Goal: Contribute content: Contribute content

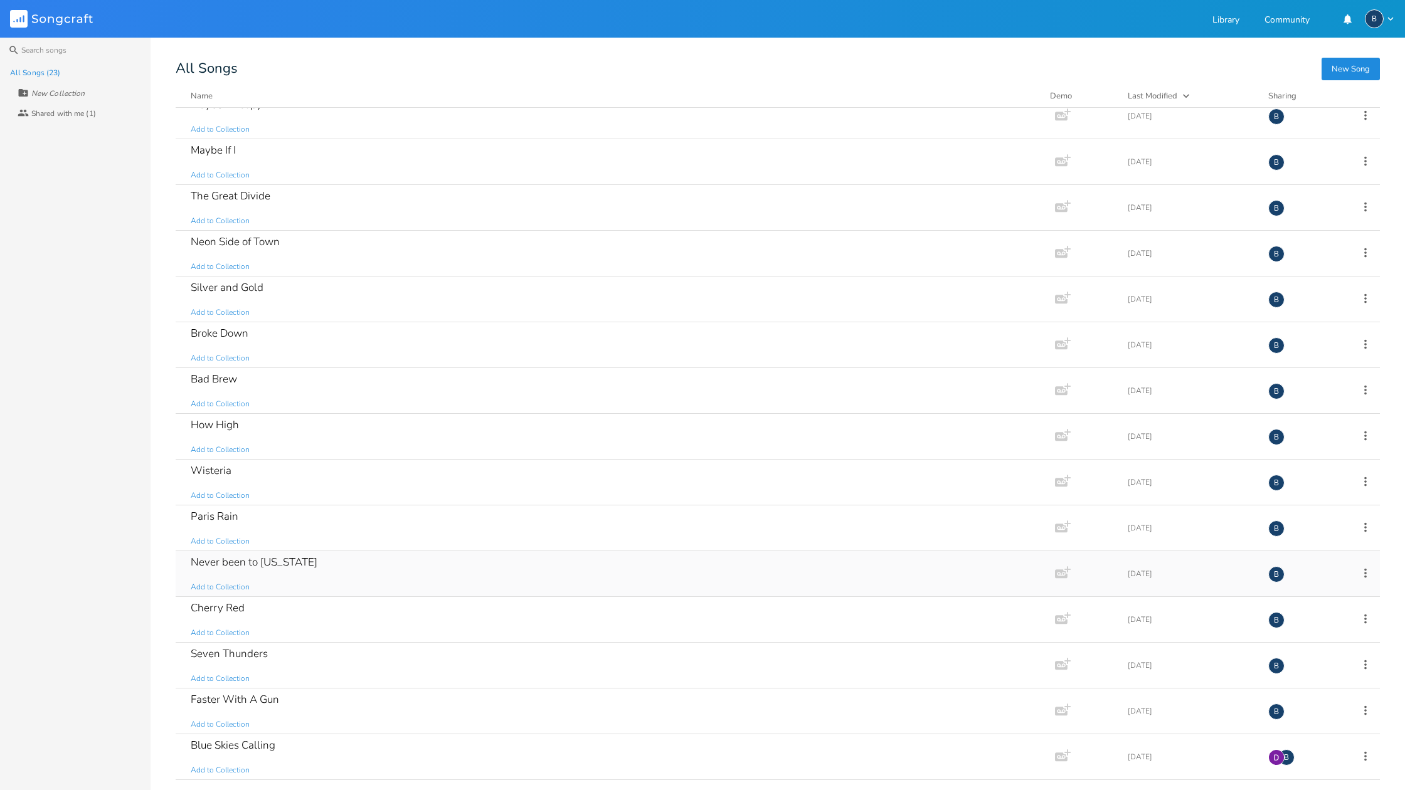
click at [269, 560] on div "Never been to [US_STATE]" at bounding box center [254, 562] width 127 height 11
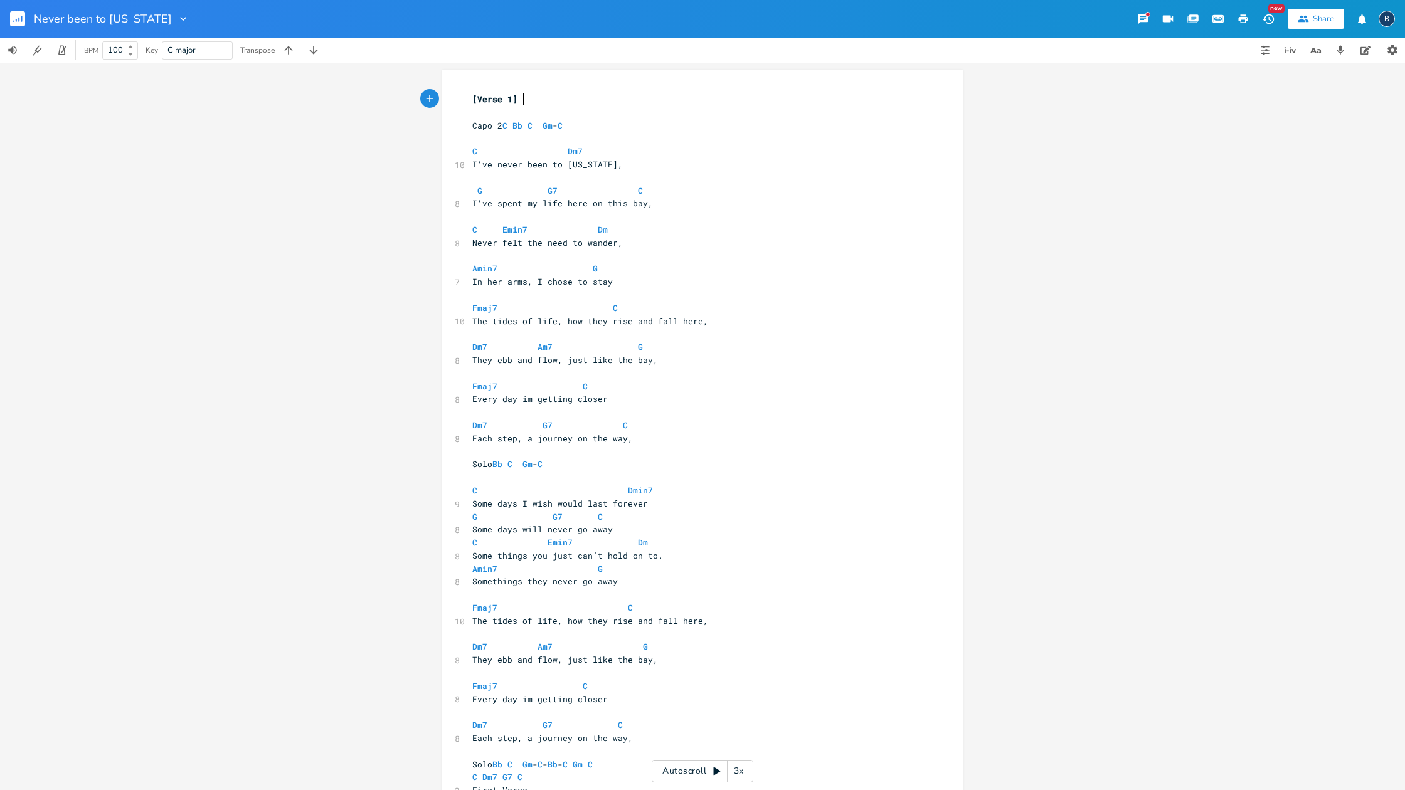
scroll to position [0, 1]
type textarea "never been to [US_STATE]"
drag, startPoint x: 492, startPoint y: 161, endPoint x: 611, endPoint y: 165, distance: 119.8
click at [611, 165] on span "I’ve never been to [US_STATE]," at bounding box center [547, 164] width 150 height 11
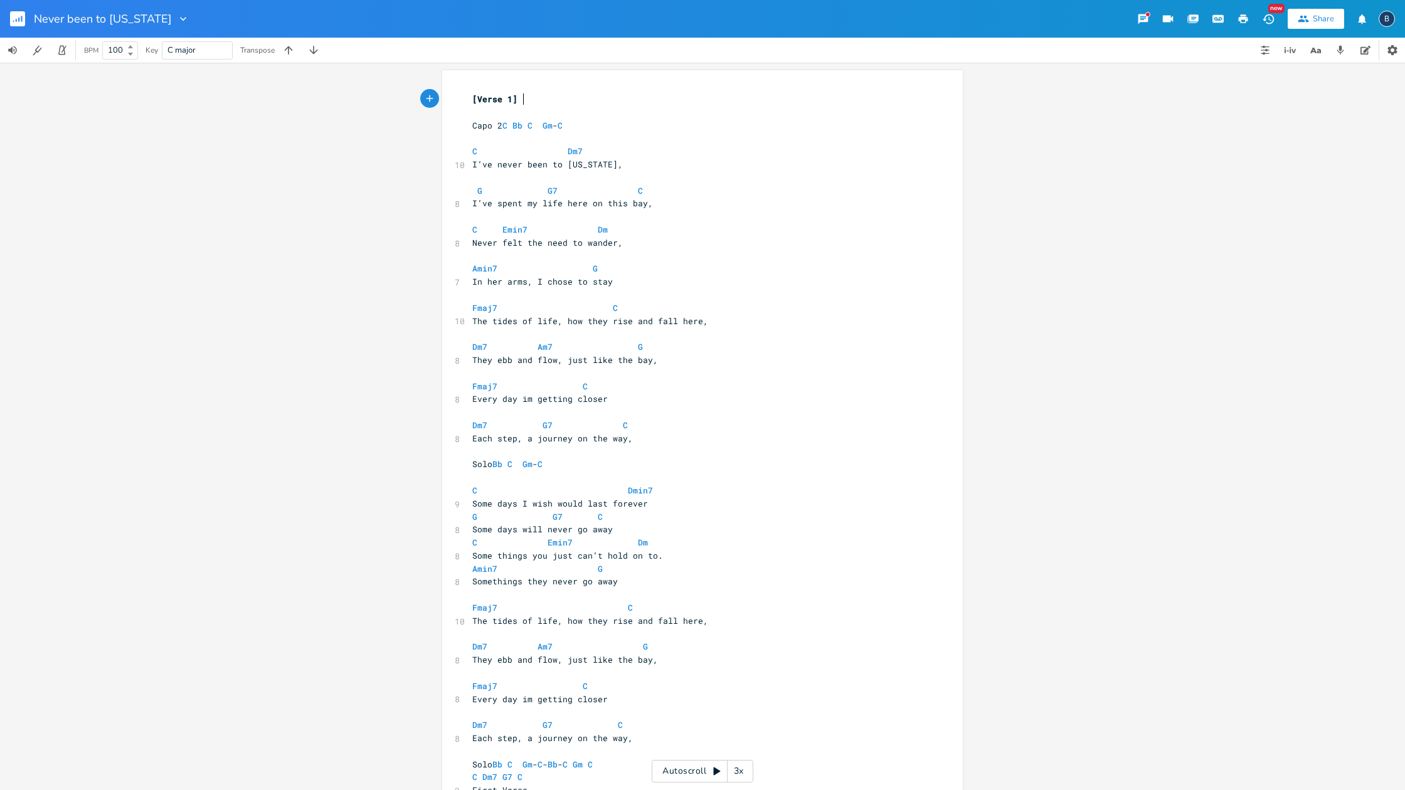
click at [530, 105] on pre "[Verse 1]" at bounding box center [696, 99] width 453 height 13
type textarea "[Verse 1]"
drag, startPoint x: 520, startPoint y: 100, endPoint x: 461, endPoint y: 97, distance: 59.0
click at [461, 97] on div "[Verse 1] x [Verse 1] ​ Capo 2 C Bb C Gm - C ​ C Dm7 10 I’ve never been to [US_…" at bounding box center [702, 448] width 520 height 757
paste textarea
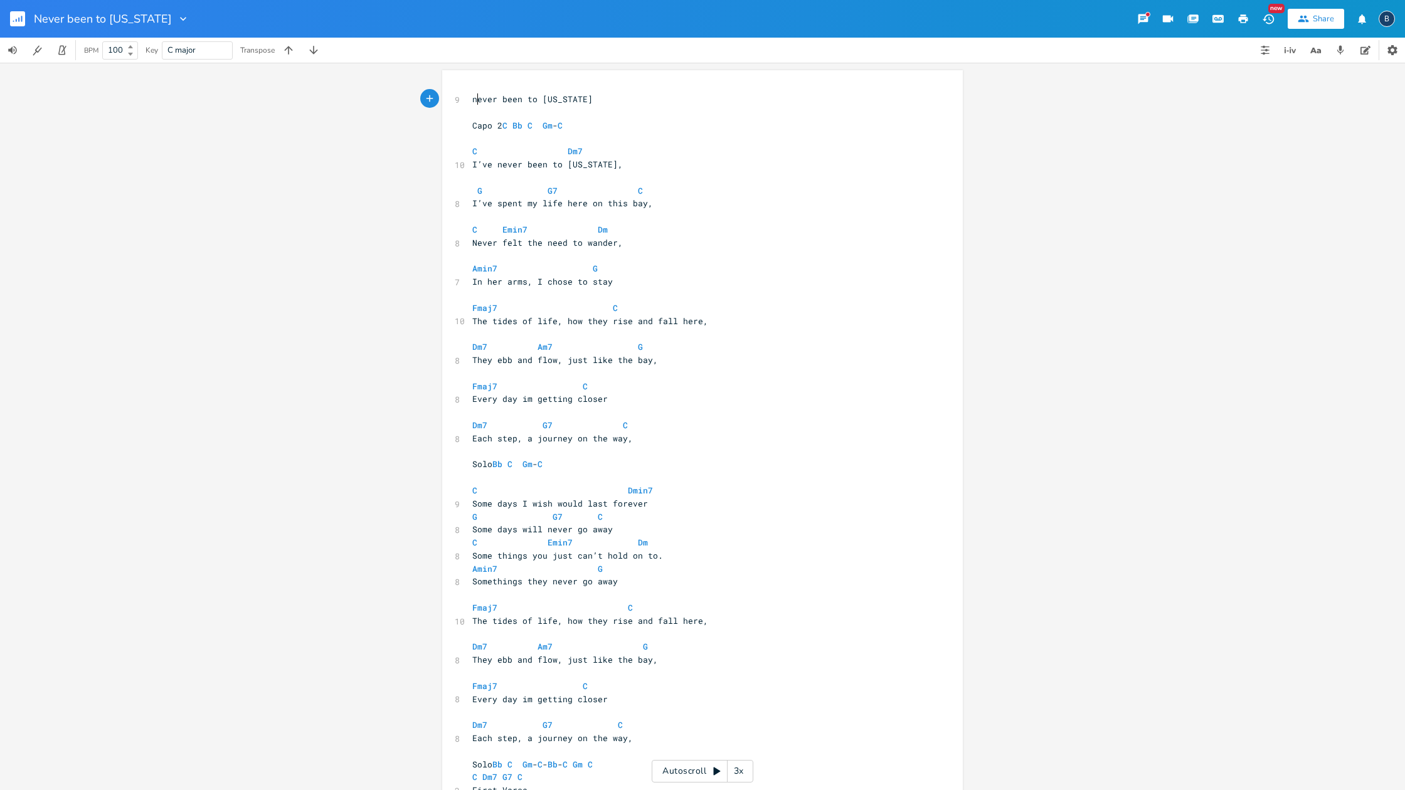
click at [472, 98] on span "never been to [US_STATE]" at bounding box center [532, 98] width 120 height 11
type textarea "N"
click at [1362, 50] on icon "button" at bounding box center [1365, 50] width 10 height 10
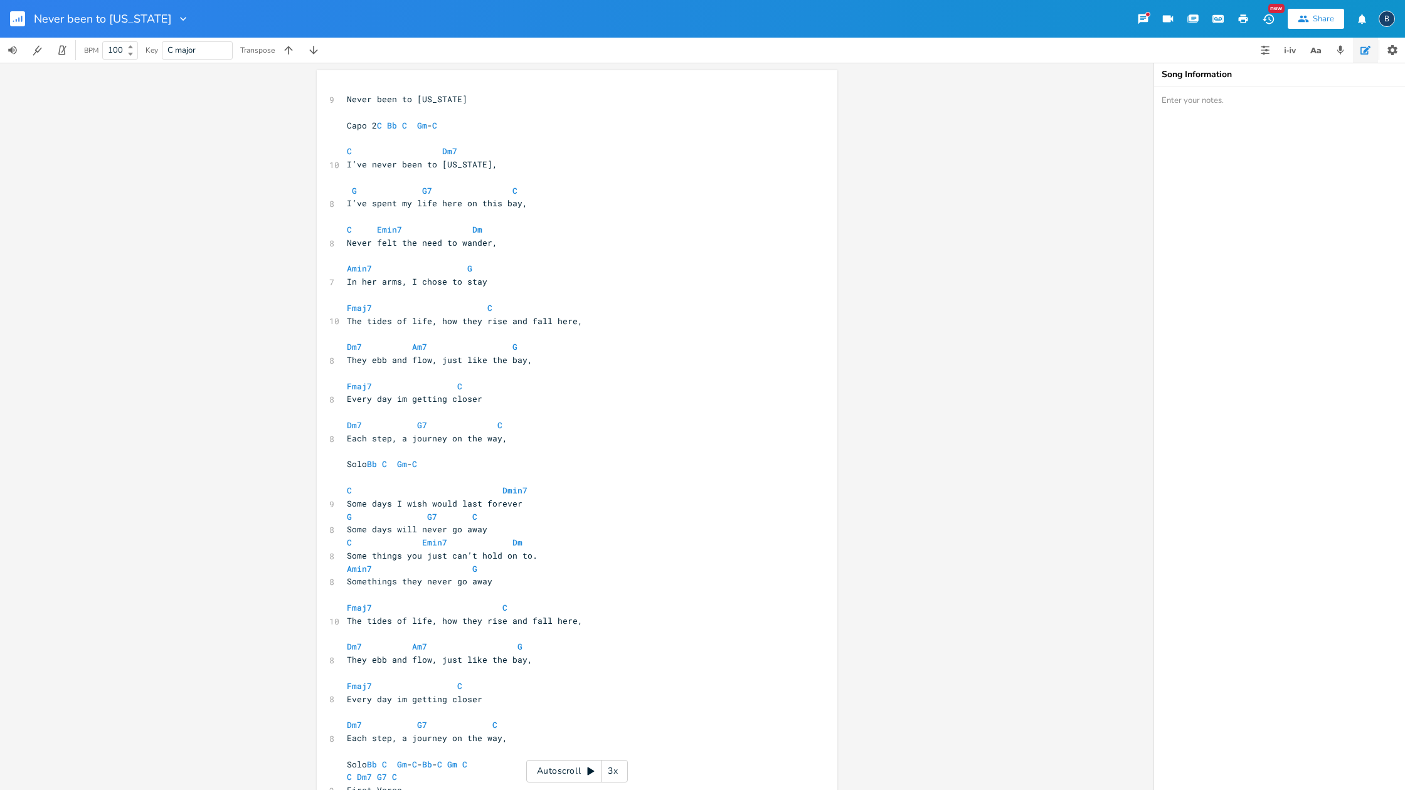
click at [1362, 50] on icon "button" at bounding box center [1365, 50] width 10 height 10
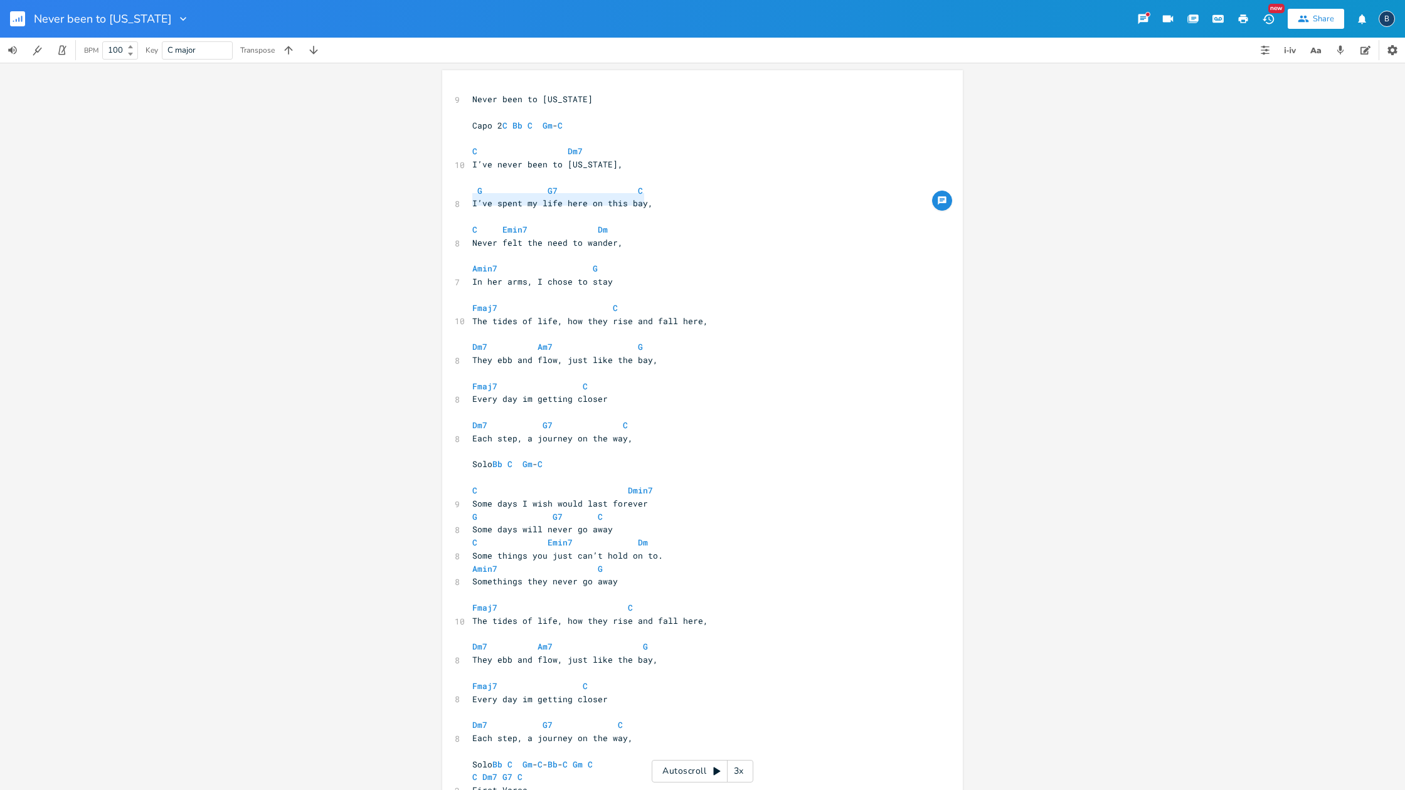
type textarea "I’ve spent my life here on this bay,"
drag, startPoint x: 469, startPoint y: 198, endPoint x: 644, endPoint y: 201, distance: 175.0
click at [644, 201] on span "I’ve spent my life here on this bay," at bounding box center [562, 203] width 181 height 11
click at [629, 160] on pre "I’ve never been to [US_STATE]," at bounding box center [696, 164] width 453 height 13
paste textarea "C"
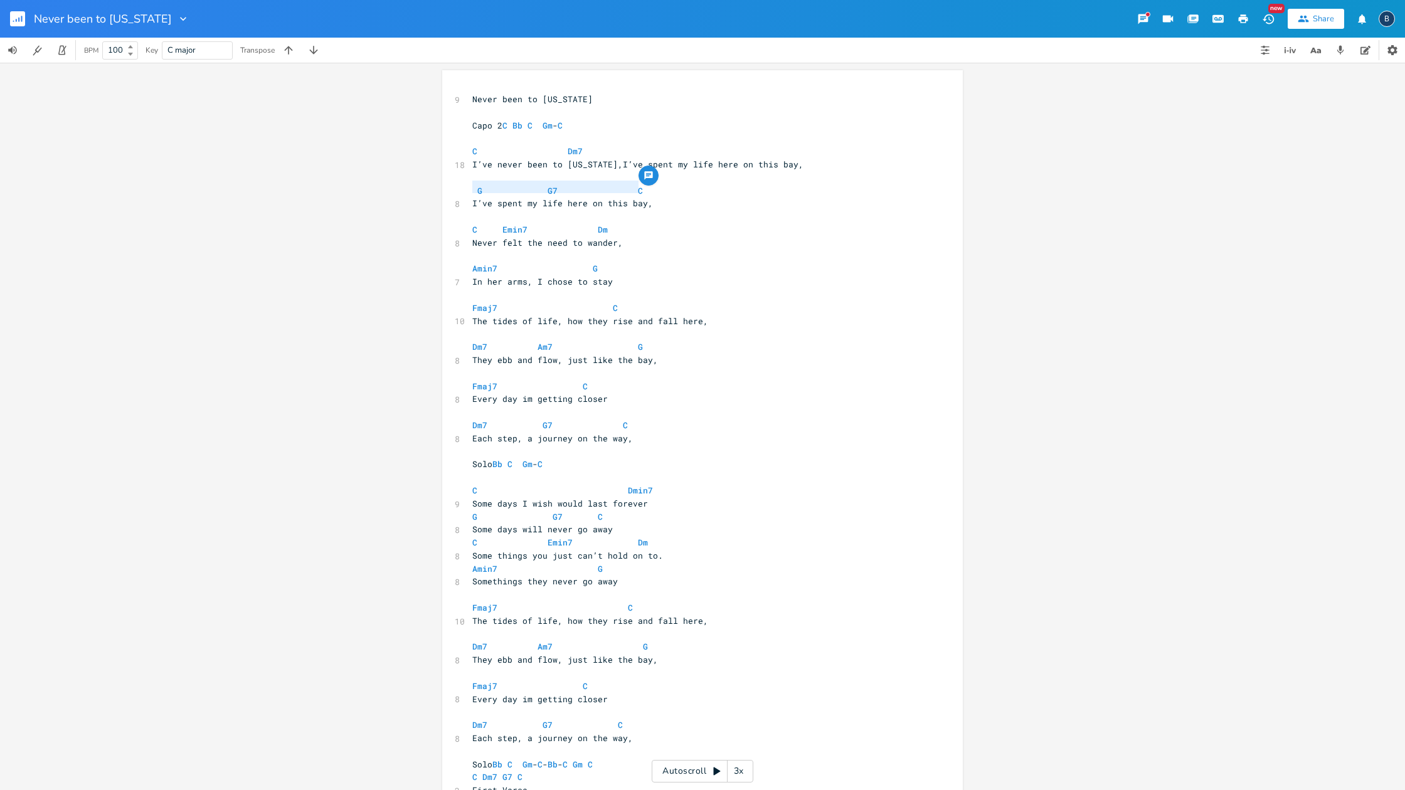
type textarea "G G7 C"
drag, startPoint x: 640, startPoint y: 187, endPoint x: 468, endPoint y: 180, distance: 171.9
click at [470, 180] on div "9 Never been to [US_STATE] ​ Capo 2 C Bb C Gm - C ​ C Dm7 18 I’ve never been to…" at bounding box center [696, 451] width 453 height 717
click at [628, 141] on pre "​" at bounding box center [696, 138] width 453 height 13
click at [598, 147] on pre "C Dm7" at bounding box center [696, 151] width 453 height 13
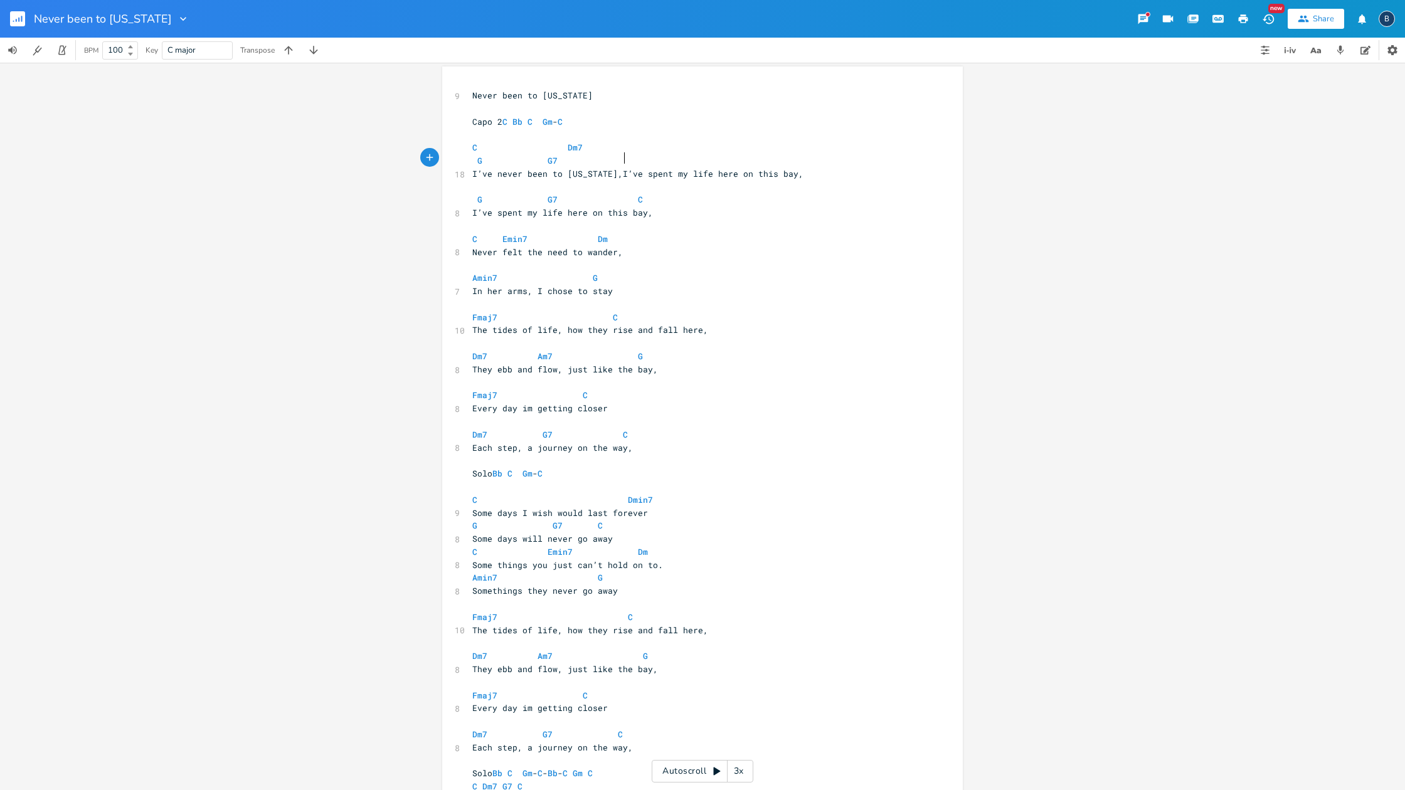
scroll to position [3, 0]
click at [615, 171] on span "I’ve never been to [US_STATE],I’ve spent my life here on this bay," at bounding box center [637, 174] width 331 height 11
type textarea "Dm7"
drag, startPoint x: 581, startPoint y: 144, endPoint x: 489, endPoint y: 142, distance: 92.2
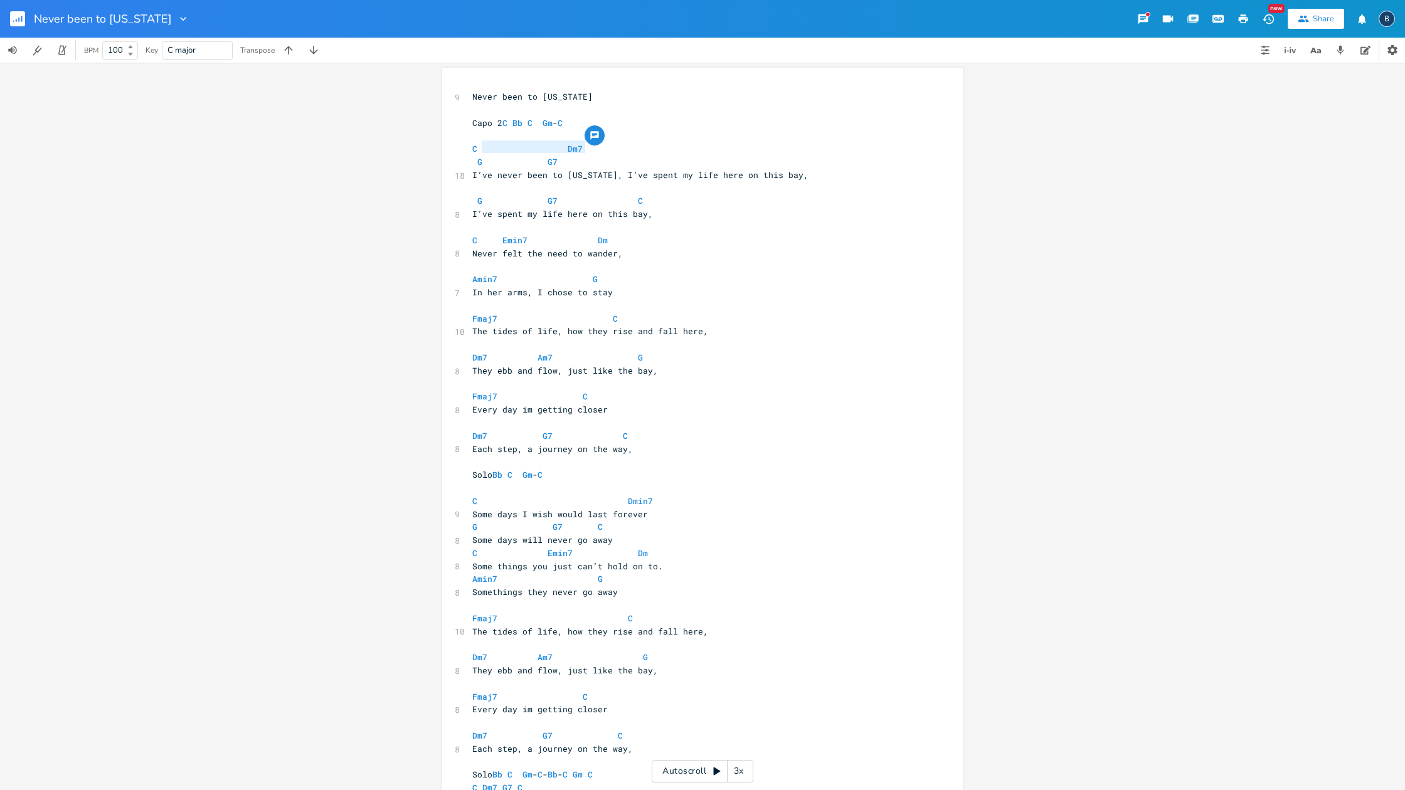
click at [483, 143] on span "C Dm7" at bounding box center [549, 148] width 155 height 11
click at [554, 158] on span "G G7" at bounding box center [549, 161] width 155 height 11
click at [484, 156] on span "G" at bounding box center [557, 161] width 171 height 11
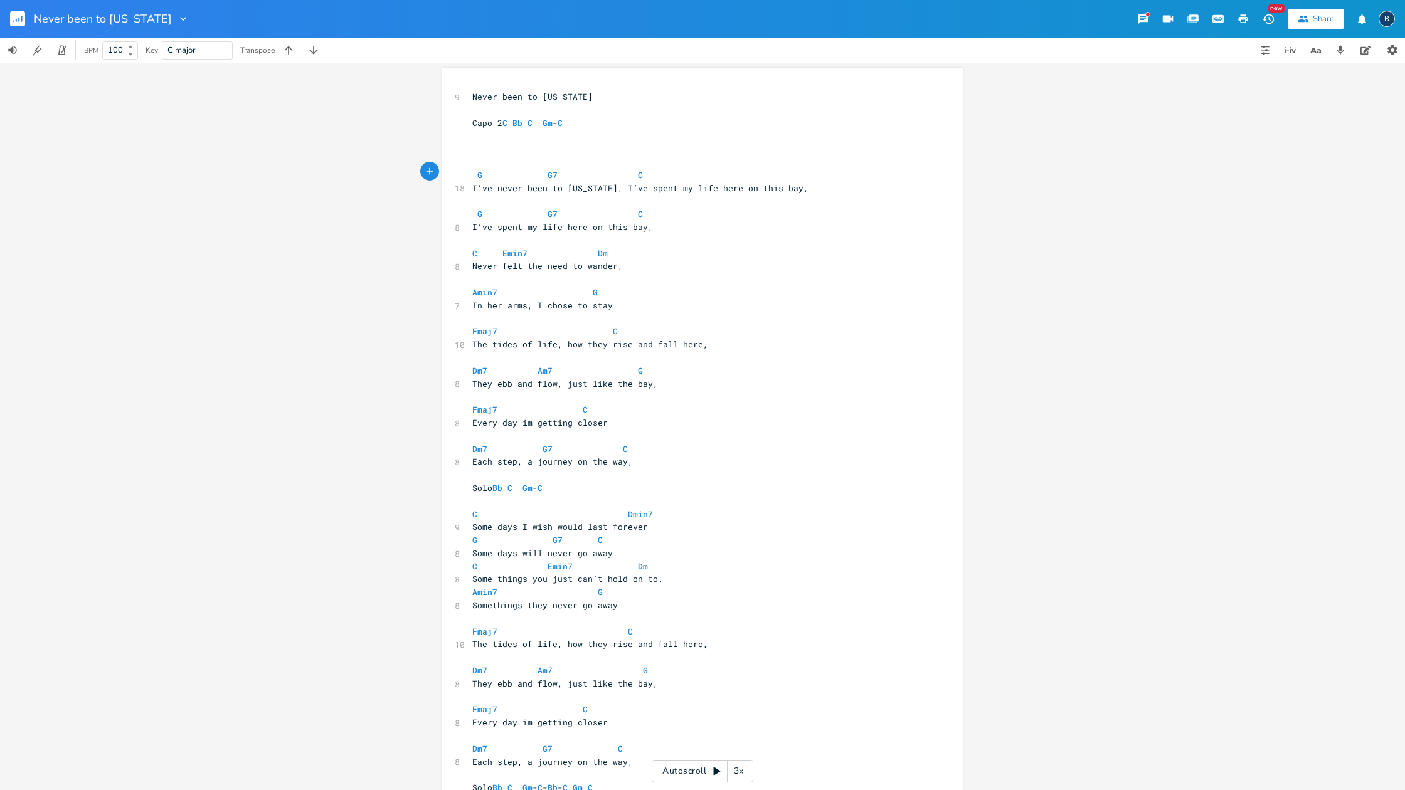
scroll to position [0, 0]
click at [472, 172] on span "G G7 C" at bounding box center [635, 177] width 326 height 11
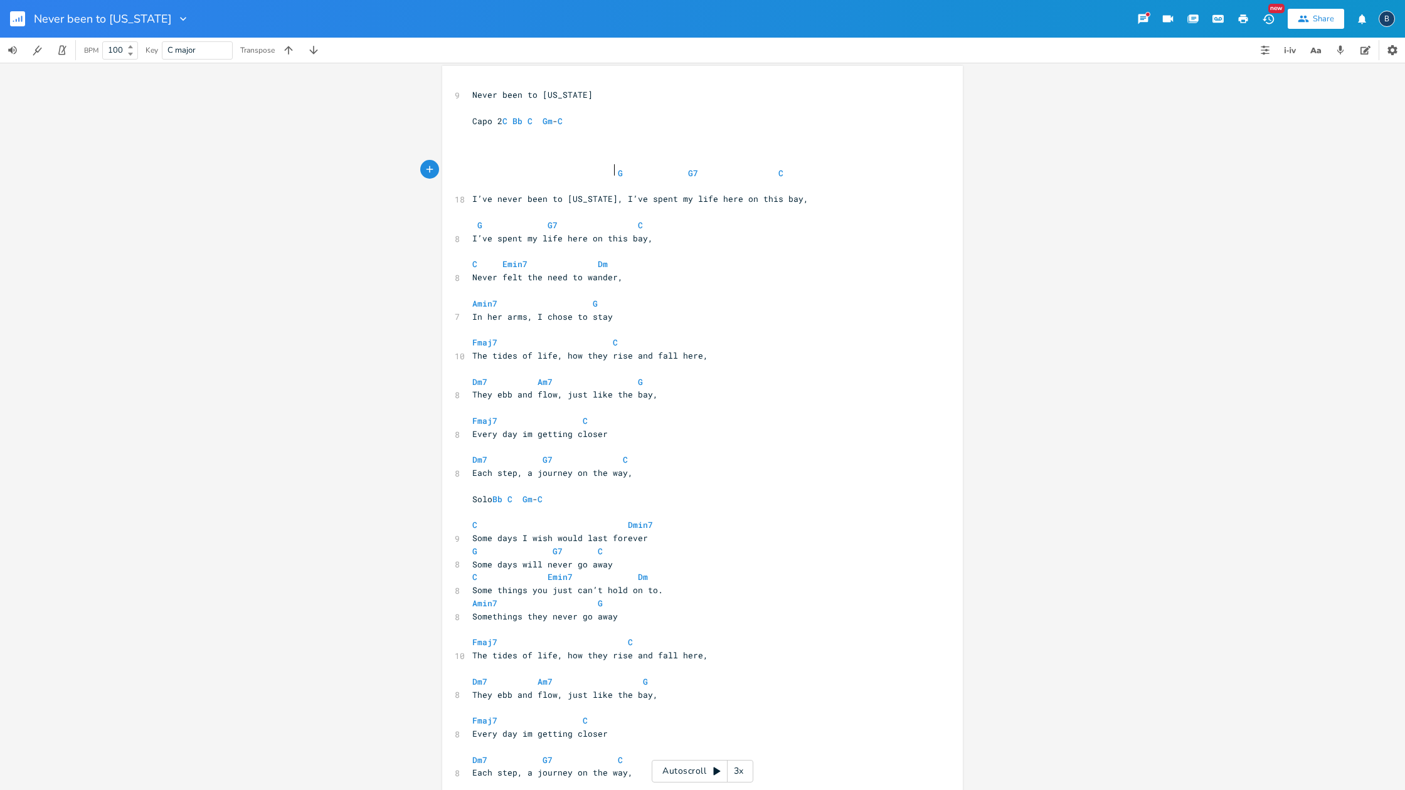
scroll to position [0, 53]
click at [470, 192] on pre "I’ve never been to [US_STATE], I’ve spent my life here on this bay," at bounding box center [696, 198] width 453 height 13
click at [616, 170] on span "G G7 C" at bounding box center [695, 179] width 446 height 24
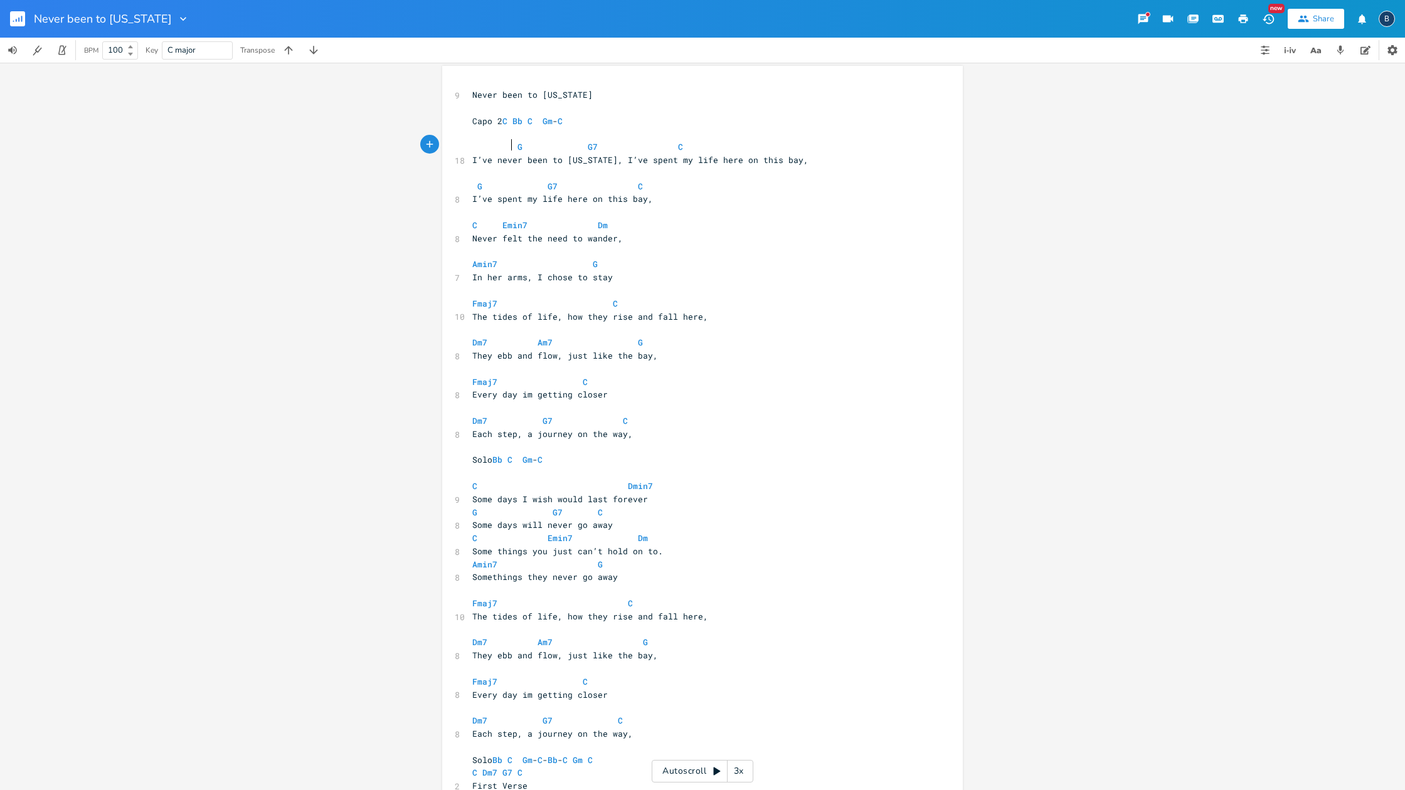
click at [510, 143] on span "G G7 C" at bounding box center [655, 146] width 366 height 11
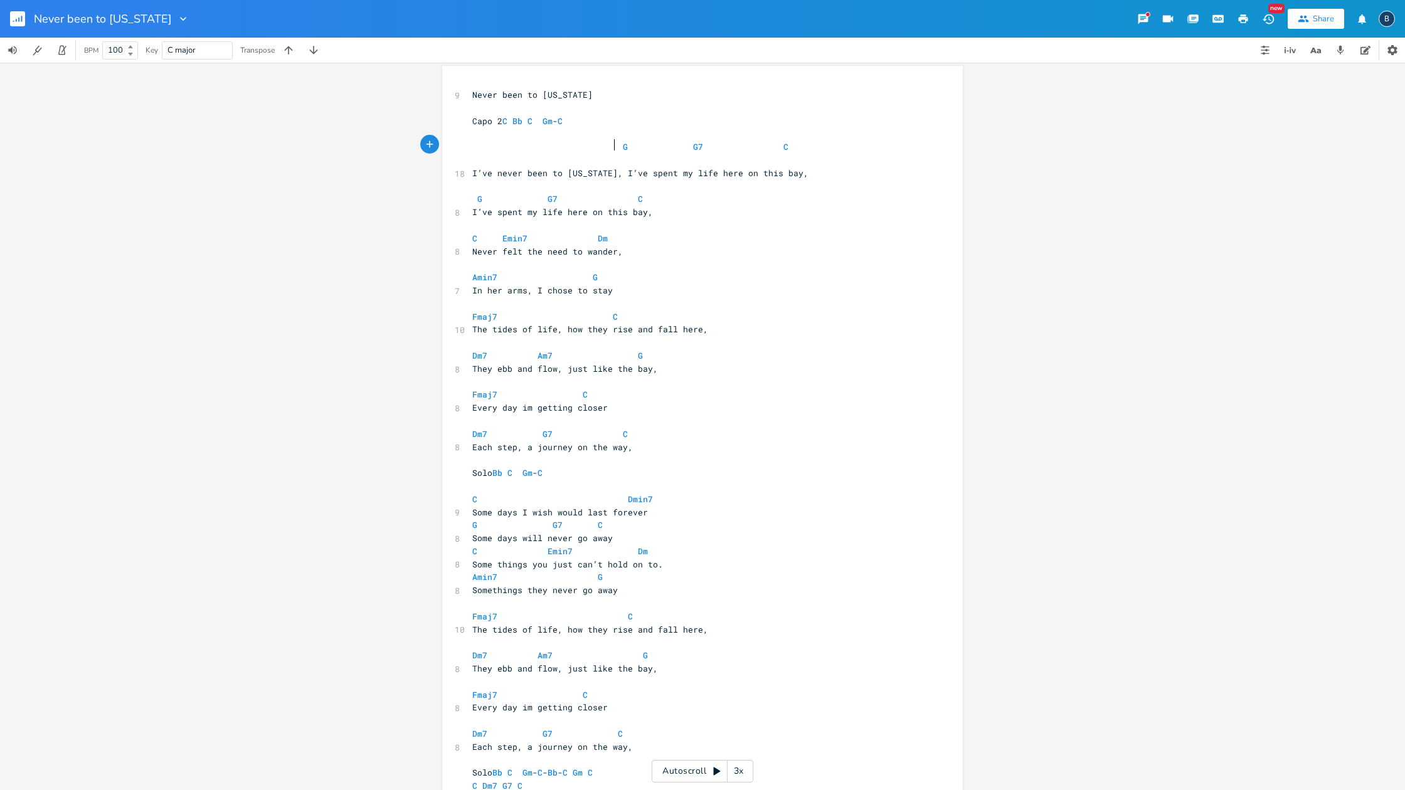
scroll to position [0, 38]
click at [619, 142] on span "G G7 C" at bounding box center [697, 153] width 451 height 24
type textarea "G"
click at [613, 142] on span "G G7 C" at bounding box center [697, 153] width 451 height 24
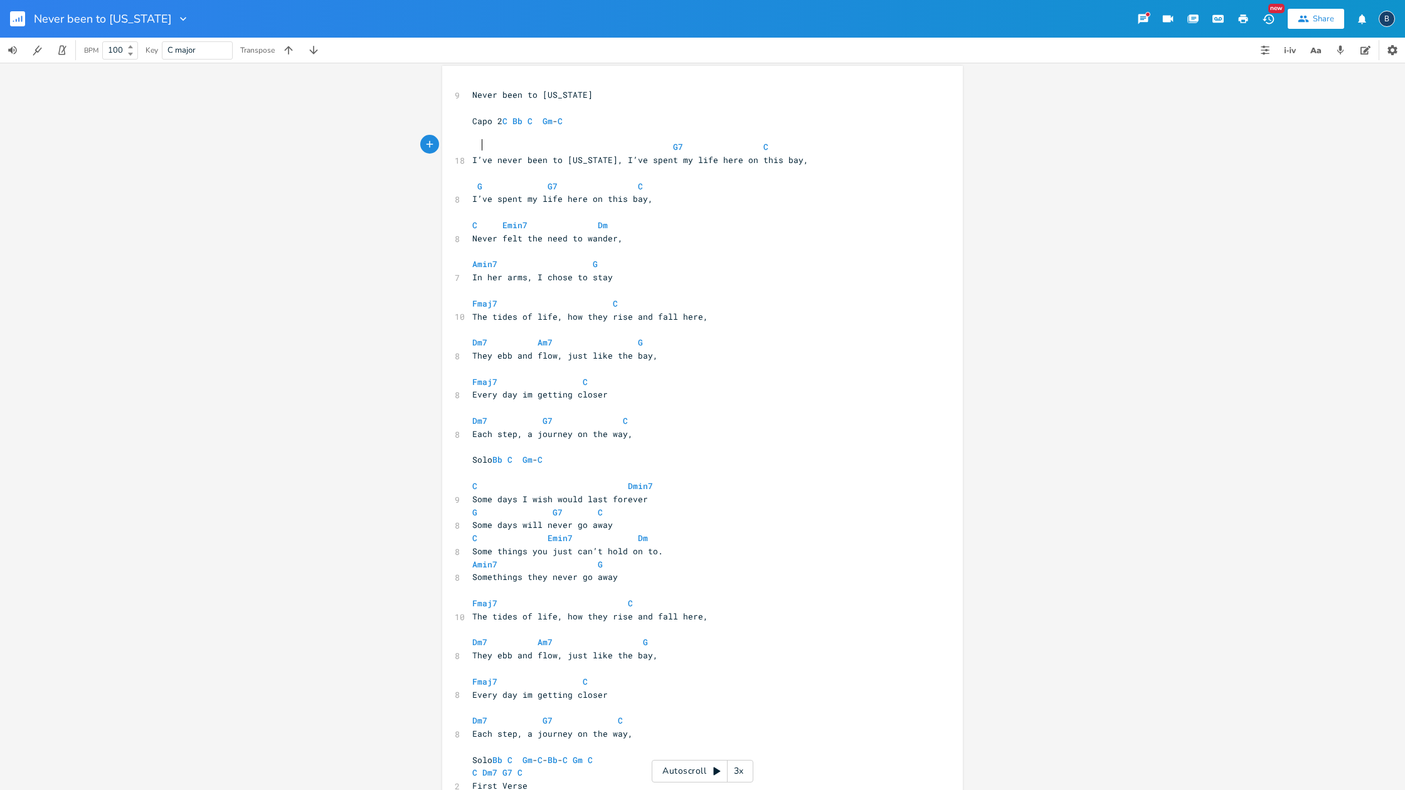
drag, startPoint x: 480, startPoint y: 146, endPoint x: 539, endPoint y: 161, distance: 61.3
click at [491, 149] on span "G7 C" at bounding box center [697, 146] width 451 height 11
click at [474, 144] on span "G7 C" at bounding box center [697, 146] width 451 height 11
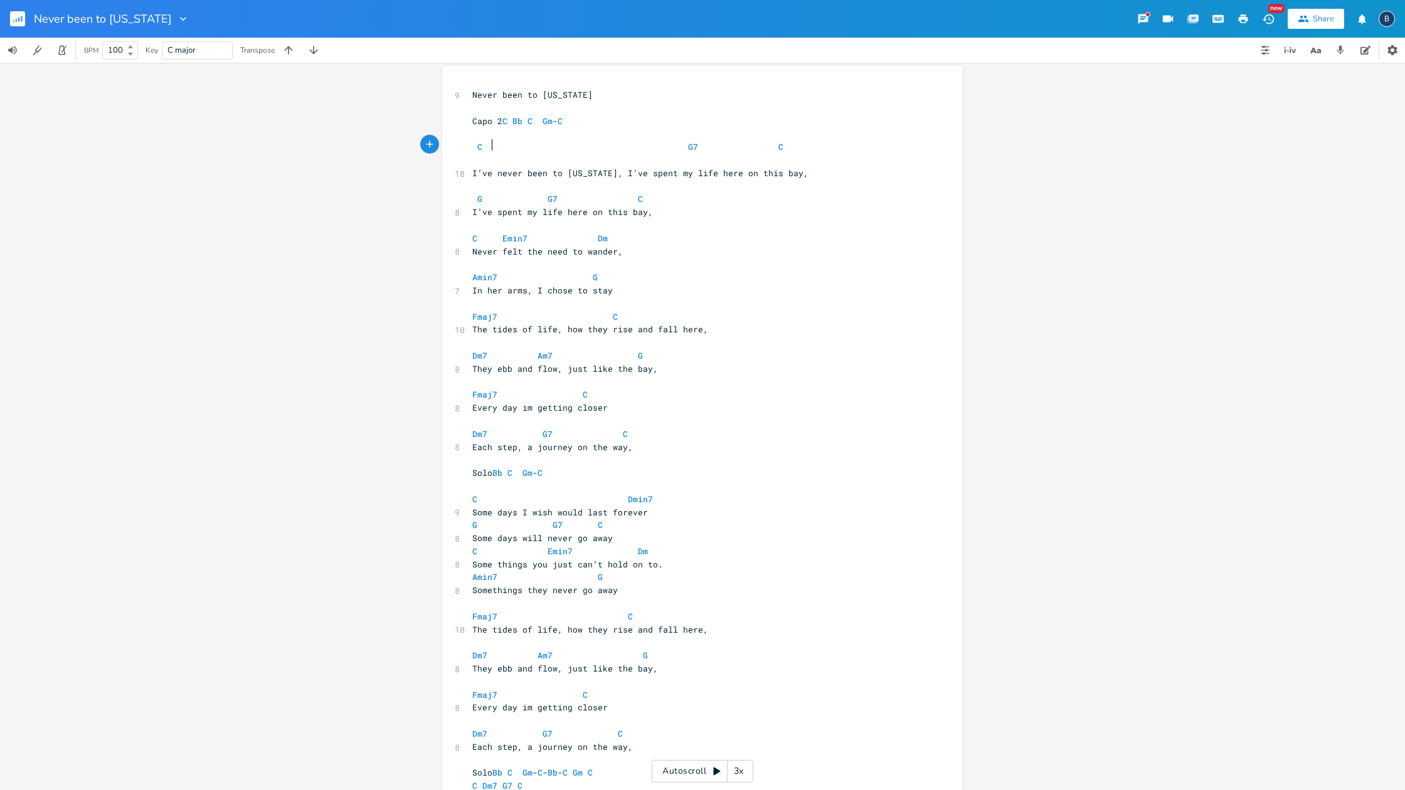
type textarea "C"
click at [567, 145] on span "C G7 C" at bounding box center [697, 153] width 451 height 24
type textarea "Dm7"
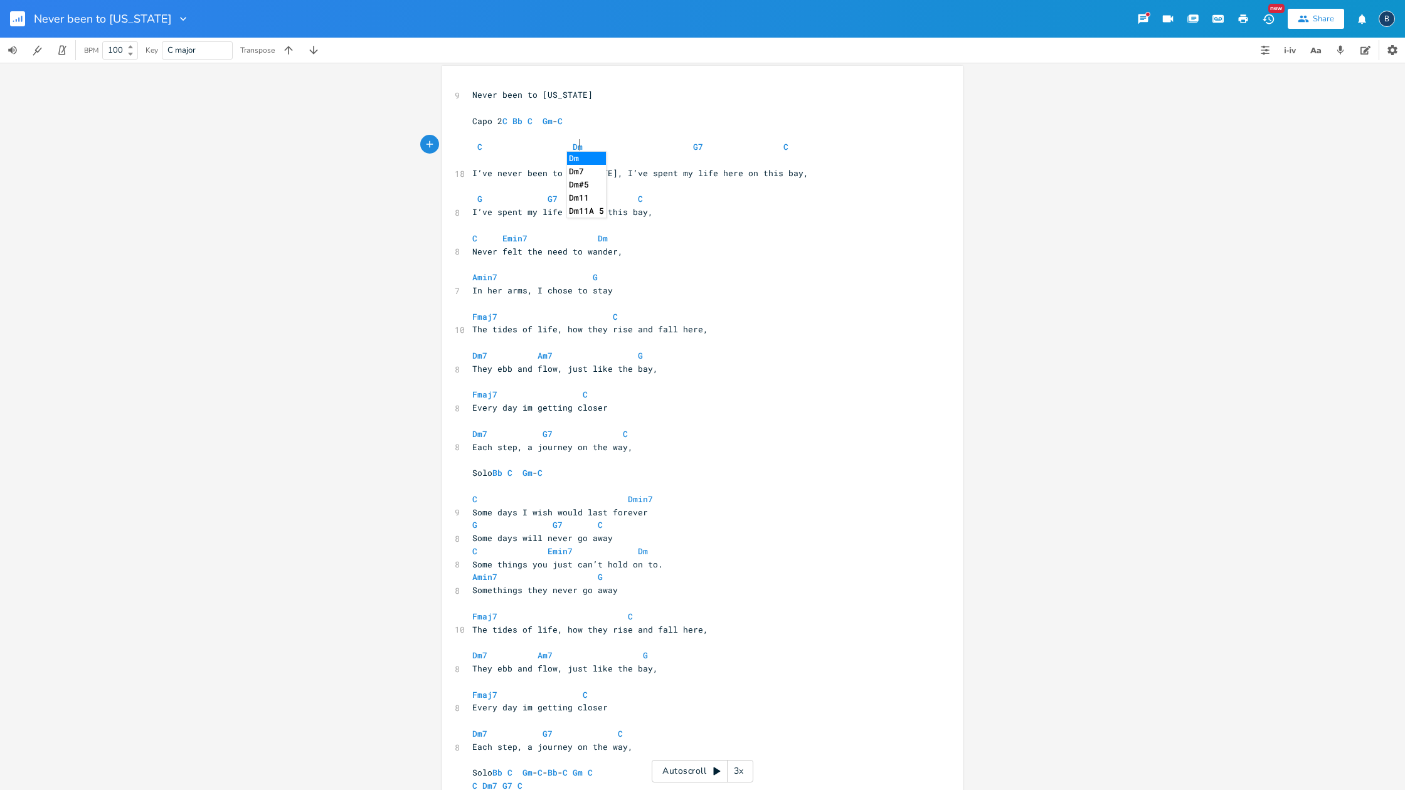
scroll to position [0, 15]
click at [614, 140] on pre "C Dm7 G7 C" at bounding box center [696, 153] width 453 height 26
click at [772, 144] on span "C Dm7 G7 C" at bounding box center [695, 153] width 446 height 24
click at [651, 145] on span "C Dm7 G7 C" at bounding box center [697, 153] width 451 height 24
drag, startPoint x: 624, startPoint y: 144, endPoint x: 632, endPoint y: 144, distance: 8.2
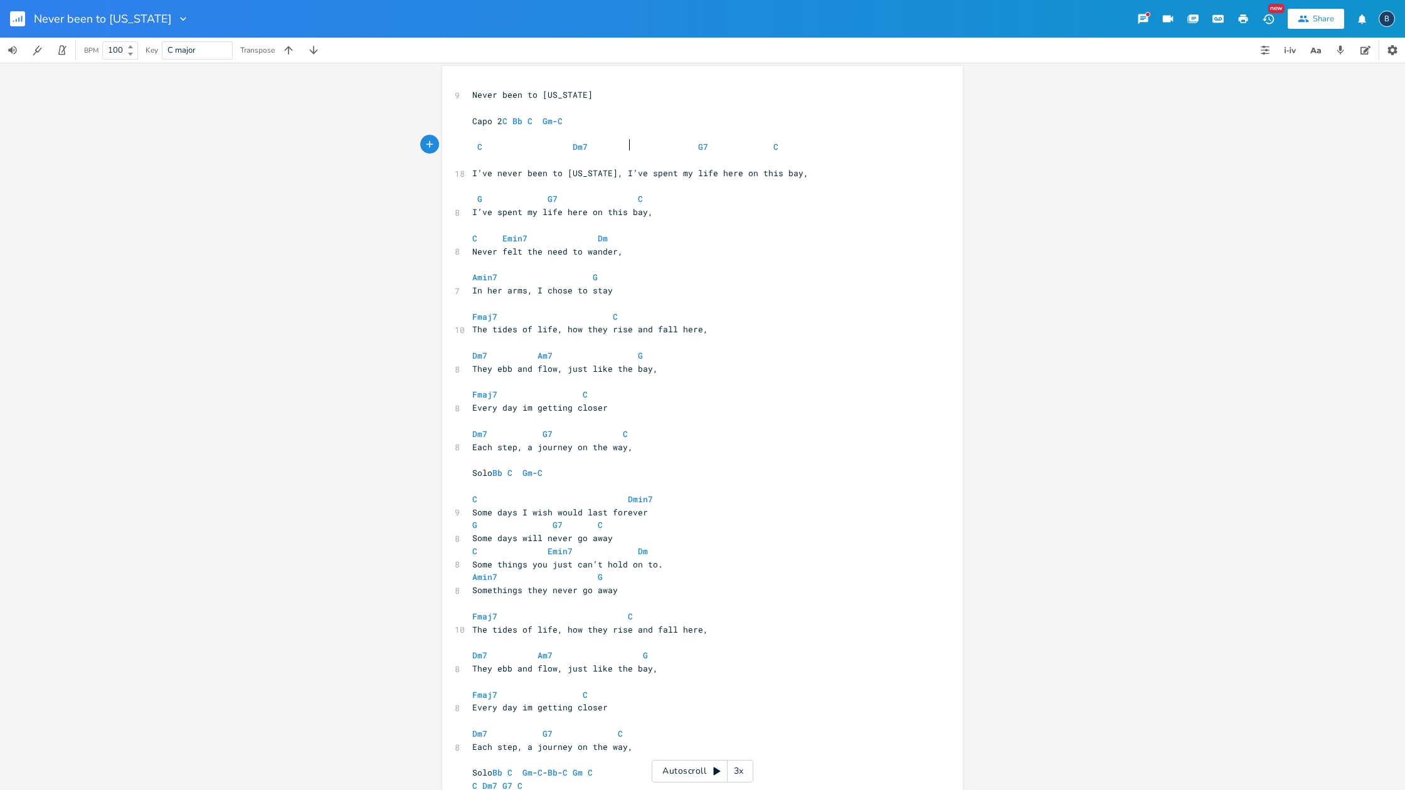
click at [626, 144] on span "C Dm7 G7 C" at bounding box center [697, 153] width 451 height 24
type textarea "G"
click at [619, 145] on span "C Dm7 G G7 C" at bounding box center [695, 153] width 446 height 24
type textarea "G G7 C I’ve spent my life here on this bay,"
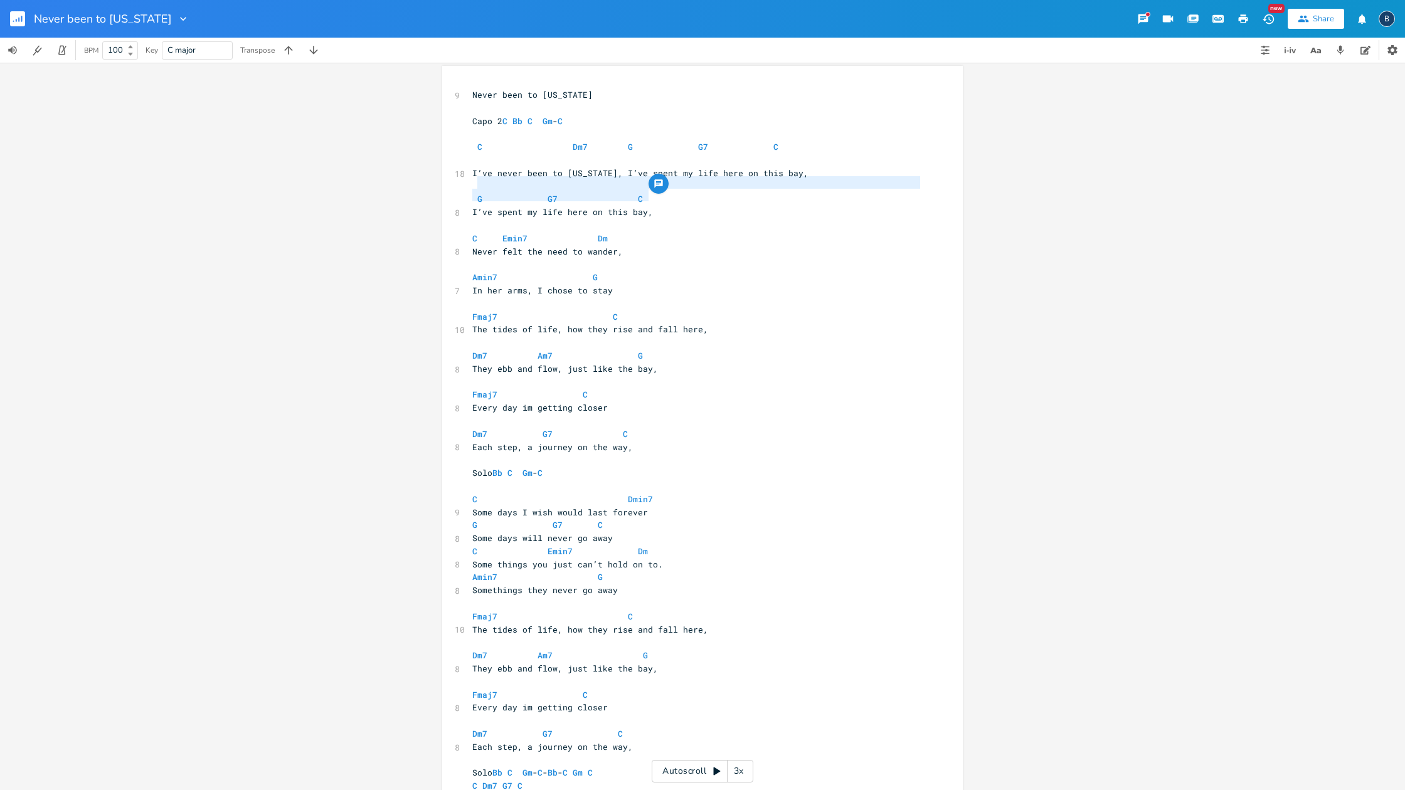
drag, startPoint x: 621, startPoint y: 198, endPoint x: 472, endPoint y: 184, distance: 149.9
click at [472, 184] on div "9 Never been to [US_STATE] ​ Capo 2 C Bb C Gm - C ​ C Dm7 G G7 C 18 I’ve never …" at bounding box center [696, 453] width 453 height 730
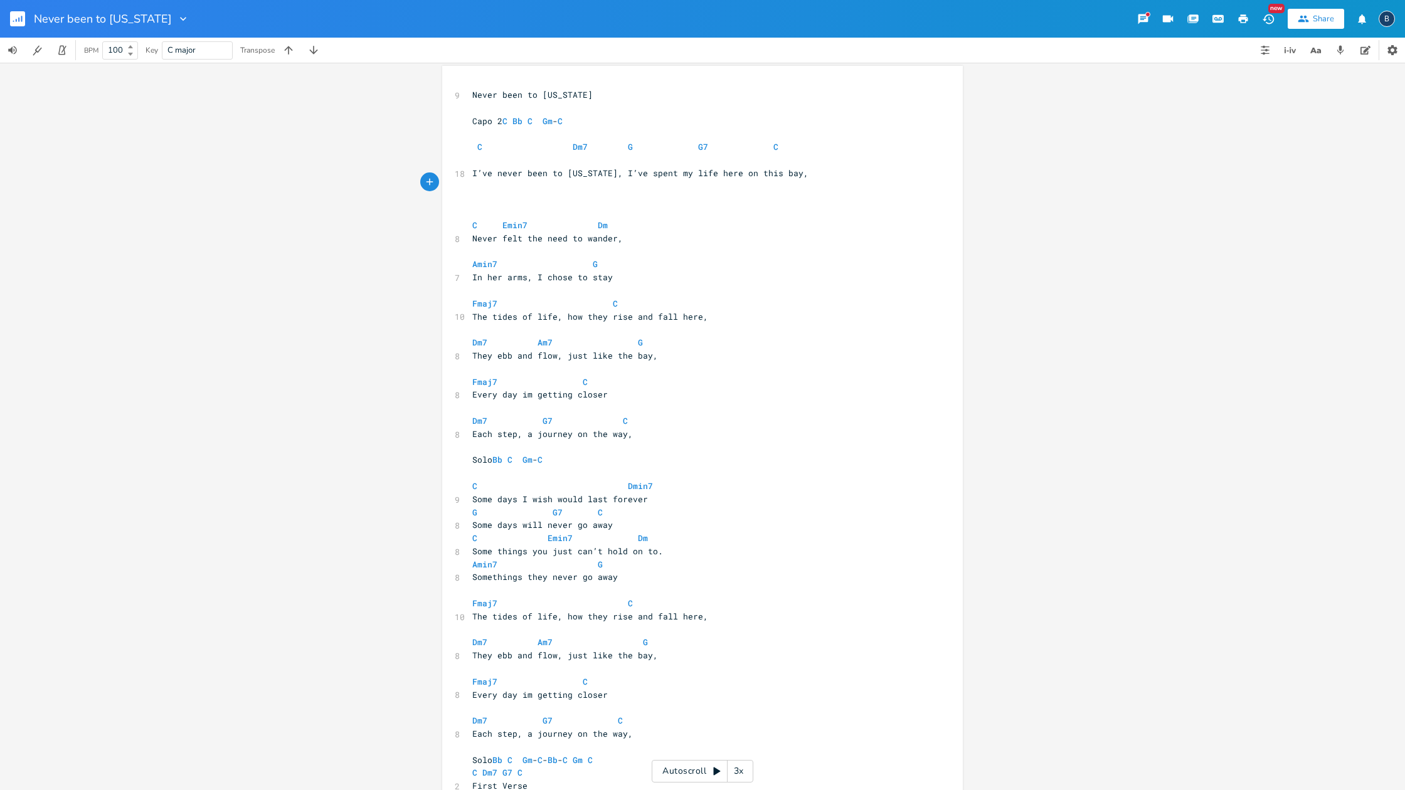
scroll to position [1, 0]
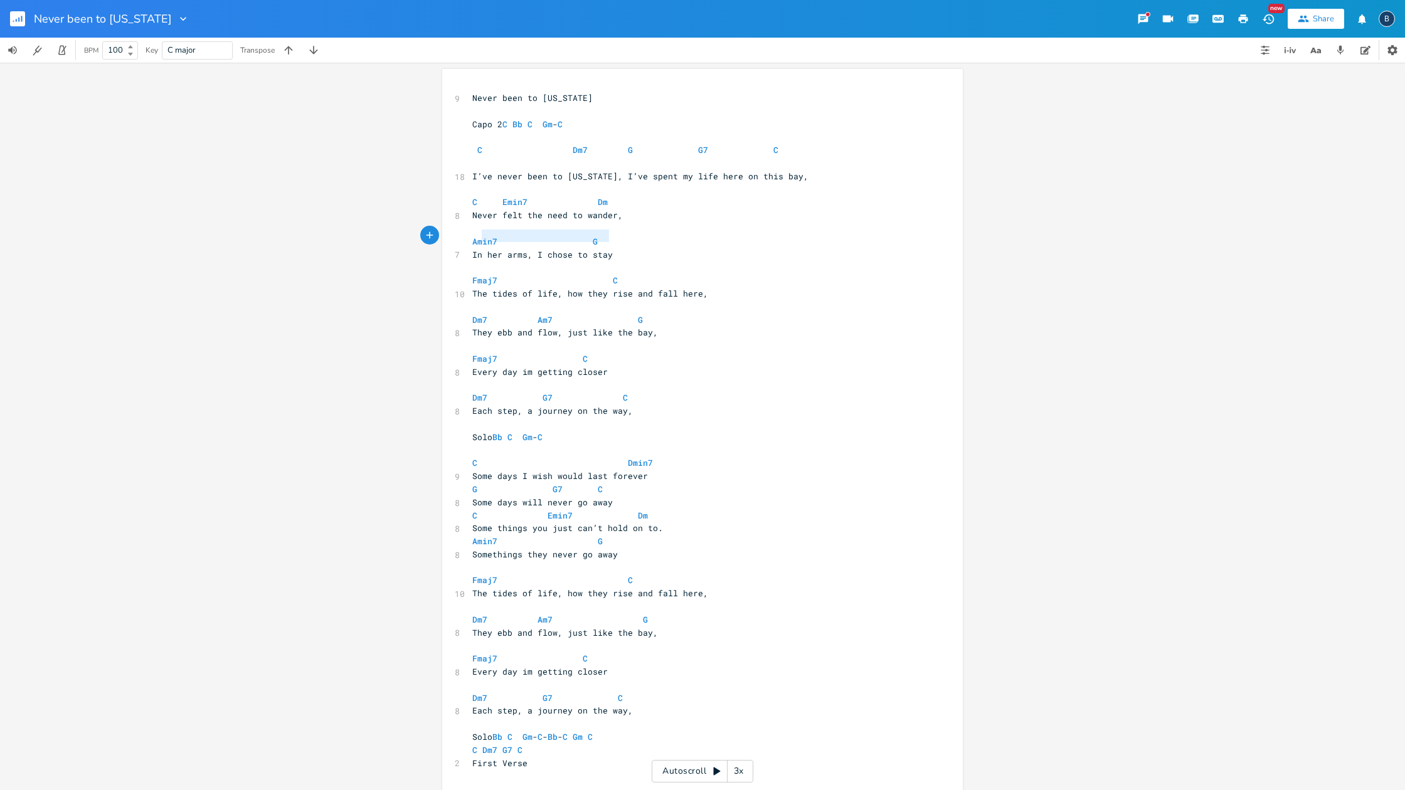
type textarea "In her arms, I chose to stay"
drag, startPoint x: 608, startPoint y: 236, endPoint x: 475, endPoint y: 236, distance: 132.9
click at [470, 248] on pre "In her arms, I chose to stay" at bounding box center [696, 254] width 453 height 13
click at [618, 209] on pre "Never felt the need to wander," at bounding box center [696, 215] width 453 height 13
click at [624, 196] on pre "C Emin7 Dm" at bounding box center [696, 202] width 453 height 13
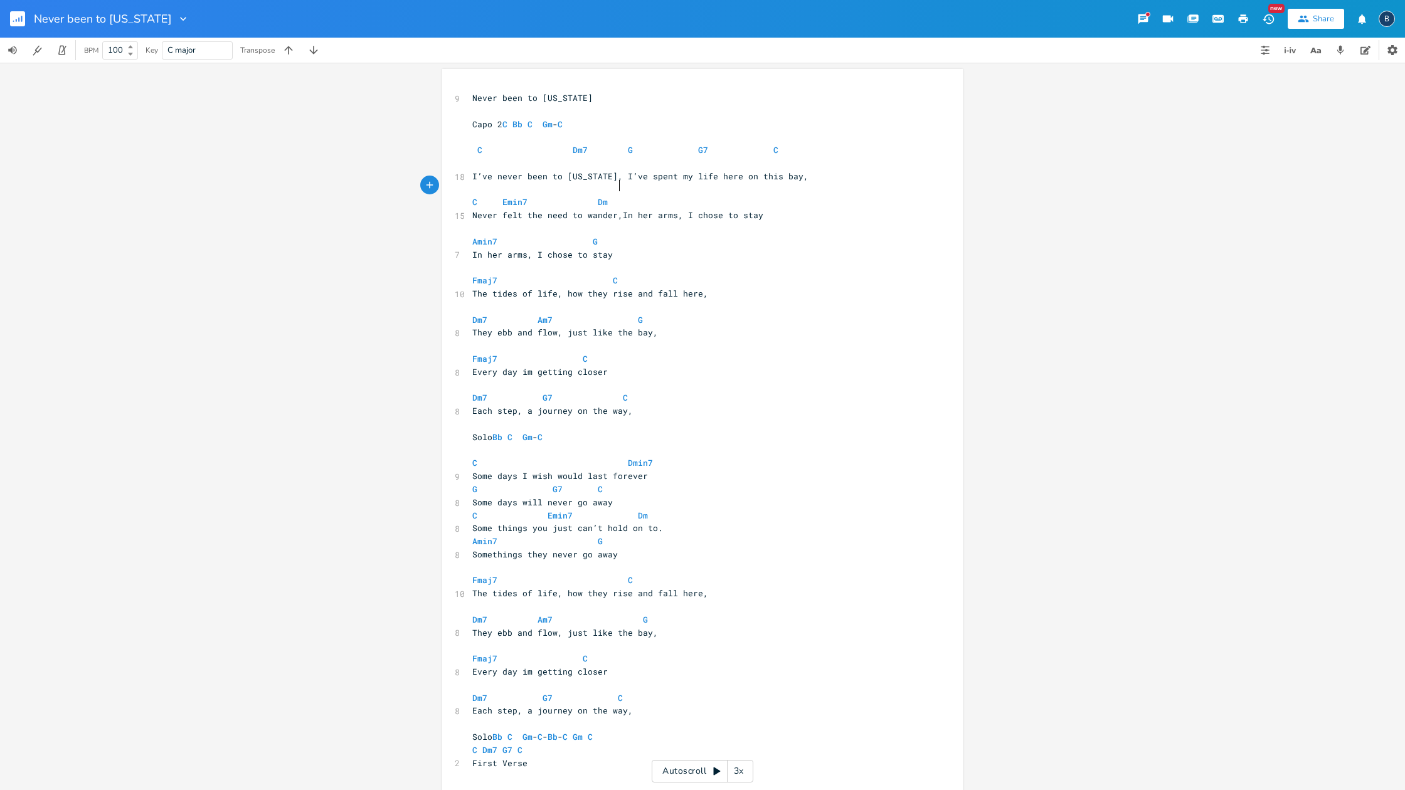
scroll to position [0, 6]
type textarea "Amin7"
click at [739, 196] on pre "C Emin7 Dm Amin7" at bounding box center [696, 202] width 453 height 13
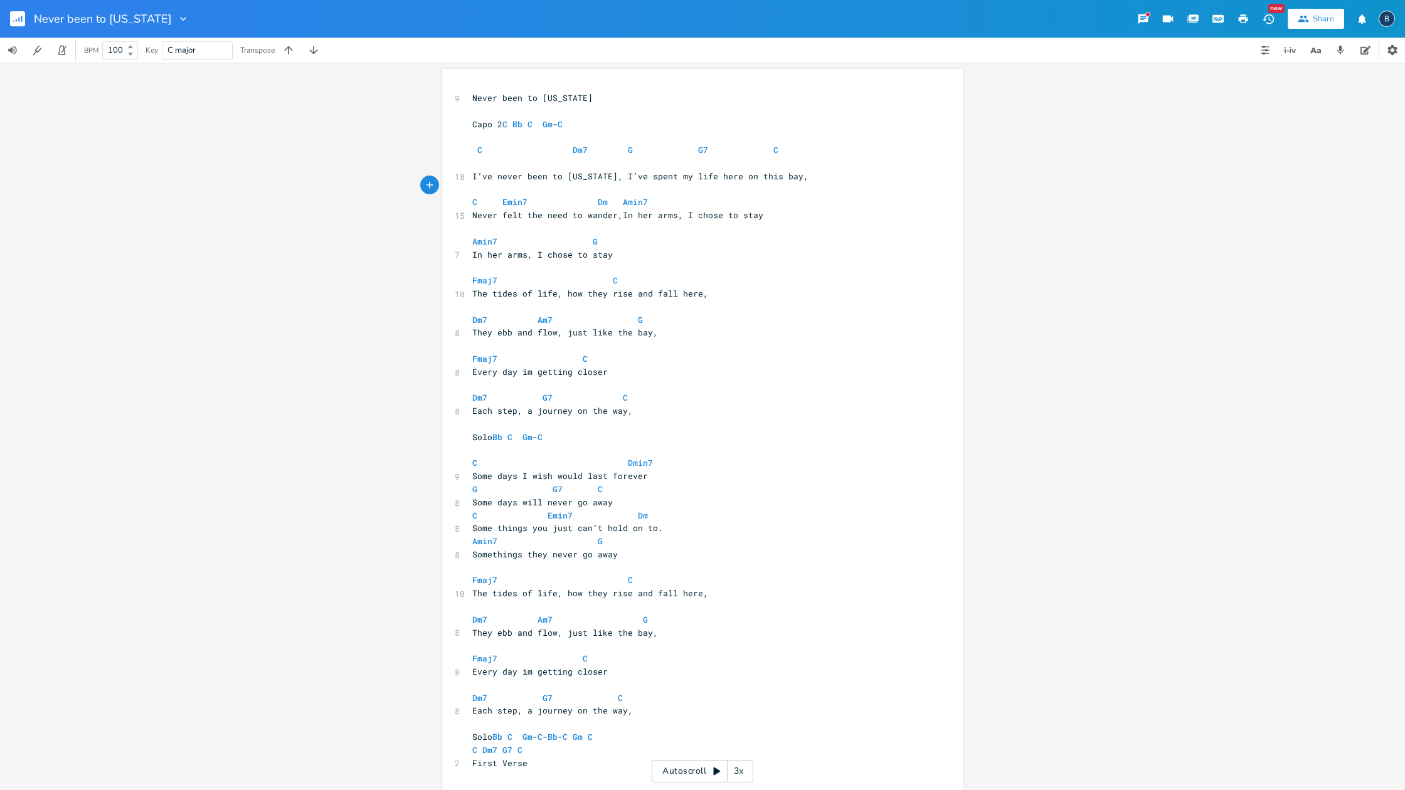
type textarea "G"
drag, startPoint x: 584, startPoint y: 219, endPoint x: 574, endPoint y: 221, distance: 10.7
click at [583, 236] on span "Amin7 G" at bounding box center [534, 241] width 125 height 11
type textarea "Amin7 G In her arms, I chose to stay"
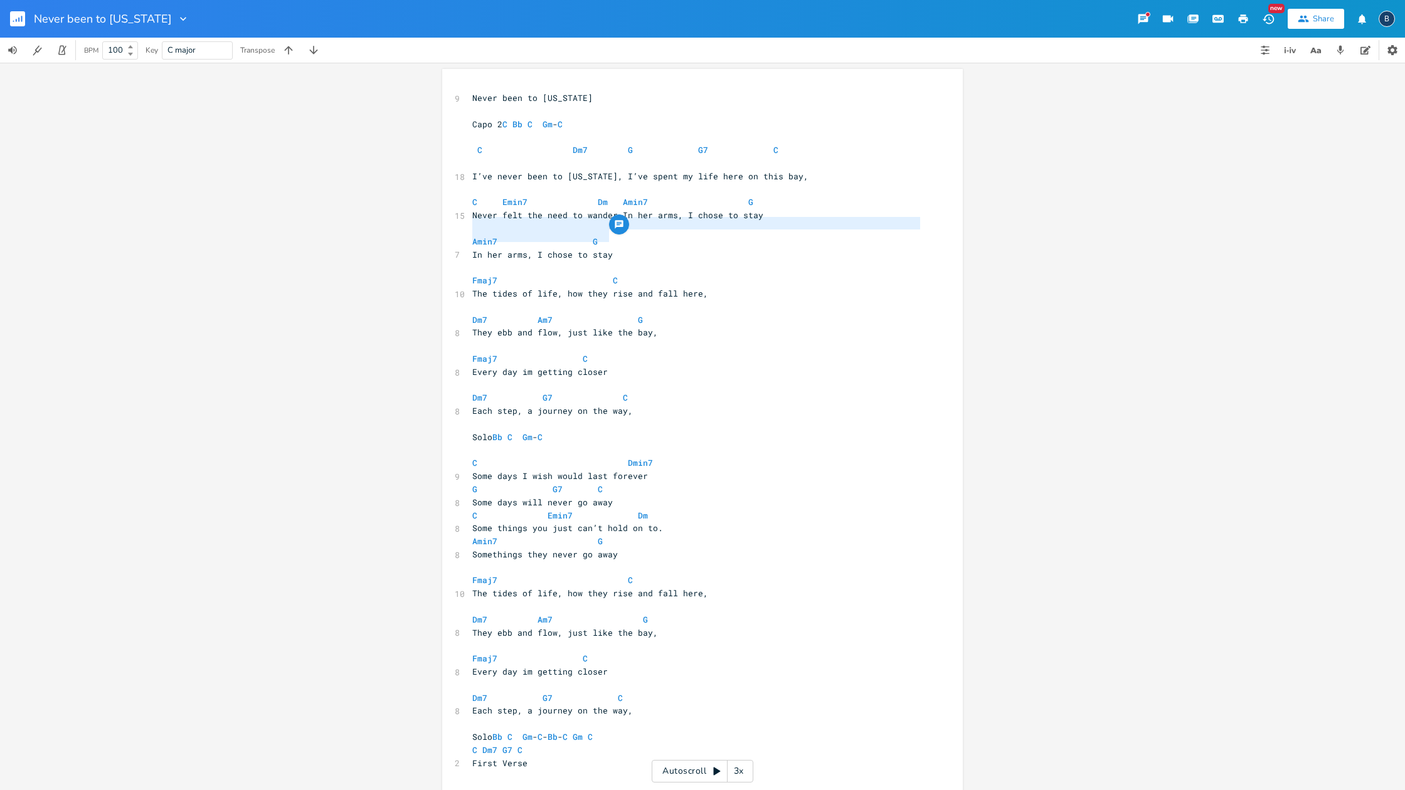
drag, startPoint x: 564, startPoint y: 231, endPoint x: 468, endPoint y: 218, distance: 97.4
click at [470, 218] on div "9 Never been to [US_STATE] ​ Capo 2 C Bb C Gm - C ​ C Dm7 G G7 C 18 I’ve never …" at bounding box center [696, 437] width 453 height 691
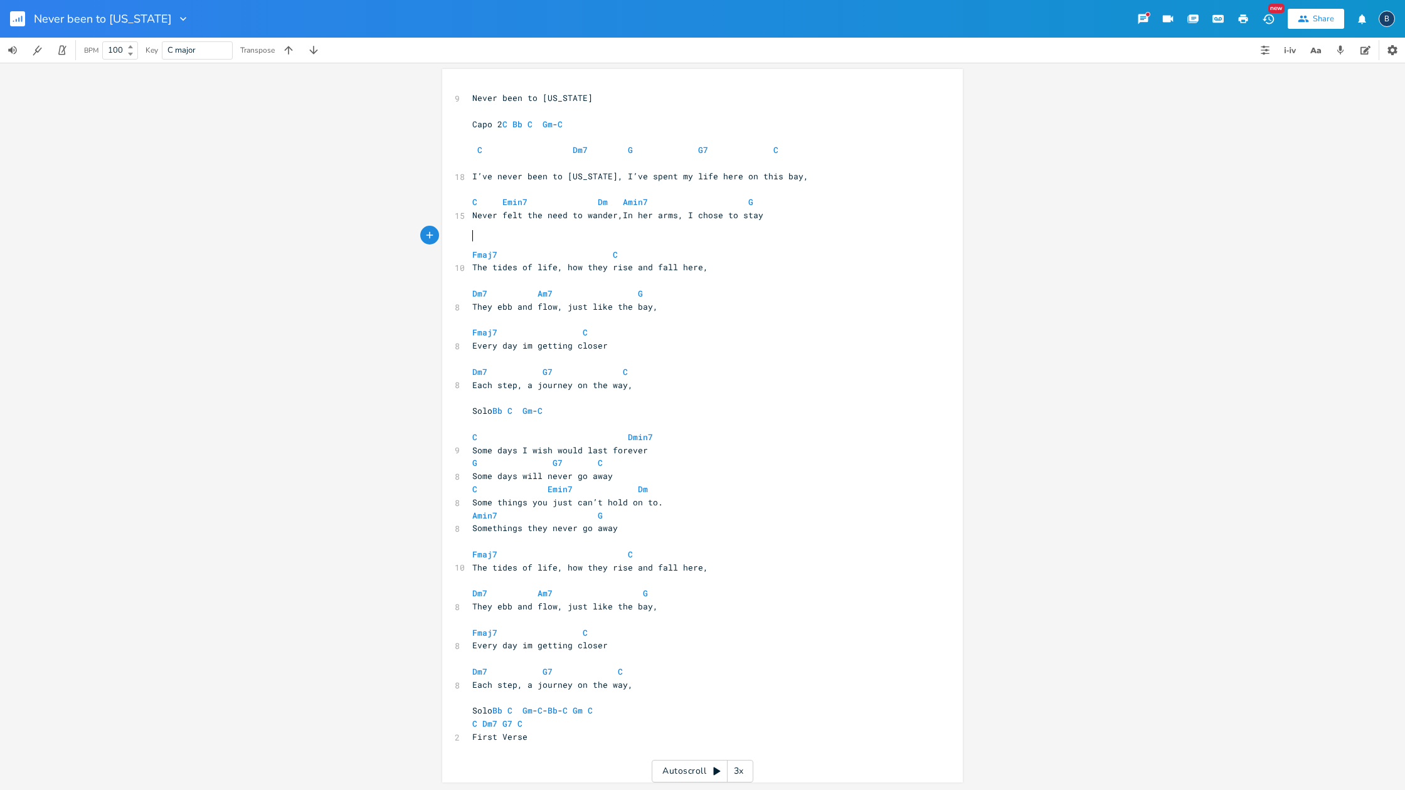
click at [470, 248] on pre "Fmaj7 C" at bounding box center [696, 254] width 453 height 13
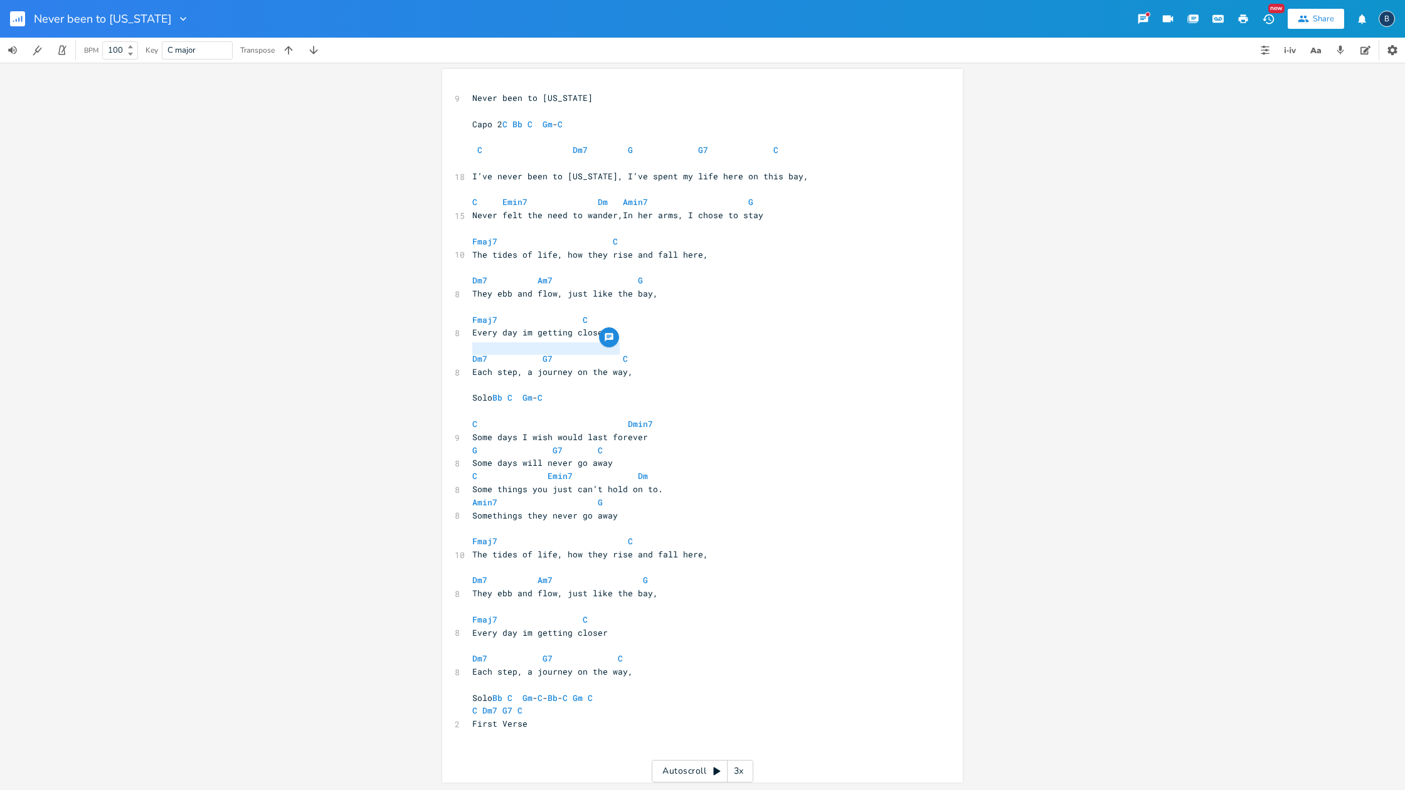
type textarea "Each step, a journey on the way"
drag, startPoint x: 470, startPoint y: 349, endPoint x: 620, endPoint y: 351, distance: 150.5
click at [620, 366] on span "Each step, a journey on the way," at bounding box center [552, 371] width 161 height 11
click at [608, 326] on pre "Every day im getting closer" at bounding box center [696, 332] width 453 height 13
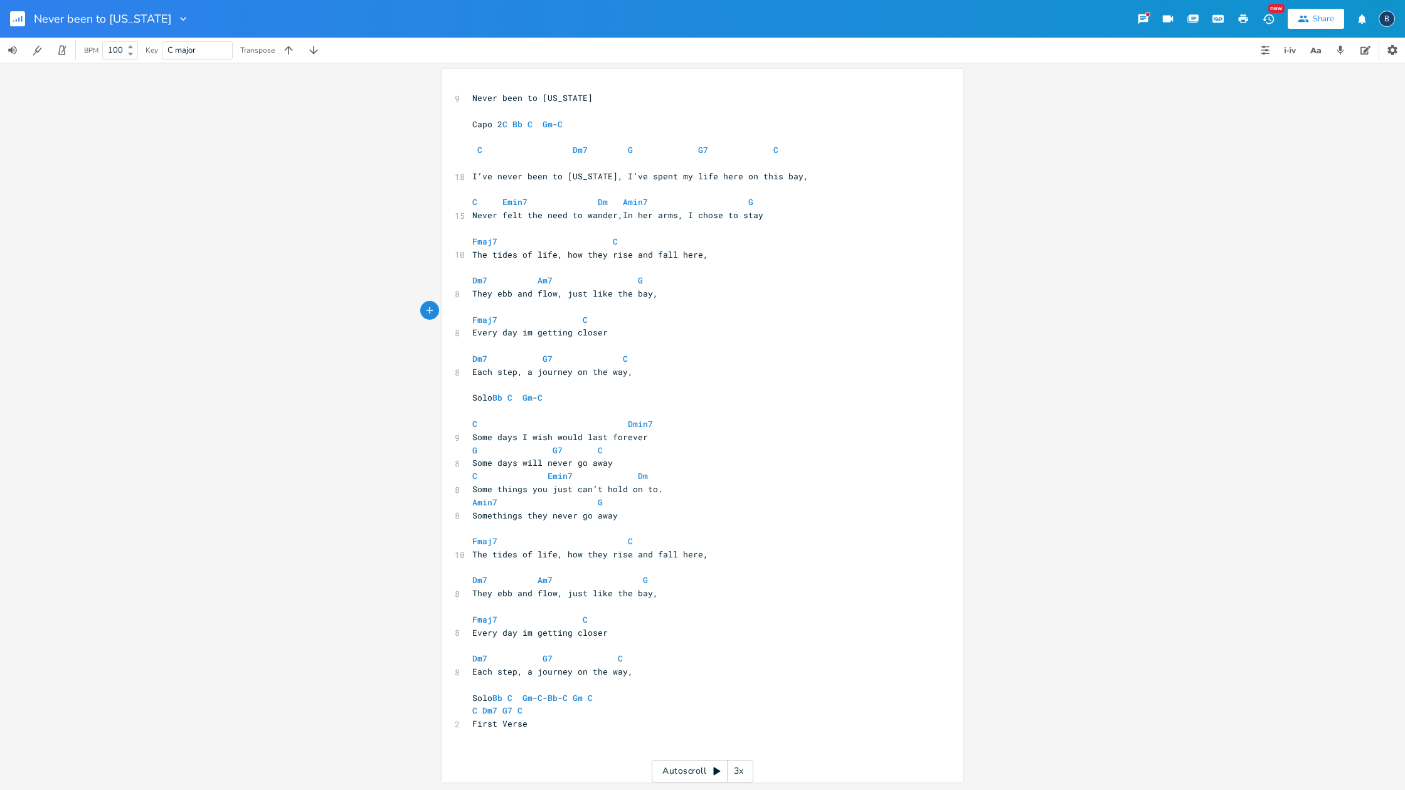
paste textarea
click at [609, 314] on pre "Fmaj7 C" at bounding box center [696, 320] width 453 height 13
type textarea "Dm7"
click at [620, 314] on li "Dm7" at bounding box center [633, 311] width 44 height 13
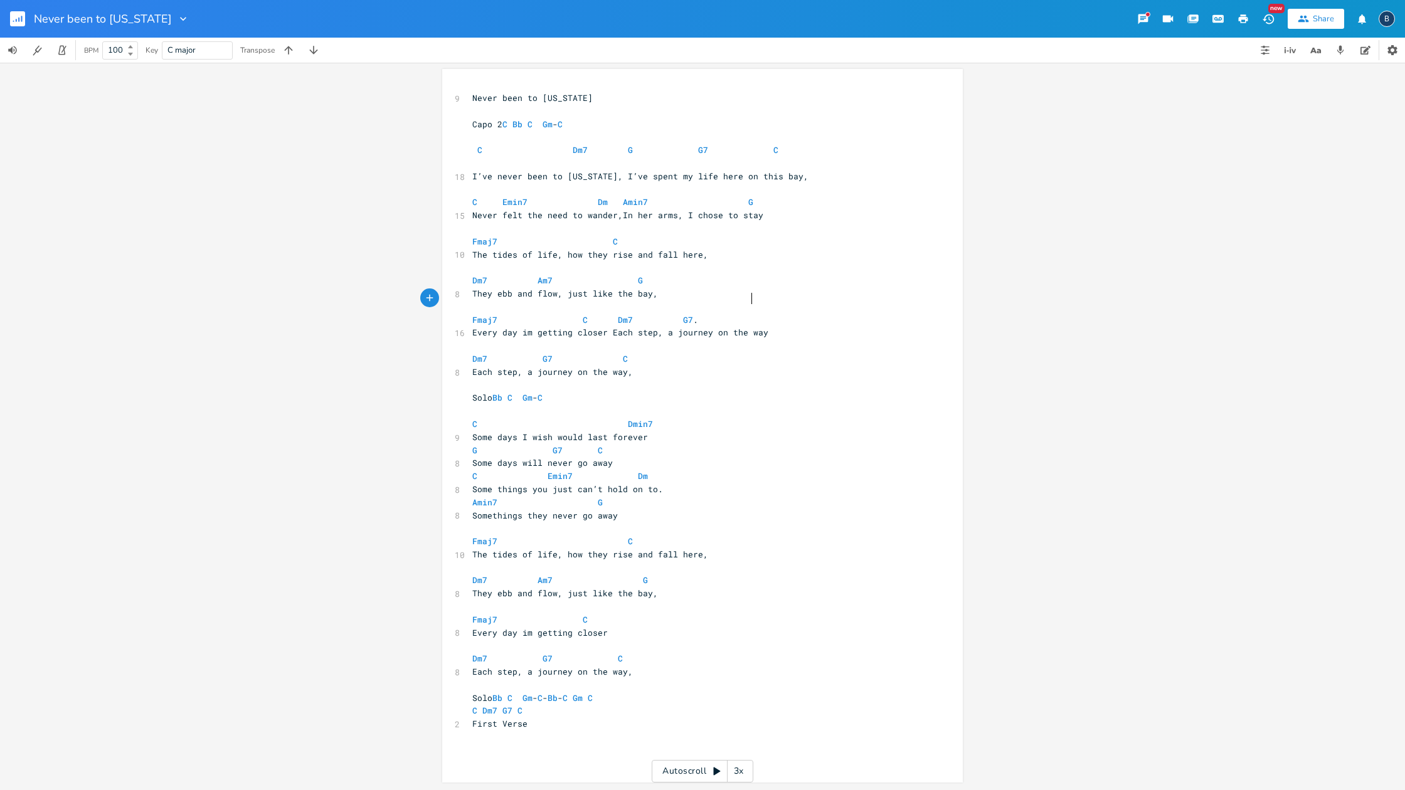
scroll to position [0, 50]
type textarea "G7. C"
click at [589, 379] on pre "​" at bounding box center [696, 385] width 453 height 13
type textarea "Dm7 G7 C Each step, a journey on the way,"
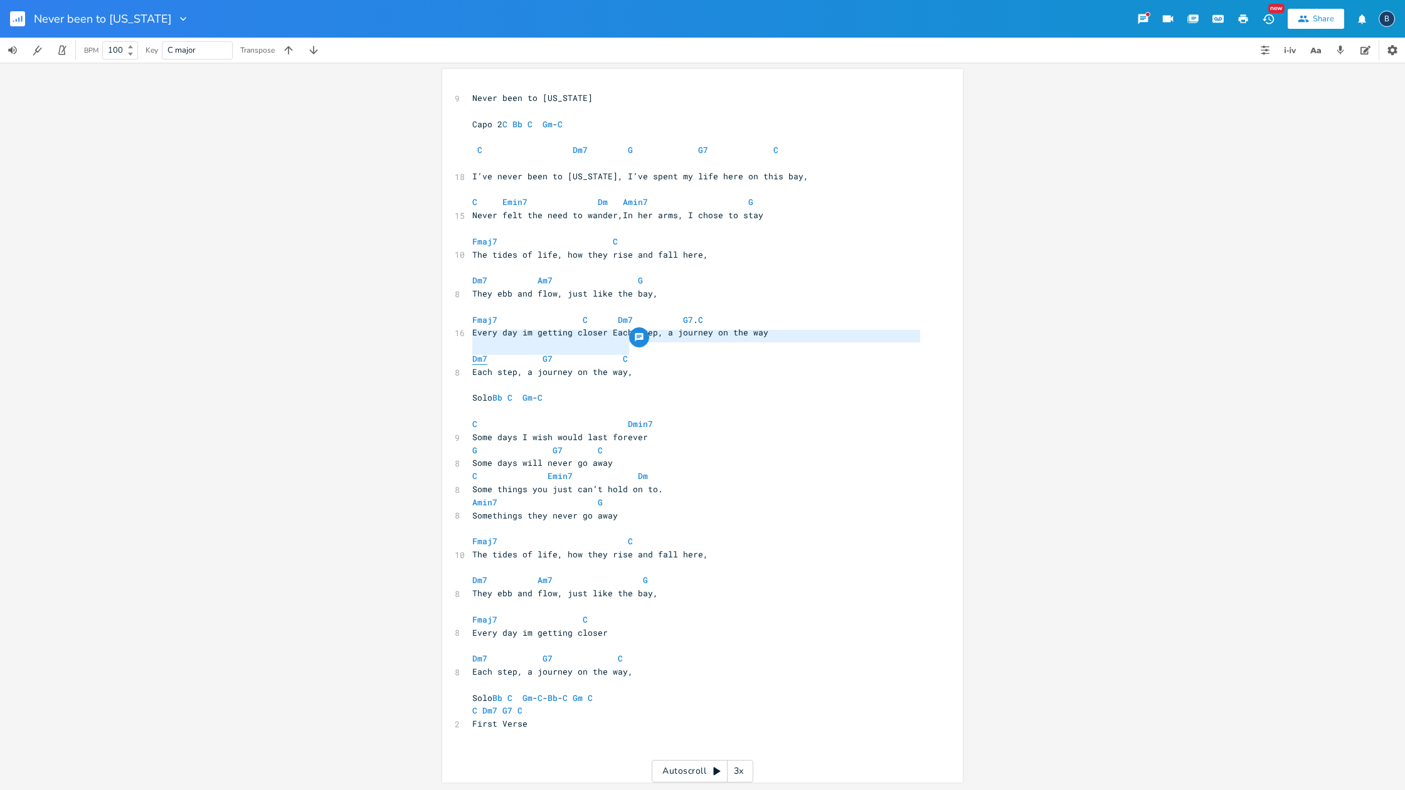
drag, startPoint x: 629, startPoint y: 352, endPoint x: 470, endPoint y: 340, distance: 159.7
click at [470, 340] on div "9 Never been to [US_STATE] ​ Capo 2 C Bb C Gm - C ​ C Dm7 G G7 C 18 I’ve never …" at bounding box center [696, 418] width 453 height 652
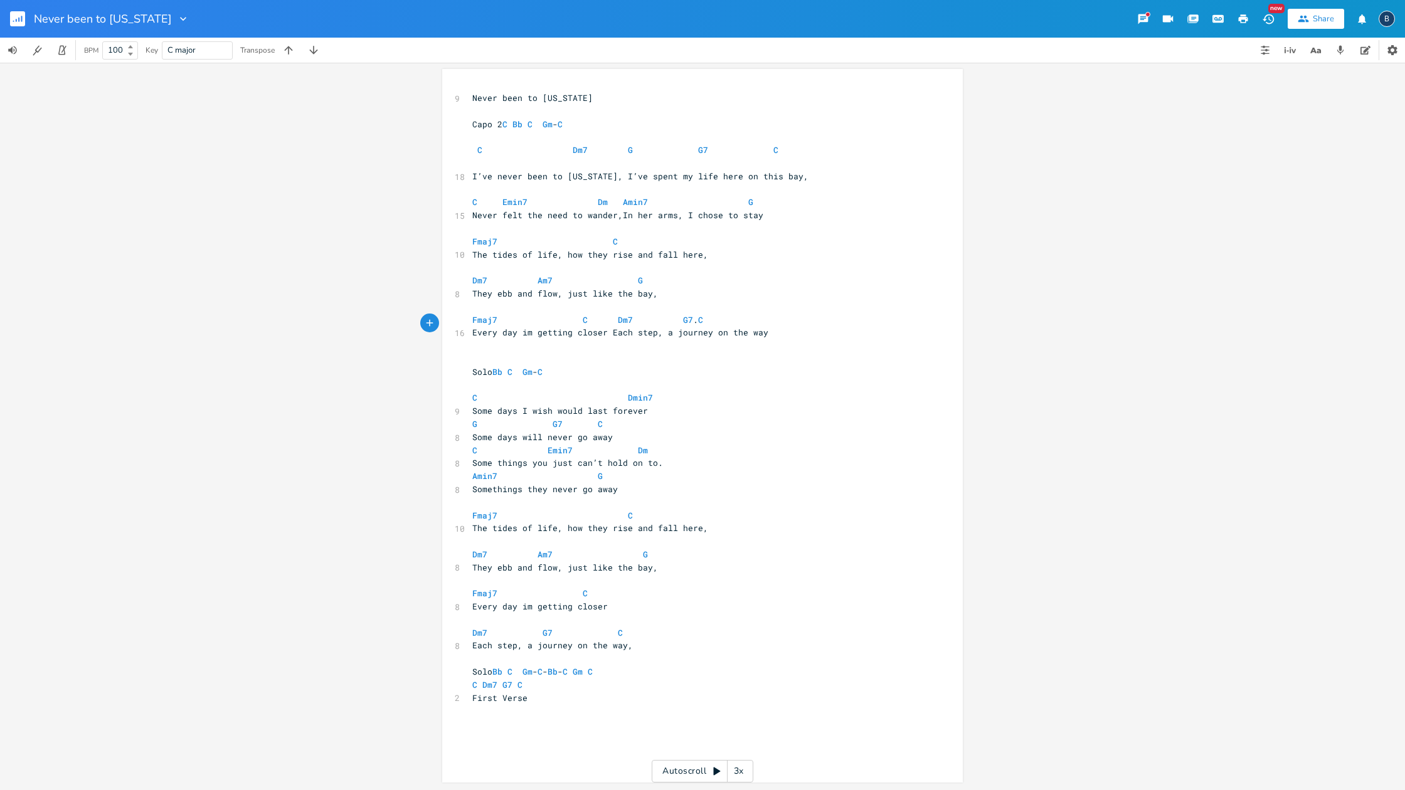
scroll to position [0, 1]
click at [470, 366] on pre "Solo Bb C Gm - C" at bounding box center [696, 372] width 453 height 13
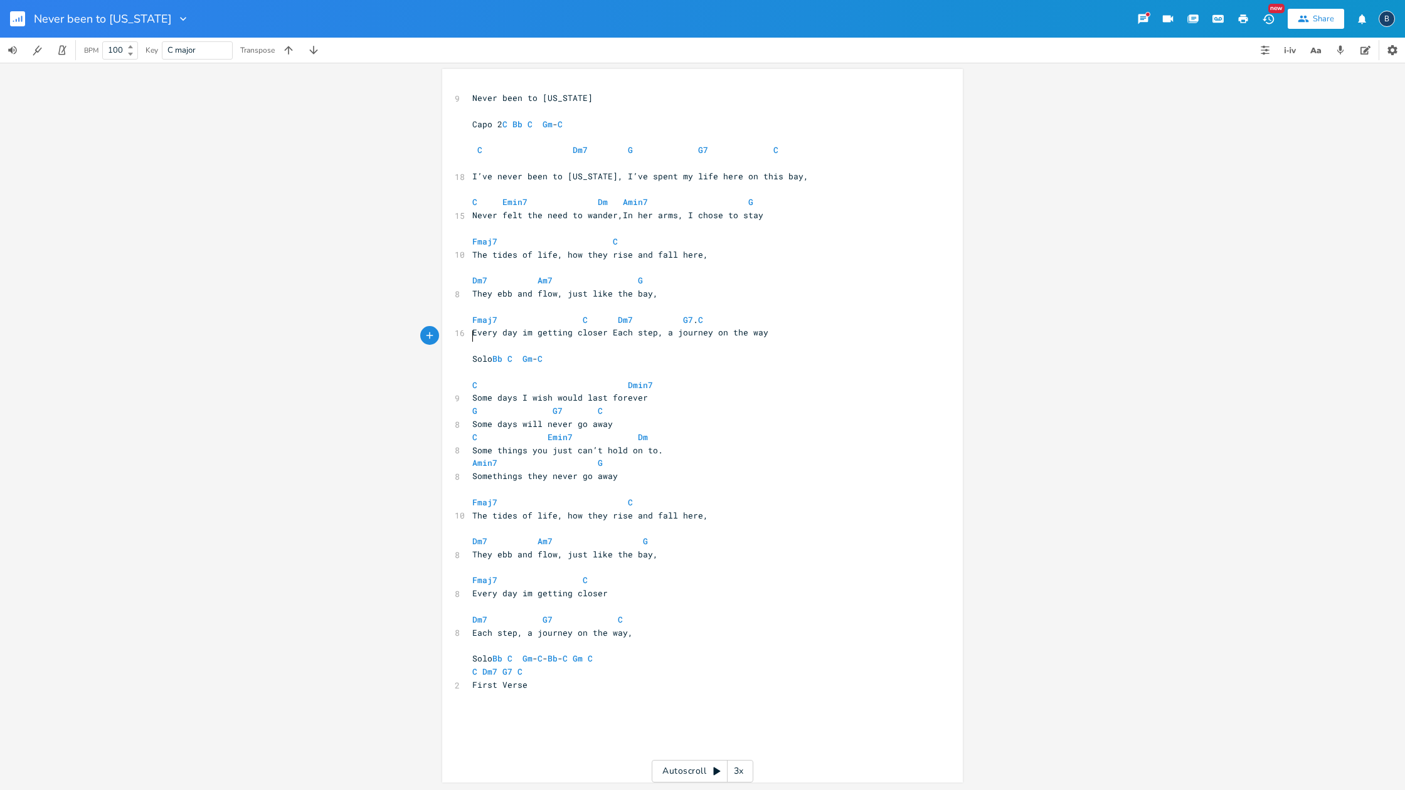
type textarea "\"
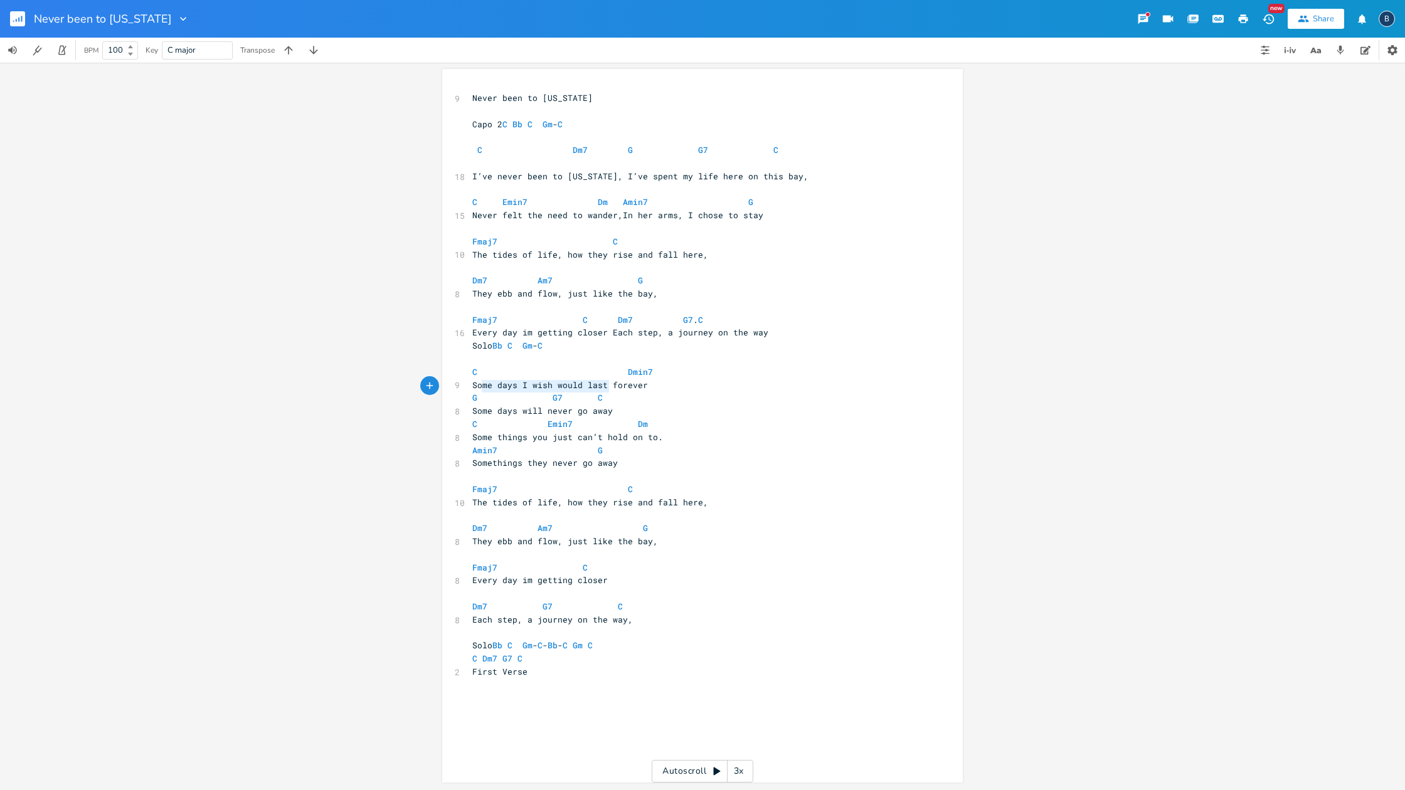
type textarea "Some days will never go away"
drag, startPoint x: 601, startPoint y: 386, endPoint x: 470, endPoint y: 385, distance: 131.7
click at [470, 404] on pre "Some days will never go away" at bounding box center [696, 410] width 453 height 13
click at [648, 404] on pre "Some days will never go away" at bounding box center [696, 410] width 453 height 13
type textarea "G G7 C Some days will never go away"
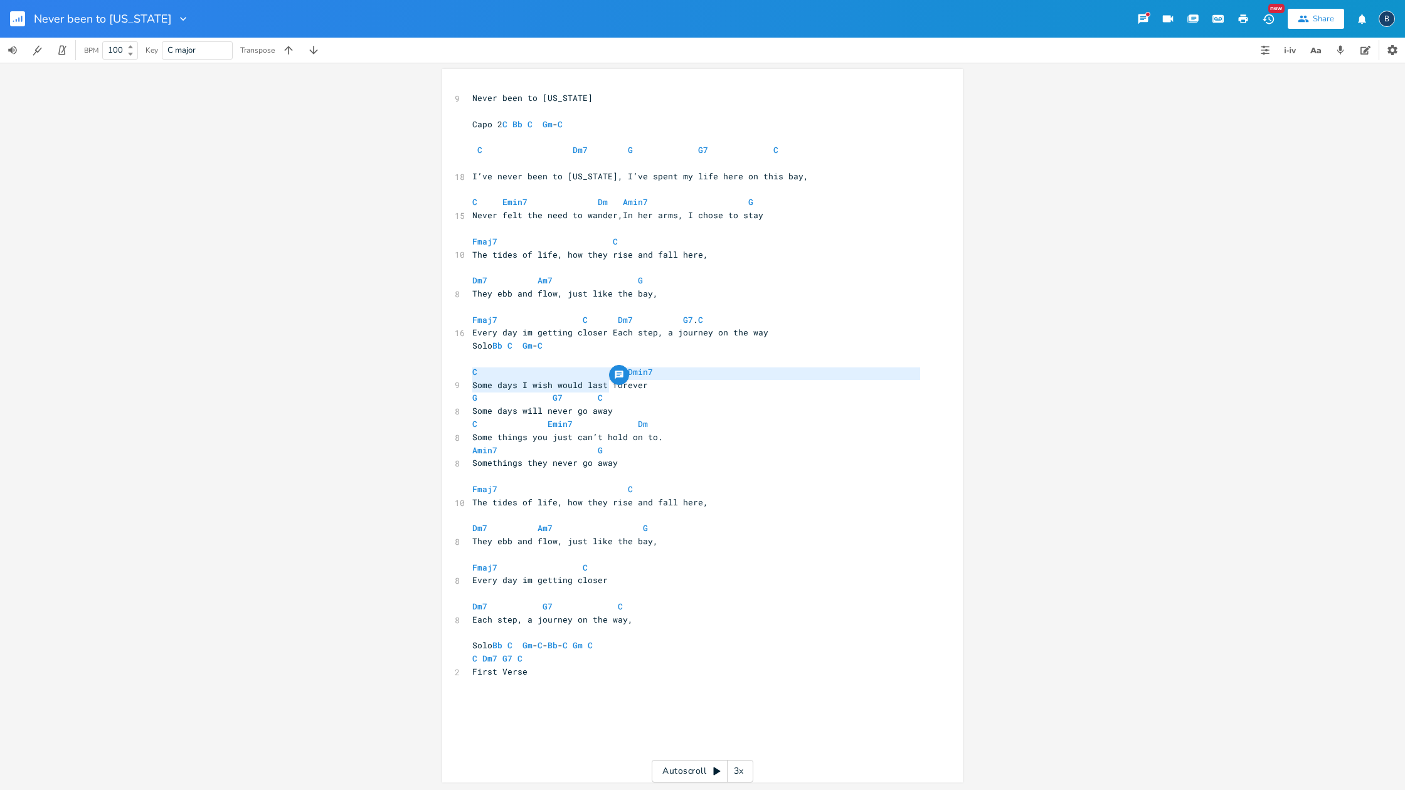
drag, startPoint x: 467, startPoint y: 372, endPoint x: 617, endPoint y: 386, distance: 150.5
click at [617, 386] on div "9 Never been to [US_STATE] ​ Capo 2 C Bb C Gm - C ​ C Dm7 G G7 C 18 I’ve never …" at bounding box center [696, 392] width 453 height 600
click at [657, 366] on pre "C Dmin7" at bounding box center [696, 372] width 453 height 13
paste textarea
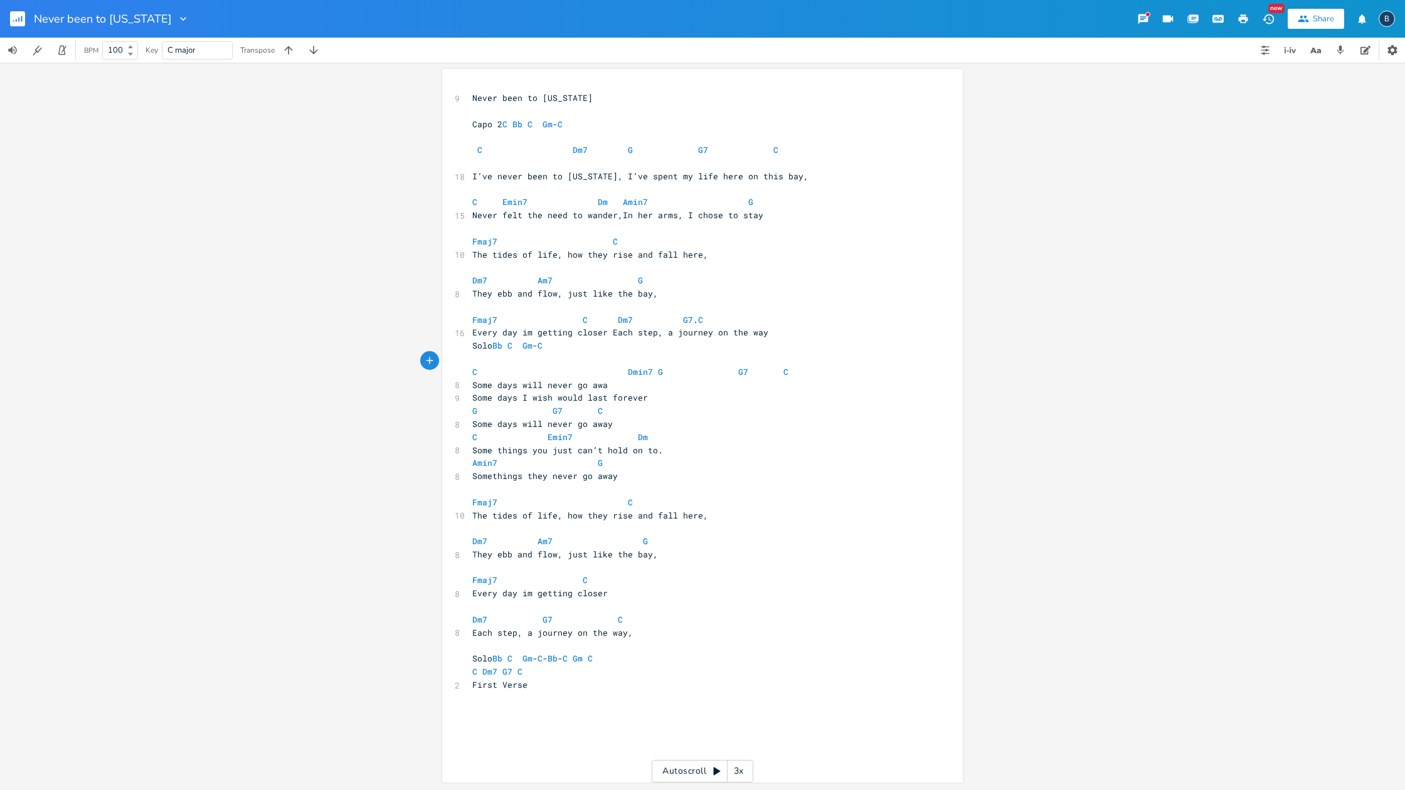
type textarea "y"
type textarea "Dmin7 G G7 C"
drag, startPoint x: 782, startPoint y: 348, endPoint x: 622, endPoint y: 349, distance: 159.9
click at [622, 366] on pre "C Dmin7 G G7 C" at bounding box center [696, 372] width 453 height 13
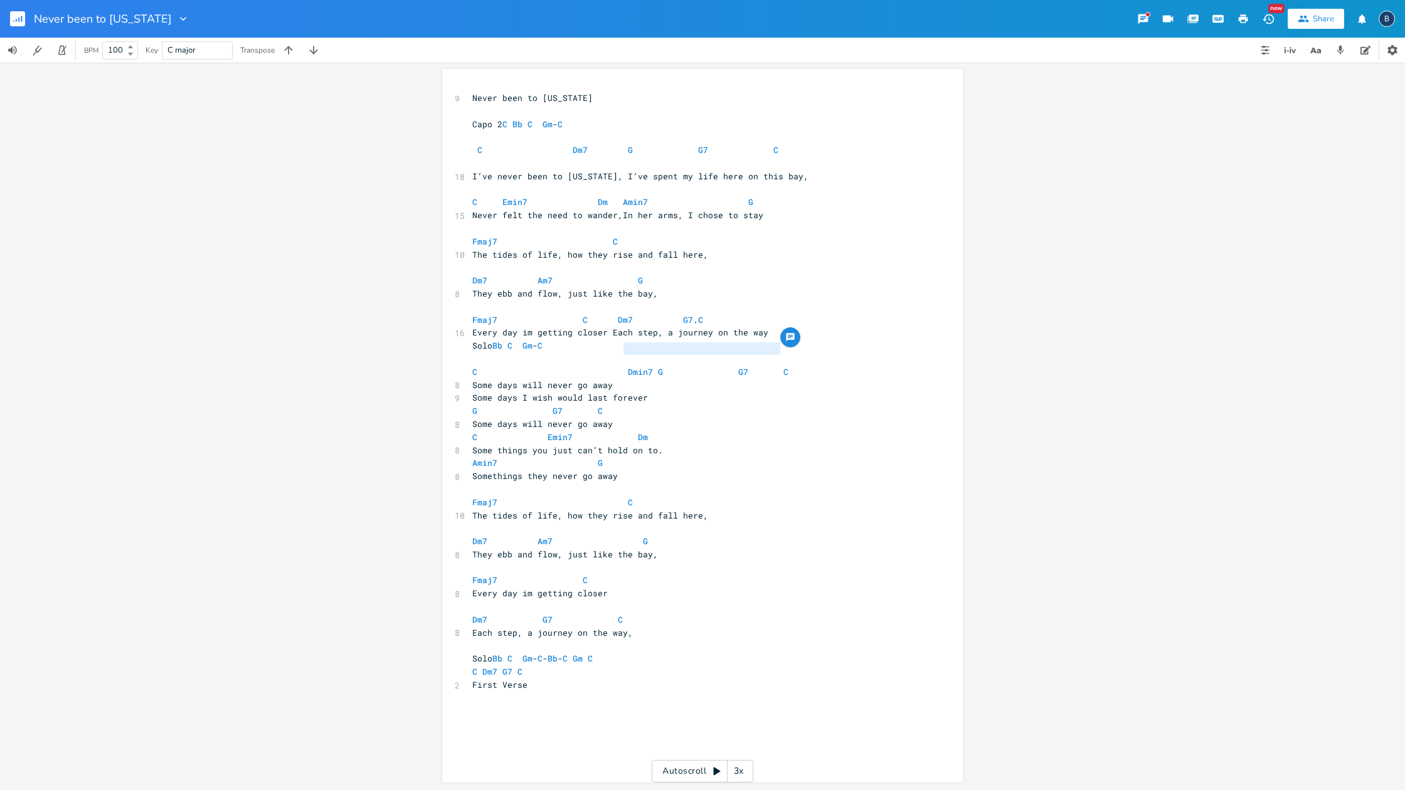
scroll to position [0, 80]
click at [647, 366] on span "C Dmin7 G G7 C" at bounding box center [630, 371] width 316 height 11
click at [618, 366] on span "C Dmin7 G G7 C" at bounding box center [630, 371] width 316 height 11
click at [612, 366] on span "C Dmin7 G G7 C" at bounding box center [612, 371] width 281 height 11
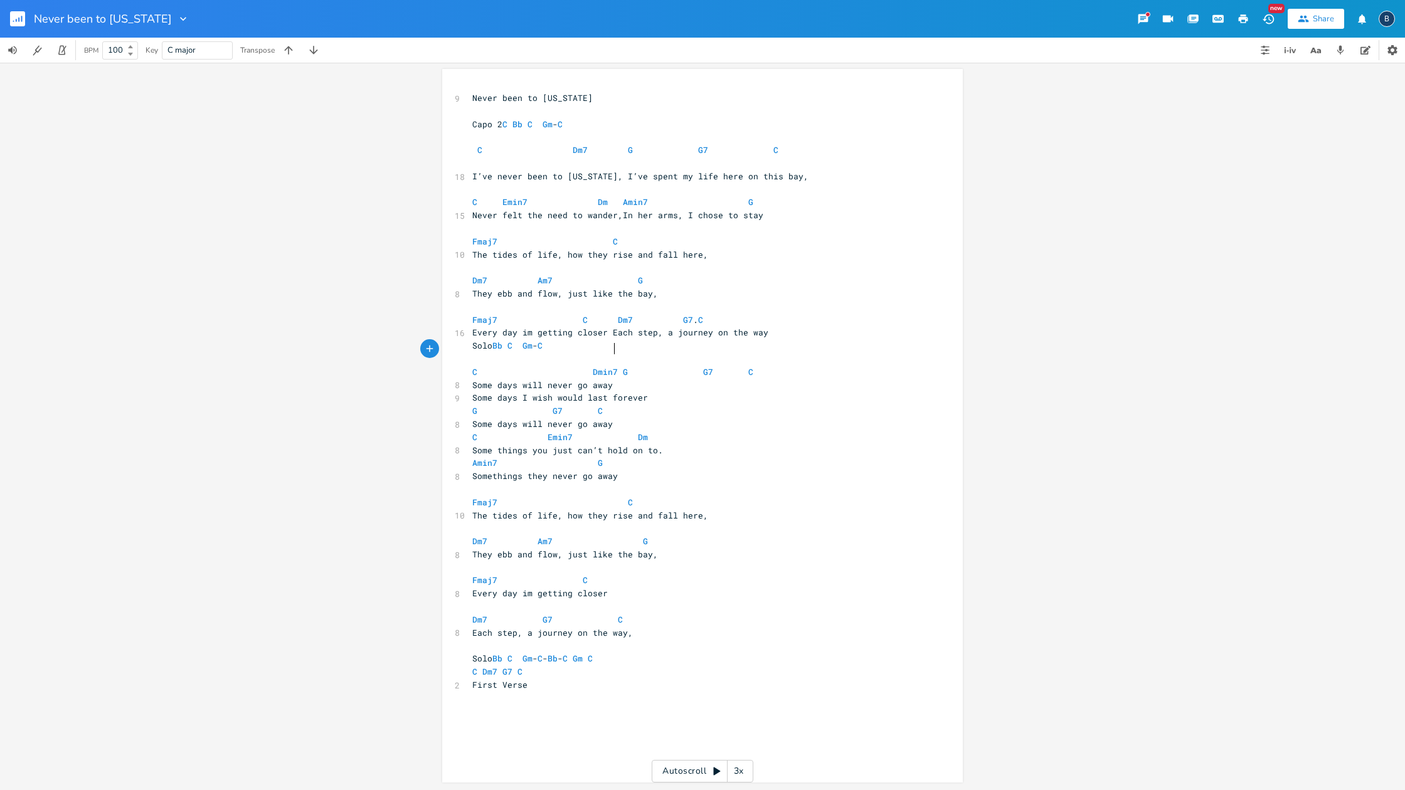
scroll to position [0, 0]
type textarea "Some days will never go away"
drag, startPoint x: 608, startPoint y: 361, endPoint x: 470, endPoint y: 362, distance: 137.3
click at [470, 379] on pre "Some days will never go away" at bounding box center [696, 385] width 453 height 13
click at [649, 391] on pre "Some days I wish would last forever" at bounding box center [696, 397] width 453 height 13
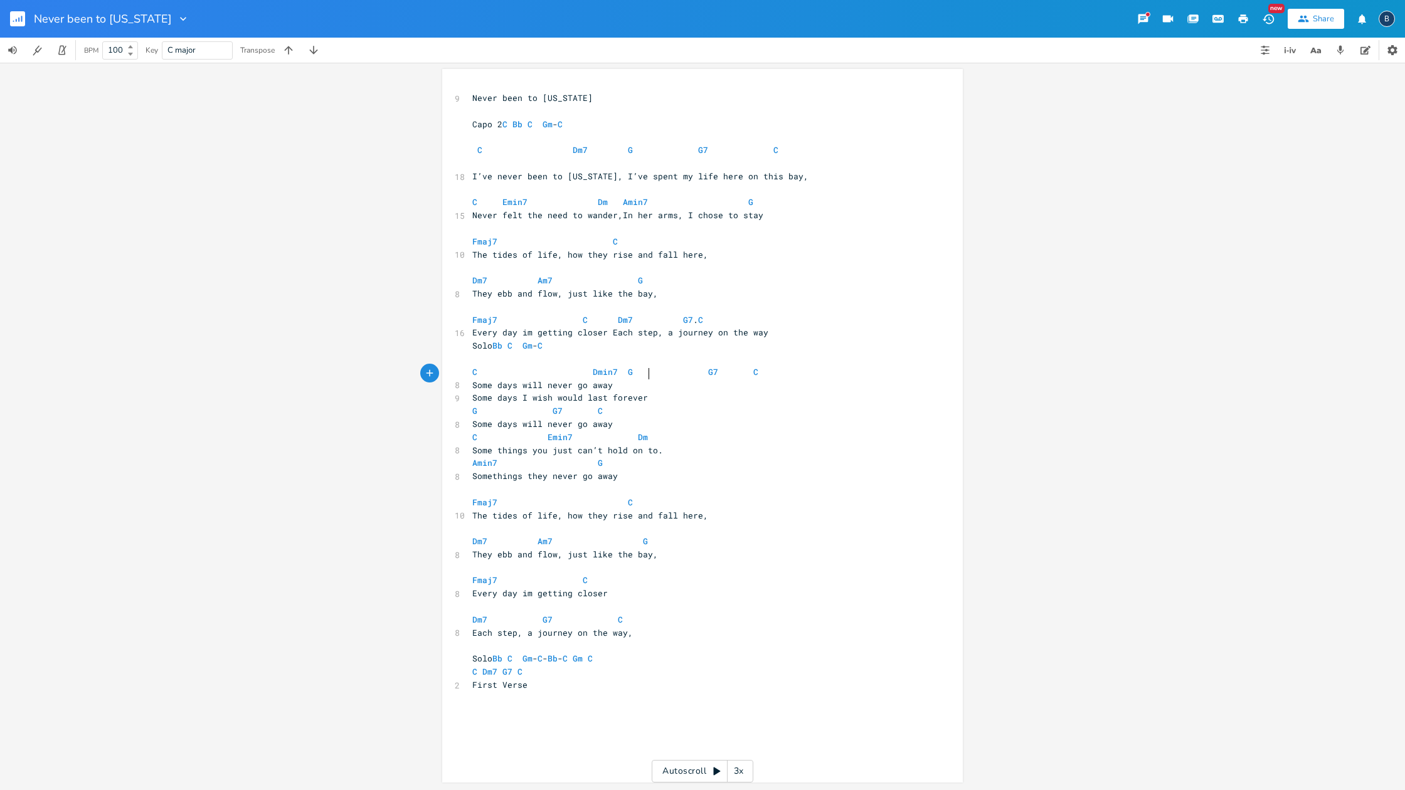
paste textarea
type textarea "Some days will never go away"
drag, startPoint x: 611, startPoint y: 363, endPoint x: 468, endPoint y: 363, distance: 143.0
click at [470, 379] on pre "Some days will never go away" at bounding box center [696, 385] width 453 height 13
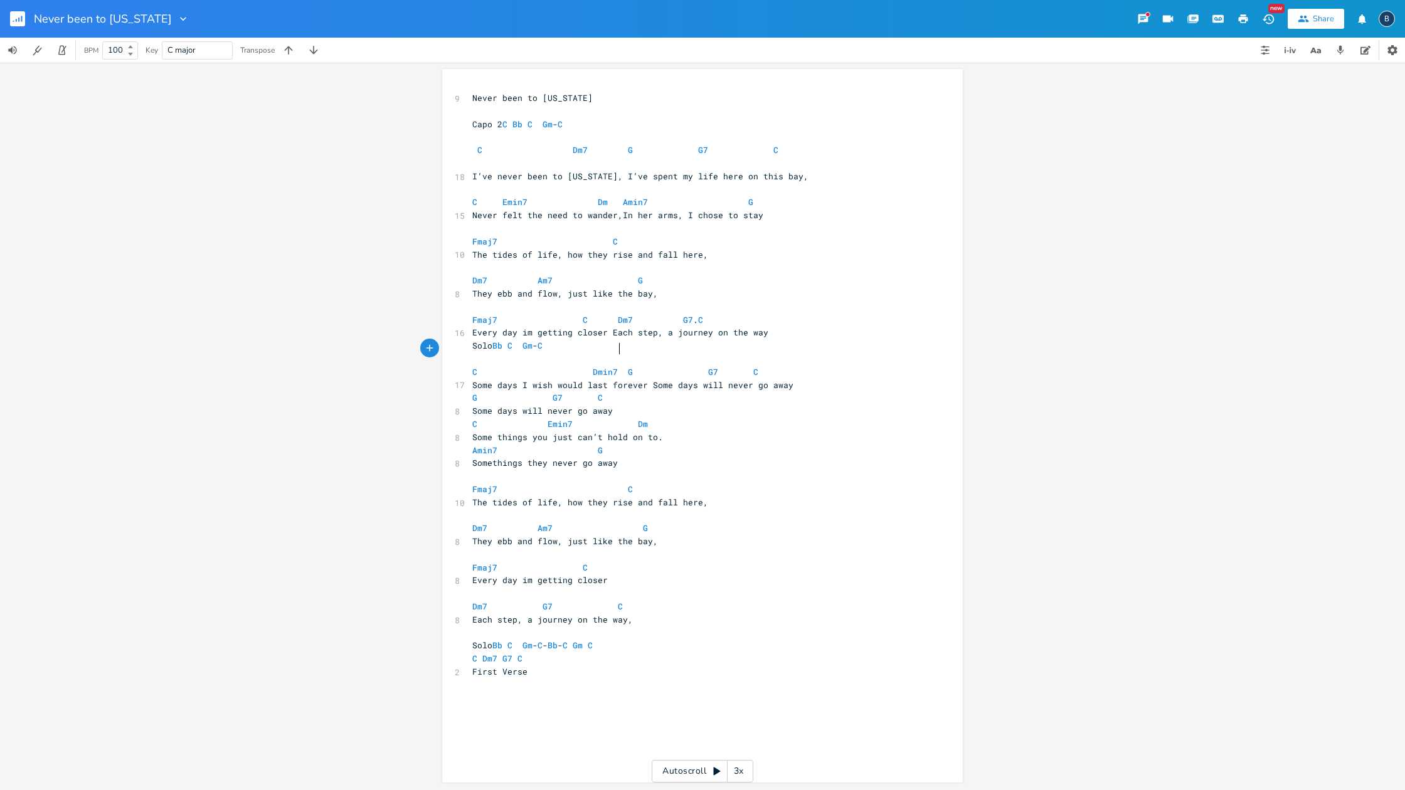
click at [616, 366] on span "C Dmin7 G G7 C" at bounding box center [615, 371] width 286 height 11
type textarea "ome things you just can’t hold on to."
drag, startPoint x: 657, startPoint y: 414, endPoint x: 638, endPoint y: 451, distance: 42.1
click at [475, 431] on pre "Some things you just can’t hold on to." at bounding box center [696, 437] width 453 height 13
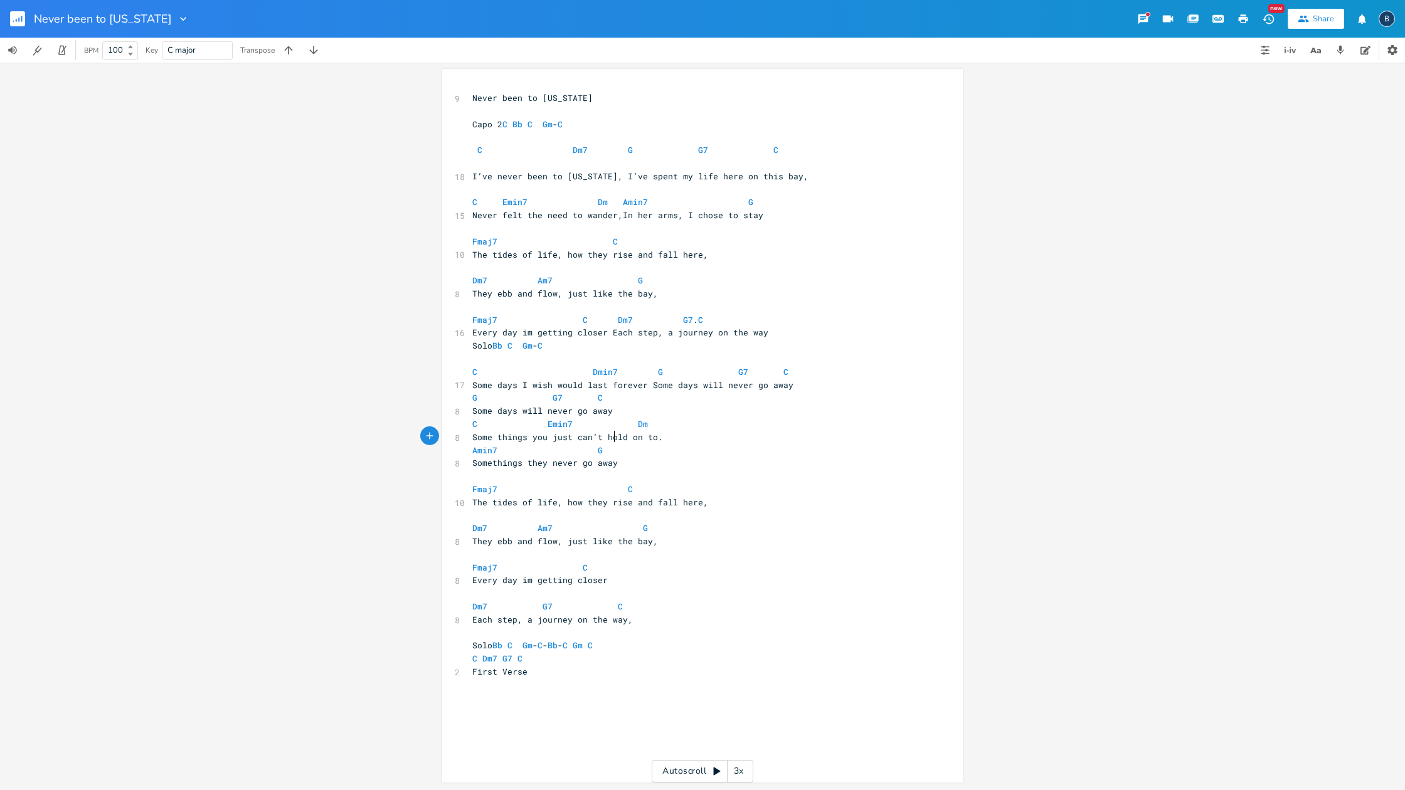
drag, startPoint x: 622, startPoint y: 433, endPoint x: 545, endPoint y: 414, distance: 78.9
click at [618, 456] on pre "Somethings they never go away" at bounding box center [696, 462] width 453 height 13
type textarea "Some things you just can’t hold on to."
drag, startPoint x: 467, startPoint y: 411, endPoint x: 653, endPoint y: 417, distance: 186.3
click at [656, 431] on pre "Some things you just can’t hold on to." at bounding box center [696, 437] width 453 height 13
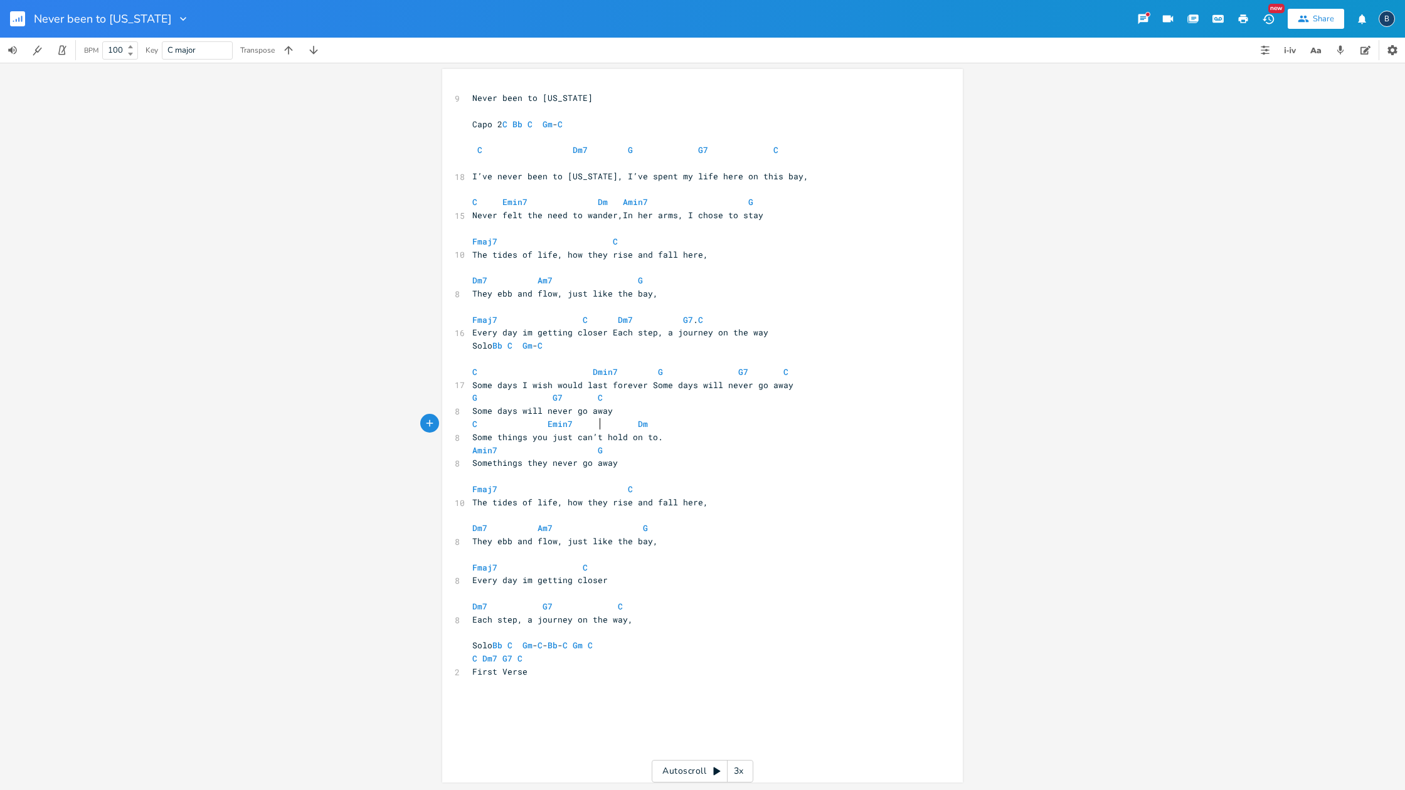
drag, startPoint x: 654, startPoint y: 428, endPoint x: 645, endPoint y: 427, distance: 9.4
click at [652, 444] on pre "Amin7 G" at bounding box center [696, 450] width 453 height 13
type textarea "Some things you just can’t hold on to"
drag, startPoint x: 651, startPoint y: 413, endPoint x: 466, endPoint y: 412, distance: 184.3
click at [470, 431] on pre "Some things you just can’t hold on to." at bounding box center [696, 437] width 453 height 13
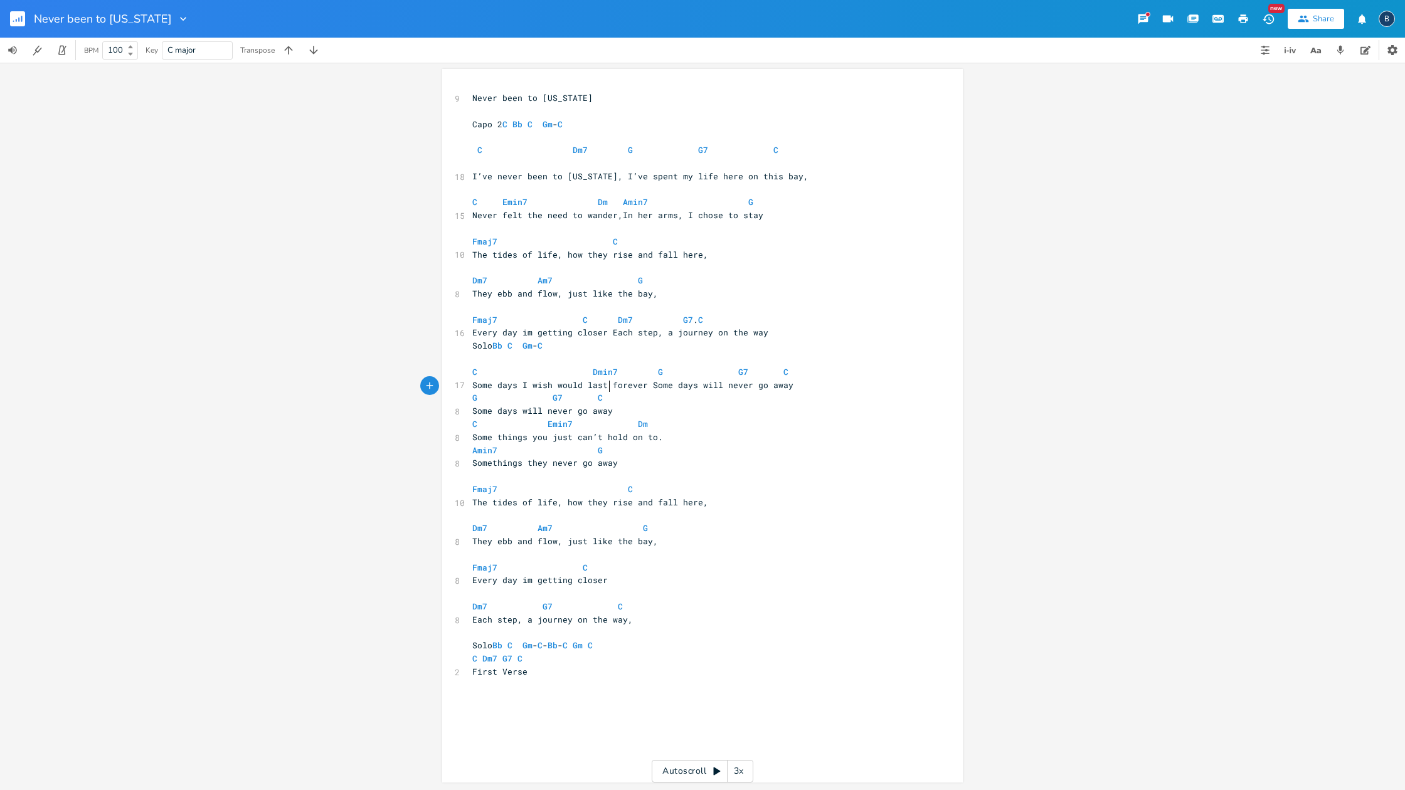
click at [607, 404] on pre "Some days will never go away" at bounding box center [696, 410] width 453 height 13
click at [605, 406] on span "Some days will never go away Some things you just can’t hold on to" at bounding box center [637, 411] width 331 height 11
type textarea "G G7 C Some things you just can’t hold on to"
drag, startPoint x: 665, startPoint y: 389, endPoint x: 470, endPoint y: 376, distance: 195.5
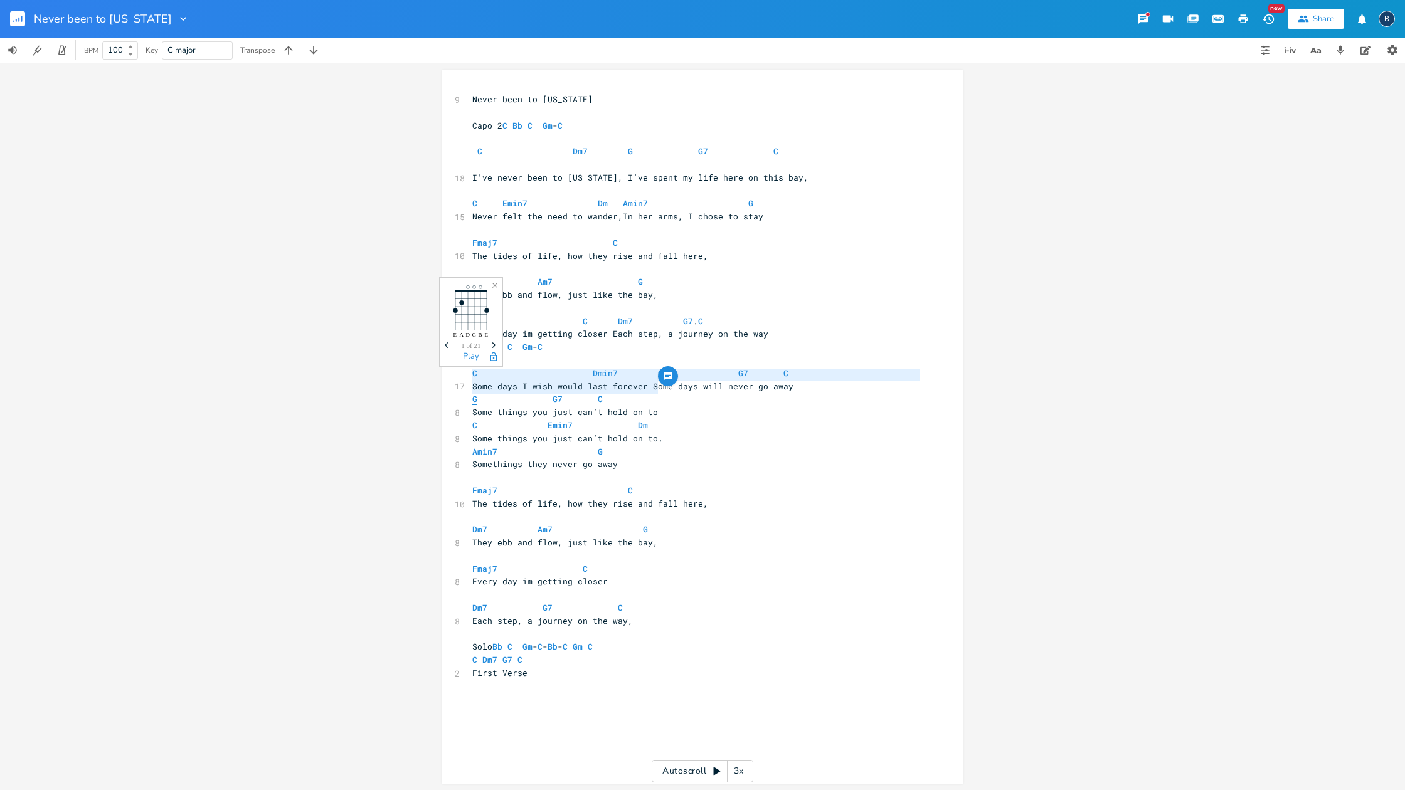
click at [470, 376] on div "9 Never been to [US_STATE] ​ Capo 2 C Bb C Gm - C ​ C Dm7 G G7 C 18 I’ve never …" at bounding box center [696, 393] width 453 height 600
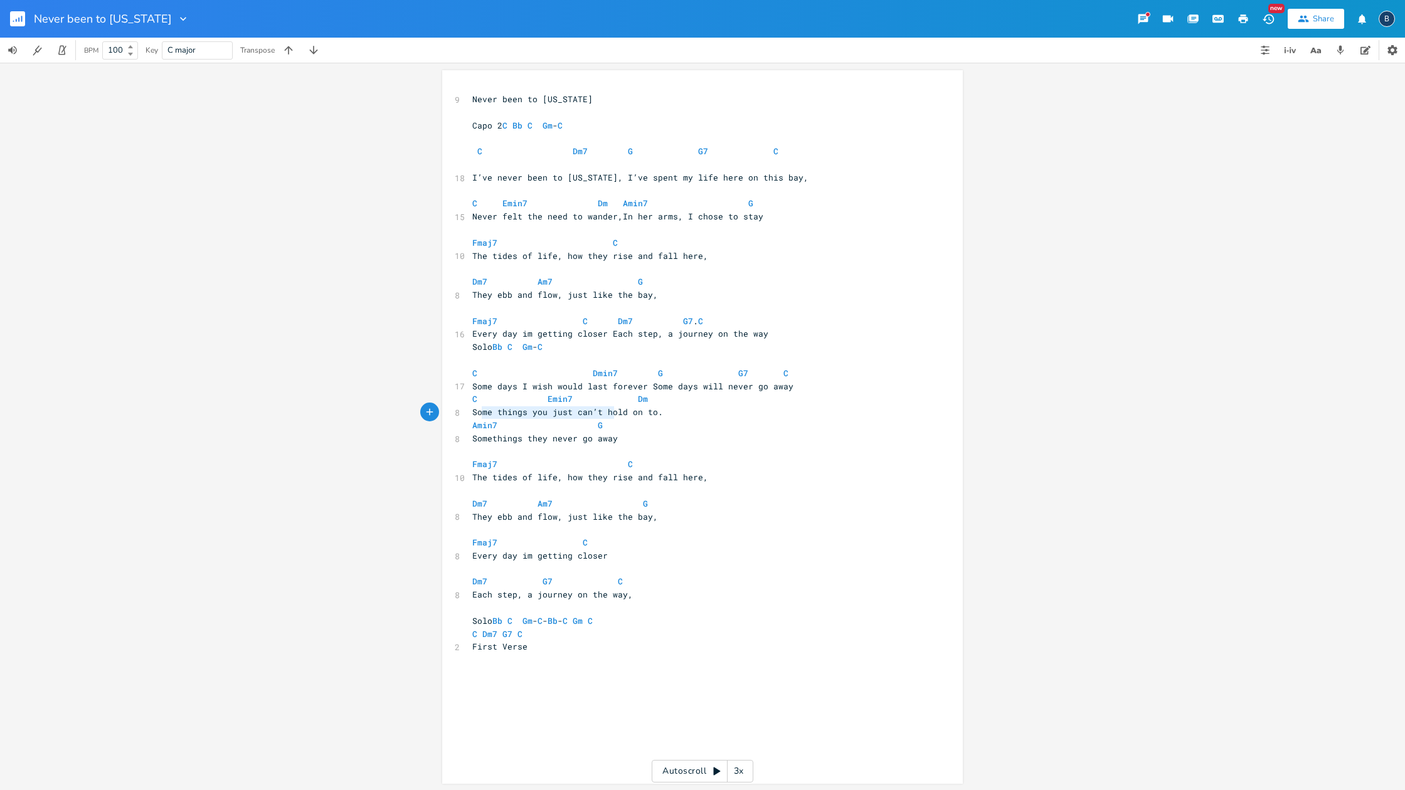
type textarea "Somethings they never go away"
drag, startPoint x: 617, startPoint y: 413, endPoint x: 467, endPoint y: 413, distance: 149.9
click at [470, 432] on pre "Somethings they never go away" at bounding box center [696, 438] width 453 height 13
click at [669, 406] on pre "Some things you just can’t hold on to." at bounding box center [696, 412] width 453 height 13
paste textarea
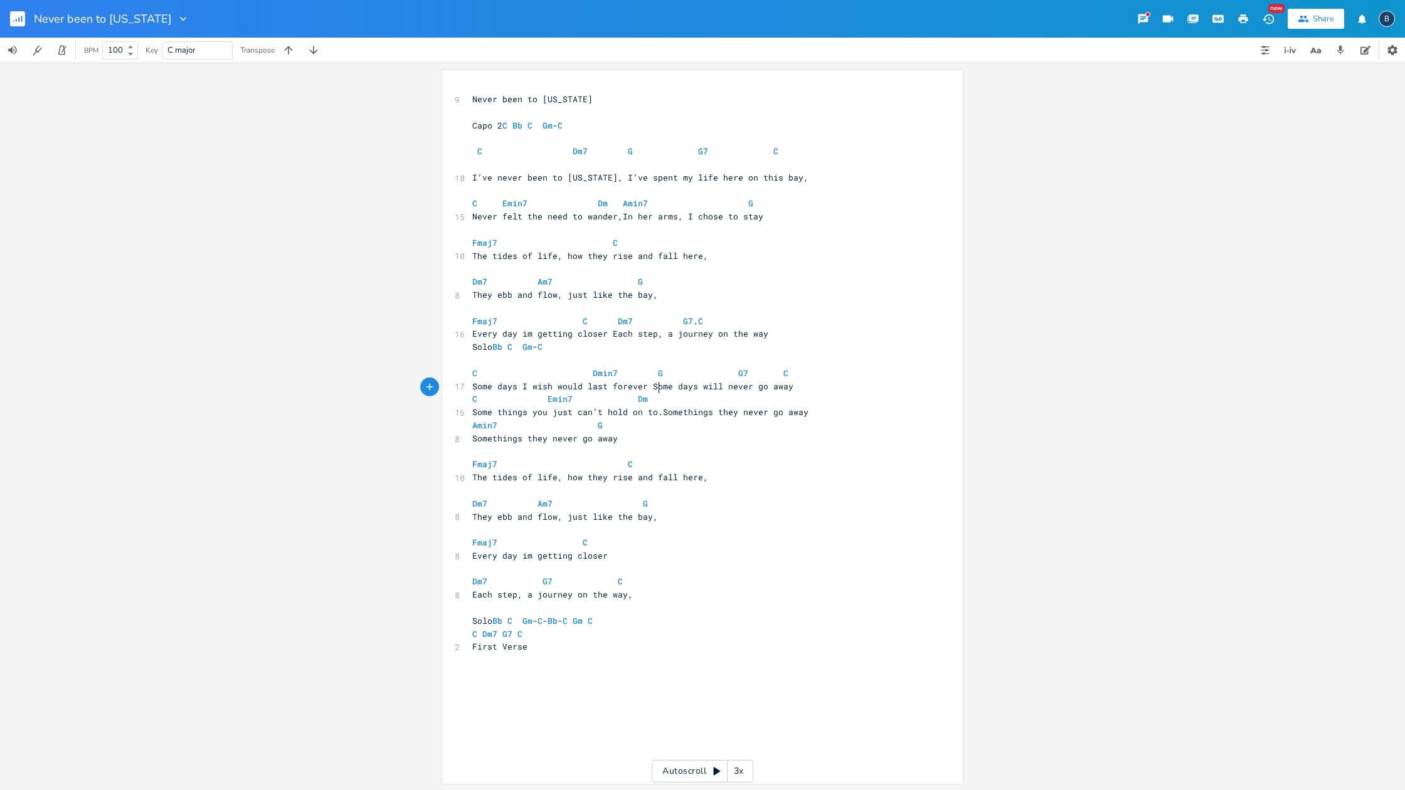
click at [653, 406] on span "Some things you just can’t hold on to.Somethings they never go away" at bounding box center [640, 411] width 336 height 11
click at [670, 393] on pre "C Emin7 Dm" at bounding box center [696, 399] width 453 height 13
type textarea "Amin7 G"
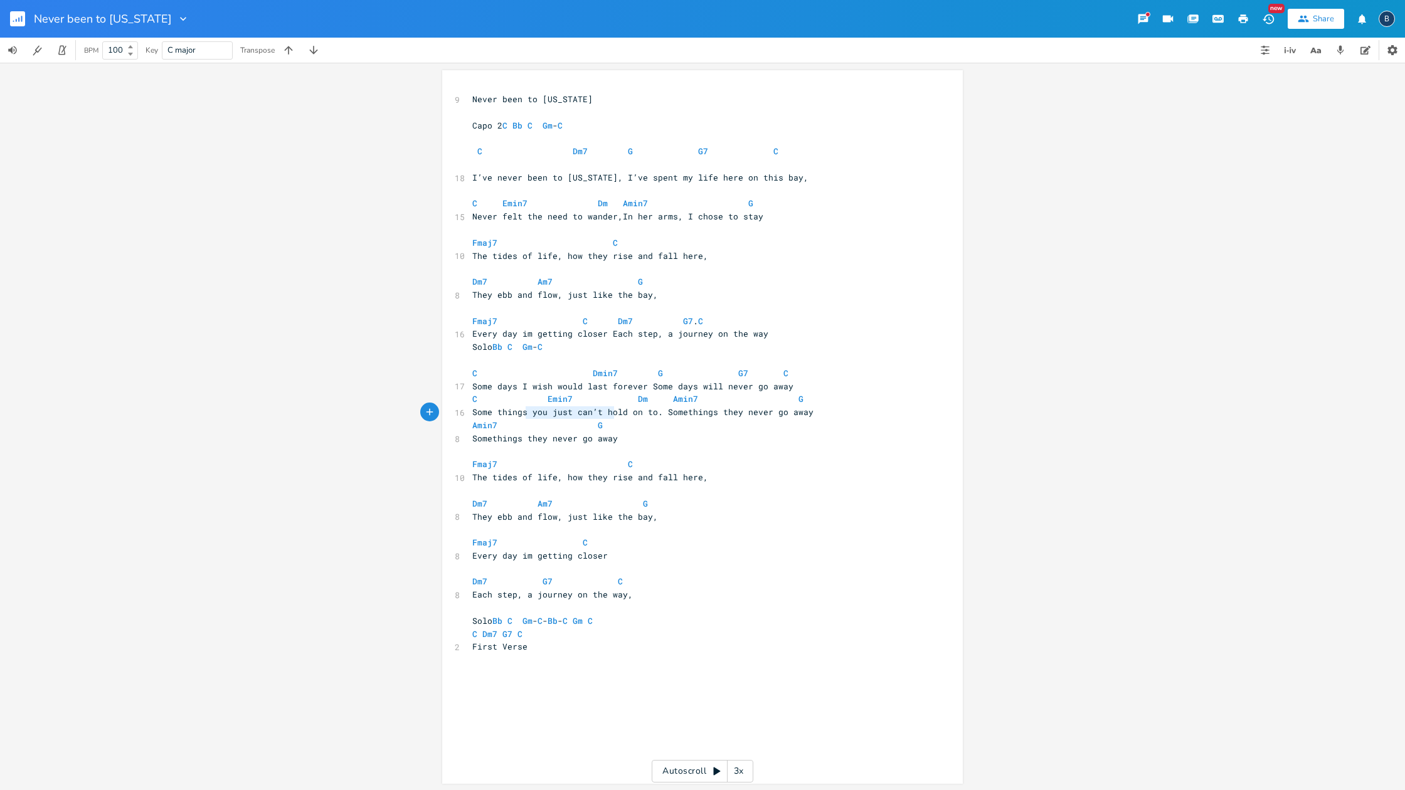
type textarea "s they never go away"
drag, startPoint x: 616, startPoint y: 415, endPoint x: 511, endPoint y: 408, distance: 105.6
click at [512, 432] on pre "Somethings they never go away" at bounding box center [696, 438] width 453 height 13
click at [617, 432] on pre "Somethings they never go away" at bounding box center [696, 438] width 453 height 13
type textarea "min7 G Somethings they never go away"
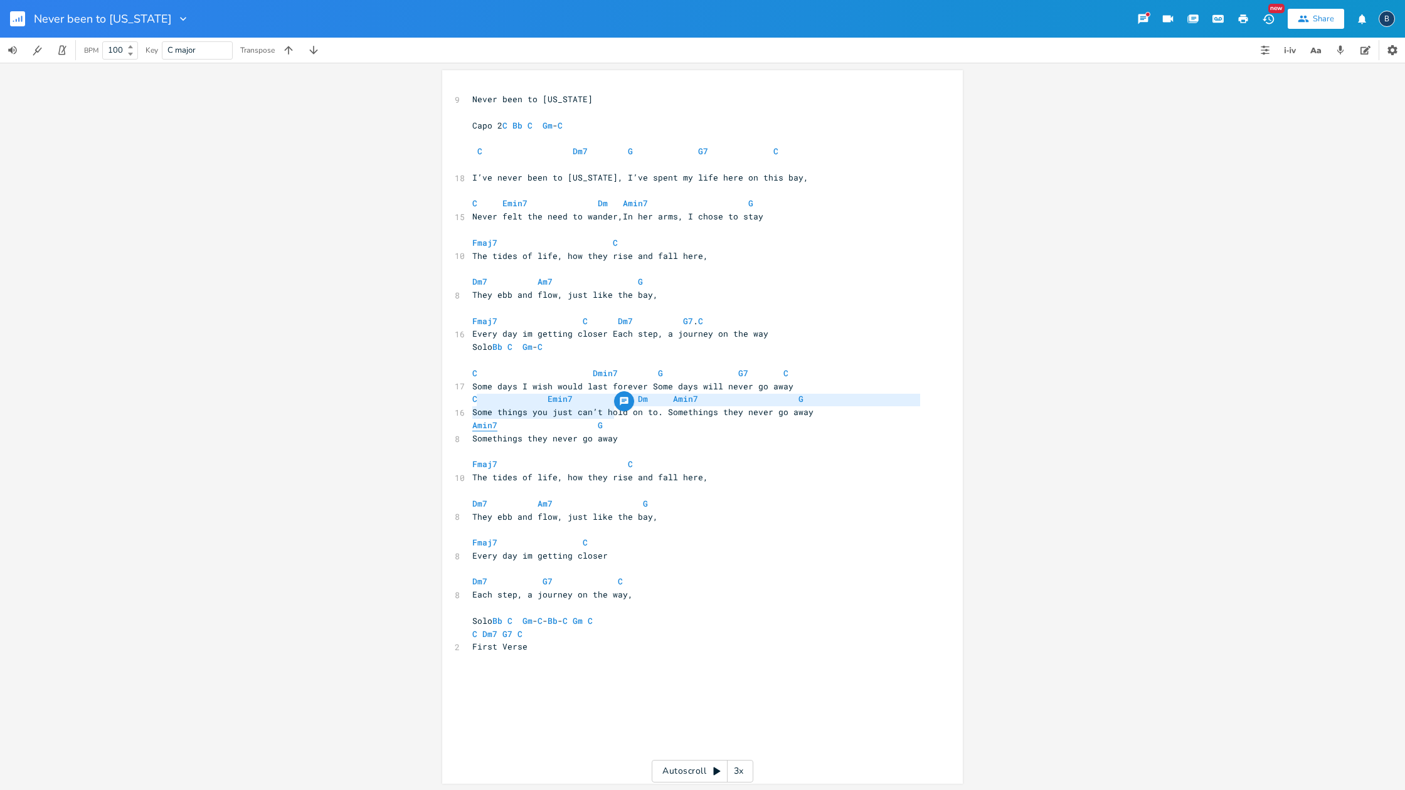
drag, startPoint x: 616, startPoint y: 413, endPoint x: 471, endPoint y: 404, distance: 145.1
click at [471, 404] on div "9 Never been to [US_STATE] ​ Capo 2 C Bb C Gm - C ​ C Dm7 G G7 C 18 I’ve never …" at bounding box center [696, 380] width 453 height 574
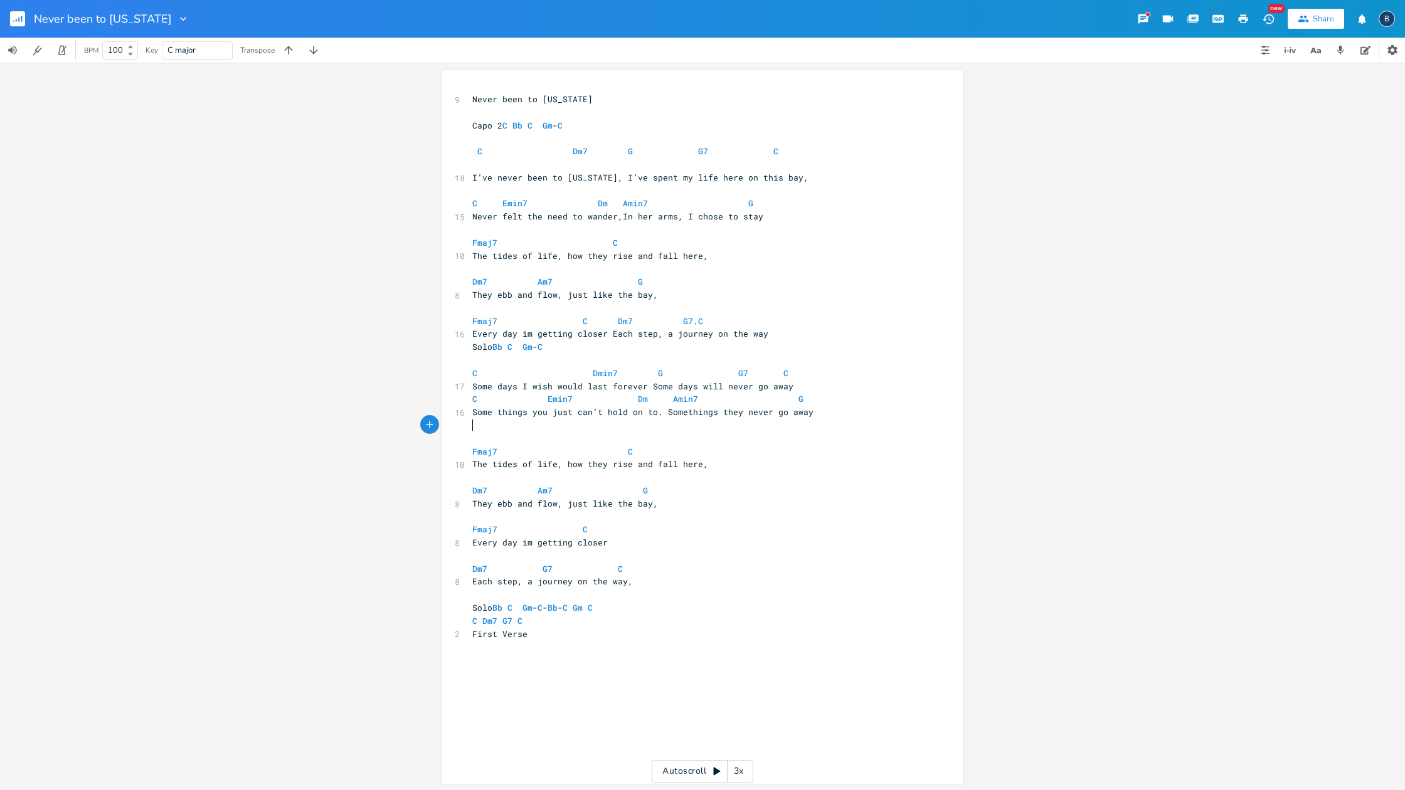
click at [470, 445] on pre "Fmaj7 C" at bounding box center [696, 451] width 453 height 13
drag, startPoint x: 465, startPoint y: 219, endPoint x: 564, endPoint y: 262, distance: 108.1
click at [571, 265] on div "x 9 Never been to [US_STATE] ​ Capo 2 C Bb C Gm - C ​ C Dm7 G G7 C 18 I’ve neve…" at bounding box center [702, 427] width 520 height 714
click at [732, 262] on pre "​" at bounding box center [696, 268] width 453 height 13
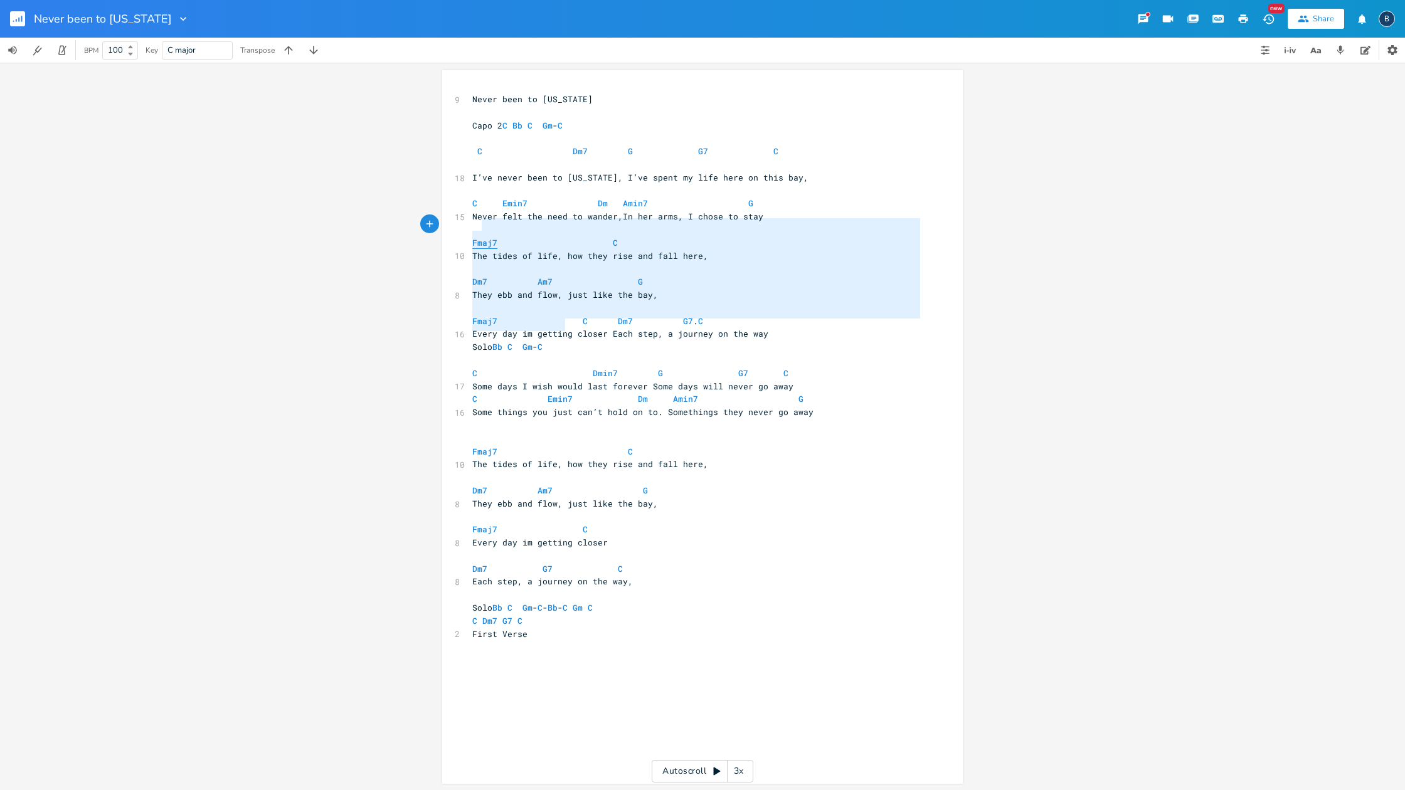
type textarea "Fmaj7 C The tides of life, how they rise and fall here, Dm7 Am7 G They ebb and …"
drag, startPoint x: 754, startPoint y: 329, endPoint x: 468, endPoint y: 225, distance: 304.3
click at [470, 225] on div "9 Never been to [US_STATE] ​ Capo 2 C Bb C Gm - C ​ C Dm7 G G7 C 18 I’ve never …" at bounding box center [696, 373] width 453 height 561
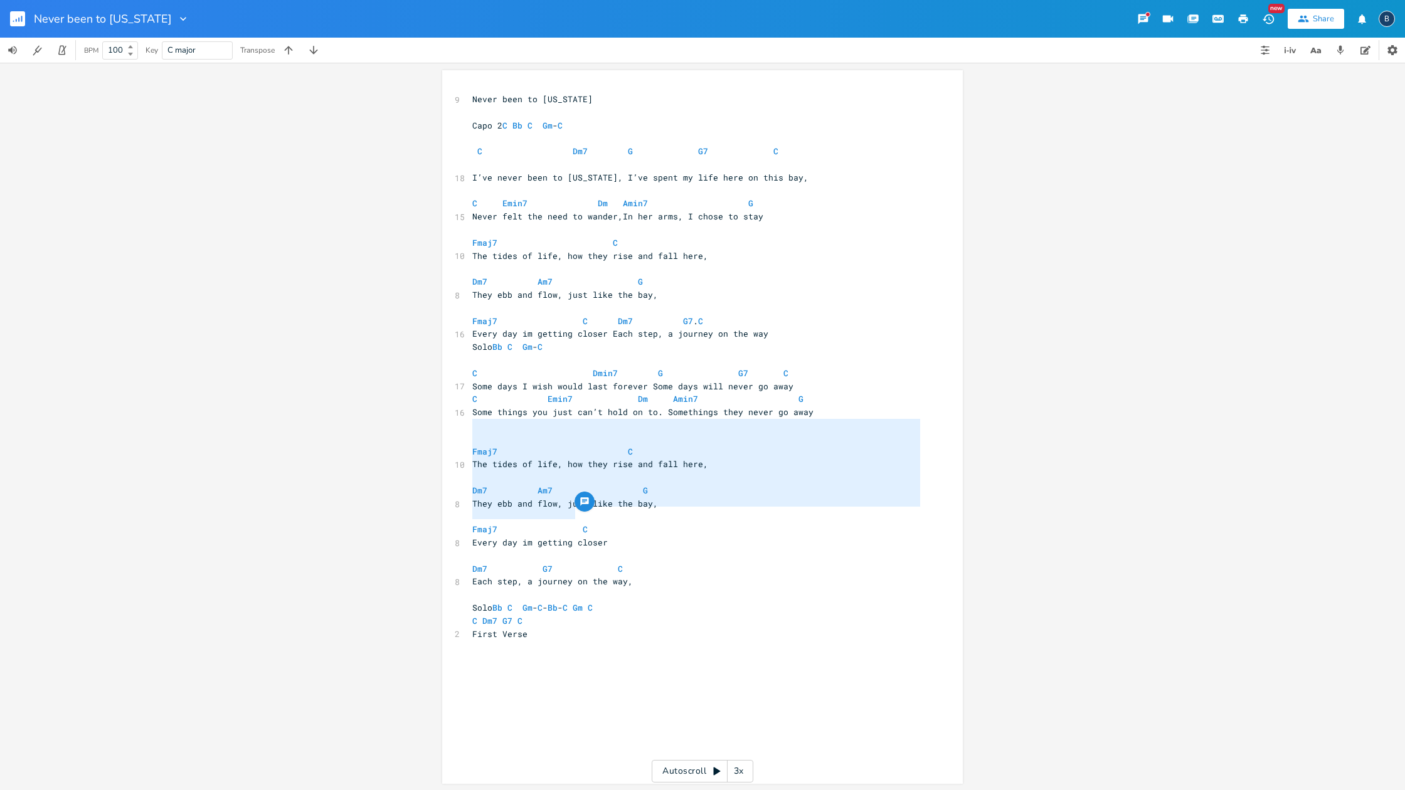
scroll to position [-1, 0]
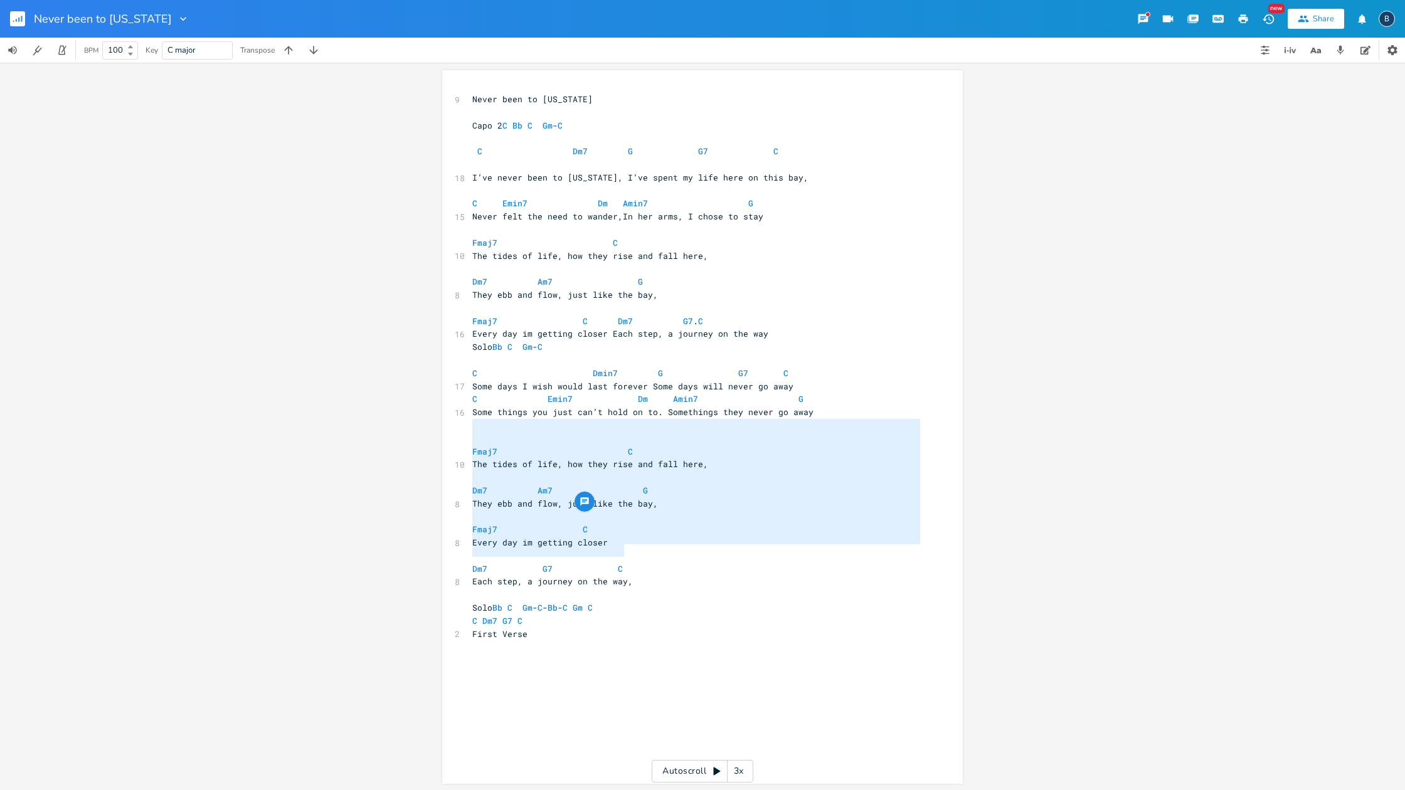
type textarea "Fmaj7 C The tides of life, how they rise and fall here, Dm7 Am7 G They ebb and …"
drag, startPoint x: 467, startPoint y: 420, endPoint x: 626, endPoint y: 548, distance: 204.3
click at [626, 548] on div "Fmaj7 C The tides of life, how they rise and fall here, Dm7 Am7 G They ebb and …" at bounding box center [702, 426] width 520 height 714
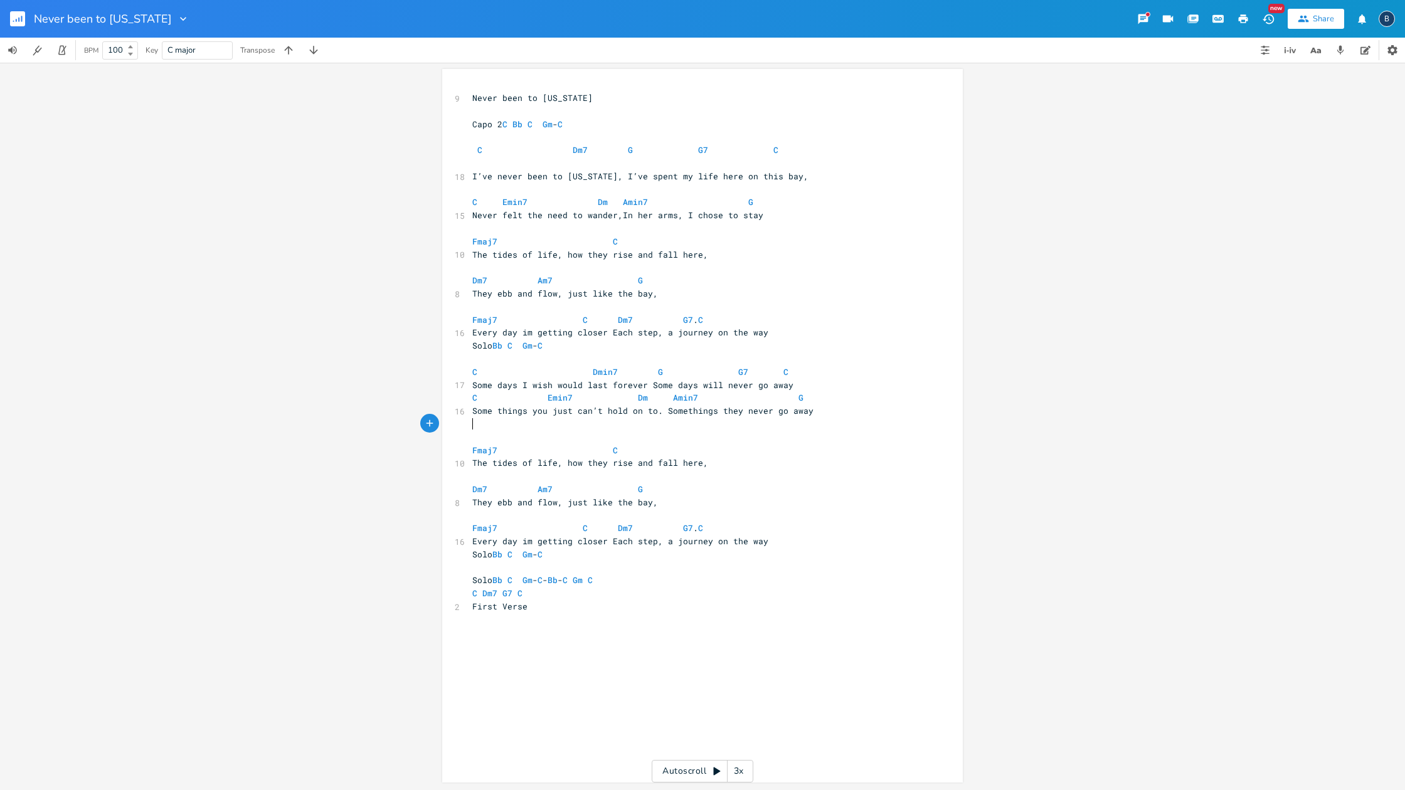
click at [470, 444] on pre "Fmaj7 C" at bounding box center [696, 450] width 453 height 13
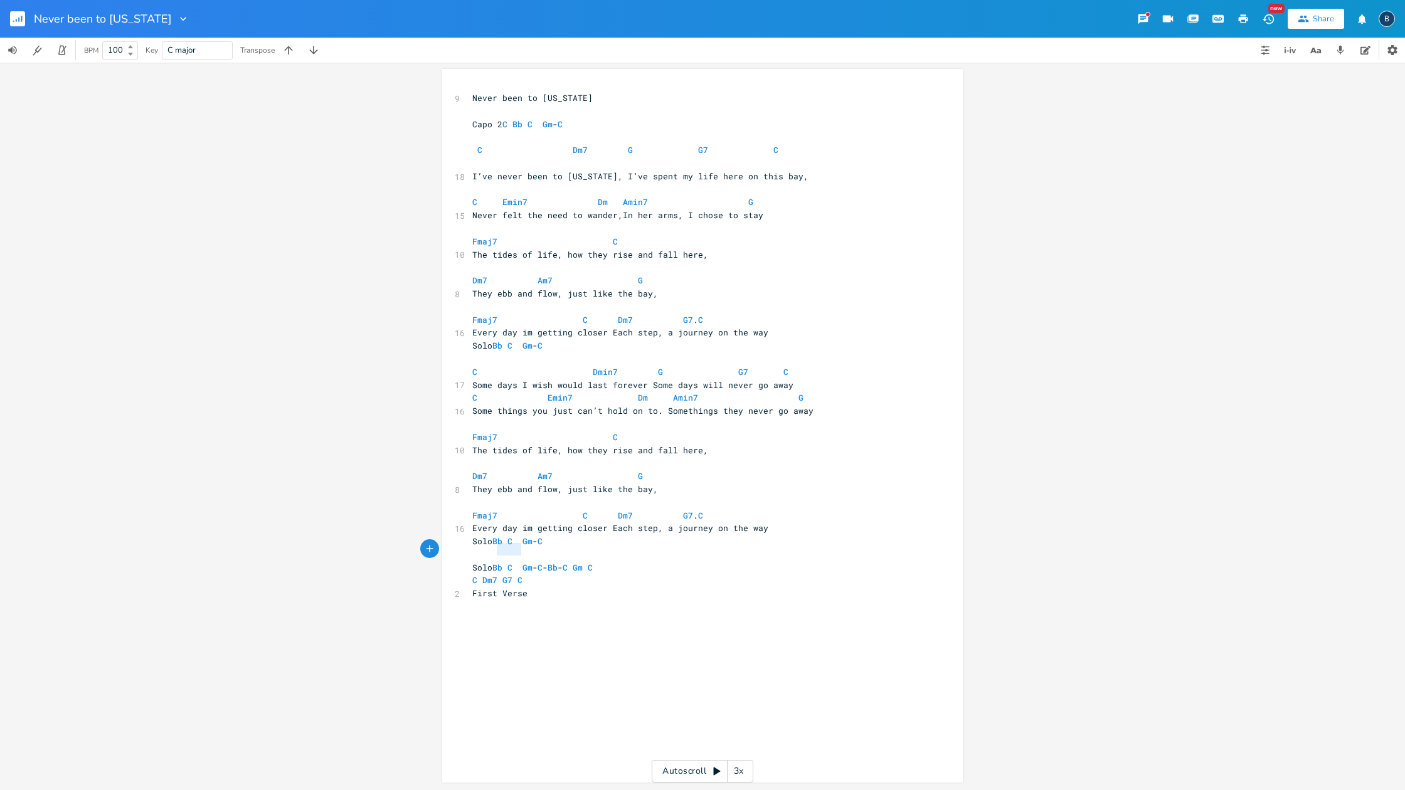
type textarea "C Dm7 G7 C"
drag, startPoint x: 522, startPoint y: 551, endPoint x: 463, endPoint y: 546, distance: 59.2
click at [463, 546] on div "C Dm7 G7 C x 9 Never been to [US_STATE] ​ Capo 2 C Bb C Gm - C ​ C Dm7 G G7 C 1…" at bounding box center [702, 426] width 520 height 714
click at [631, 561] on pre "Solo Bb C Gm - C - Bb - C Gm C" at bounding box center [696, 567] width 453 height 13
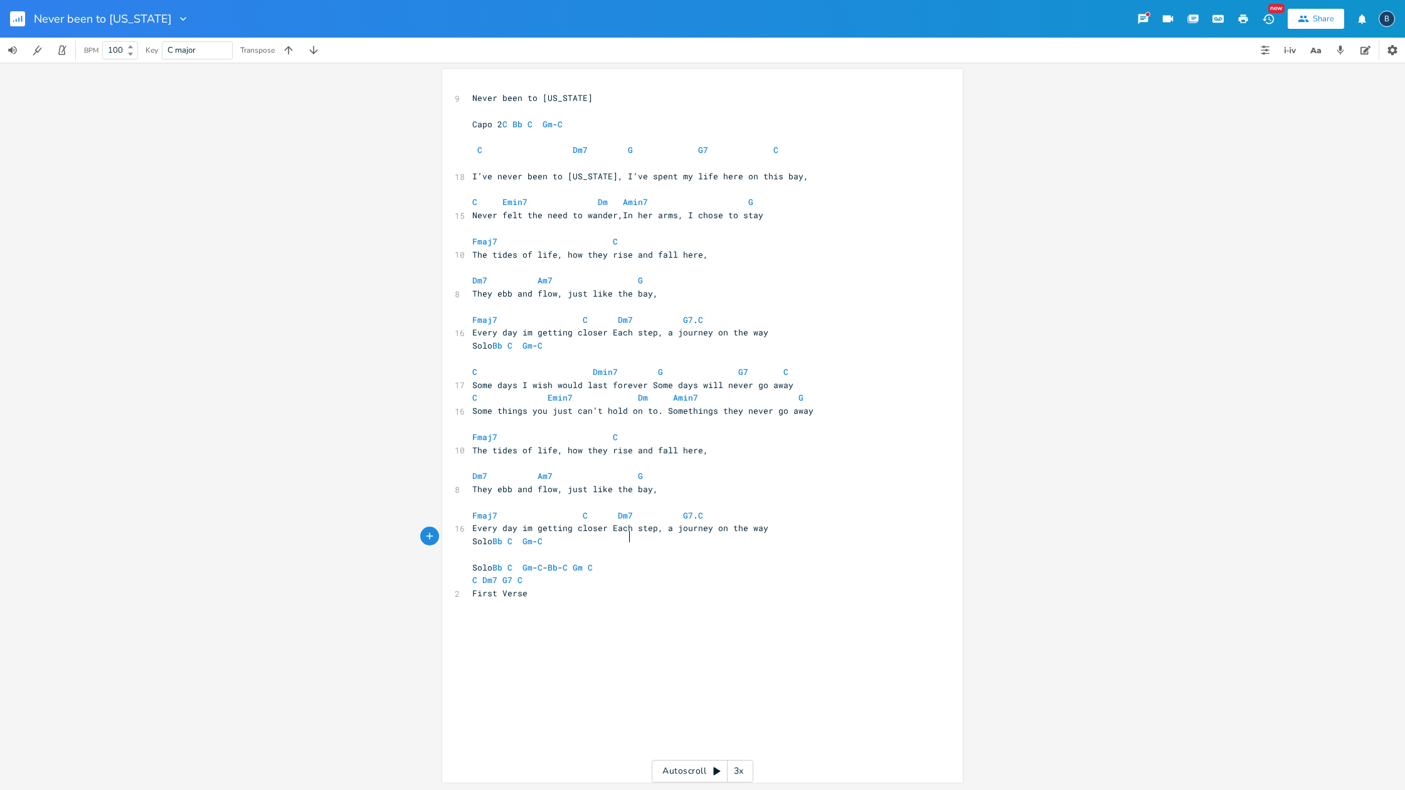
paste textarea
type textarea "C Dm7 G7 C"
drag, startPoint x: 522, startPoint y: 549, endPoint x: 465, endPoint y: 547, distance: 57.1
click at [465, 547] on div "C Dm7 G7 C x 9 Never been to [US_STATE] ​ Capo 2 C Bb C Gm - C ​ C Dm7 G G7 C 1…" at bounding box center [702, 426] width 520 height 714
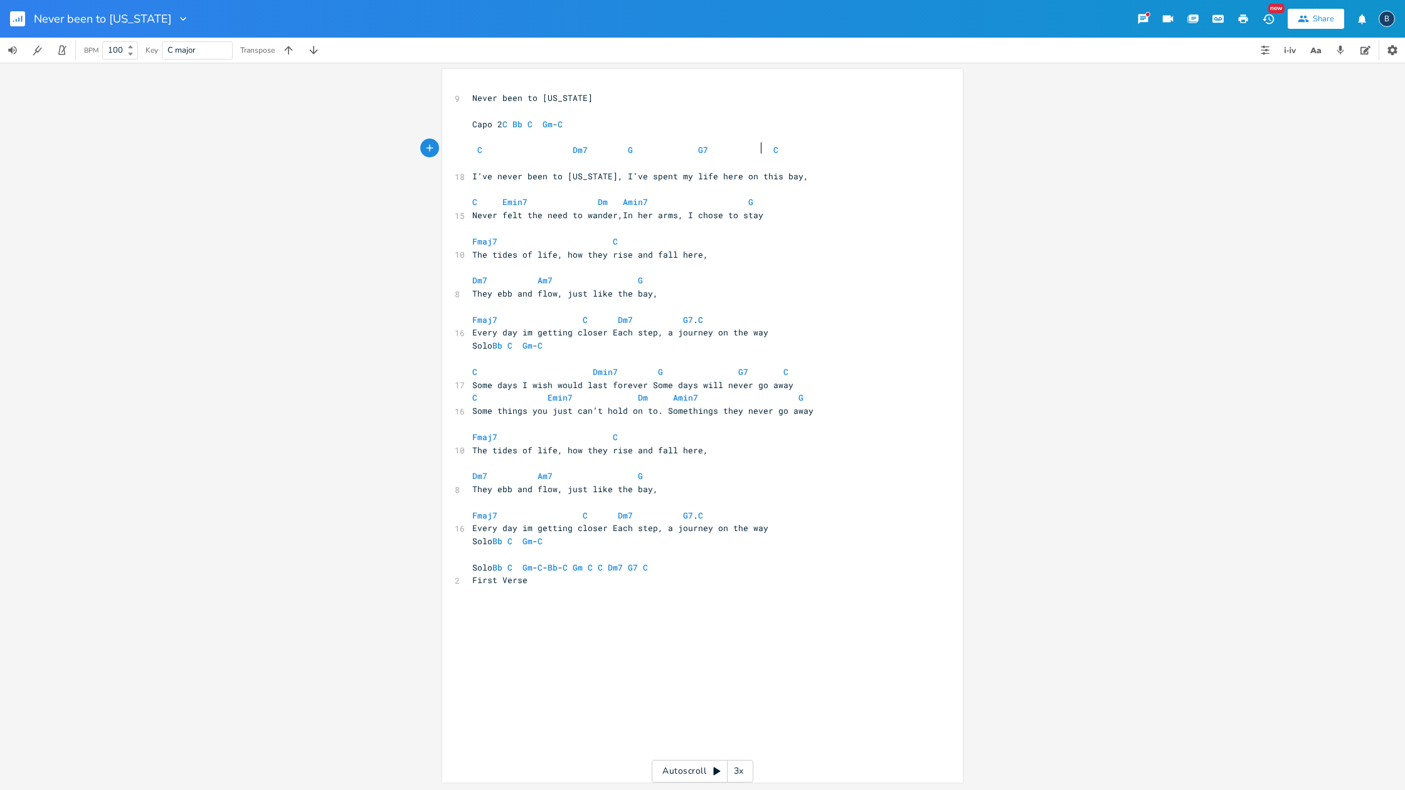
click at [759, 146] on span "C Dm7 G G7 C" at bounding box center [697, 156] width 451 height 24
click at [470, 366] on pre "C Dmin7 G G7 C" at bounding box center [696, 372] width 453 height 13
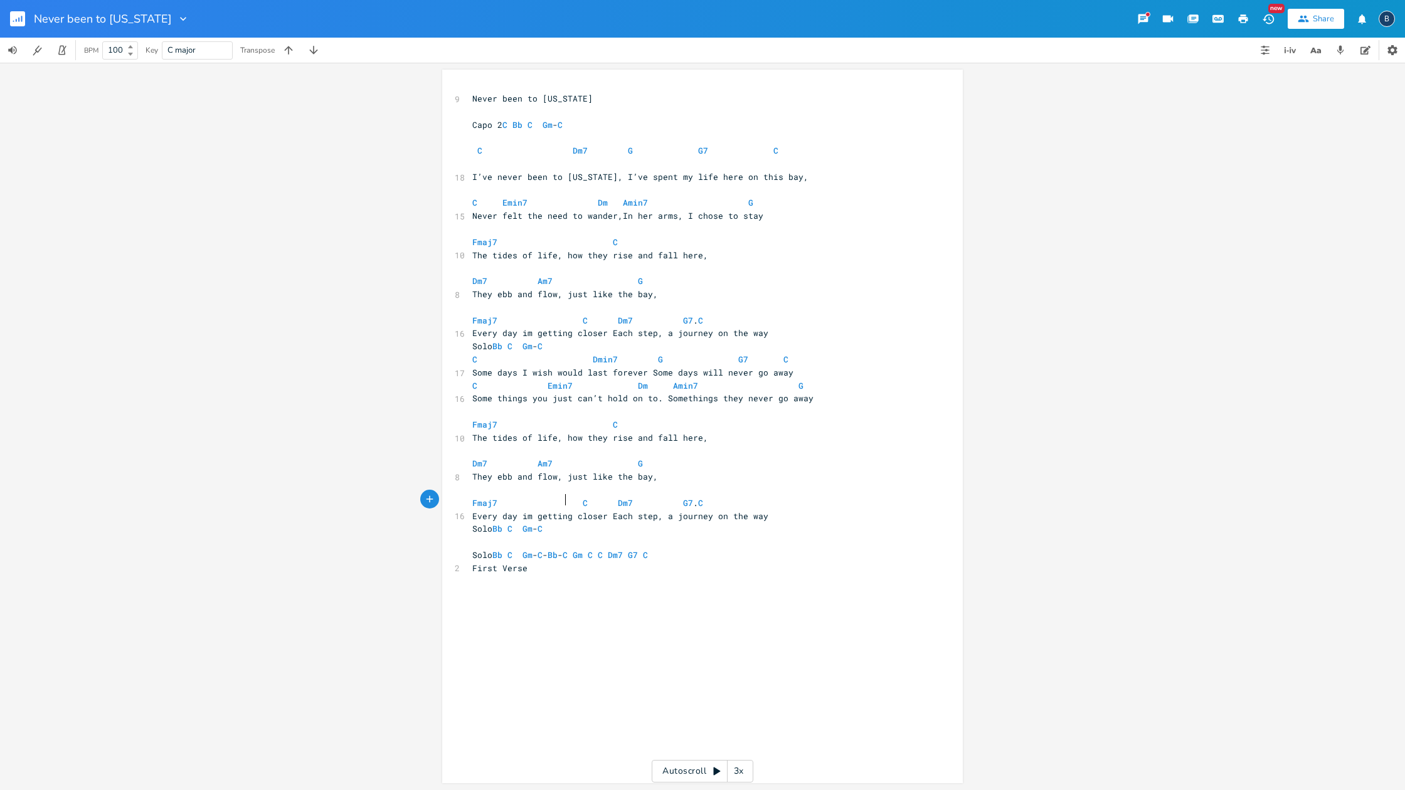
click at [563, 522] on pre "Solo Bb C Gm - C" at bounding box center [696, 528] width 453 height 13
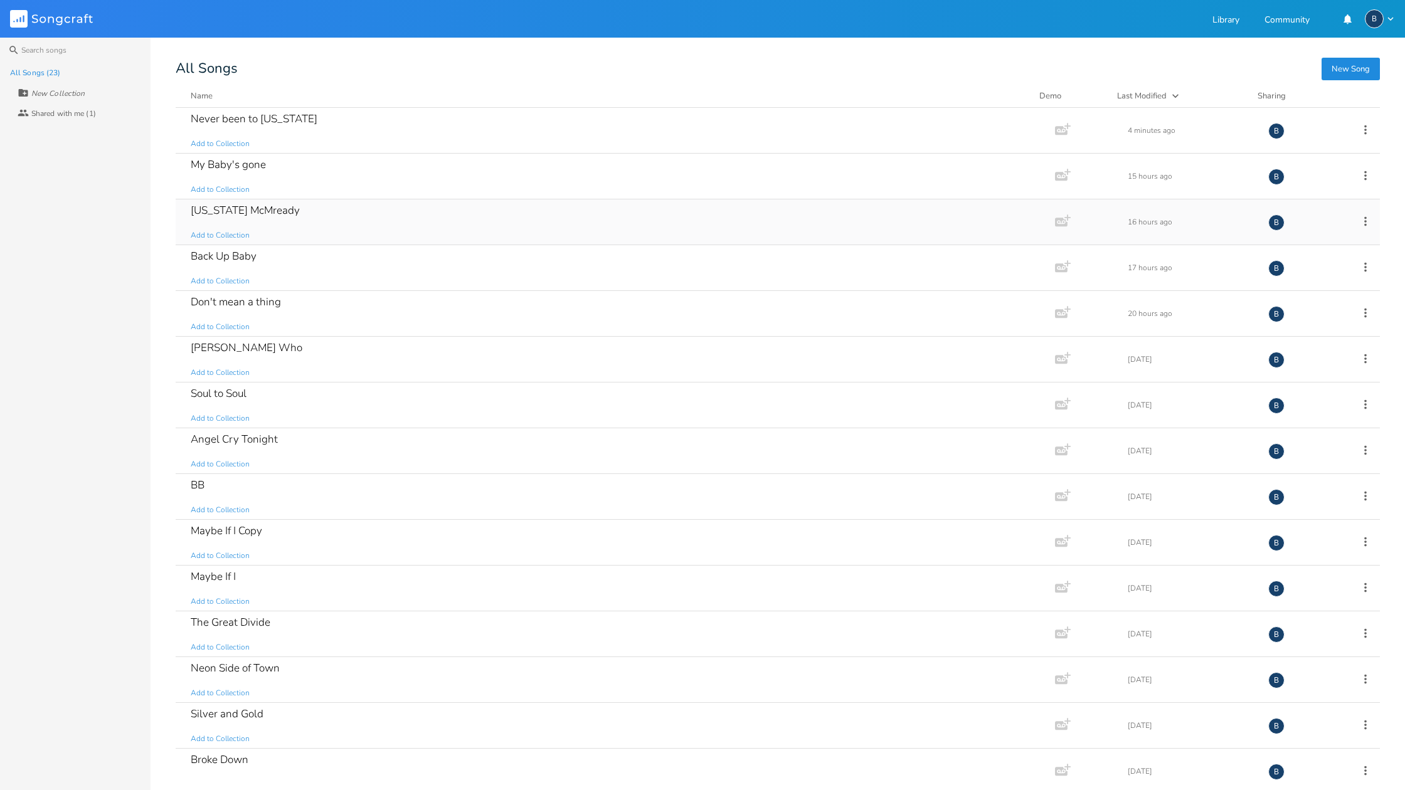
click at [227, 216] on div "[US_STATE] McMready" at bounding box center [245, 210] width 109 height 11
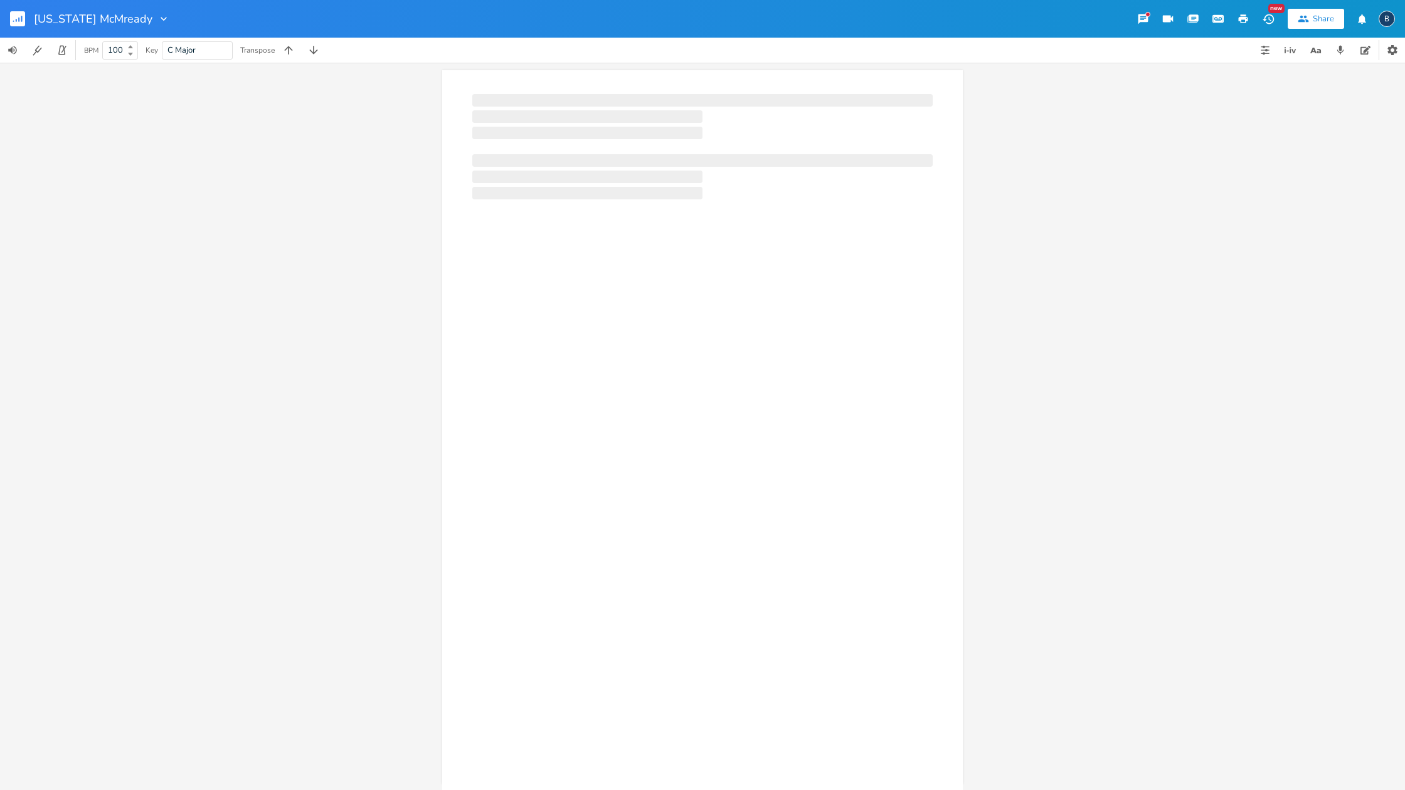
scroll to position [0, 1]
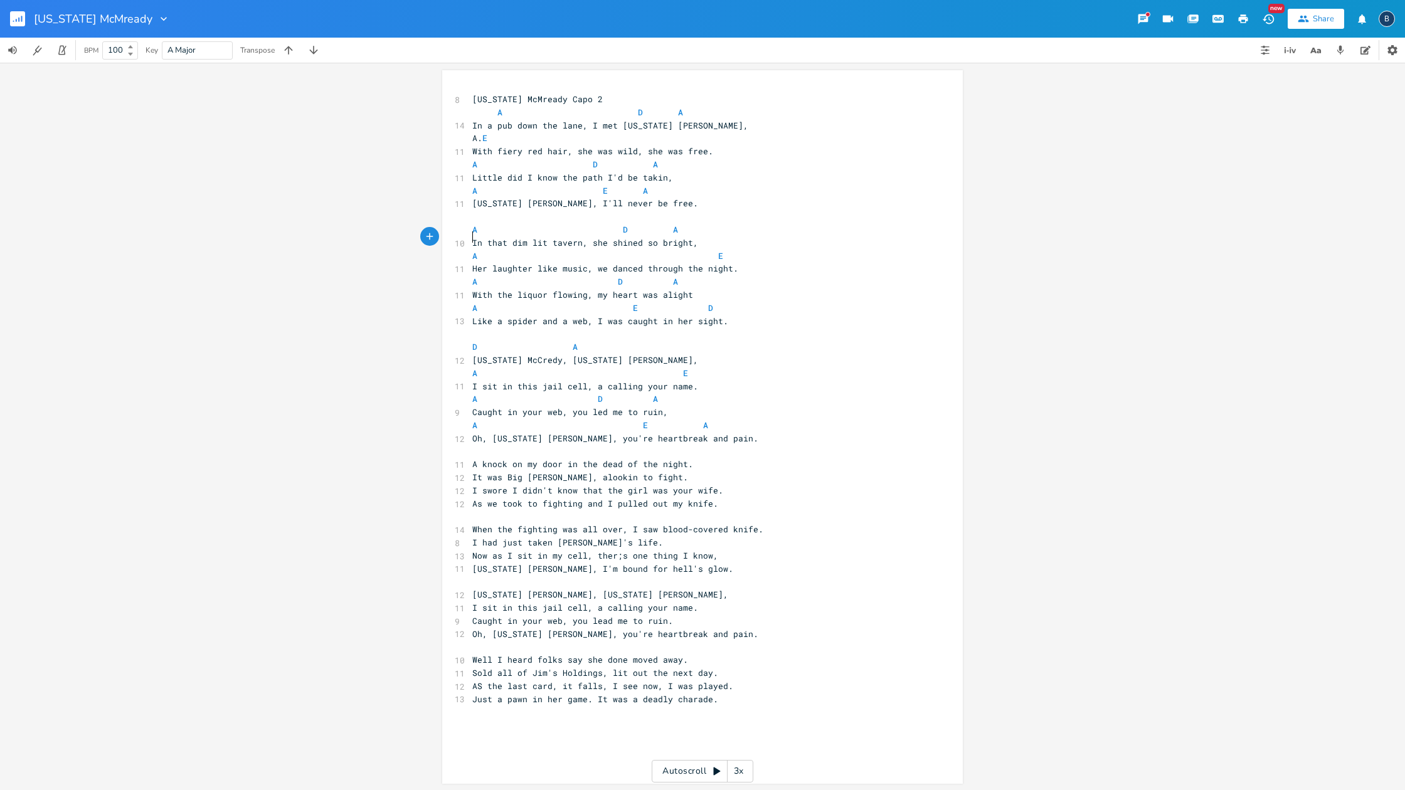
click at [470, 236] on pre "In that dim lit tavern, she shined so bright," at bounding box center [696, 242] width 453 height 13
click at [470, 223] on pre "A D A" at bounding box center [696, 229] width 453 height 13
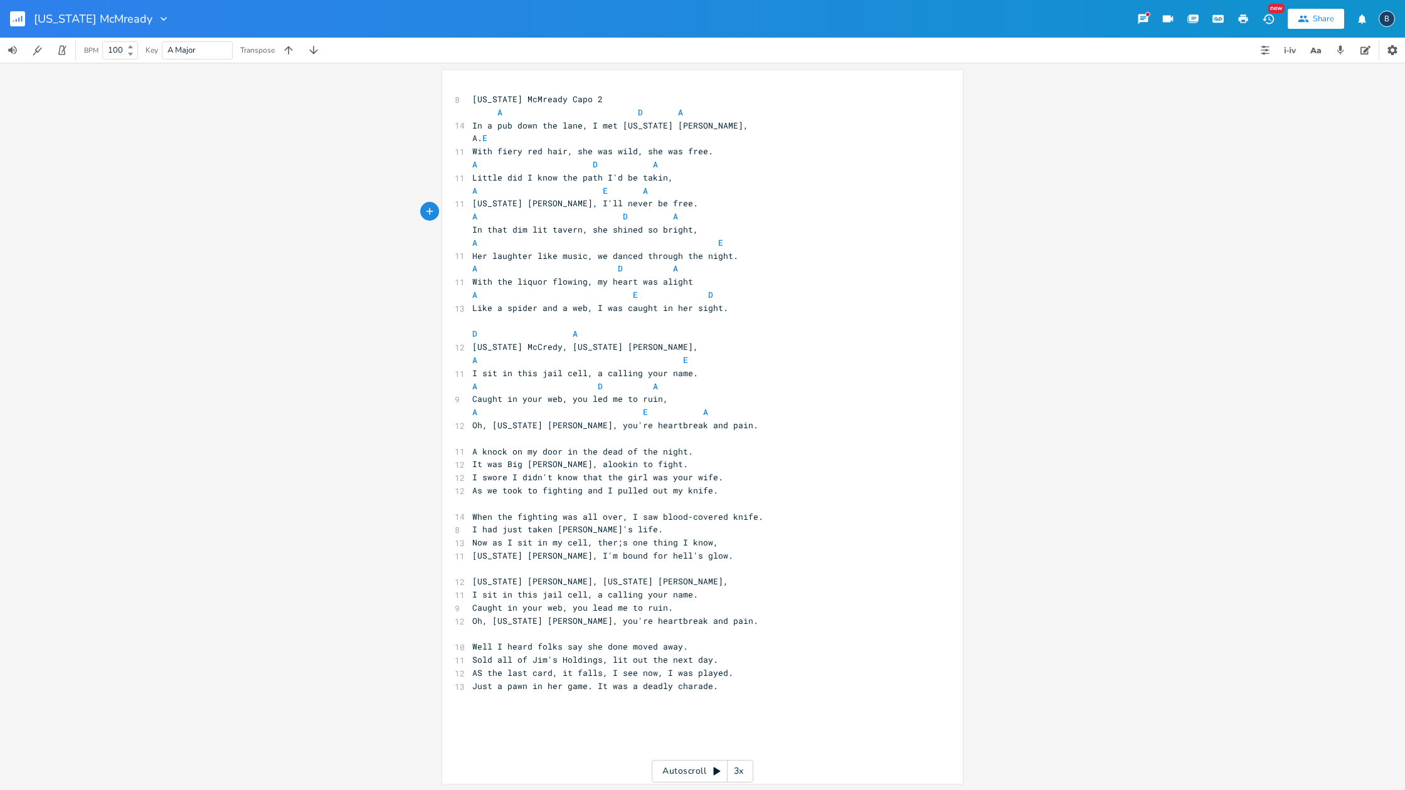
click at [470, 187] on pre "A E A" at bounding box center [696, 190] width 453 height 13
drag, startPoint x: 453, startPoint y: 560, endPoint x: 506, endPoint y: 571, distance: 54.4
click at [506, 571] on div "8 [US_STATE] McMready Capo 2 A D A 14 In a pub down the lane, I met [US_STATE] …" at bounding box center [696, 398] width 453 height 613
drag, startPoint x: 460, startPoint y: 559, endPoint x: 591, endPoint y: 588, distance: 134.9
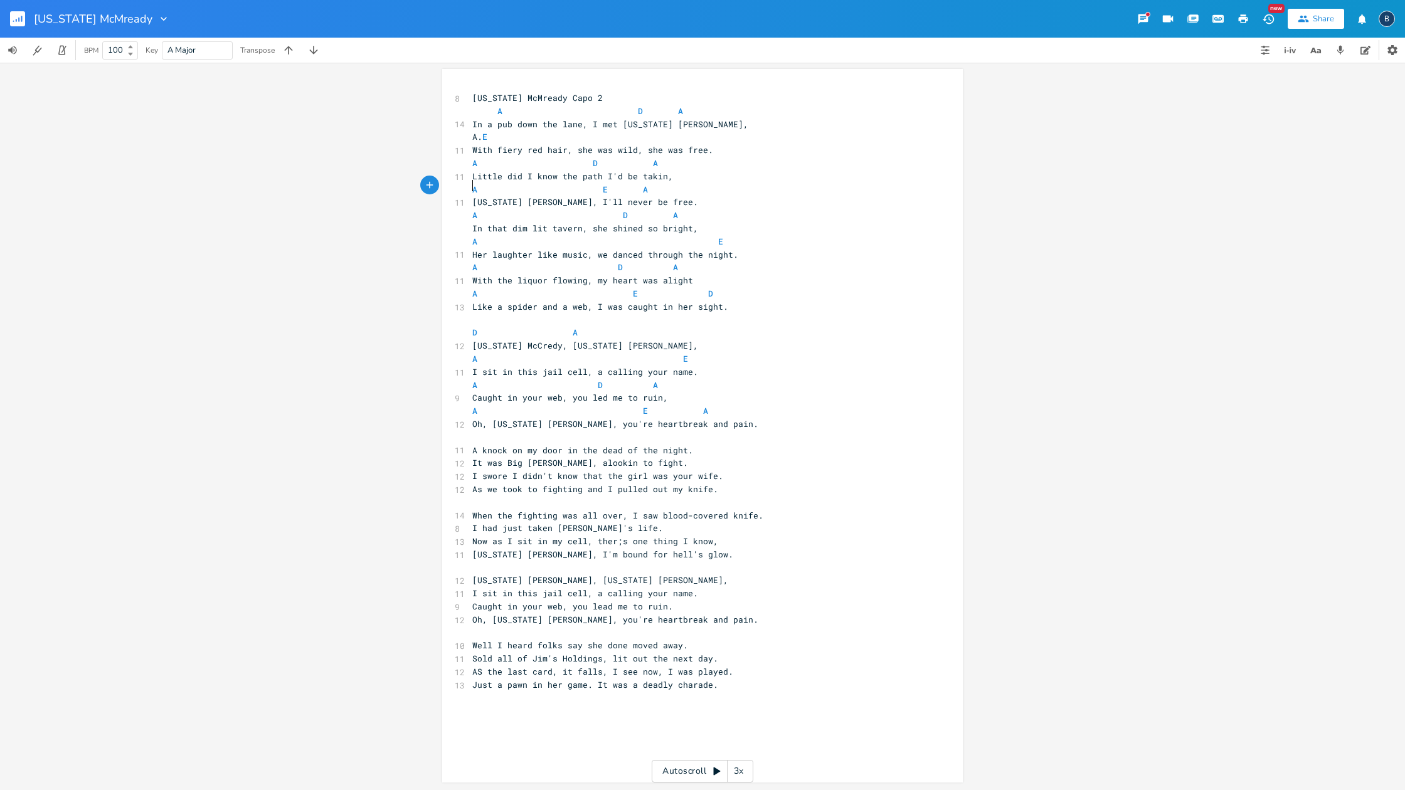
click at [587, 589] on div "8 [US_STATE] McMready Capo 2 A D A 14 In a pub down the lane, I met [US_STATE] …" at bounding box center [696, 398] width 453 height 613
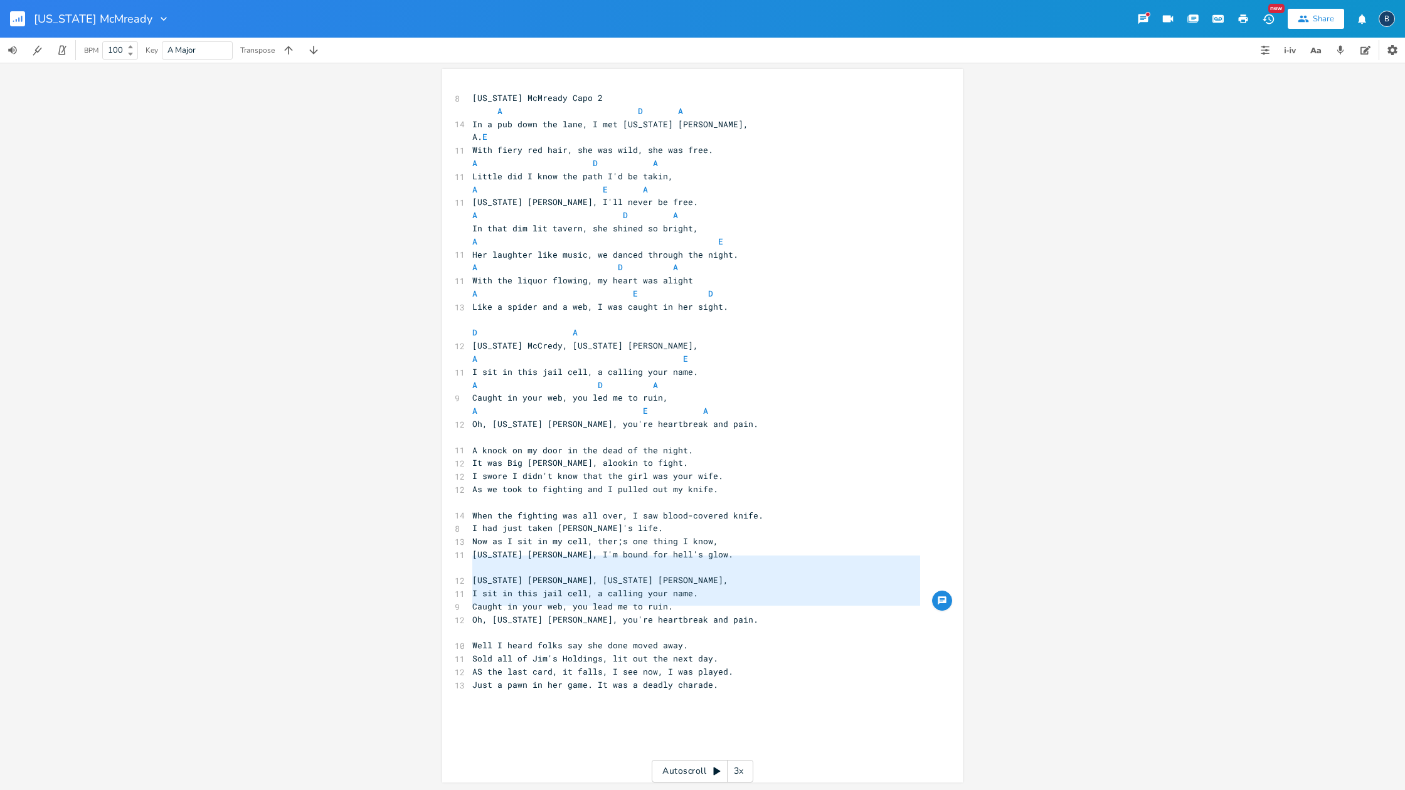
drag, startPoint x: 712, startPoint y: 607, endPoint x: 465, endPoint y: 556, distance: 251.7
click at [465, 556] on div "[US_STATE] [PERSON_NAME], [US_STATE] [PERSON_NAME], I sit in this jail cell, a …" at bounding box center [702, 426] width 520 height 714
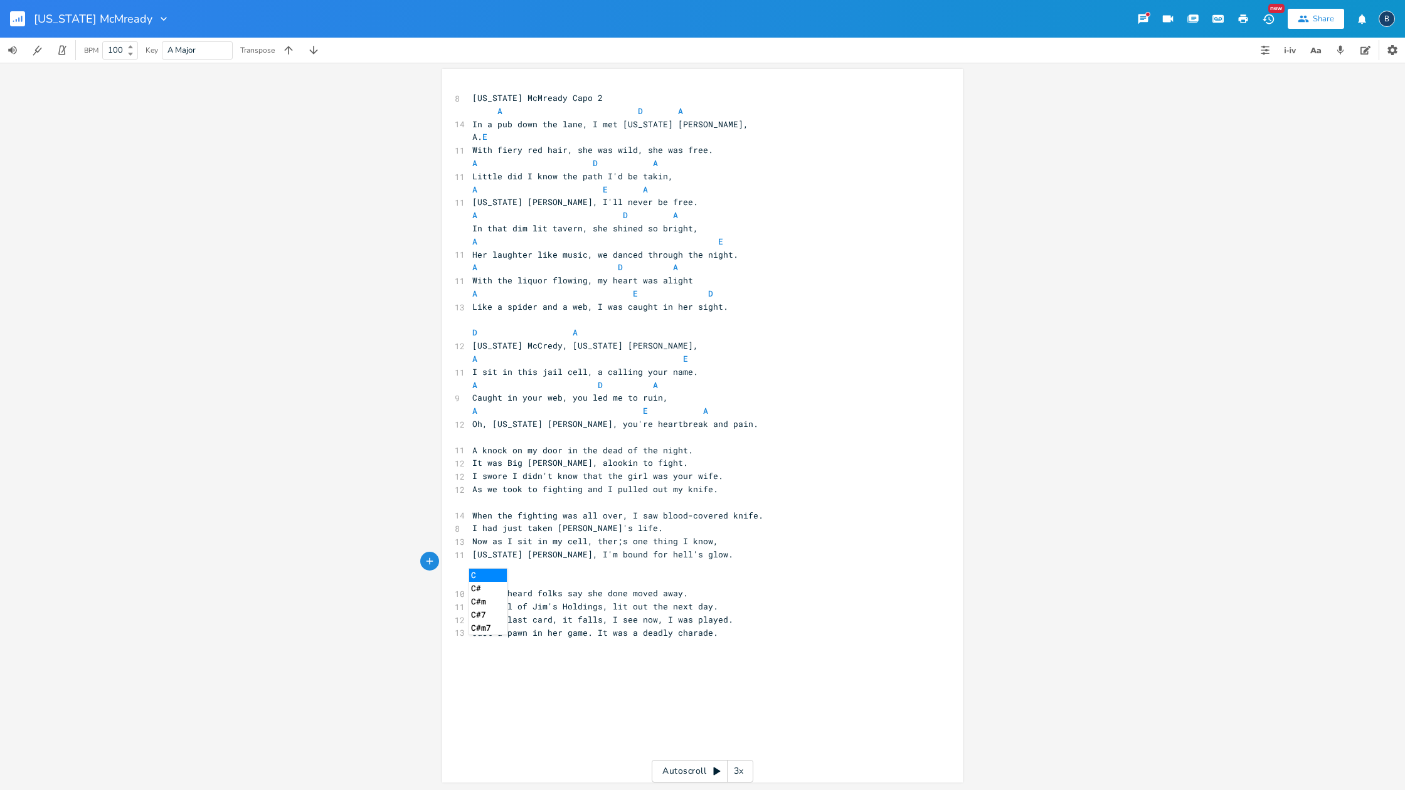
scroll to position [0, 8]
type textarea "Chorus"
click at [472, 574] on span "Chorus" at bounding box center [487, 579] width 30 height 11
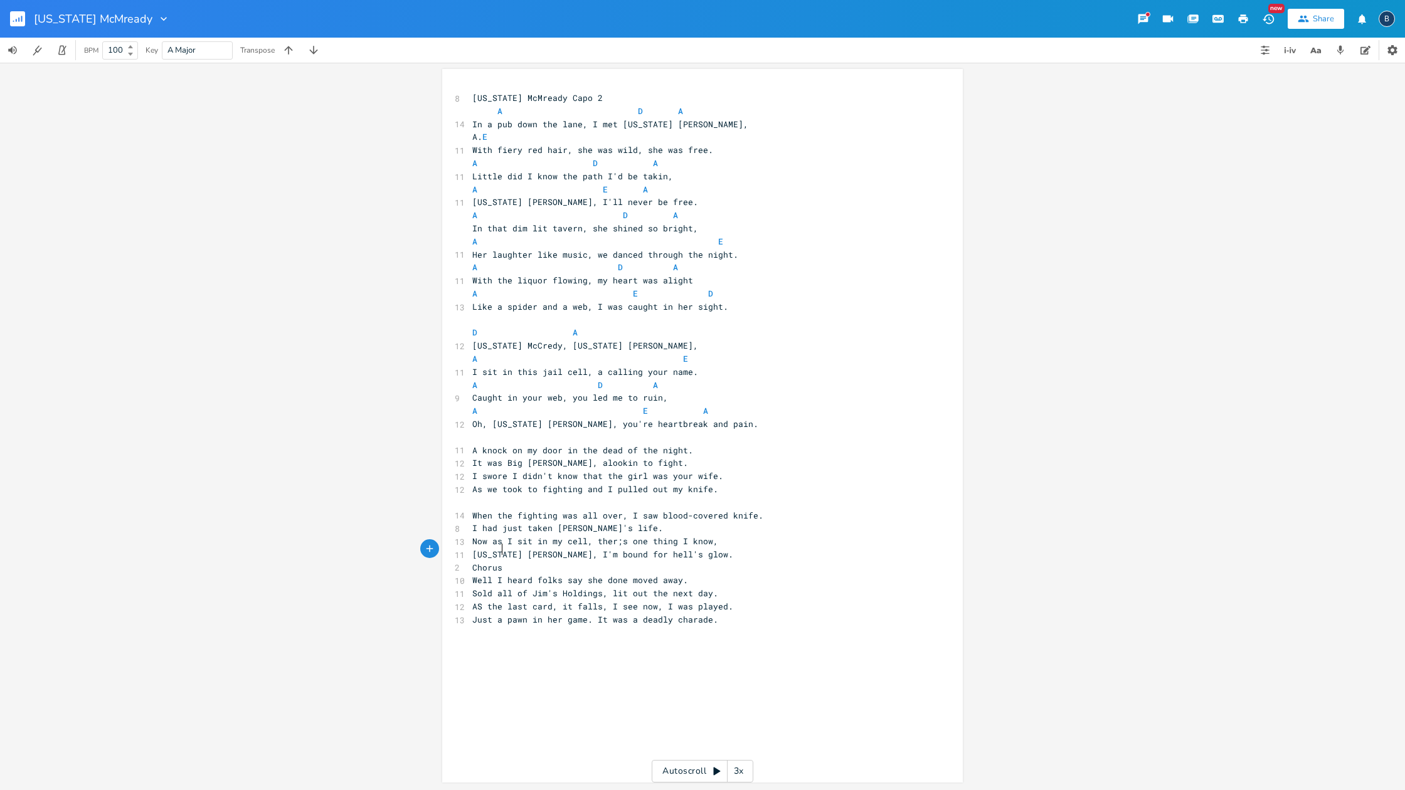
click at [505, 561] on pre "Chorus" at bounding box center [696, 567] width 453 height 13
type textarea "###"
click at [496, 562] on span "Chorus###" at bounding box center [494, 567] width 45 height 11
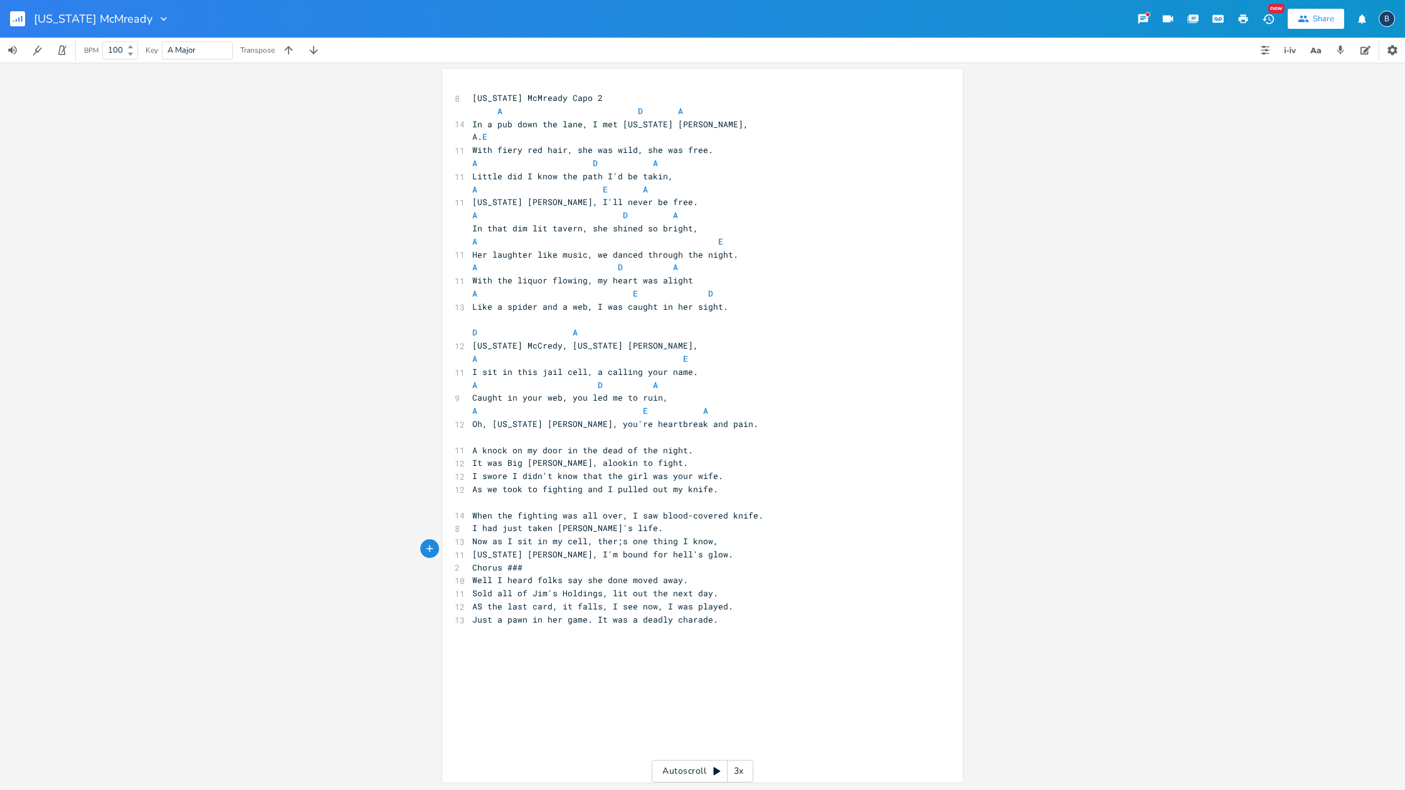
click at [693, 548] on pre "[US_STATE] [PERSON_NAME], I'm bound for hell's glow." at bounding box center [696, 554] width 453 height 13
click at [530, 574] on pre "Chorus ###" at bounding box center [696, 580] width 453 height 13
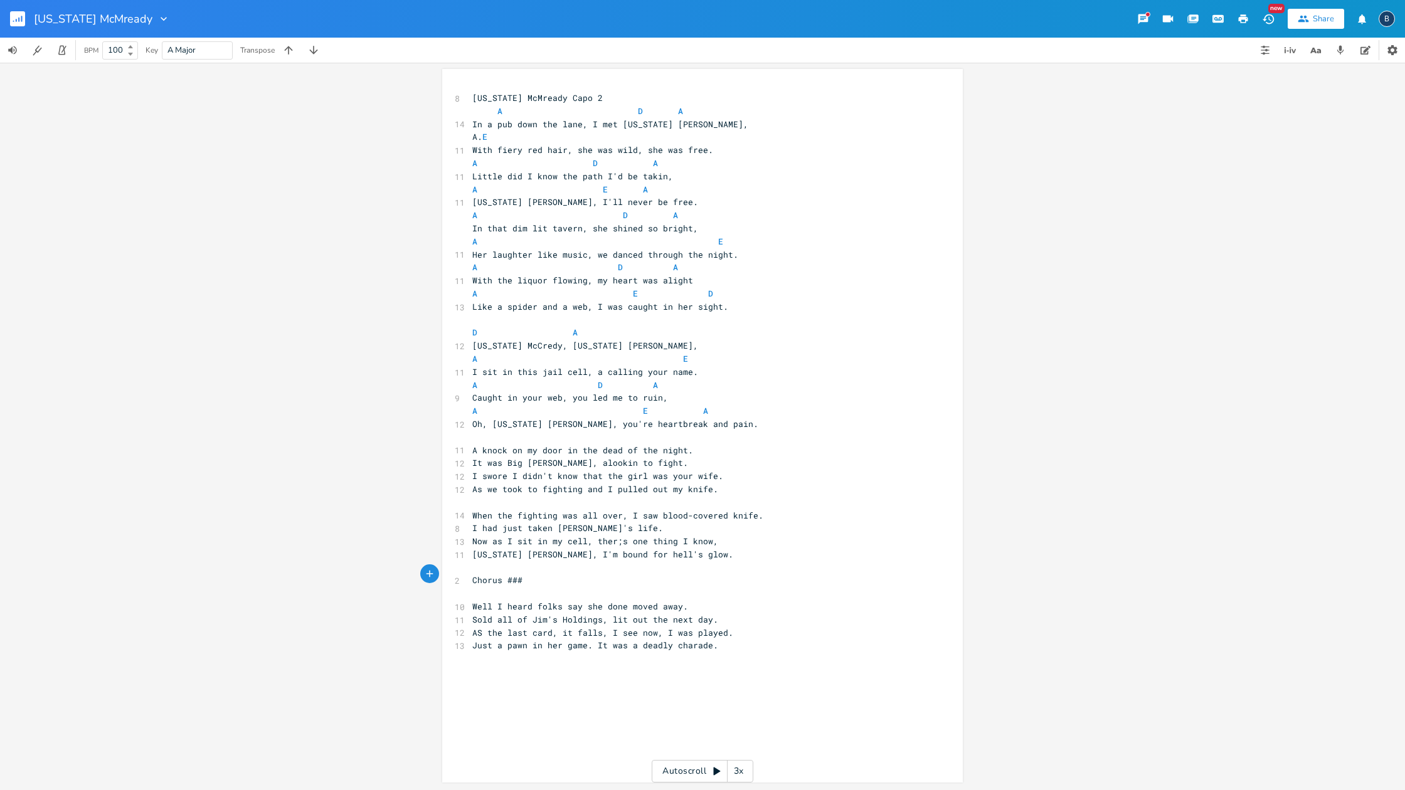
scroll to position [0, 0]
click at [470, 575] on pre "Chorus ###" at bounding box center [696, 581] width 453 height 13
click at [473, 315] on pre "​" at bounding box center [696, 321] width 453 height 13
type textarea "Chorus"
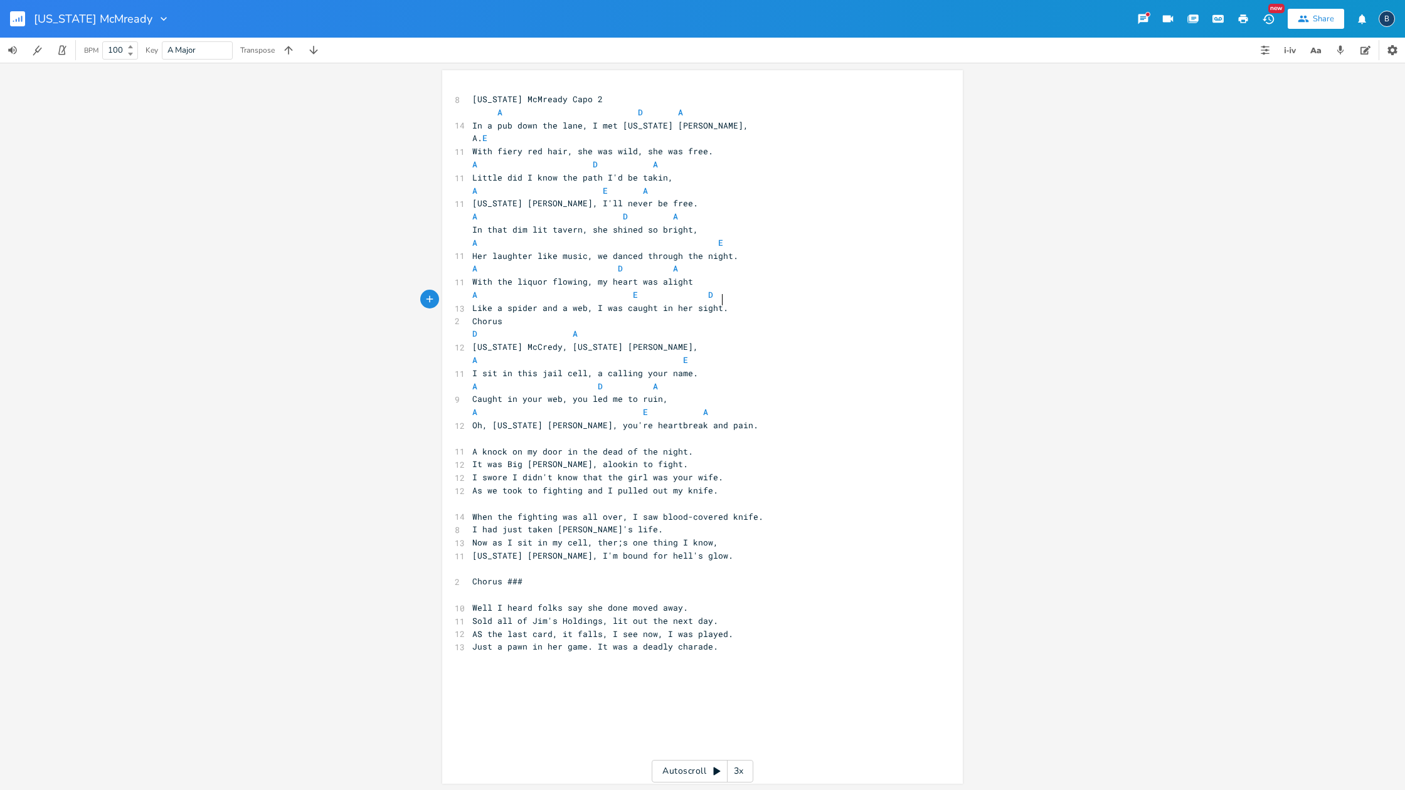
click at [727, 302] on pre "Like a spider and a web, I was caught in her sight." at bounding box center [696, 308] width 453 height 13
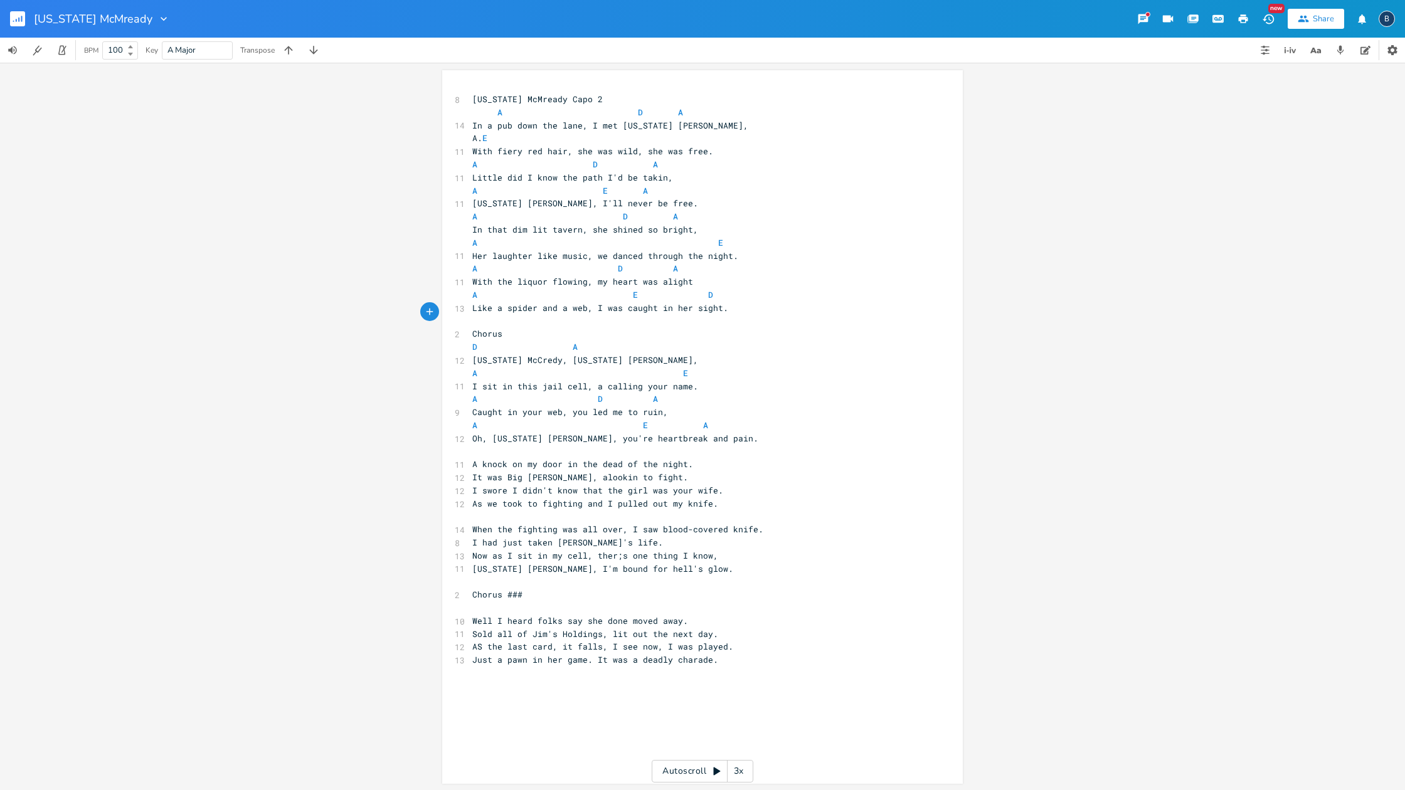
scroll to position [0, 0]
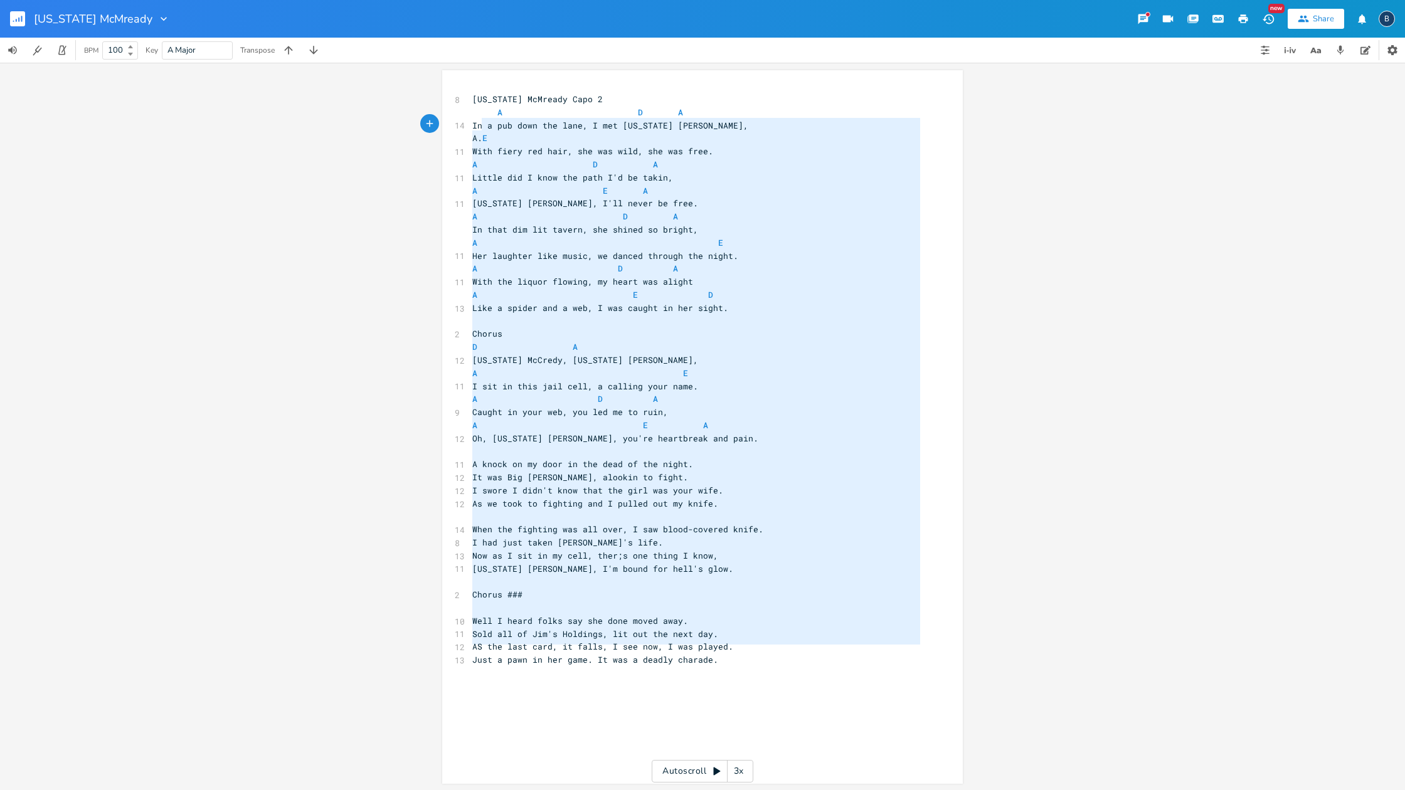
type textarea "[US_STATE] McMready Capo 2 A D A In a pub down the lane, I met [US_STATE] [PERS…"
drag, startPoint x: 697, startPoint y: 663, endPoint x: 463, endPoint y: 82, distance: 625.9
click at [463, 83] on div "x 8 [US_STATE] McMready Capo 2 A D A 14 In a pub down the lane, I met [US_STATE…" at bounding box center [702, 427] width 520 height 714
click at [767, 674] on div "x 8 [US_STATE] McMready Capo 2 A D A 14 In a pub down the lane, I met [US_STATE…" at bounding box center [712, 438] width 484 height 697
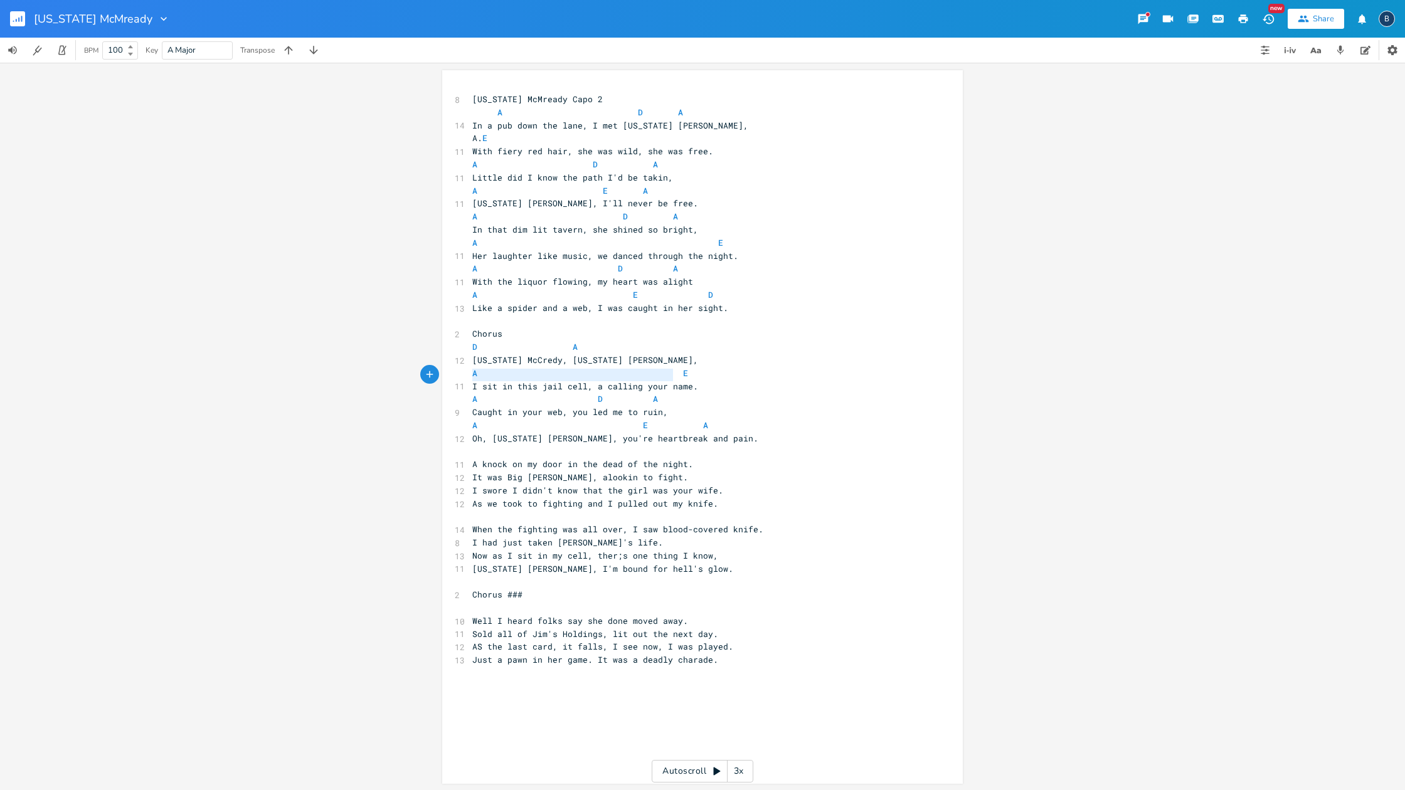
type textarea "I sit in this jail cell, a calling your name."
drag, startPoint x: 468, startPoint y: 374, endPoint x: 688, endPoint y: 378, distance: 220.1
click at [688, 381] on span "I sit in this jail cell, a calling your name." at bounding box center [585, 386] width 226 height 11
drag, startPoint x: 648, startPoint y: 347, endPoint x: 667, endPoint y: 350, distance: 18.6
click at [650, 354] on pre "[US_STATE] McCredy, [US_STATE] [PERSON_NAME]," at bounding box center [696, 360] width 453 height 13
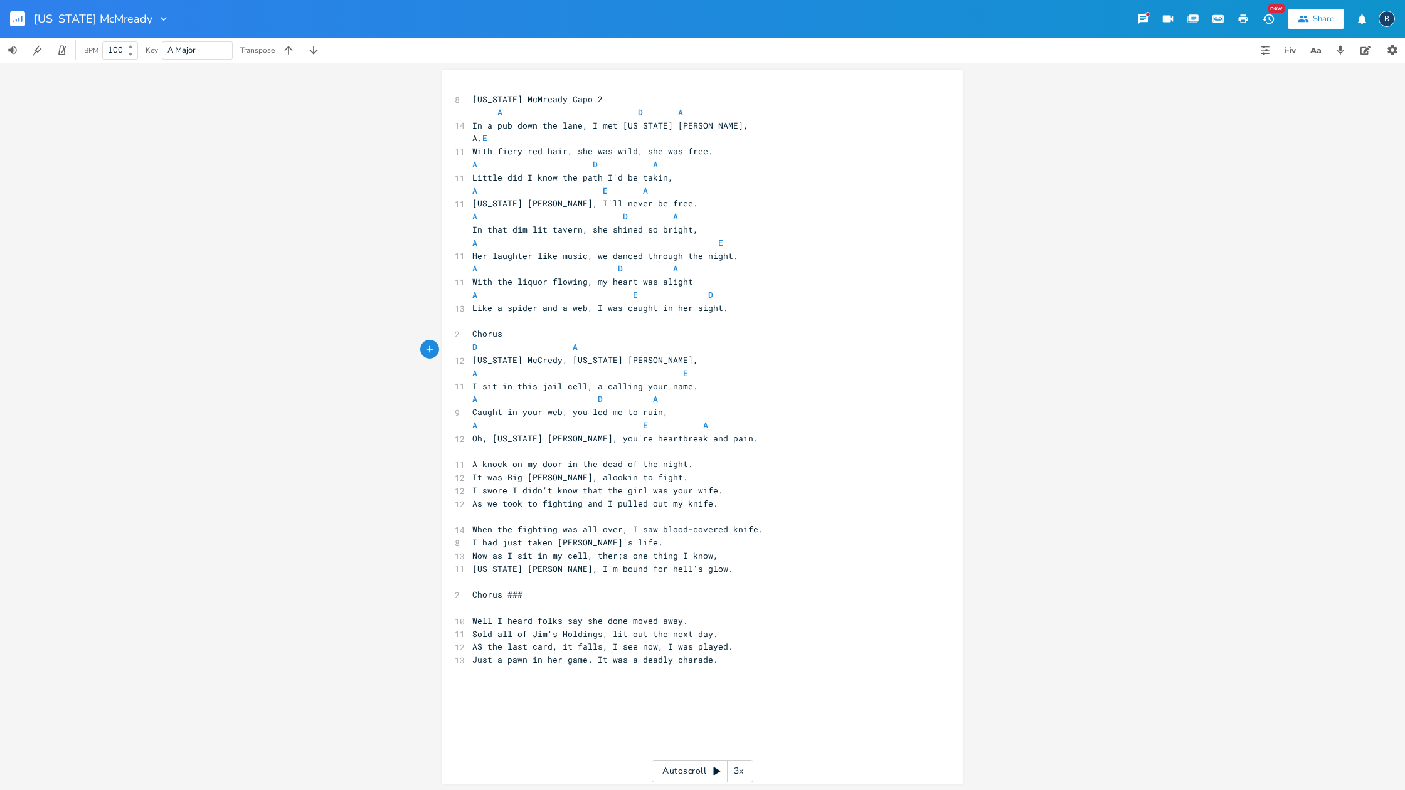
paste textarea "."
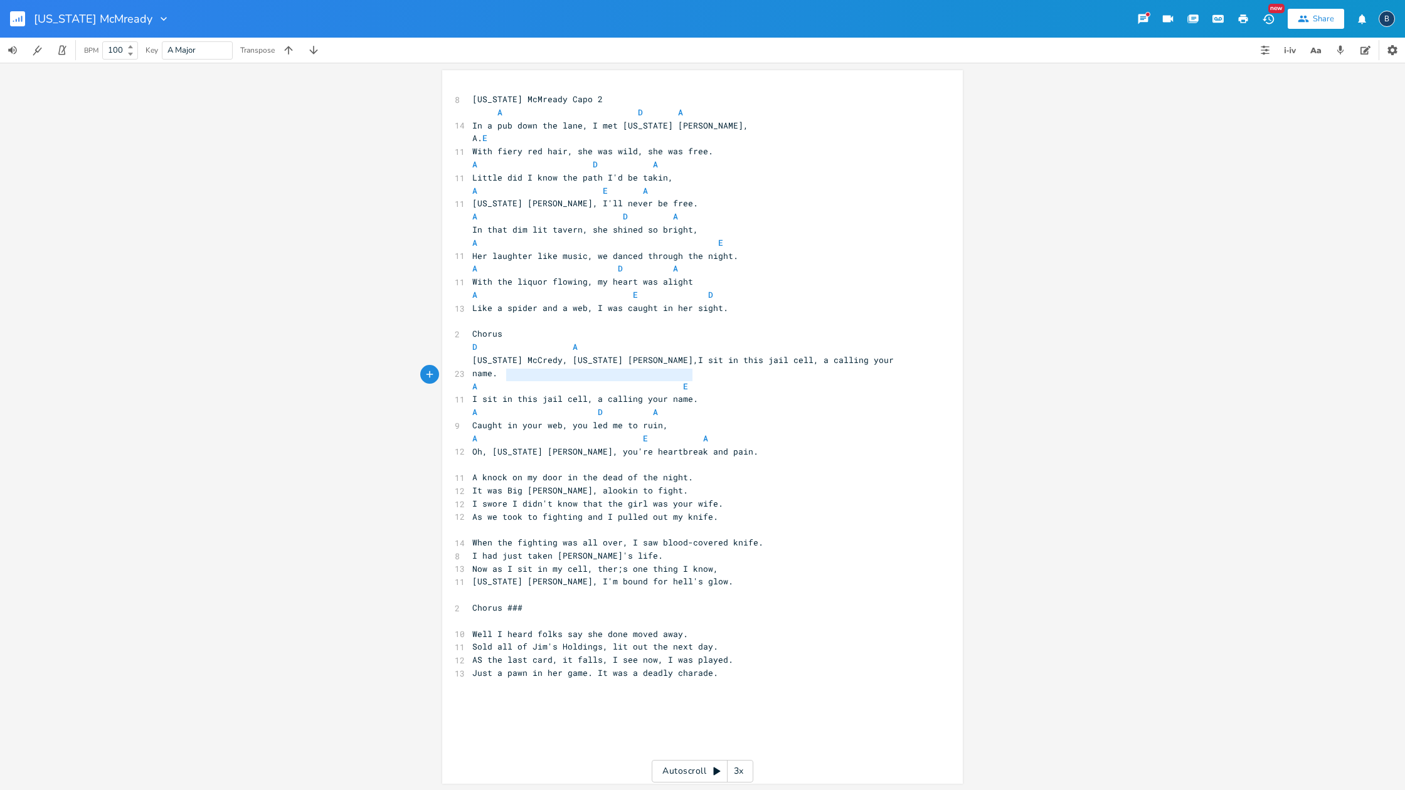
type textarea "I sit in this jail cell, a calling your name."
drag, startPoint x: 693, startPoint y: 376, endPoint x: 454, endPoint y: 377, distance: 239.5
click at [470, 393] on div "11 I sit in this jail cell, a calling your name." at bounding box center [696, 399] width 453 height 13
click at [773, 339] on pre "D A" at bounding box center [696, 345] width 453 height 13
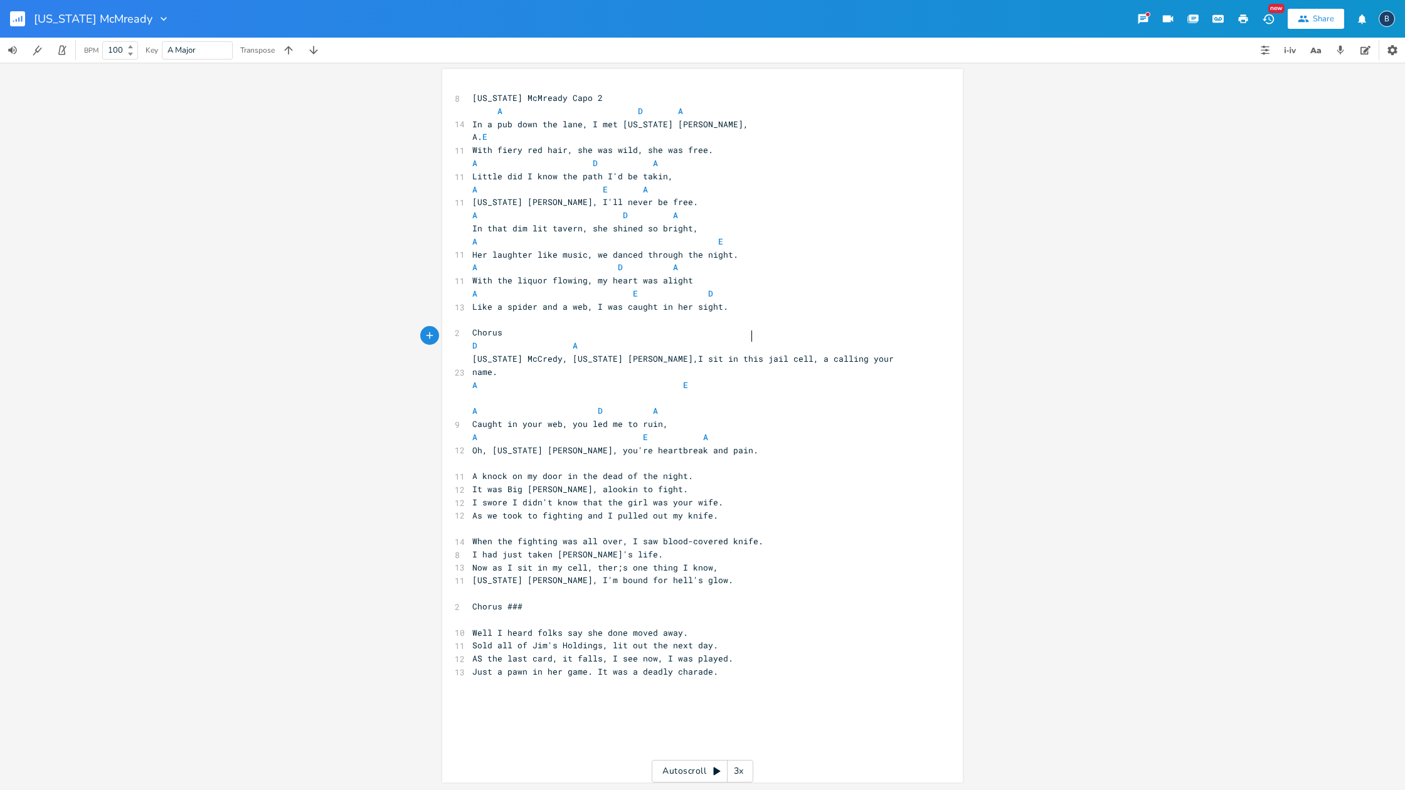
scroll to position [0, 68]
type textarea "E"
click at [720, 404] on pre "A D A" at bounding box center [696, 410] width 453 height 13
click at [682, 379] on pre "A E" at bounding box center [696, 385] width 453 height 13
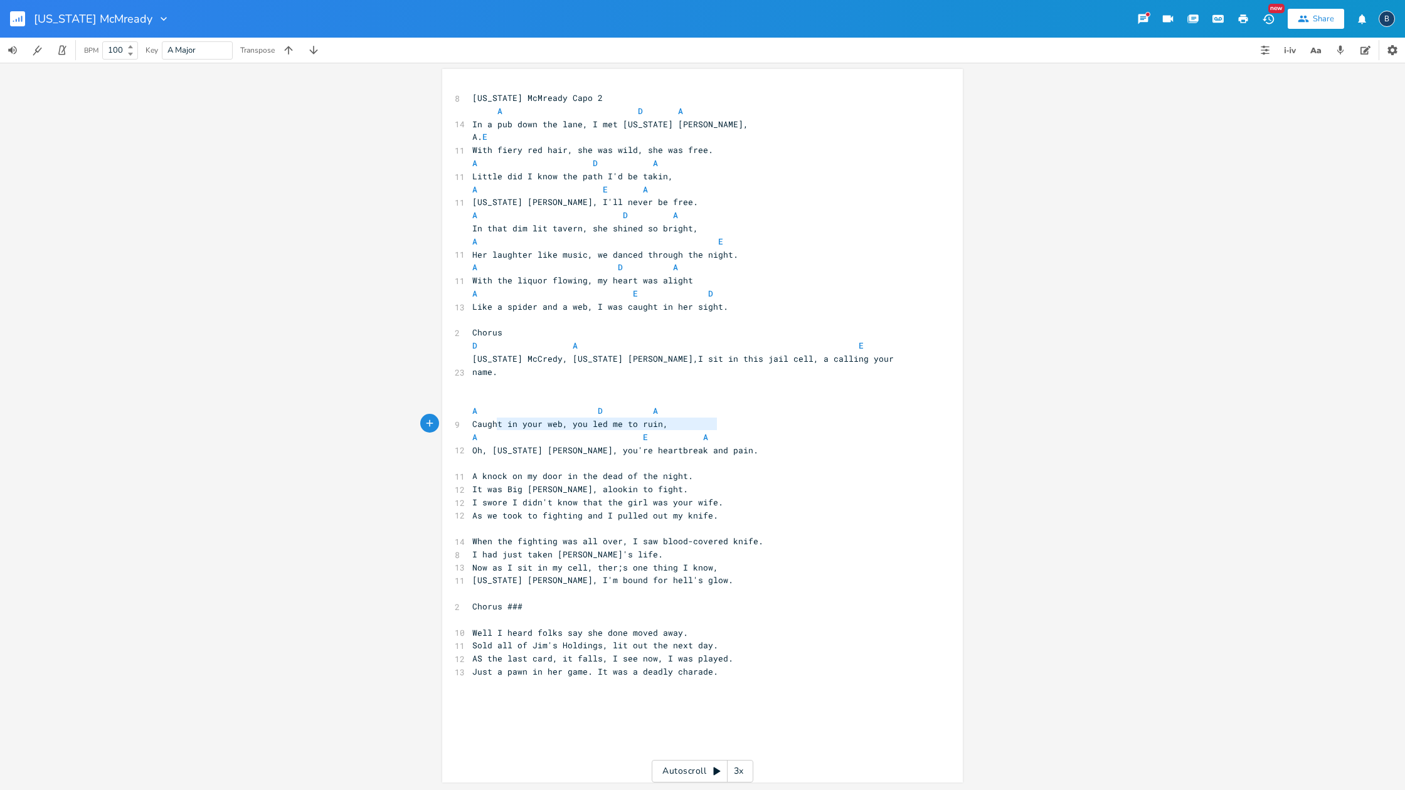
type textarea "Oh, [US_STATE] [PERSON_NAME], you're heartbreak and pain."
drag, startPoint x: 715, startPoint y: 424, endPoint x: 460, endPoint y: 423, distance: 255.8
click at [470, 444] on div "12 Oh, [US_STATE] [PERSON_NAME], you're heartbreak and pain." at bounding box center [696, 450] width 453 height 13
click at [663, 418] on pre "Caught in your web, you led me to ruin," at bounding box center [696, 424] width 453 height 13
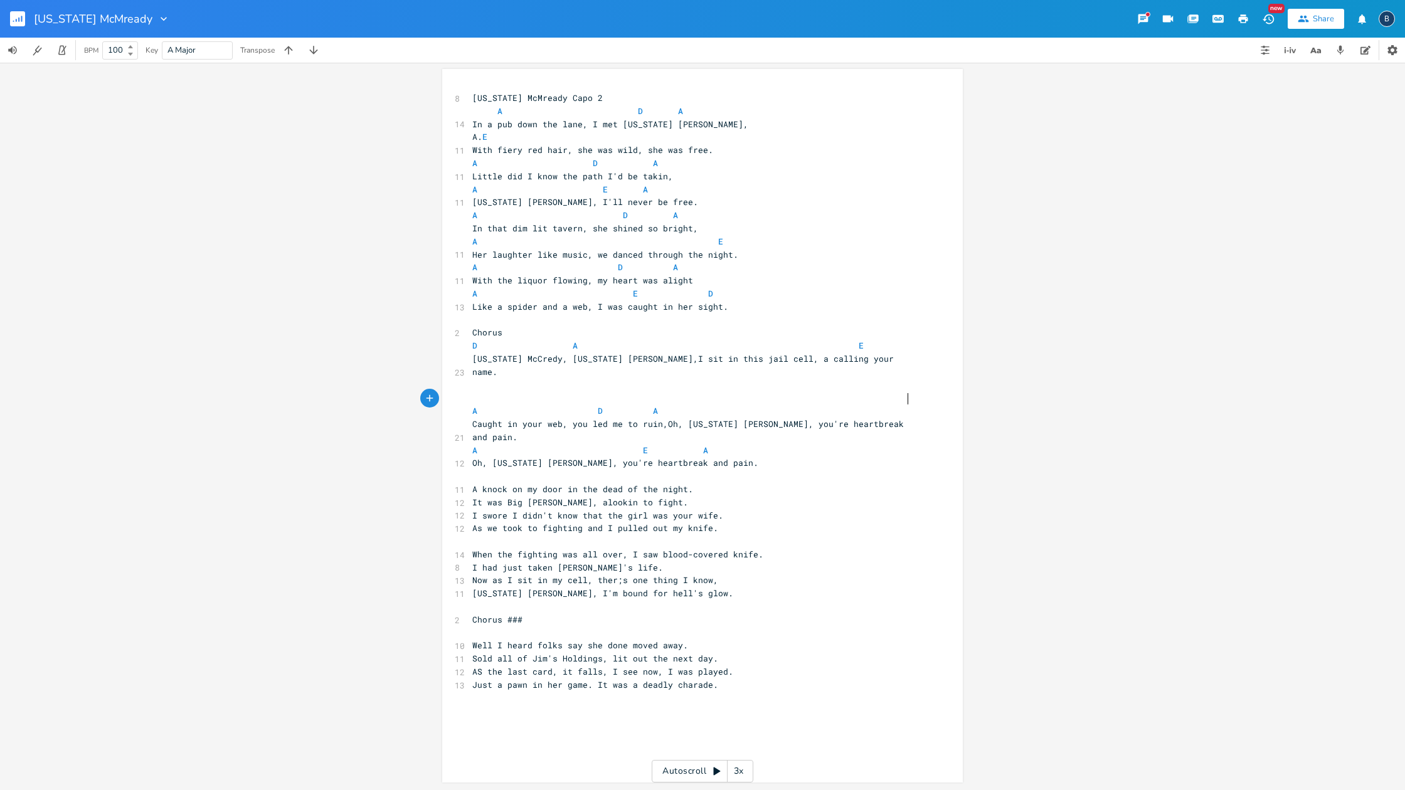
scroll to position [0, 0]
click at [811, 404] on pre "A D A" at bounding box center [696, 410] width 453 height 13
type textarea "E"
click at [818, 405] on span "A D A E" at bounding box center [655, 410] width 366 height 11
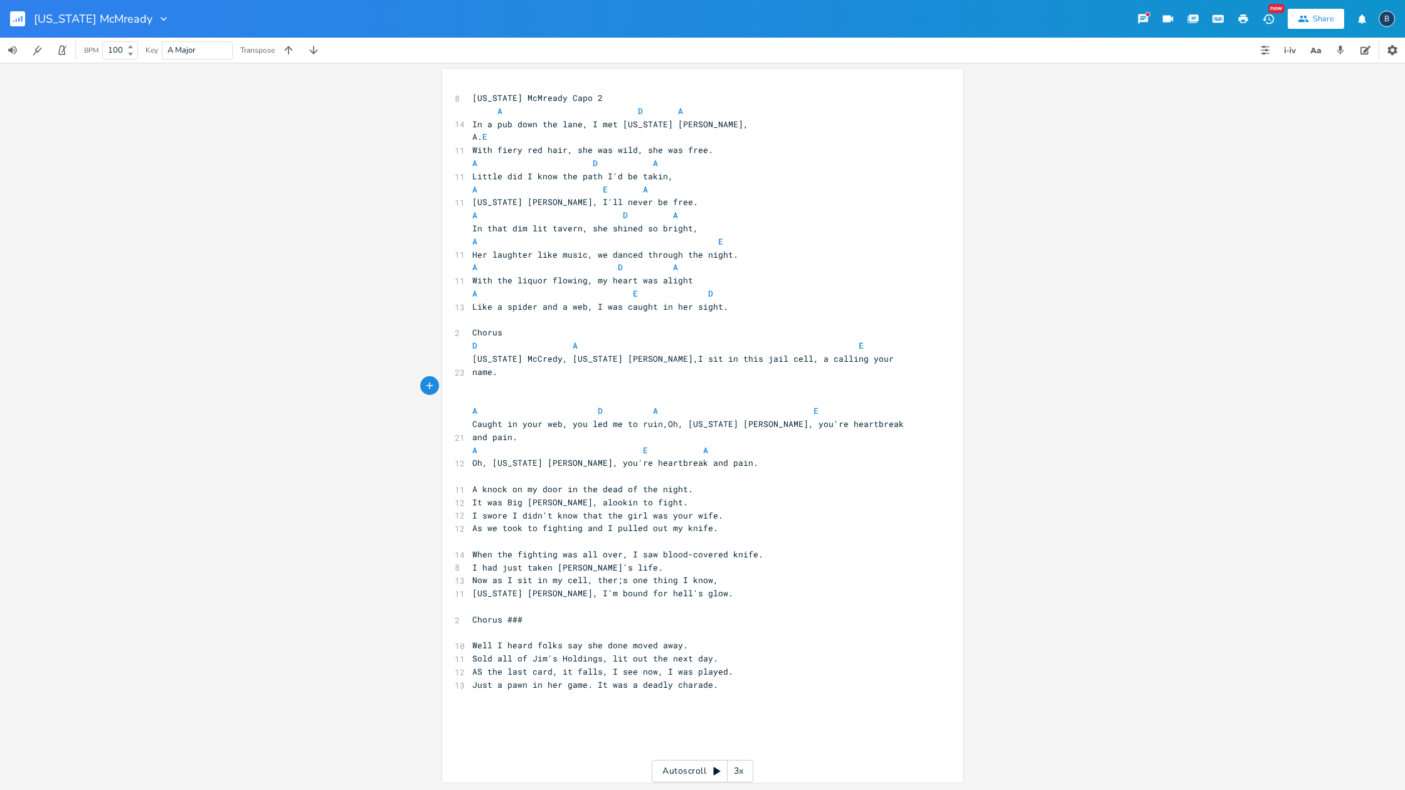
click at [835, 404] on pre "A D A E" at bounding box center [696, 410] width 453 height 13
type textarea "A"
click at [710, 470] on pre "​" at bounding box center [696, 476] width 453 height 13
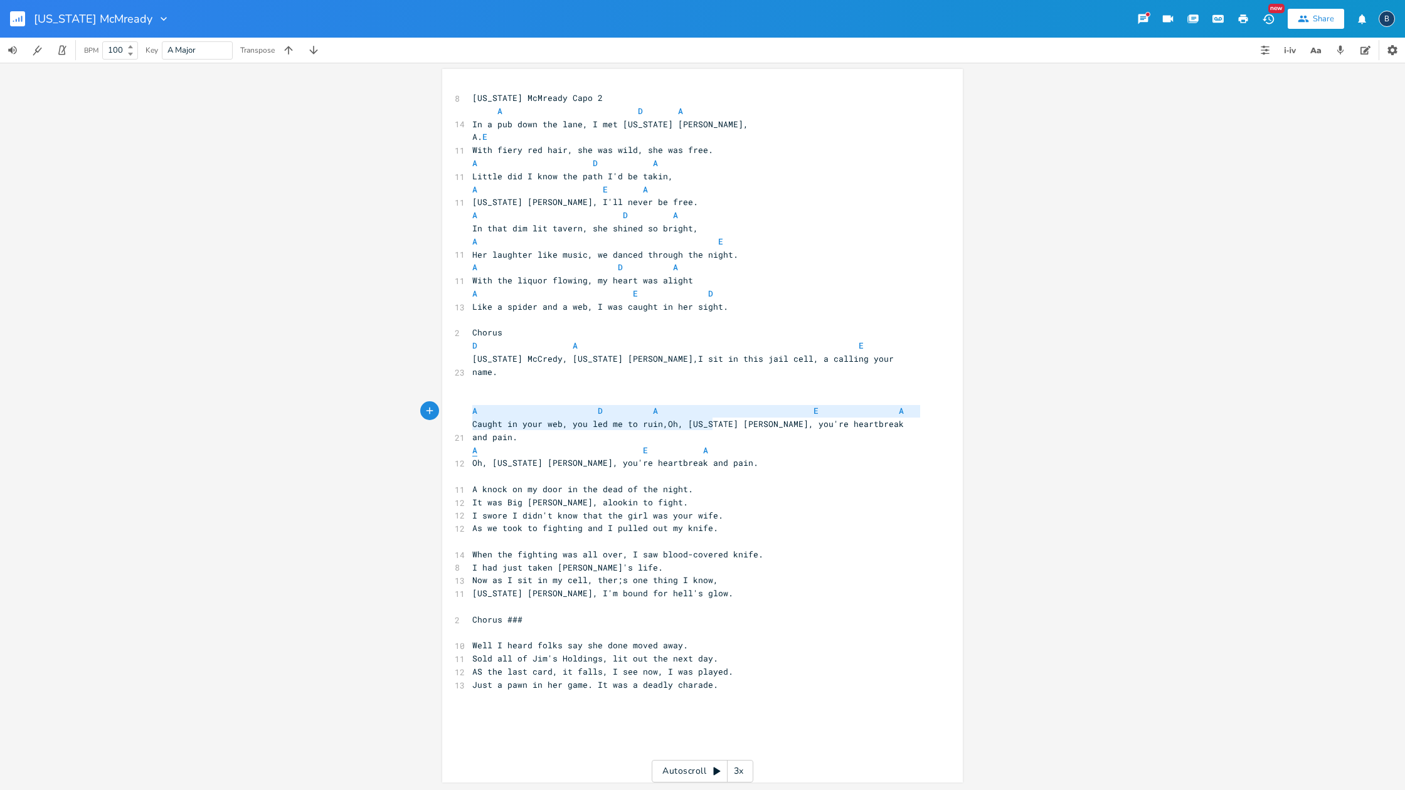
type textarea "A E A Oh, [US_STATE] [PERSON_NAME], you're heartbreak and pain"
drag, startPoint x: 644, startPoint y: 418, endPoint x: 469, endPoint y: 409, distance: 175.2
click at [470, 409] on div "8 [US_STATE] McMready Capo 2 A D A 14 In a pub down the lane, I met [US_STATE] …" at bounding box center [696, 398] width 453 height 613
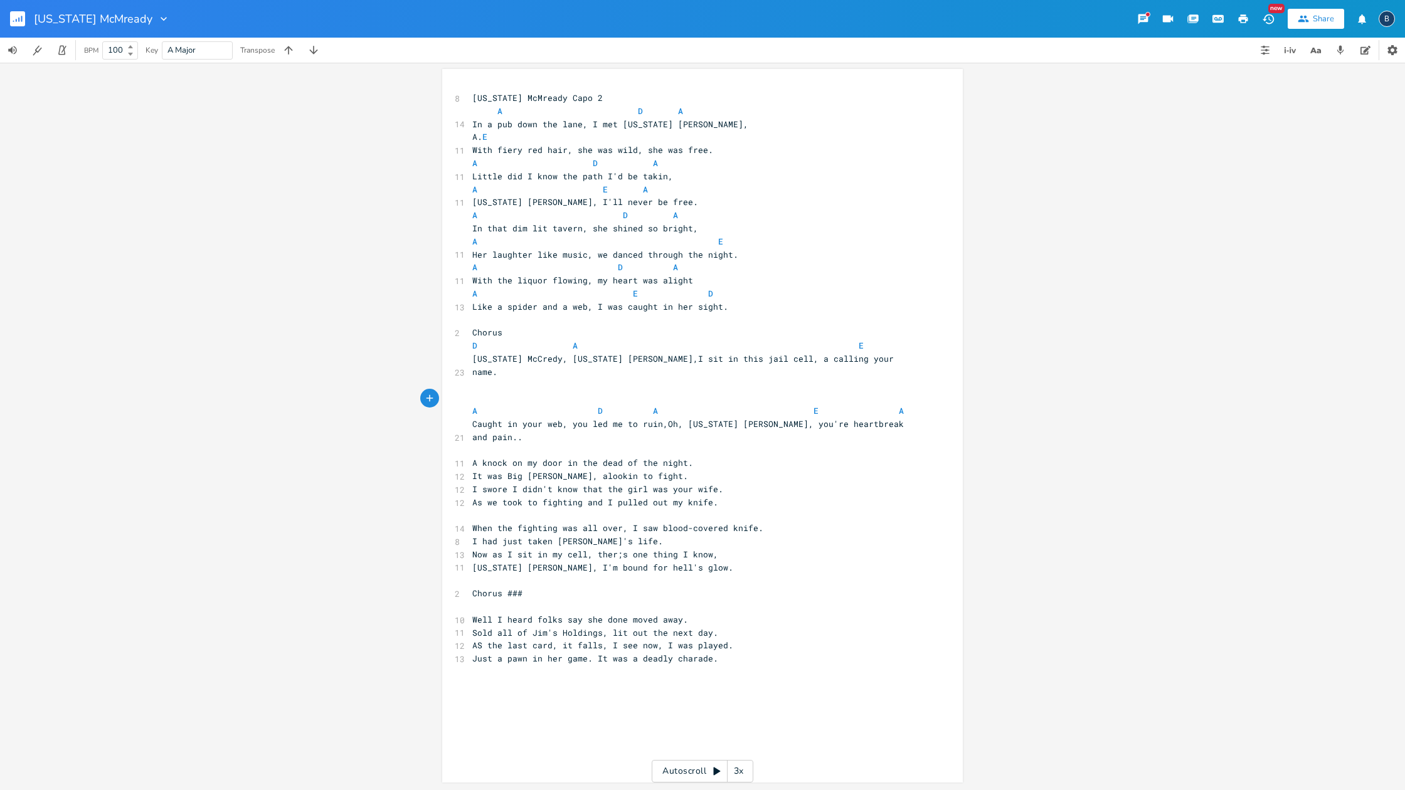
click at [470, 404] on pre "A D A E A" at bounding box center [696, 410] width 453 height 13
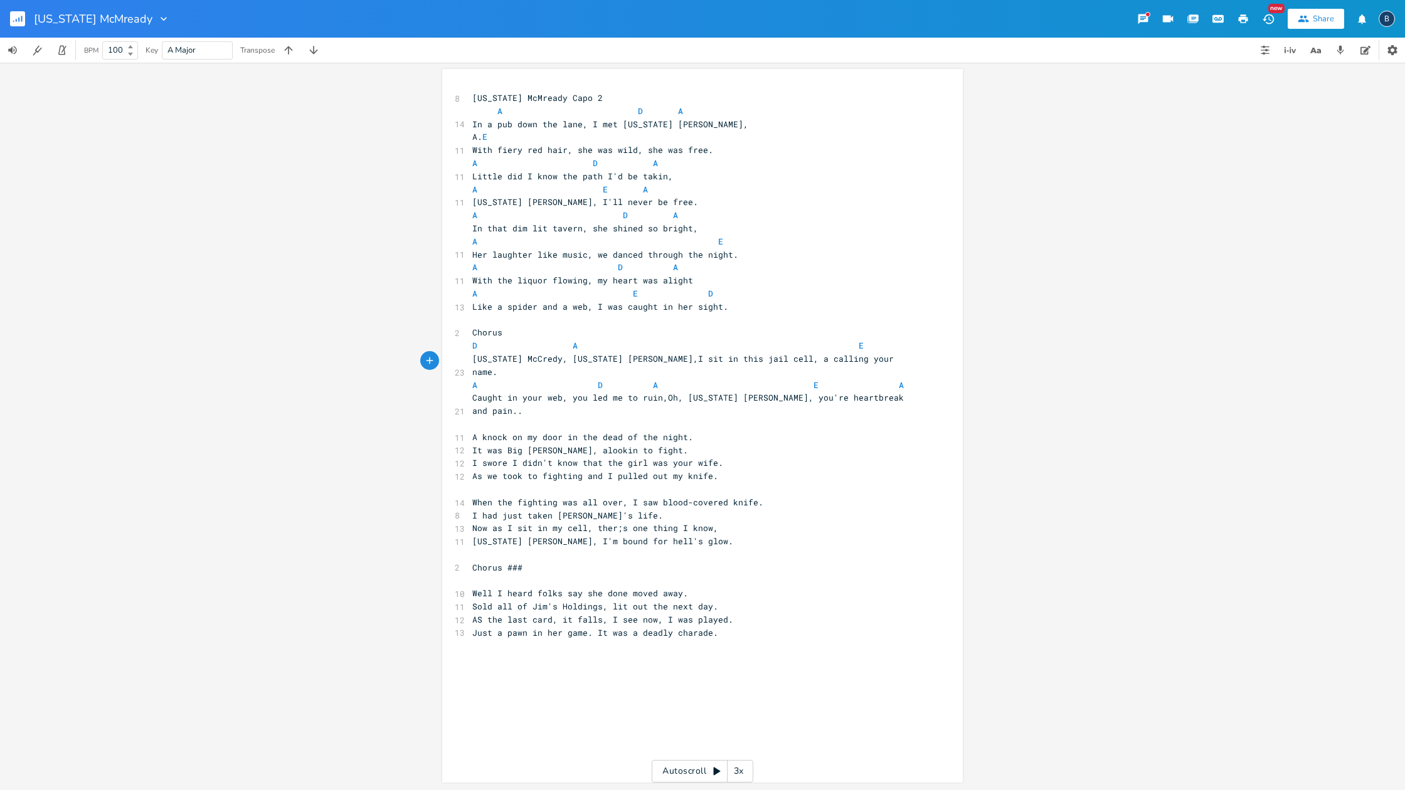
scroll to position [0, 0]
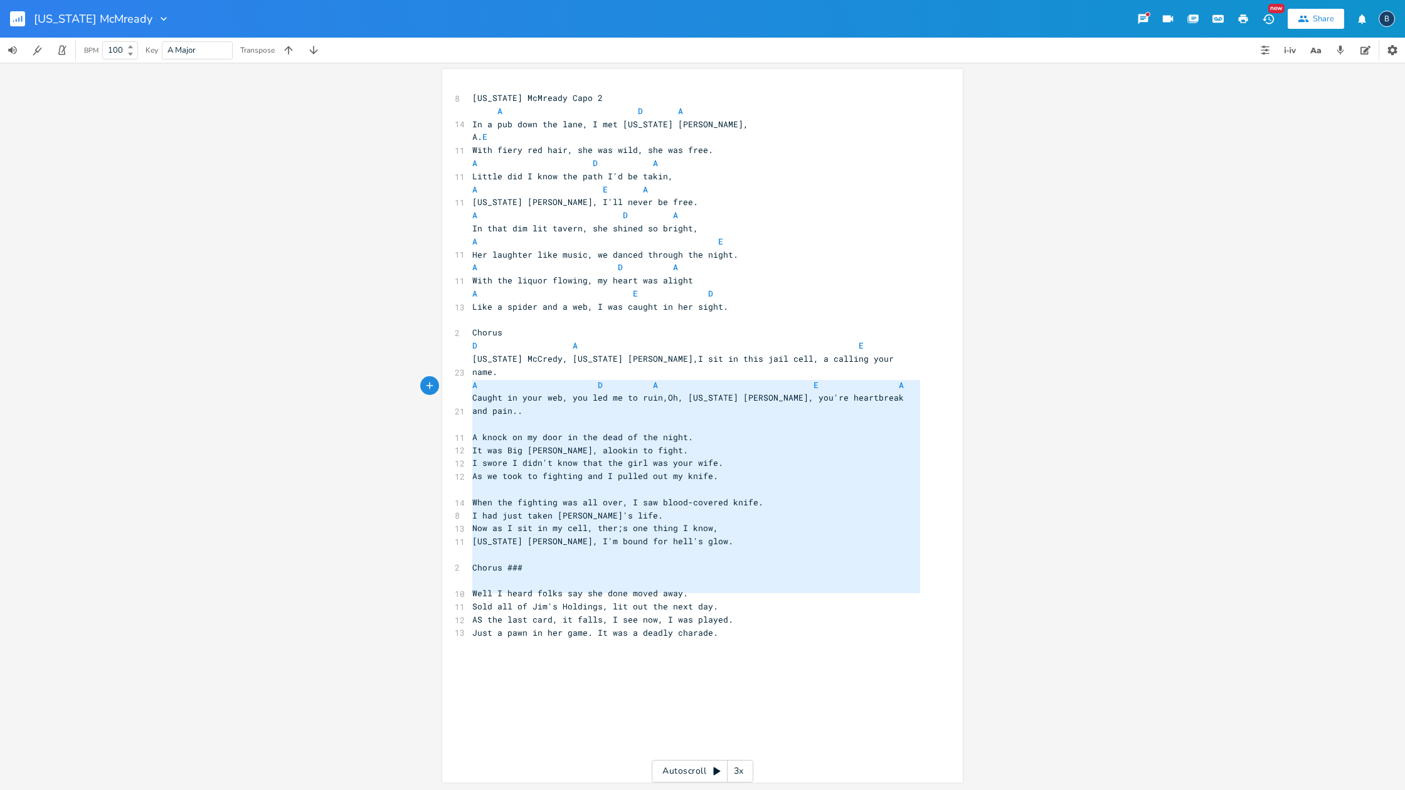
type textarea "led me to ruin,Oh, [US_STATE] [PERSON_NAME], you're heartbreak and pain.. A kno…"
drag, startPoint x: 721, startPoint y: 630, endPoint x: 579, endPoint y: 379, distance: 288.9
click at [579, 379] on div "x 8 [US_STATE] McMready Capo 2 A D A 14 In a pub down the lane, I met [US_STATE…" at bounding box center [712, 437] width 484 height 697
click at [727, 614] on div "x 8 [US_STATE] McMready Capo 2 A D A 14 In a pub down the lane, I met [US_STATE…" at bounding box center [712, 437] width 484 height 697
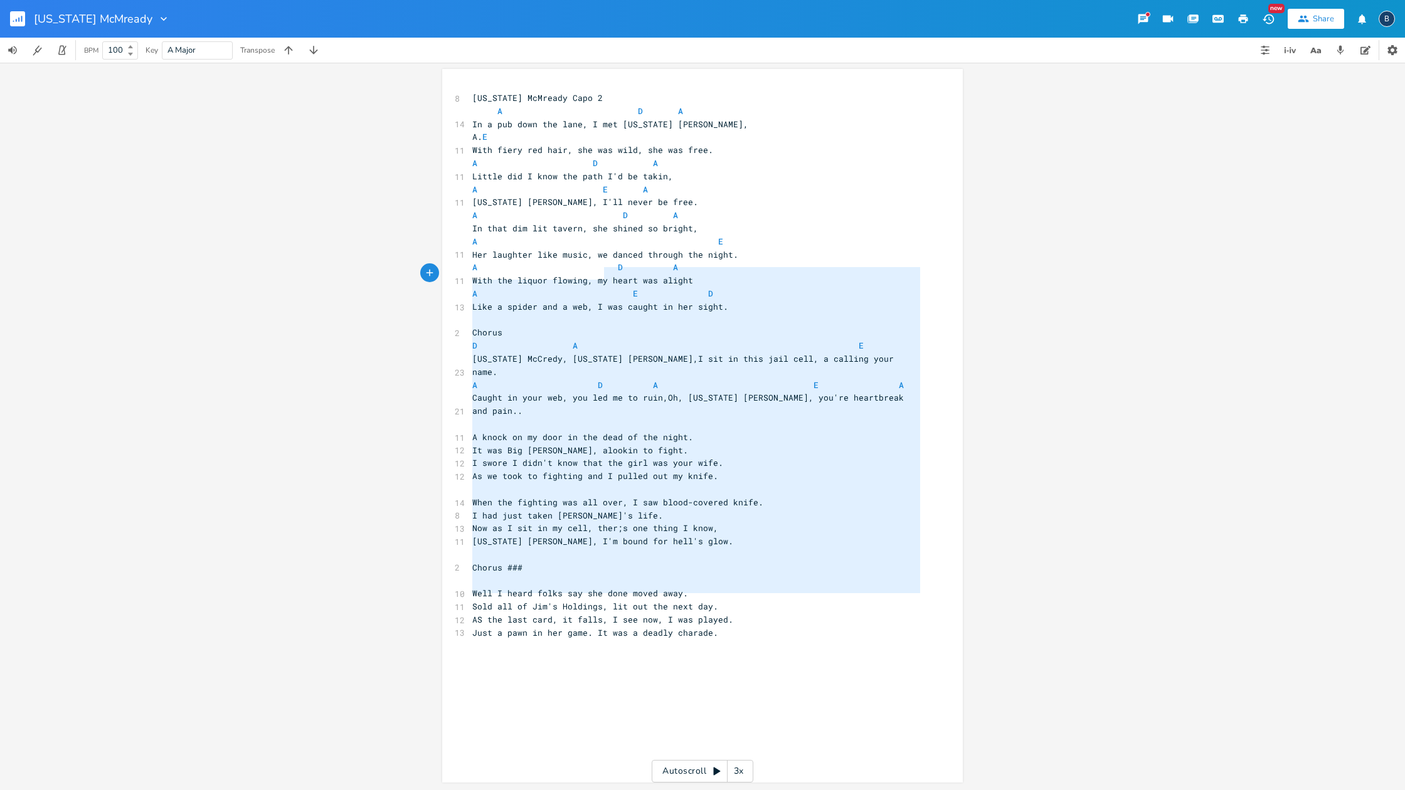
type textarea "[US_STATE] McMready Capo 2 A D A In a pub down the lane, I met [US_STATE] [PERS…"
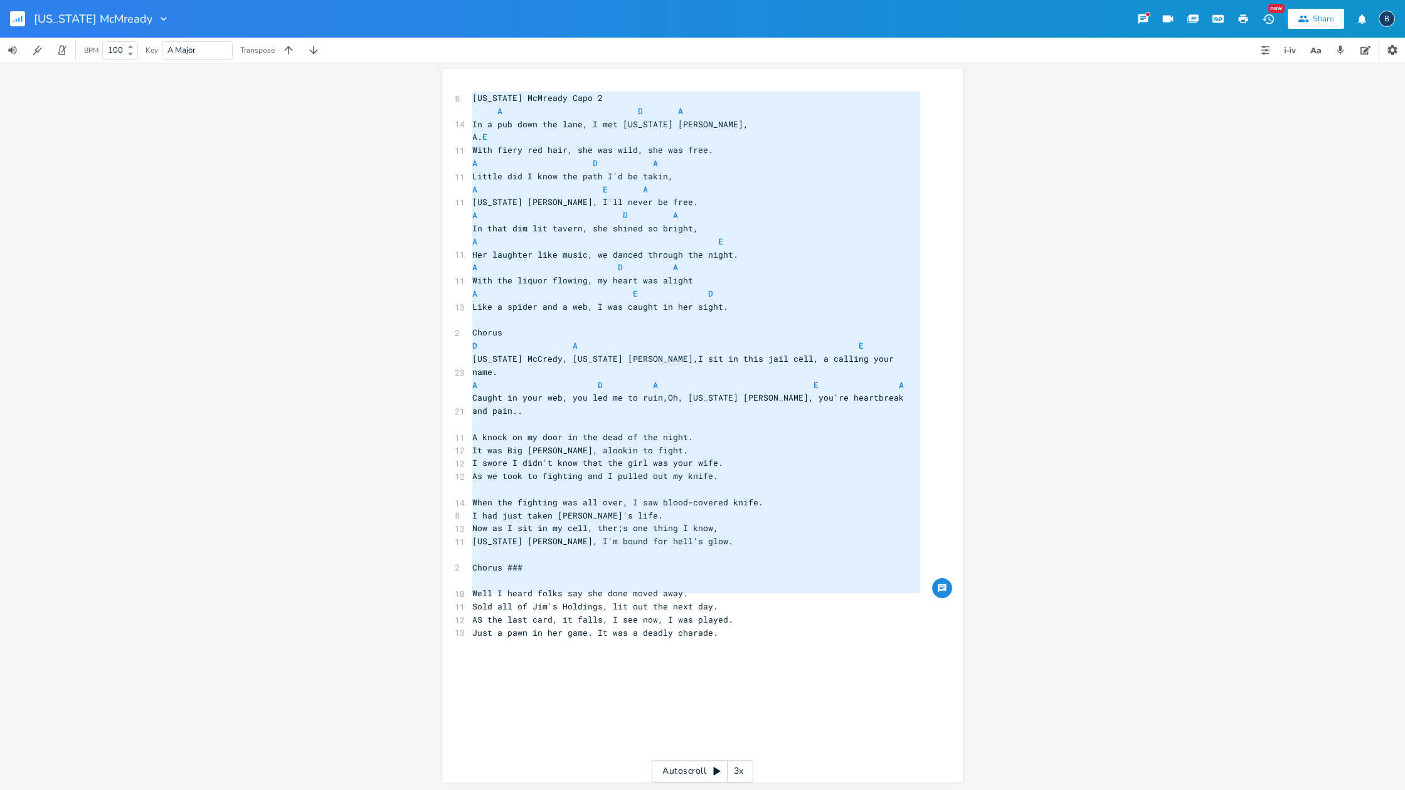
drag, startPoint x: 751, startPoint y: 621, endPoint x: 562, endPoint y: 60, distance: 592.7
click at [562, 60] on div "[US_STATE] McMready New Share B BPM 100 Key A Major Transpose x 8 [US_STATE] Mc…" at bounding box center [702, 395] width 1405 height 790
click at [704, 746] on div "x 8 [US_STATE] McMready Capo 2 A D A 14 In a pub down the lane, I met [US_STATE…" at bounding box center [712, 437] width 484 height 697
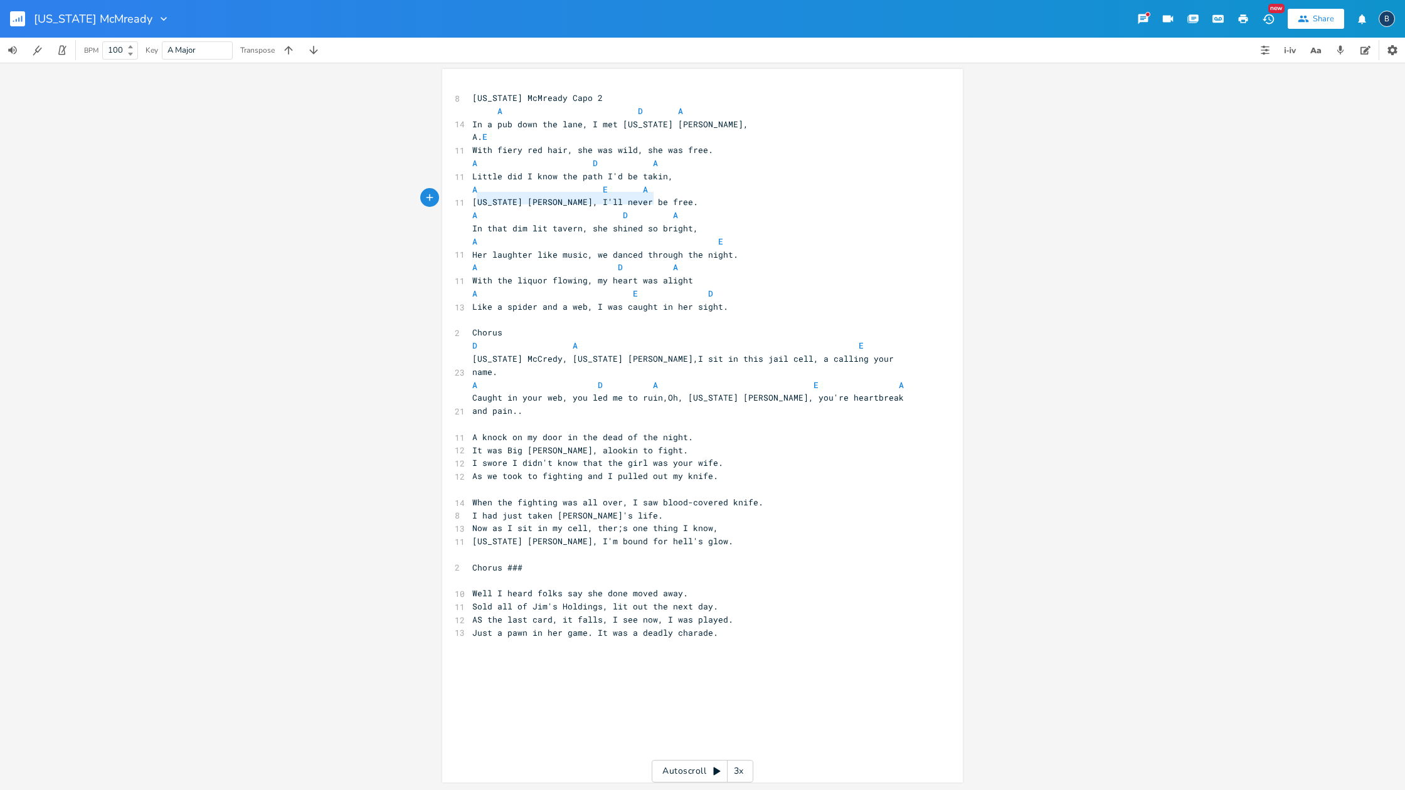
type textarea "[US_STATE] [PERSON_NAME], I'll never be free"
drag, startPoint x: 638, startPoint y: 198, endPoint x: 467, endPoint y: 196, distance: 171.2
click at [470, 196] on pre "[US_STATE] [PERSON_NAME], I'll never be free." at bounding box center [696, 202] width 453 height 13
click at [678, 176] on pre "Little did I know the path I'd be takin," at bounding box center [696, 176] width 453 height 13
click at [663, 172] on span "Little did I know the path I'd be takin,[US_STATE] [PERSON_NAME], I'll never be…" at bounding box center [682, 176] width 421 height 11
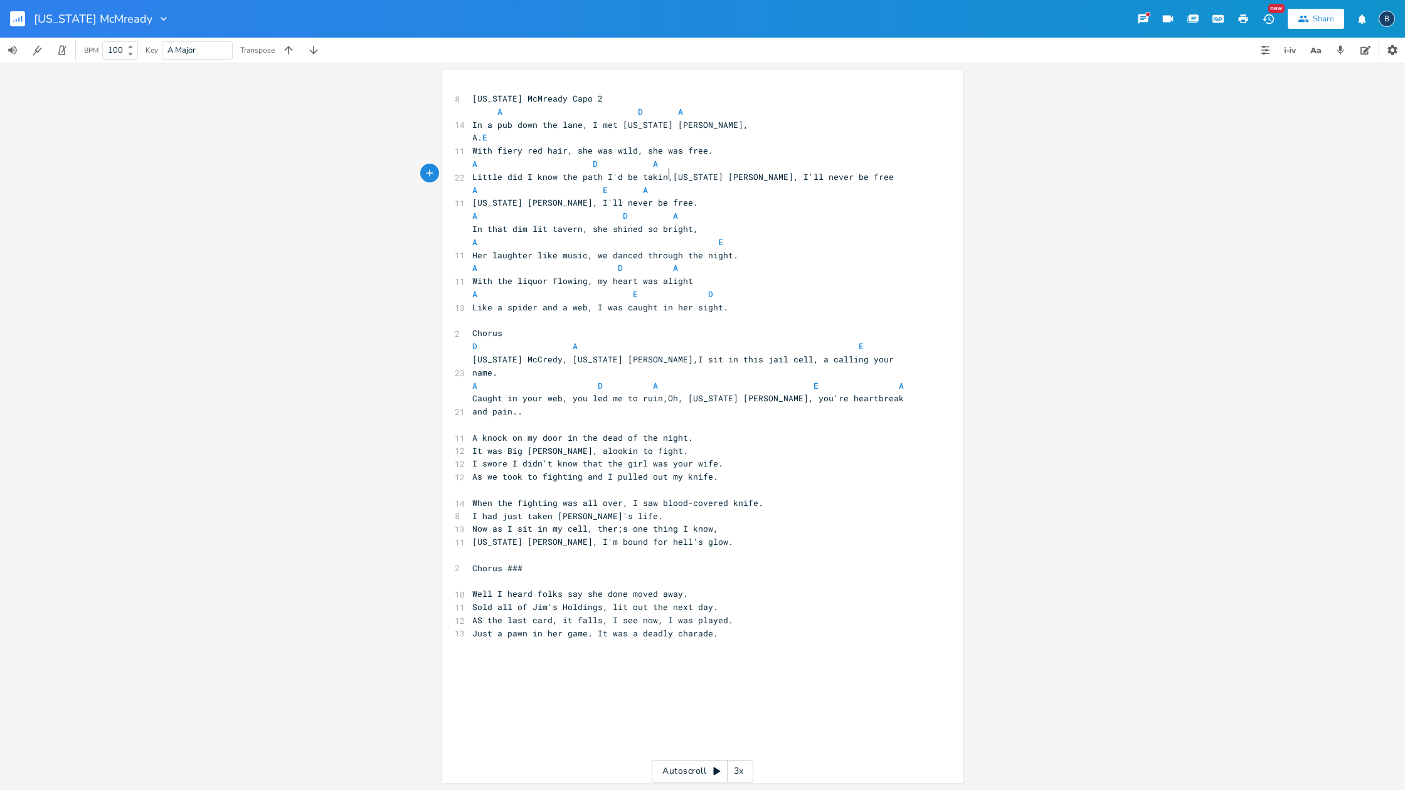
scroll to position [0, 1]
click at [673, 164] on pre "A D A" at bounding box center [696, 163] width 453 height 13
type textarea "E. A"
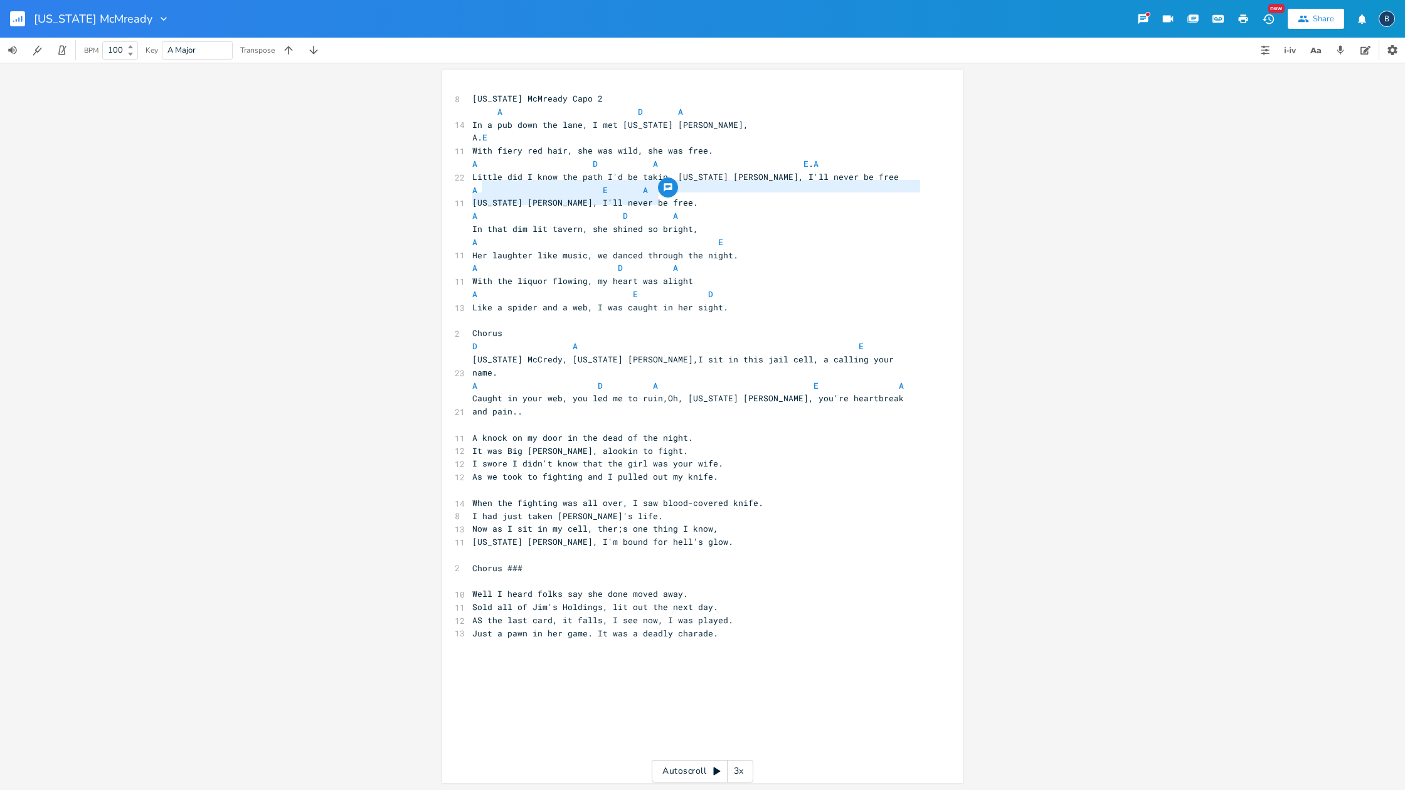
type textarea "E A [US_STATE] [PERSON_NAME], I'll never be free."
drag, startPoint x: 659, startPoint y: 201, endPoint x: 472, endPoint y: 189, distance: 187.2
click at [472, 189] on div "8 [US_STATE] McMready Capo 2 A D A 14 In a pub down the lane, I met [US_STATE] …" at bounding box center [696, 372] width 453 height 561
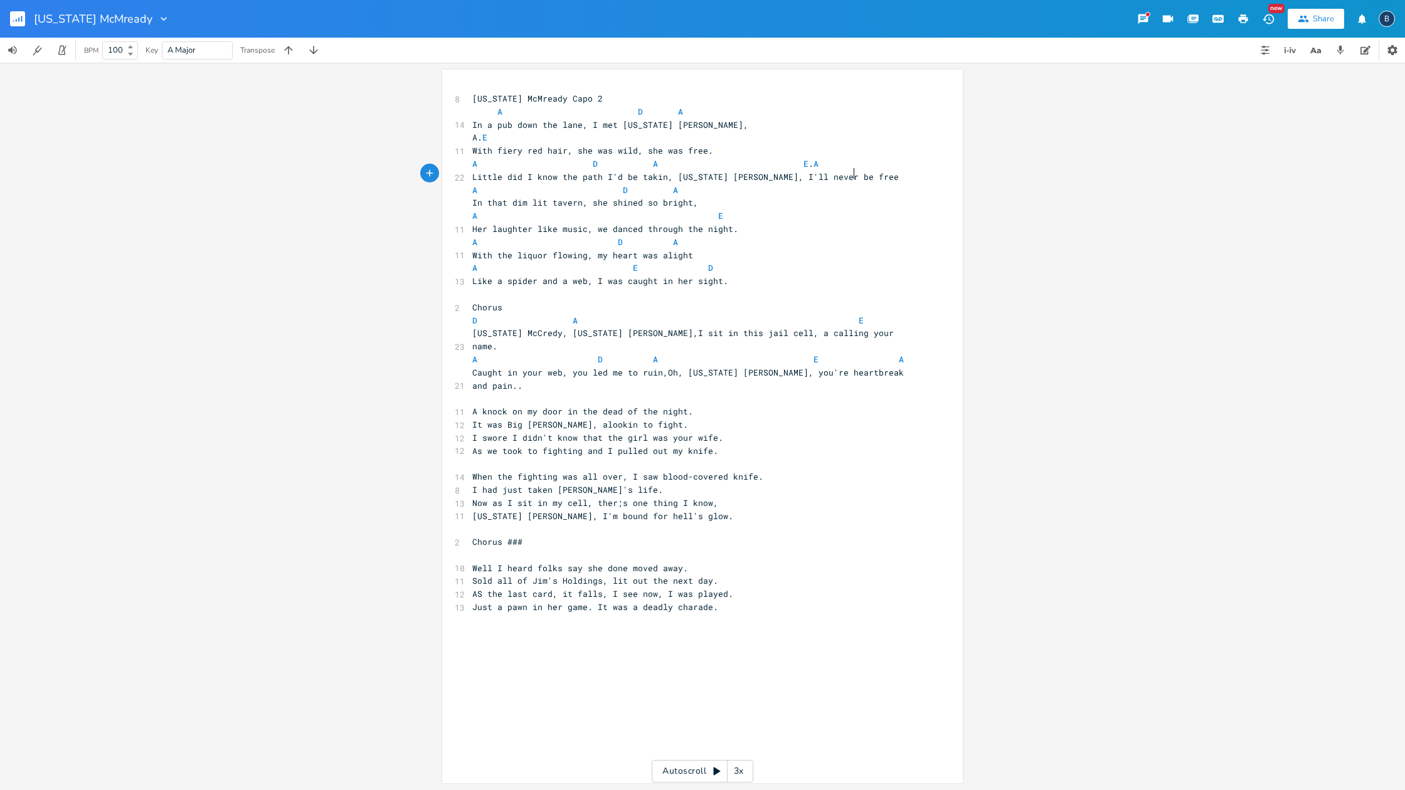
scroll to position [0, 0]
type textarea "we danced through the nigh"
drag, startPoint x: 699, startPoint y: 224, endPoint x: 591, endPoint y: 227, distance: 108.5
click at [587, 228] on span "Her laughter like music, we danced through the night." at bounding box center [605, 228] width 266 height 11
click at [756, 261] on pre "A E D" at bounding box center [696, 267] width 453 height 13
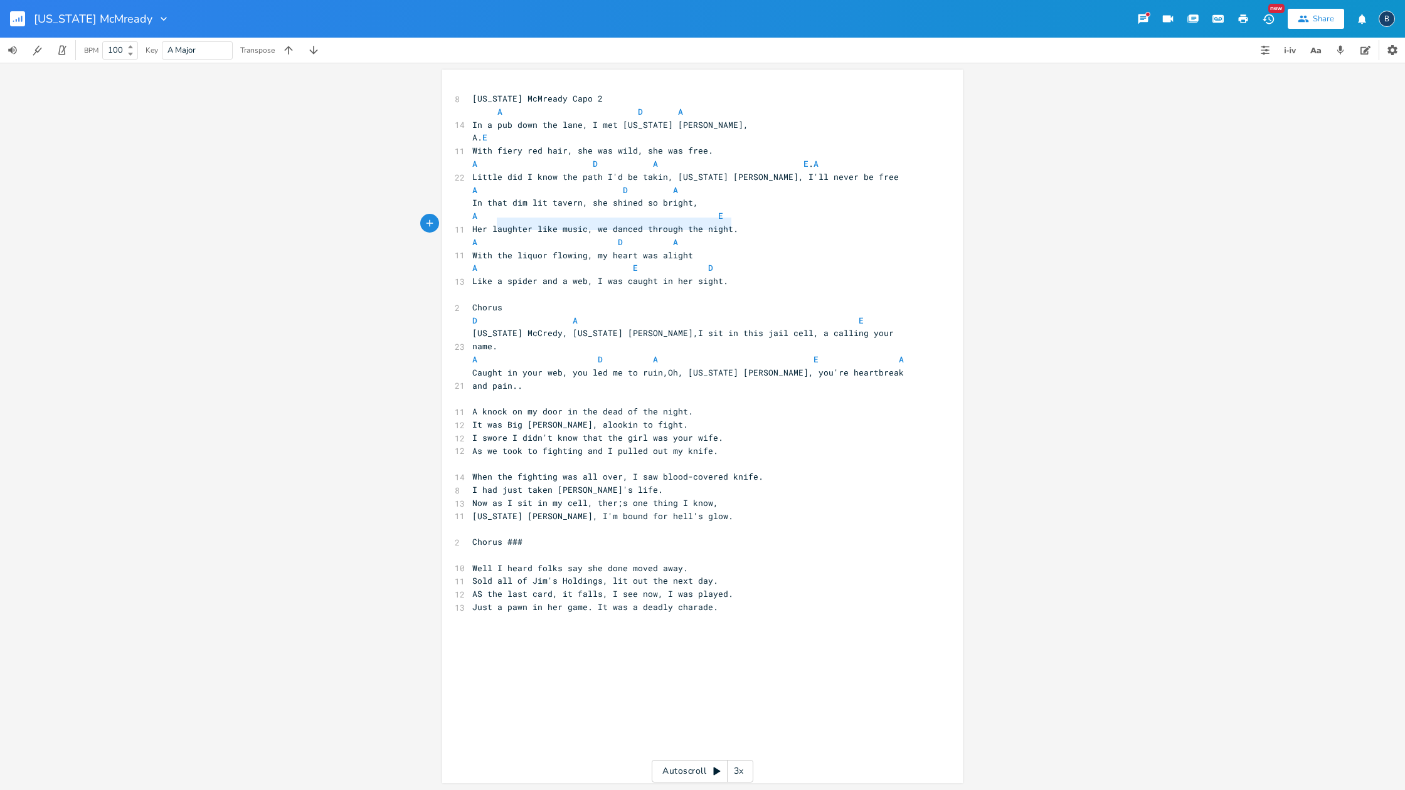
type textarea "Her laughter like music, we danced through the night."
drag, startPoint x: 730, startPoint y: 223, endPoint x: 465, endPoint y: 222, distance: 264.6
click at [465, 222] on div "Her laughter like music, we danced through the night. x 8 [US_STATE] McMready C…" at bounding box center [702, 427] width 520 height 714
click at [688, 197] on span "In that dim lit tavern, she shined so bright," at bounding box center [585, 202] width 226 height 11
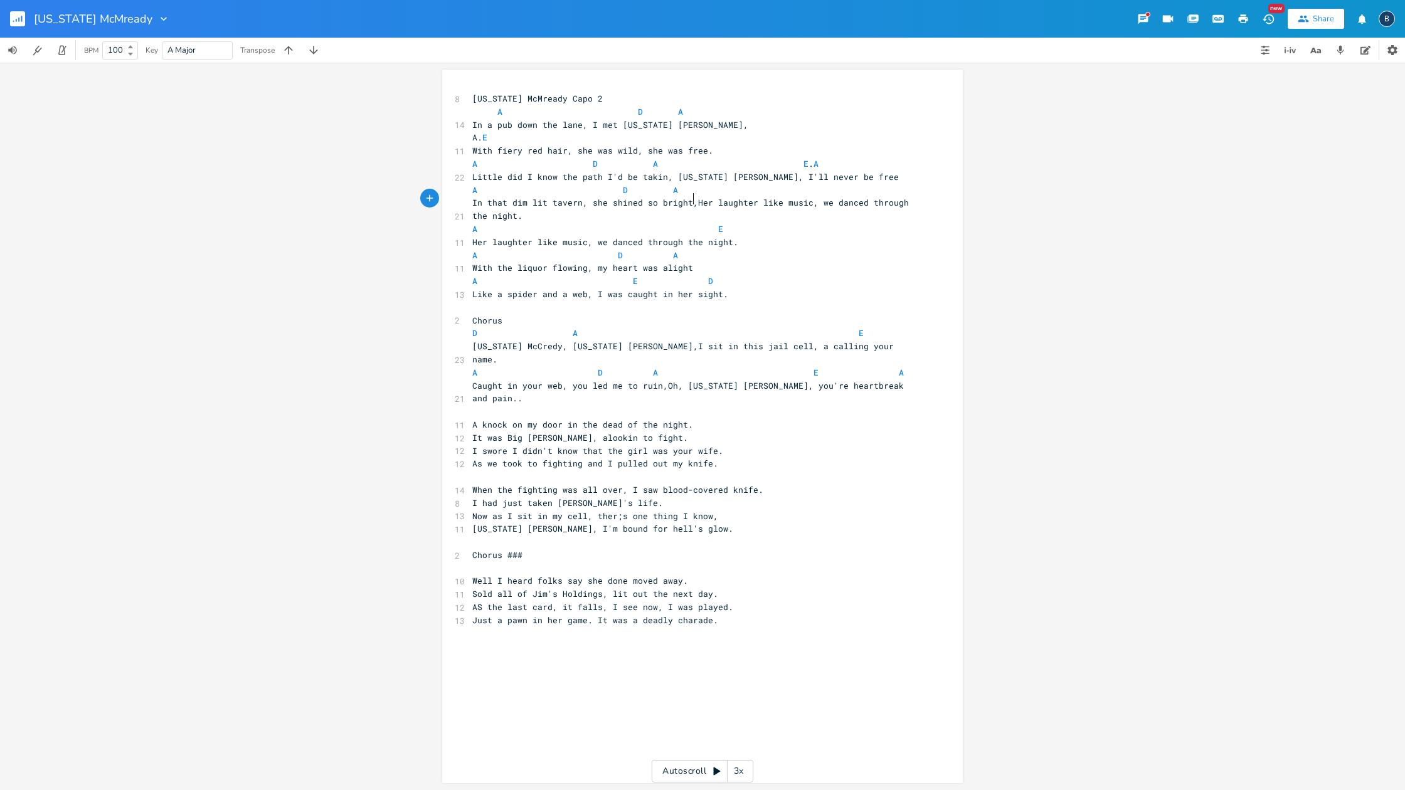
click at [688, 197] on span "In that dim lit tavern, she shined so bright,Her laughter like music, we danced…" at bounding box center [692, 209] width 441 height 24
click at [586, 200] on span "In that dim lit tavern, she shined so bright,Her laughter like music, we danced…" at bounding box center [692, 209] width 441 height 24
click at [680, 197] on span "In that dim lit tavern she shined so bright,Her laughter like music, we danced …" at bounding box center [690, 209] width 436 height 24
click at [806, 199] on span "In that dim lit tavern she shined so bright,Her laughter like music, we danced …" at bounding box center [690, 209] width 436 height 24
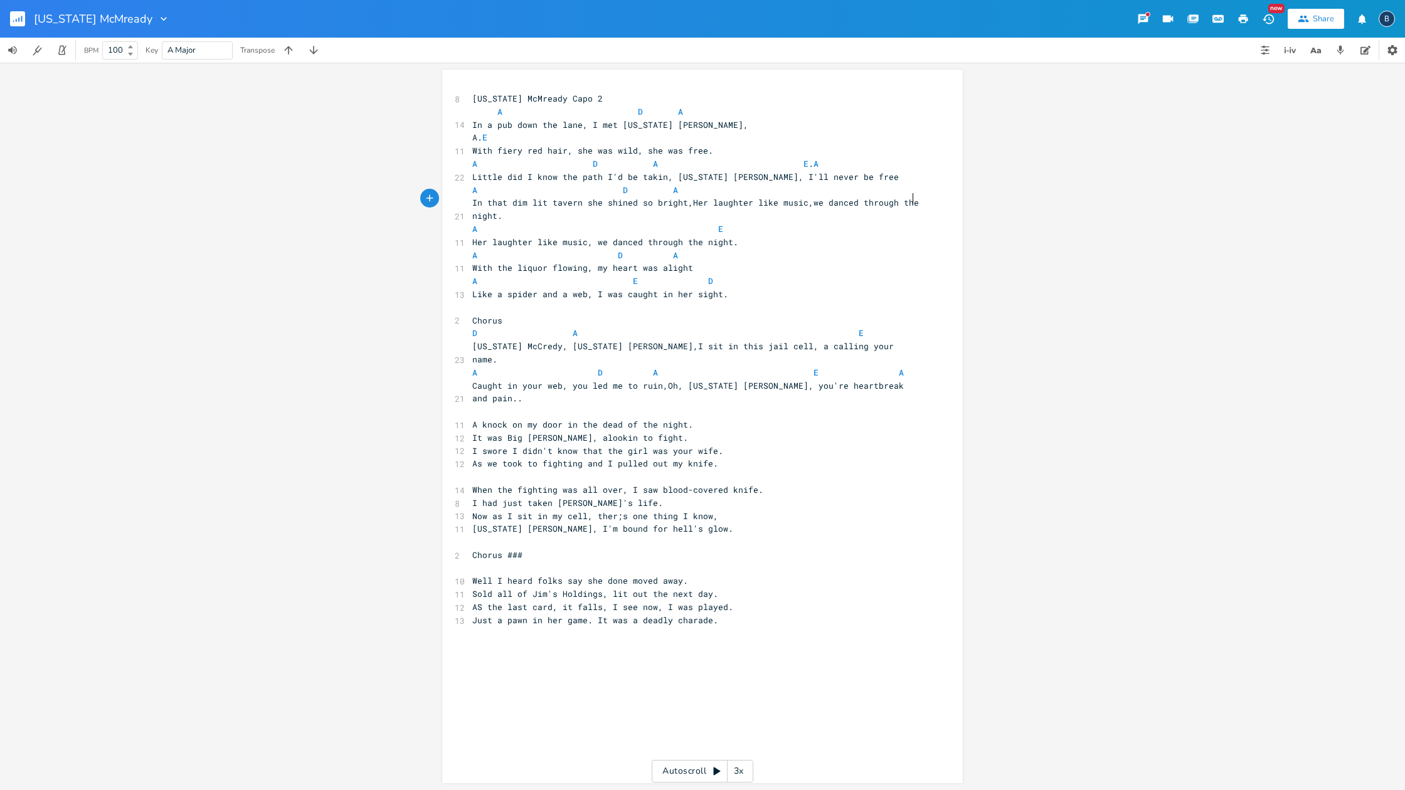
click at [910, 198] on pre "In that dim lit tavern she shined so bright,Her laughter like music,we danced t…" at bounding box center [696, 209] width 453 height 26
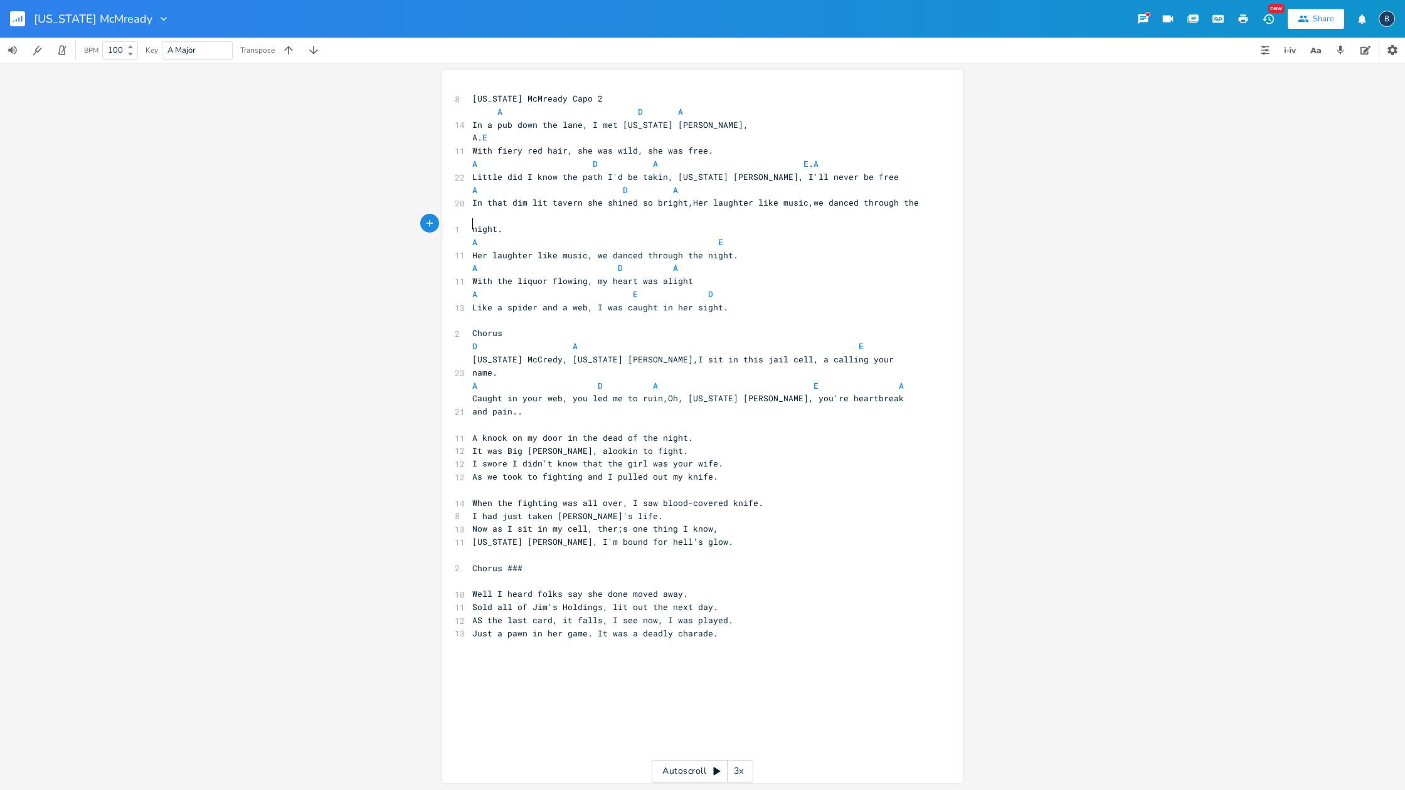
scroll to position [0, 0]
type textarea "Her laughter like music,we danced through the night."
drag, startPoint x: 765, startPoint y: 215, endPoint x: 831, endPoint y: 226, distance: 67.3
click at [831, 226] on div "8 [US_STATE] McMready Capo 2 A D A 14 In a pub down the lane, I met [US_STATE] …" at bounding box center [696, 372] width 453 height 561
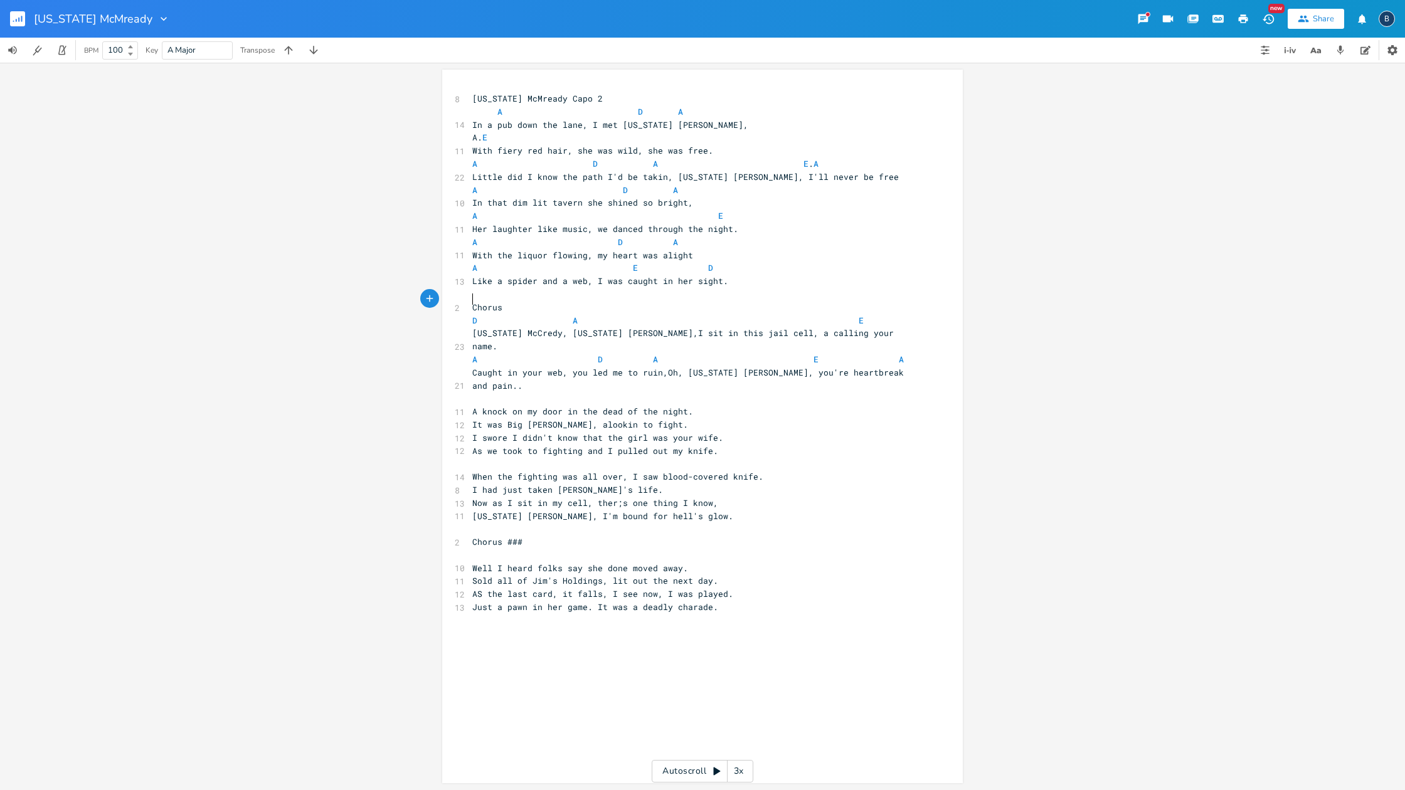
click at [472, 302] on span "Chorus" at bounding box center [487, 307] width 30 height 11
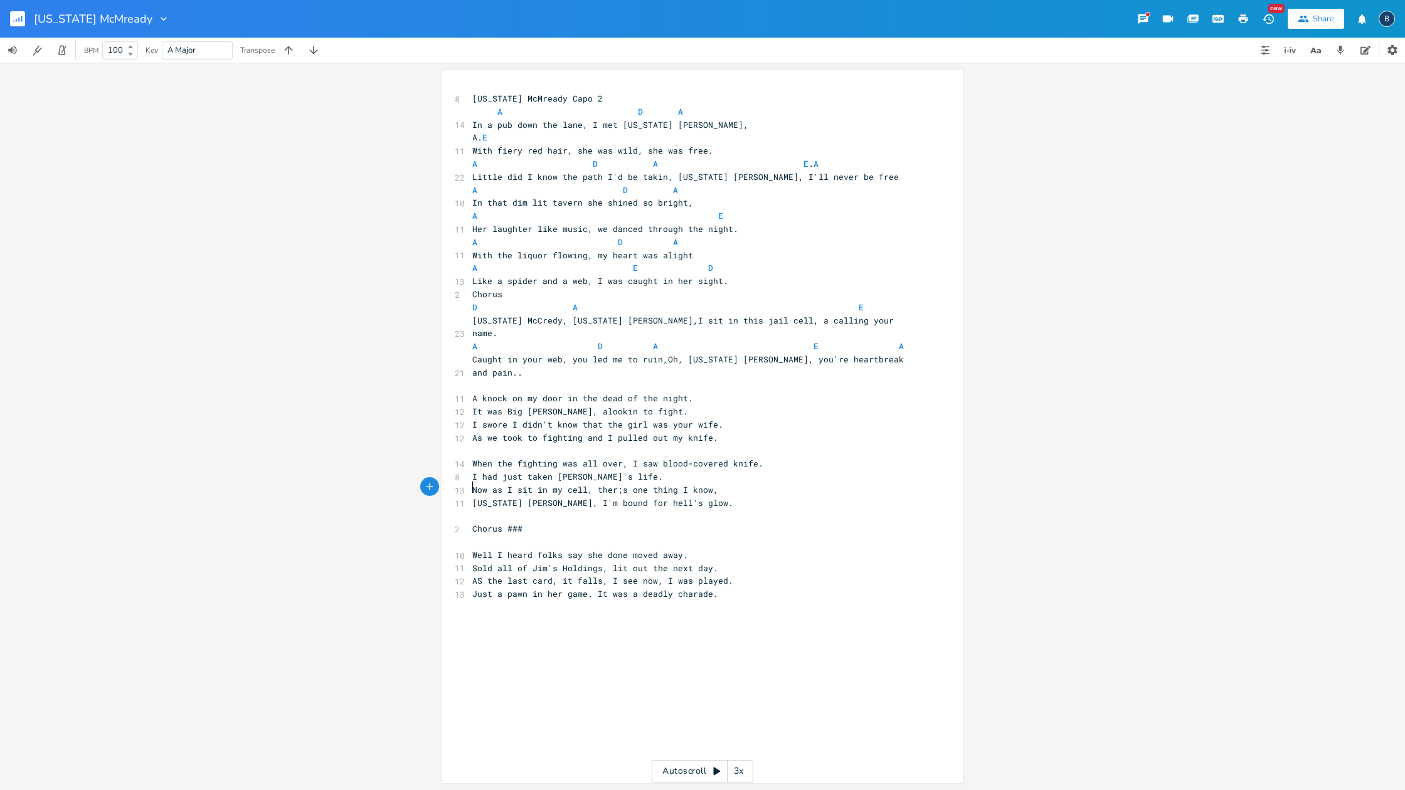
click at [472, 523] on span "Chorus ###" at bounding box center [497, 528] width 50 height 11
click at [470, 535] on pre "Well I heard folks say she done moved away." at bounding box center [696, 541] width 453 height 13
click at [470, 353] on pre "Caught in your web, you led me to ruin,Oh, [US_STATE] [PERSON_NAME], you're hea…" at bounding box center [696, 366] width 453 height 26
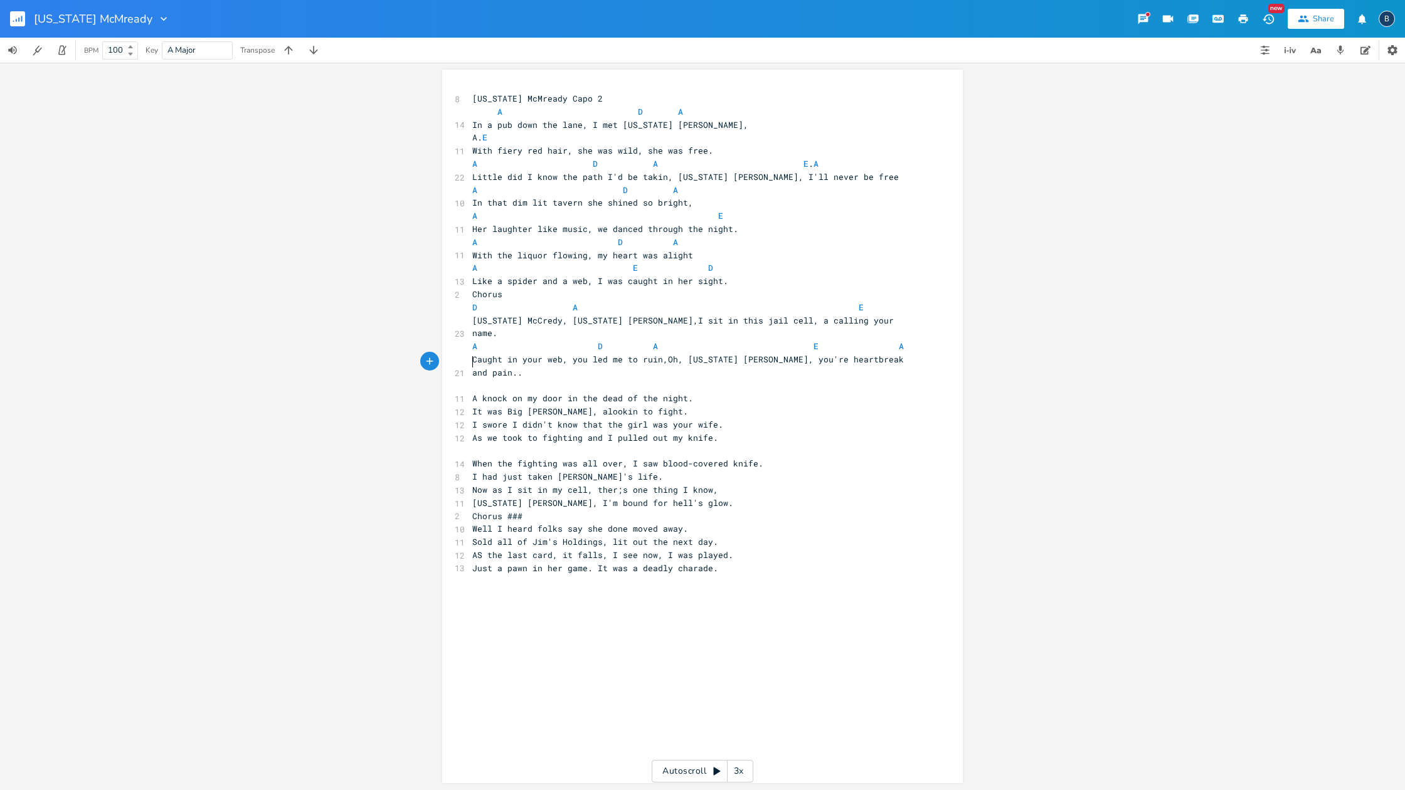
click at [470, 392] on pre "A knock on my door in the dead of the night." at bounding box center [696, 398] width 453 height 13
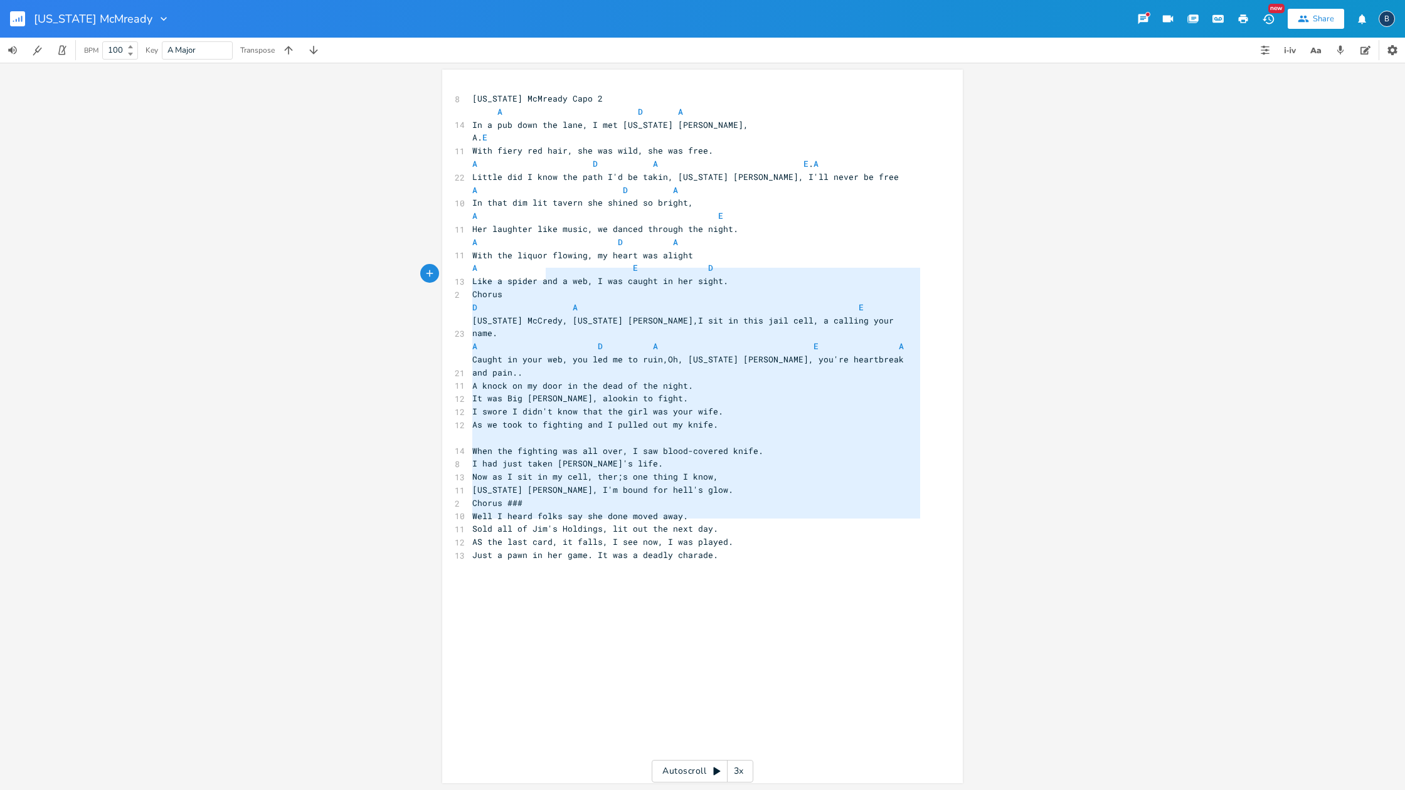
type textarea "[US_STATE] McMready Capo 2 A D A In a pub down the lane, I met [US_STATE] [PERS…"
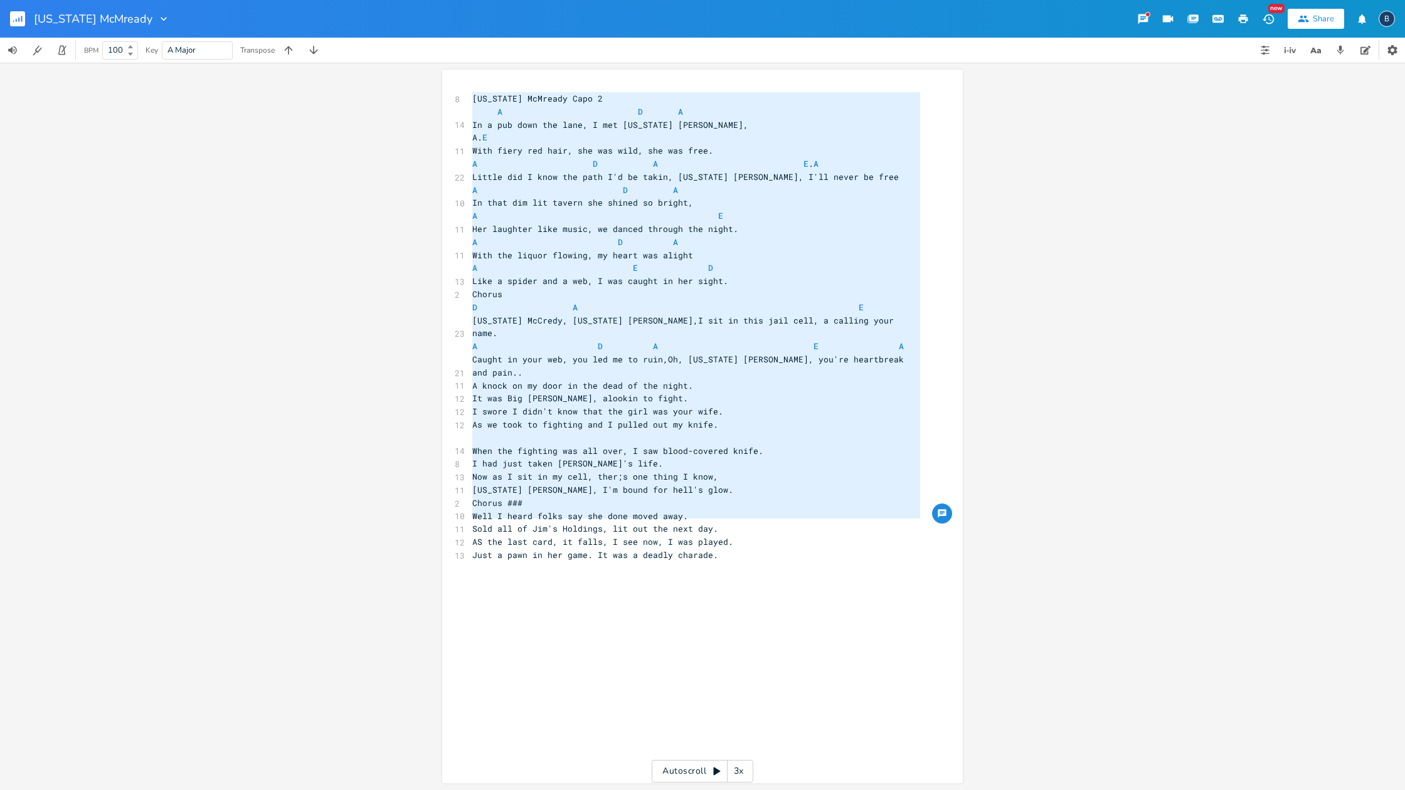
drag, startPoint x: 729, startPoint y: 522, endPoint x: 475, endPoint y: 67, distance: 521.0
click at [475, 67] on div "x 8 [US_STATE] McMready Capo 2 A D A 14 In a pub down the lane, I met [US_STATE…" at bounding box center [702, 426] width 1405 height 727
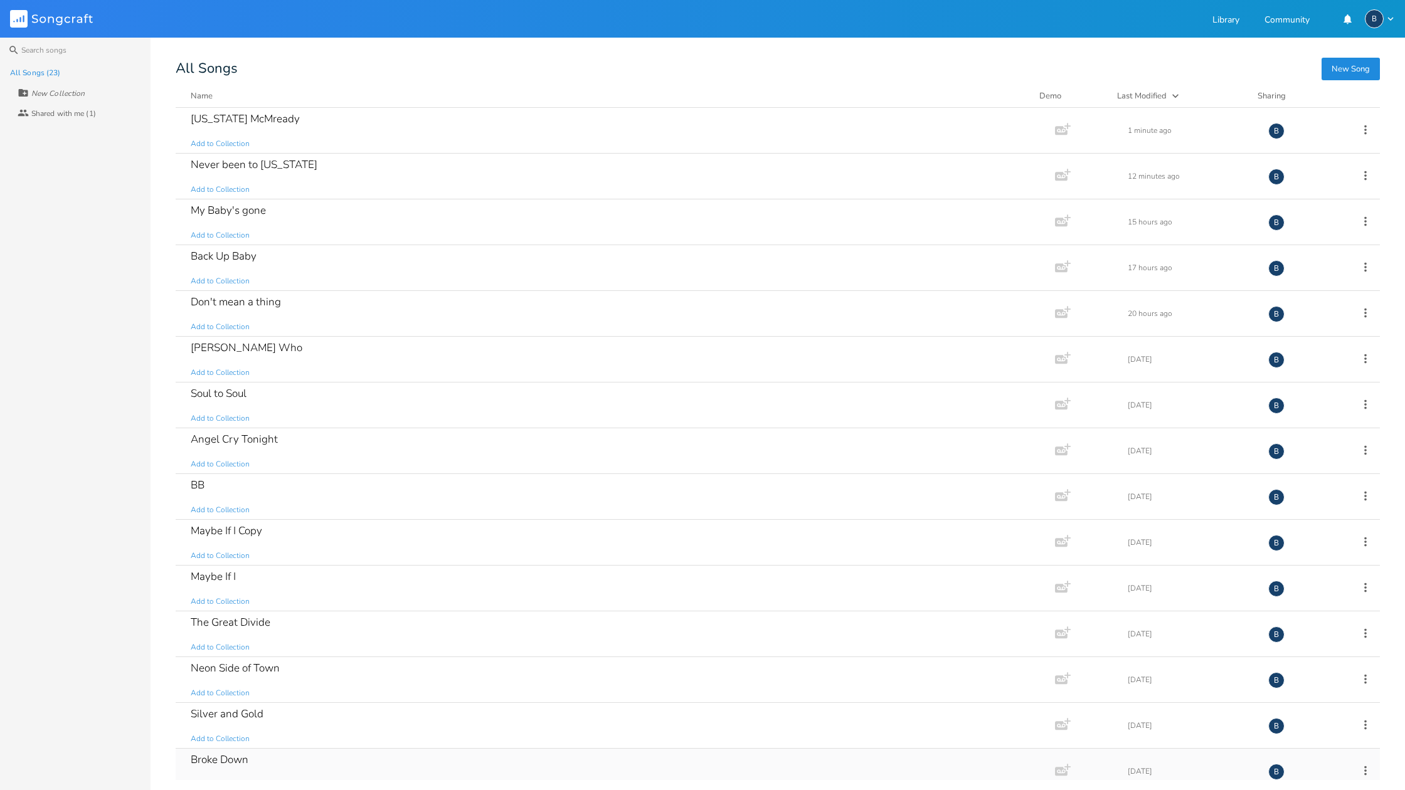
click at [229, 762] on div "Broke Down" at bounding box center [220, 759] width 58 height 11
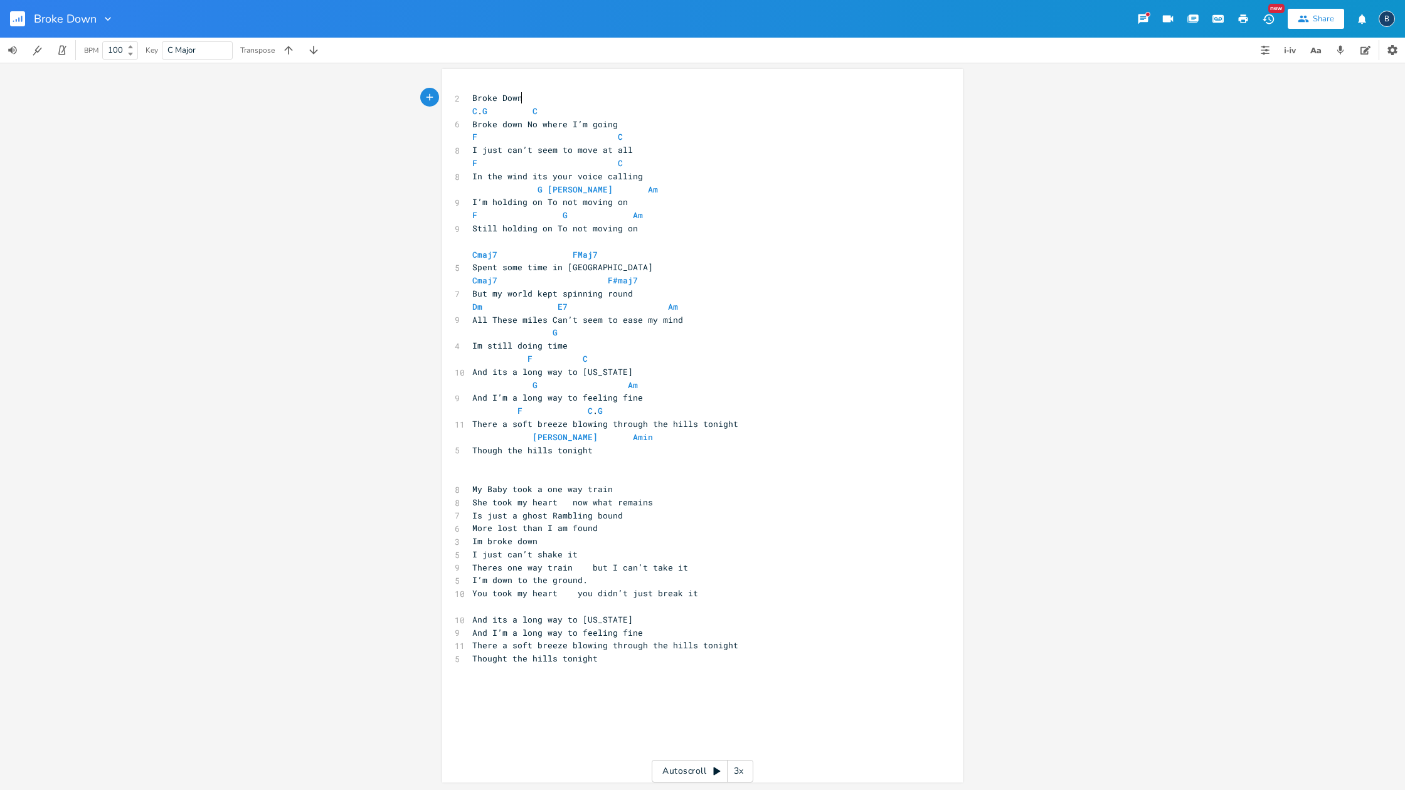
scroll to position [1, 0]
type textarea "I just can’t seem to move at all"
drag, startPoint x: 630, startPoint y: 149, endPoint x: 460, endPoint y: 145, distance: 170.0
click at [460, 145] on div "I just can’t seem to move at all x 2 Broke Down C . G C 6 Broke down No where I…" at bounding box center [702, 426] width 520 height 714
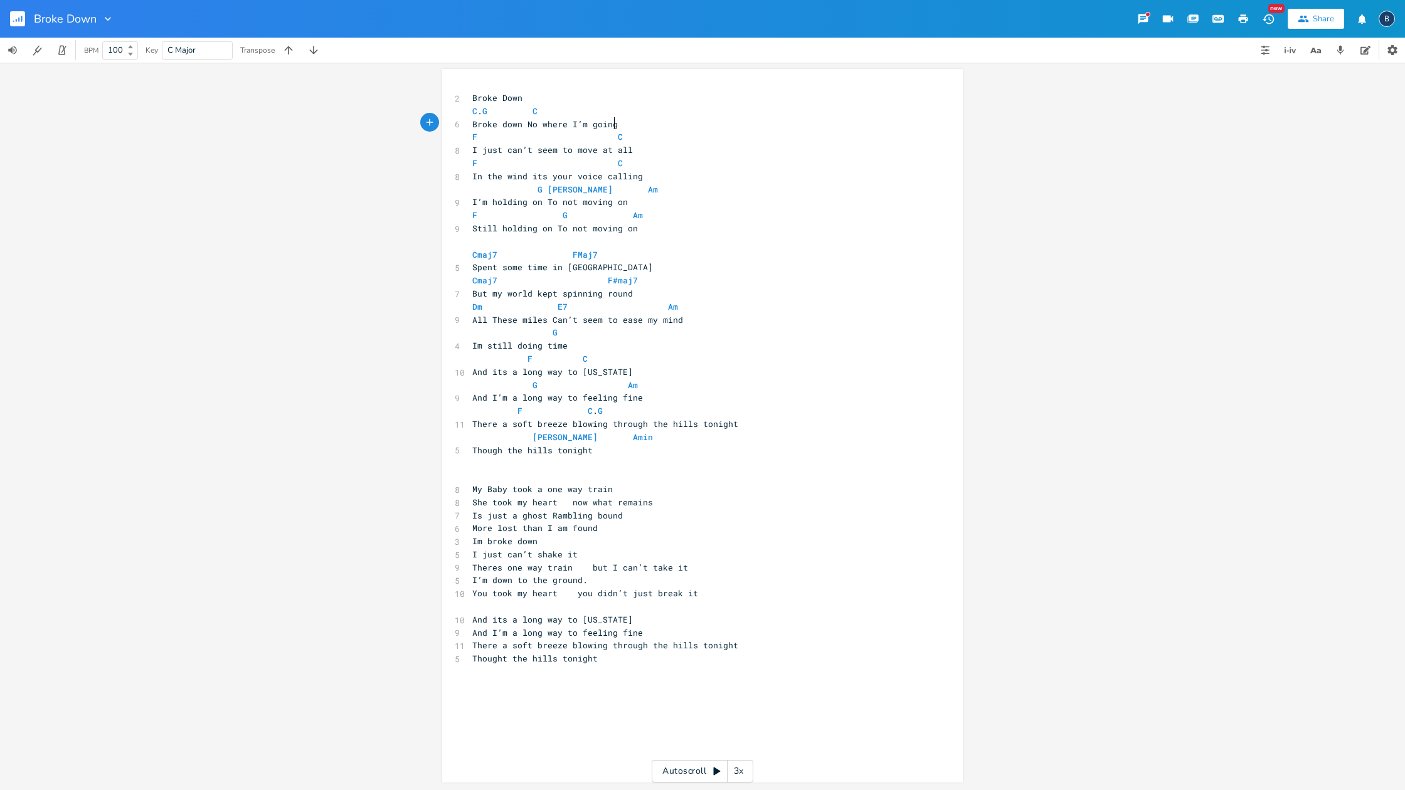
click at [624, 122] on pre "Broke down No where I’m going" at bounding box center [696, 124] width 453 height 13
click at [606, 109] on pre "C . G C" at bounding box center [696, 111] width 453 height 13
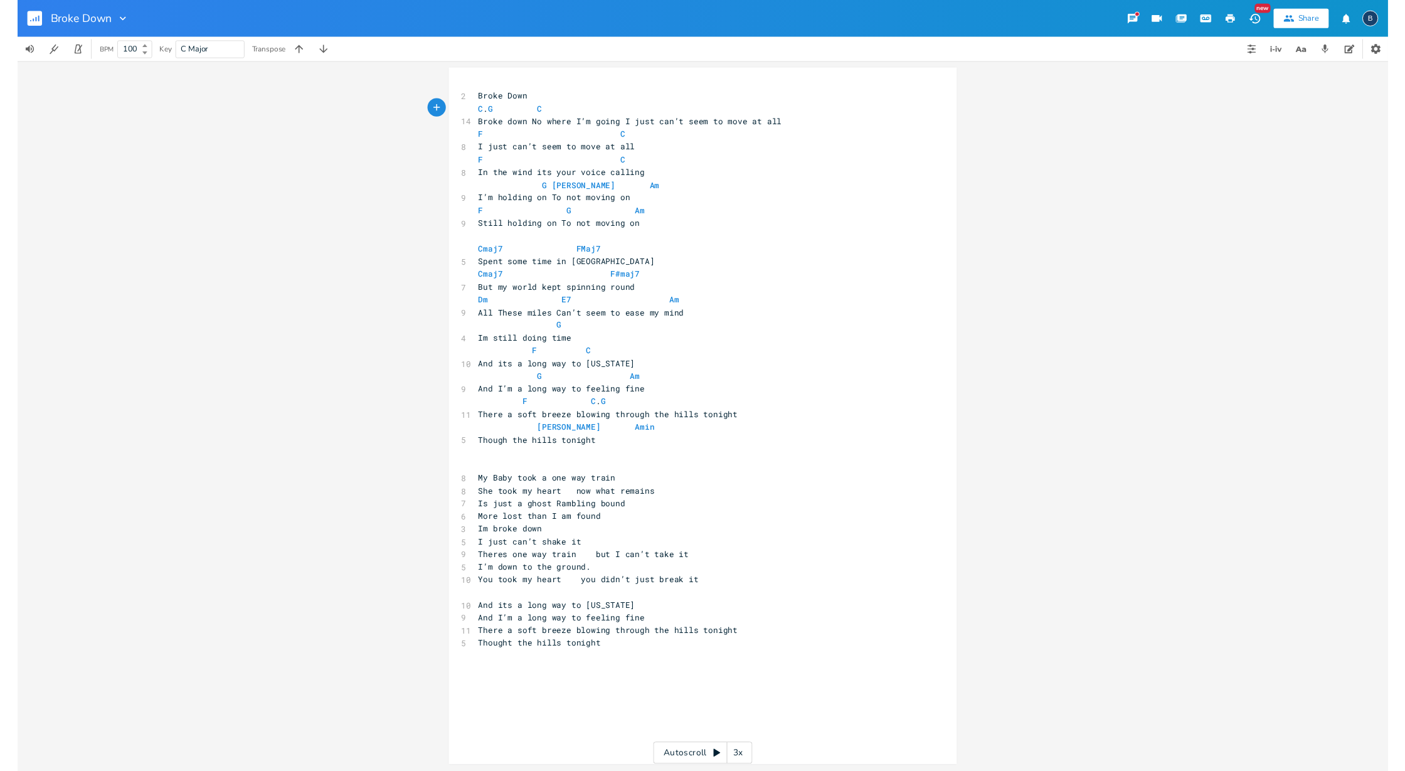
scroll to position [0, 0]
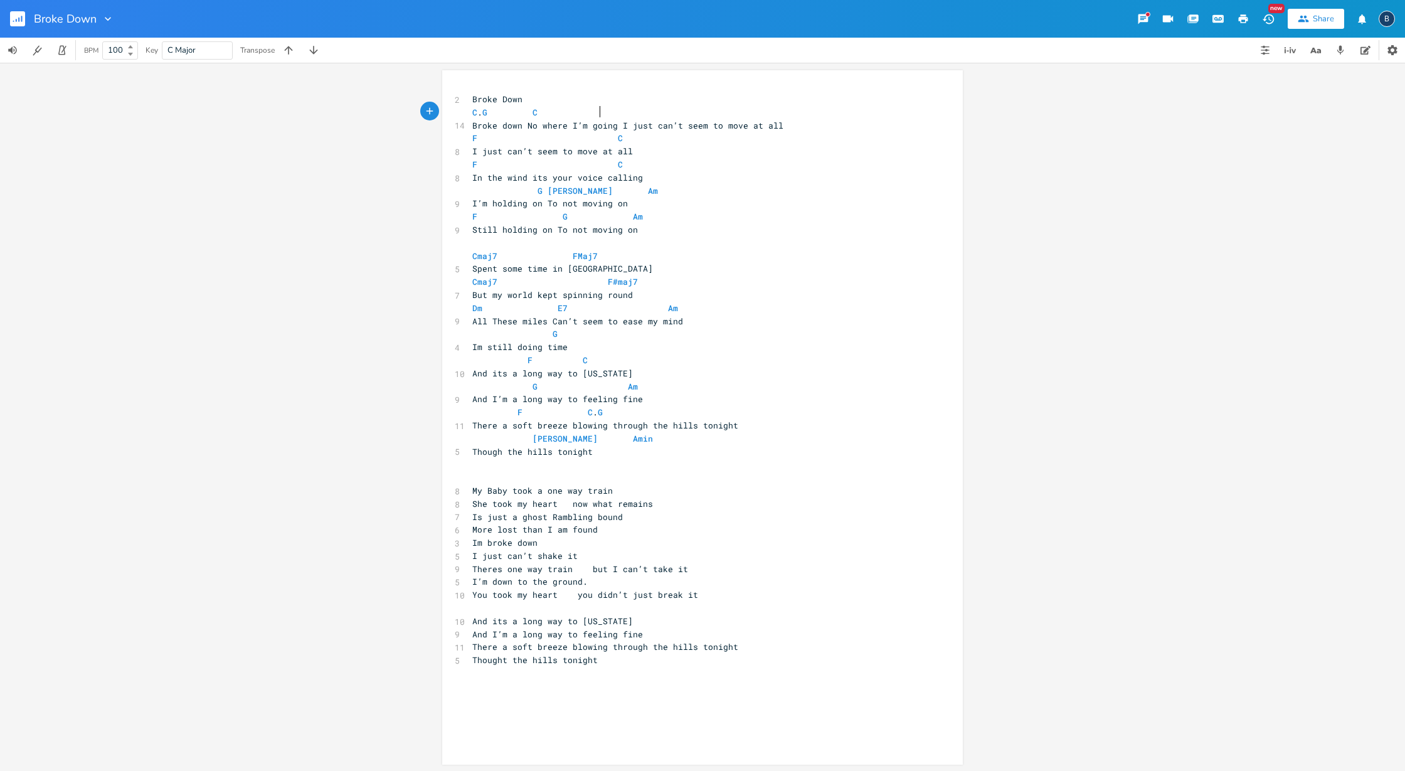
click at [577, 112] on span "C . G C" at bounding box center [524, 112] width 105 height 11
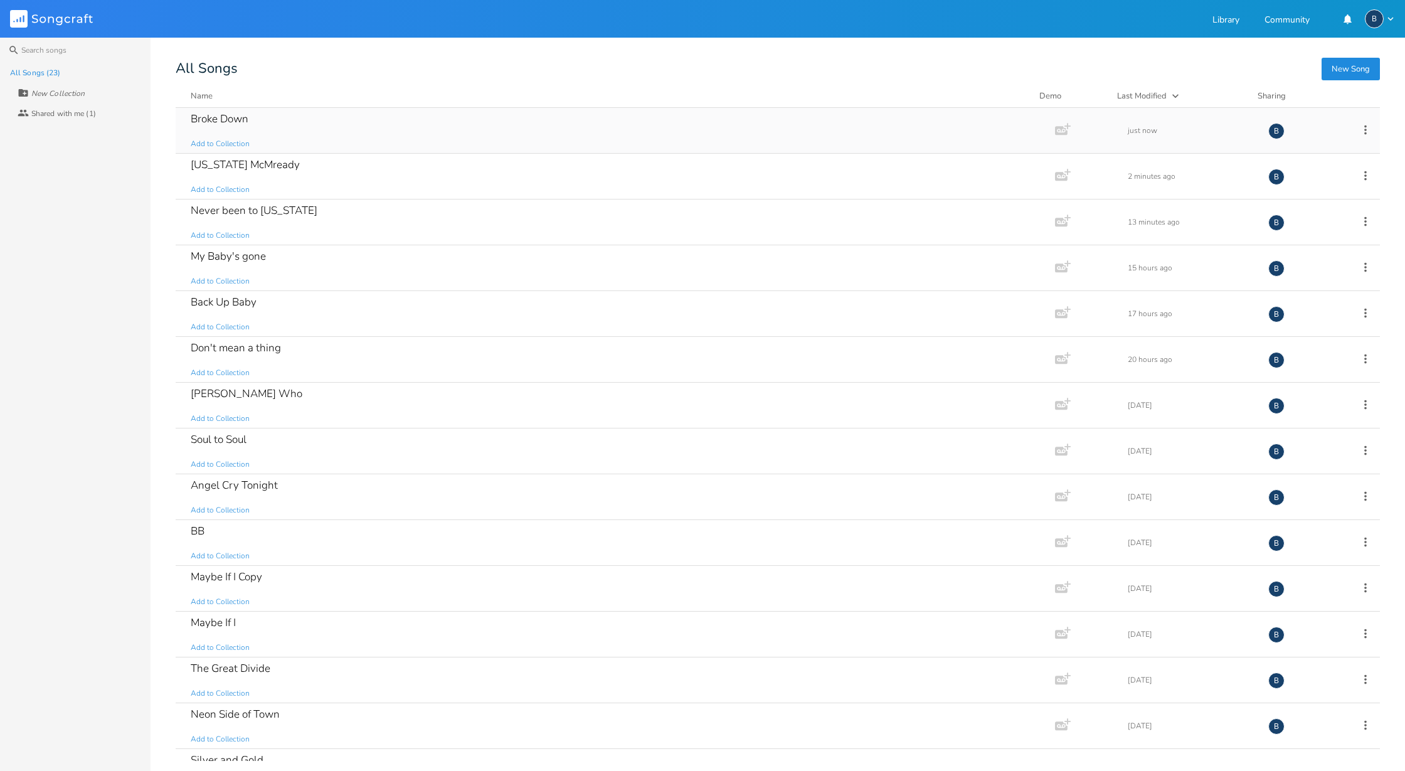
click at [221, 122] on div "Broke Down" at bounding box center [220, 118] width 58 height 11
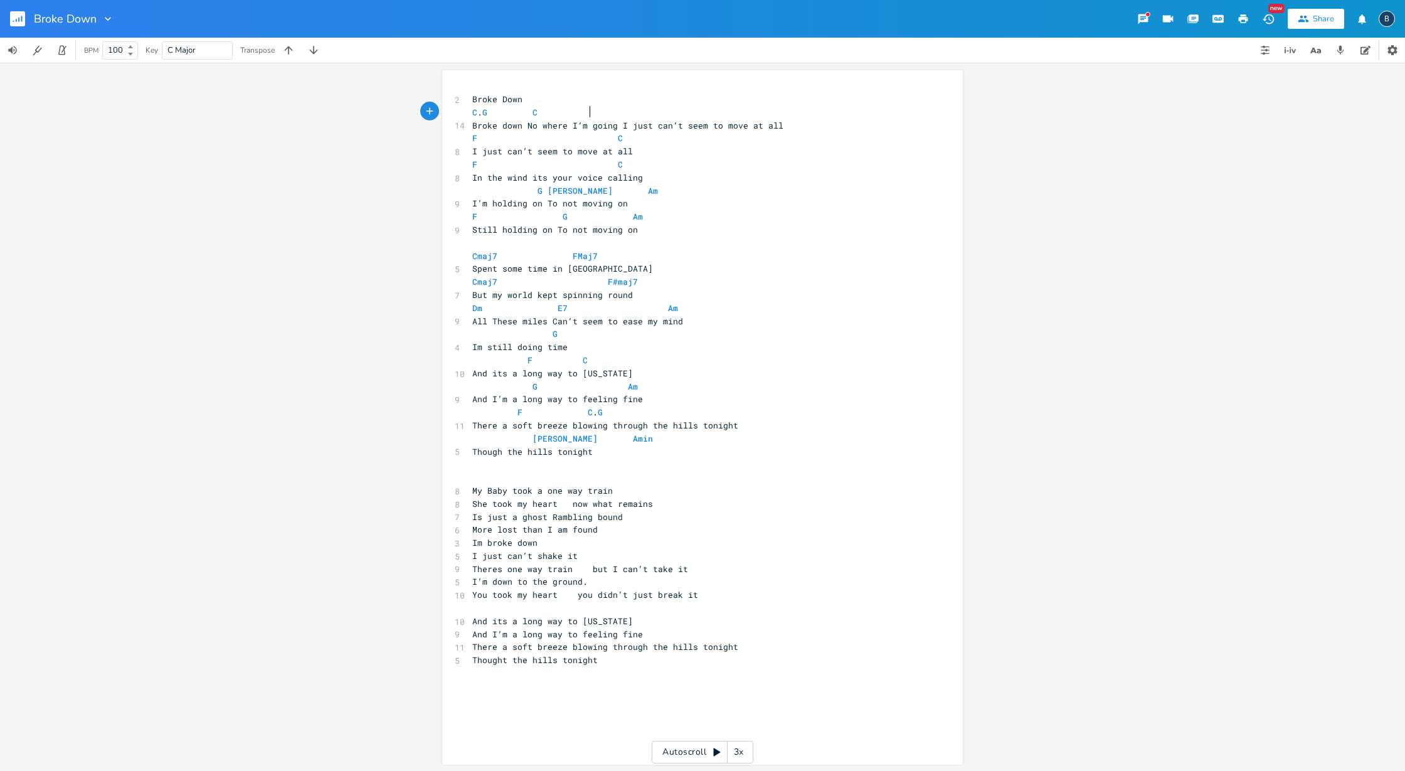
click at [587, 112] on span "C . G C" at bounding box center [534, 112] width 125 height 11
type textarea "F"
click at [582, 110] on span "C . G C F" at bounding box center [537, 112] width 130 height 11
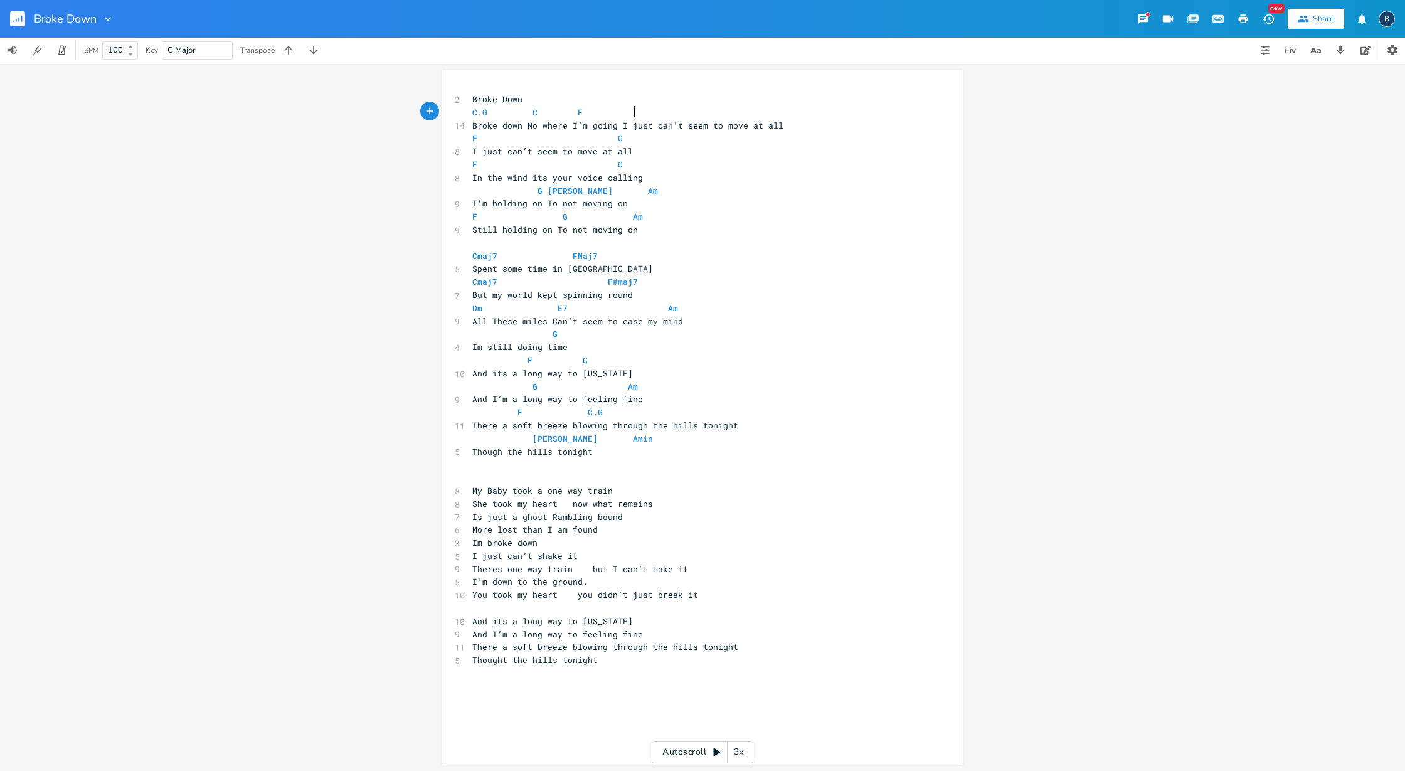
click at [628, 111] on span "C . G C F" at bounding box center [552, 112] width 161 height 11
type textarea "C"
click at [625, 109] on span "C . G C F C" at bounding box center [555, 112] width 166 height 11
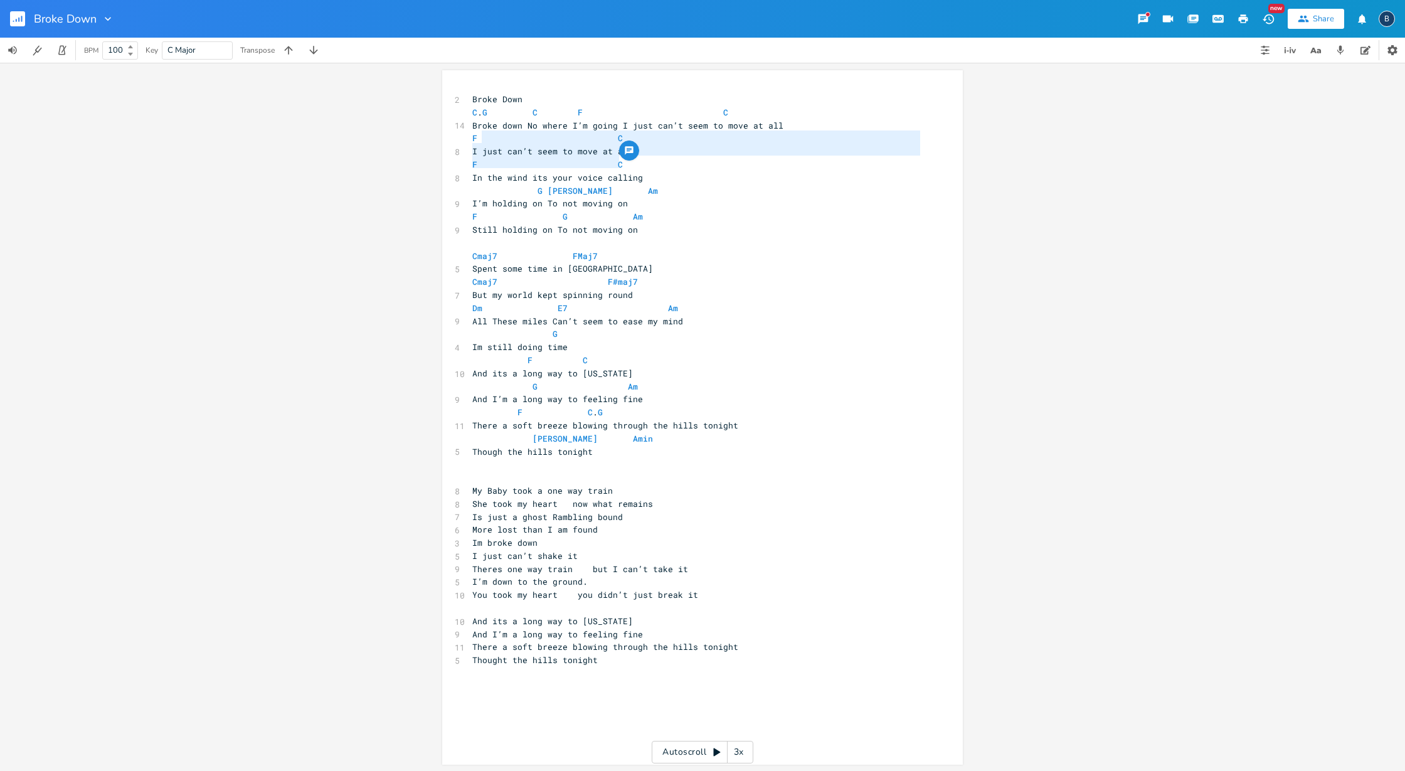
type textarea "n’t seem to move at all F C"
drag, startPoint x: 637, startPoint y: 157, endPoint x: 513, endPoint y: 143, distance: 125.0
click at [511, 143] on div "2 Broke Down C . G C F C 14 Broke down No where I’m going I just can’t seem to …" at bounding box center [696, 386] width 453 height 587
click at [711, 154] on pre "I just can’t seem to move at all" at bounding box center [696, 151] width 453 height 13
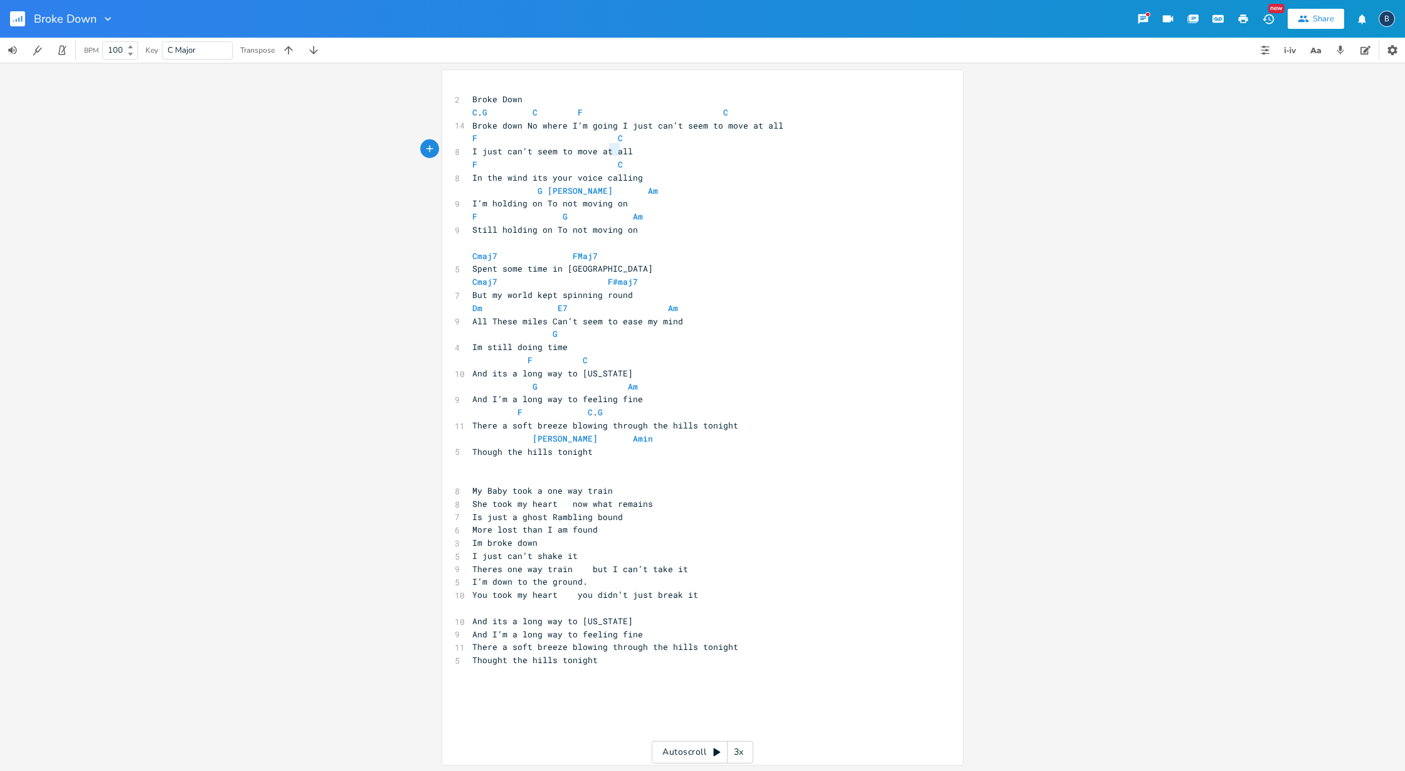
type textarea "ve at a"
drag, startPoint x: 614, startPoint y: 144, endPoint x: 577, endPoint y: 141, distance: 36.5
click at [583, 145] on pre "I just can’t seem to move at all" at bounding box center [696, 151] width 453 height 13
click at [631, 151] on pre "I just can’t seem to move at all" at bounding box center [696, 151] width 453 height 13
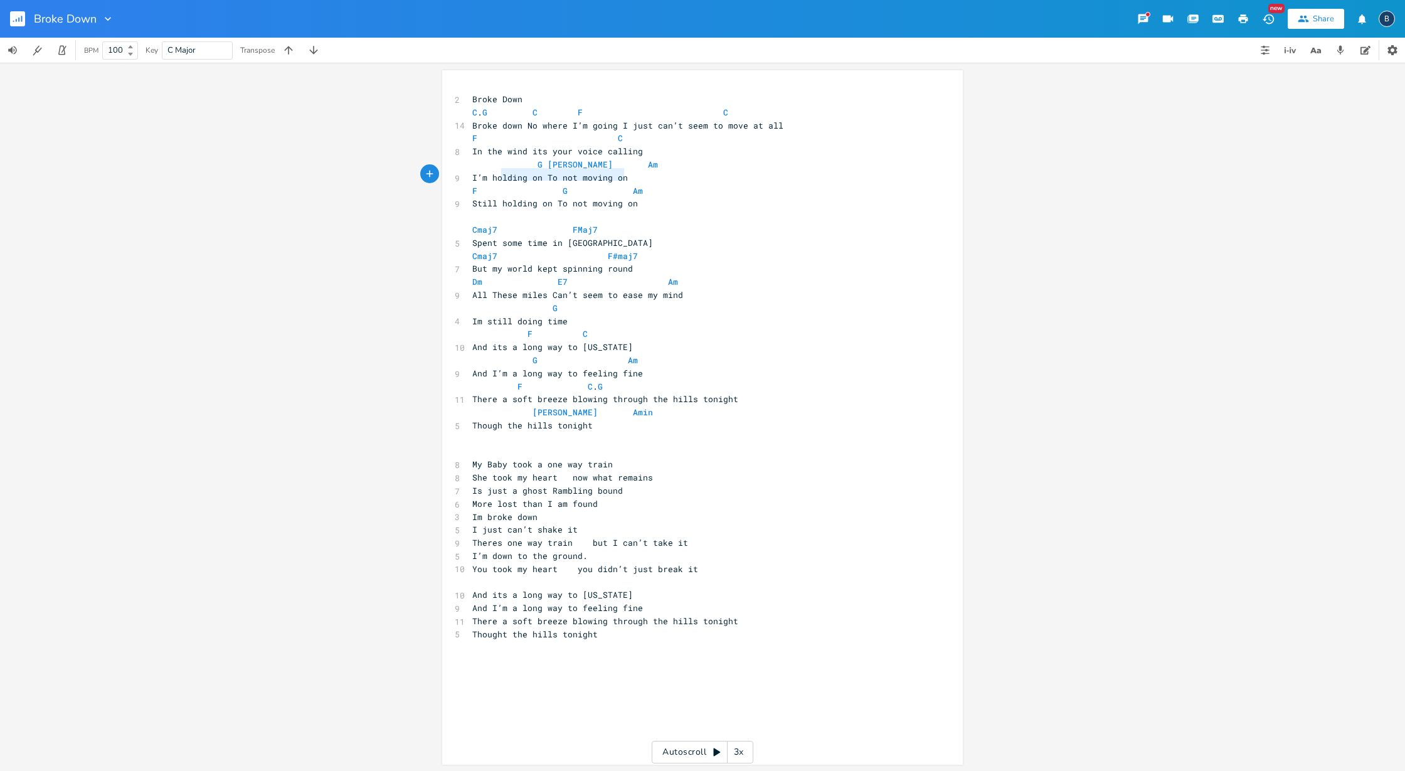
type textarea "I’m holding on To not moving on"
drag, startPoint x: 621, startPoint y: 172, endPoint x: 452, endPoint y: 172, distance: 169.3
click at [470, 172] on div "9 I’m holding on To not moving on" at bounding box center [696, 177] width 453 height 13
click at [642, 149] on pre "In the wind its your voice calling" at bounding box center [696, 151] width 453 height 13
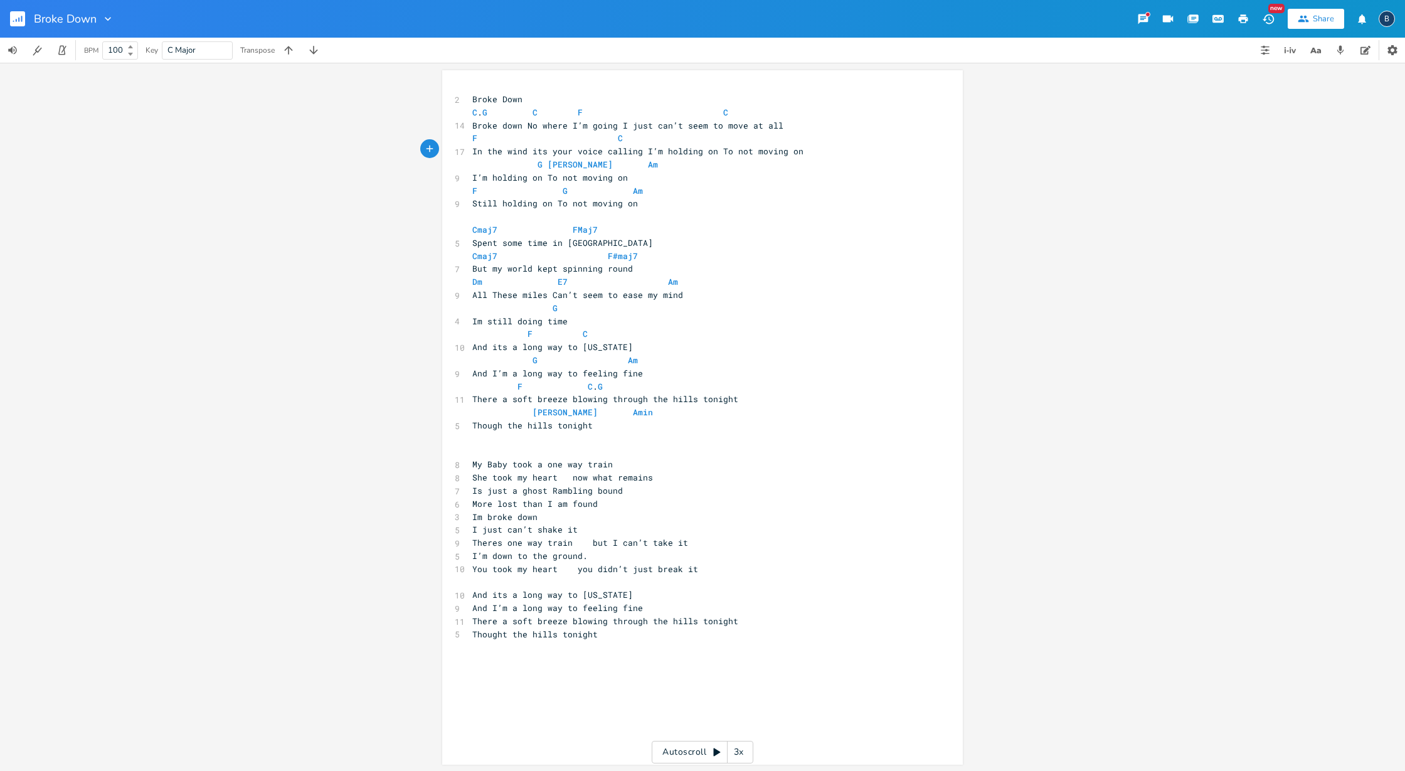
click at [619, 138] on pre "F C" at bounding box center [696, 138] width 453 height 13
type textarea "G [PERSON_NAME]"
click at [717, 149] on span "In the wind its your voice calling I’m holding on To not moving on" at bounding box center [637, 150] width 331 height 11
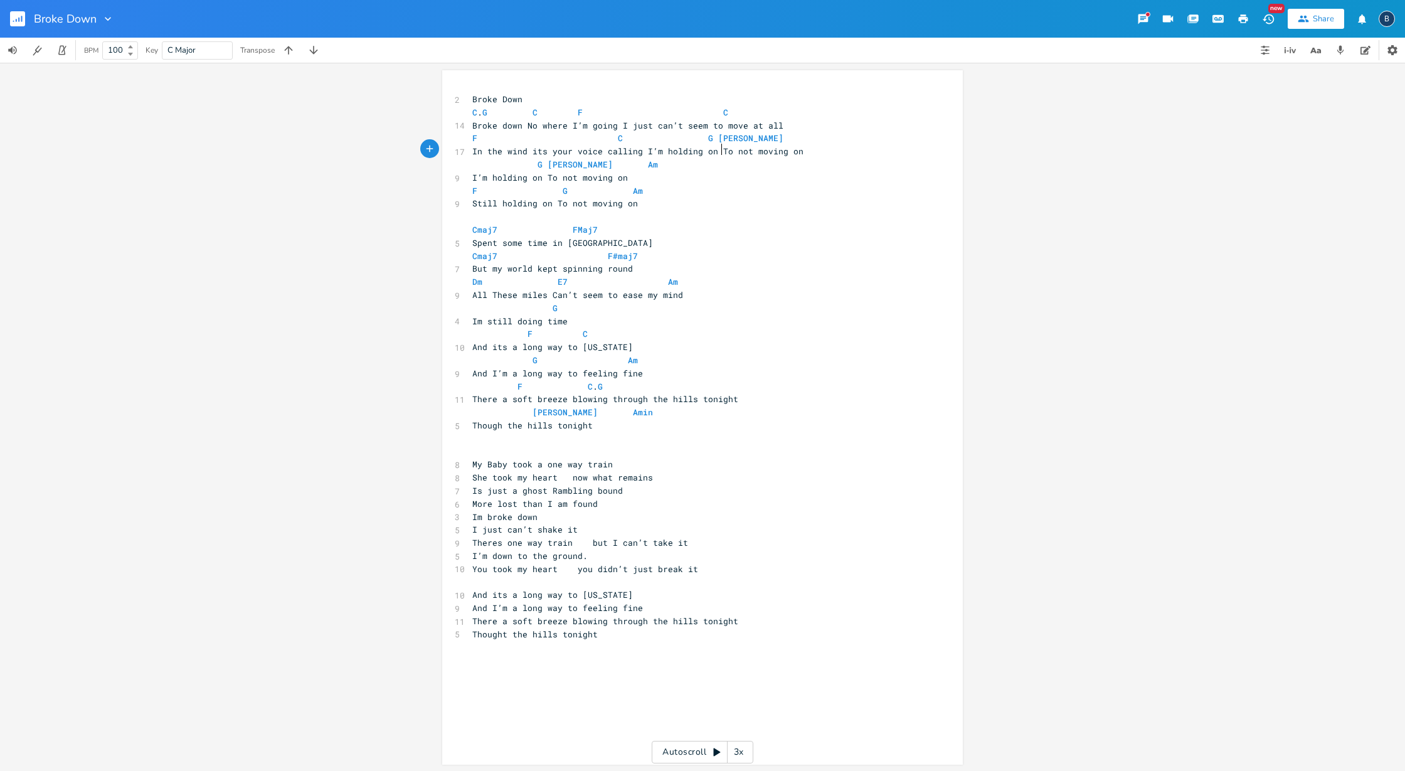
scroll to position [0, 0]
type textarea "T"
click at [740, 138] on pre "F [PERSON_NAME]" at bounding box center [696, 138] width 453 height 13
type textarea "Amin"
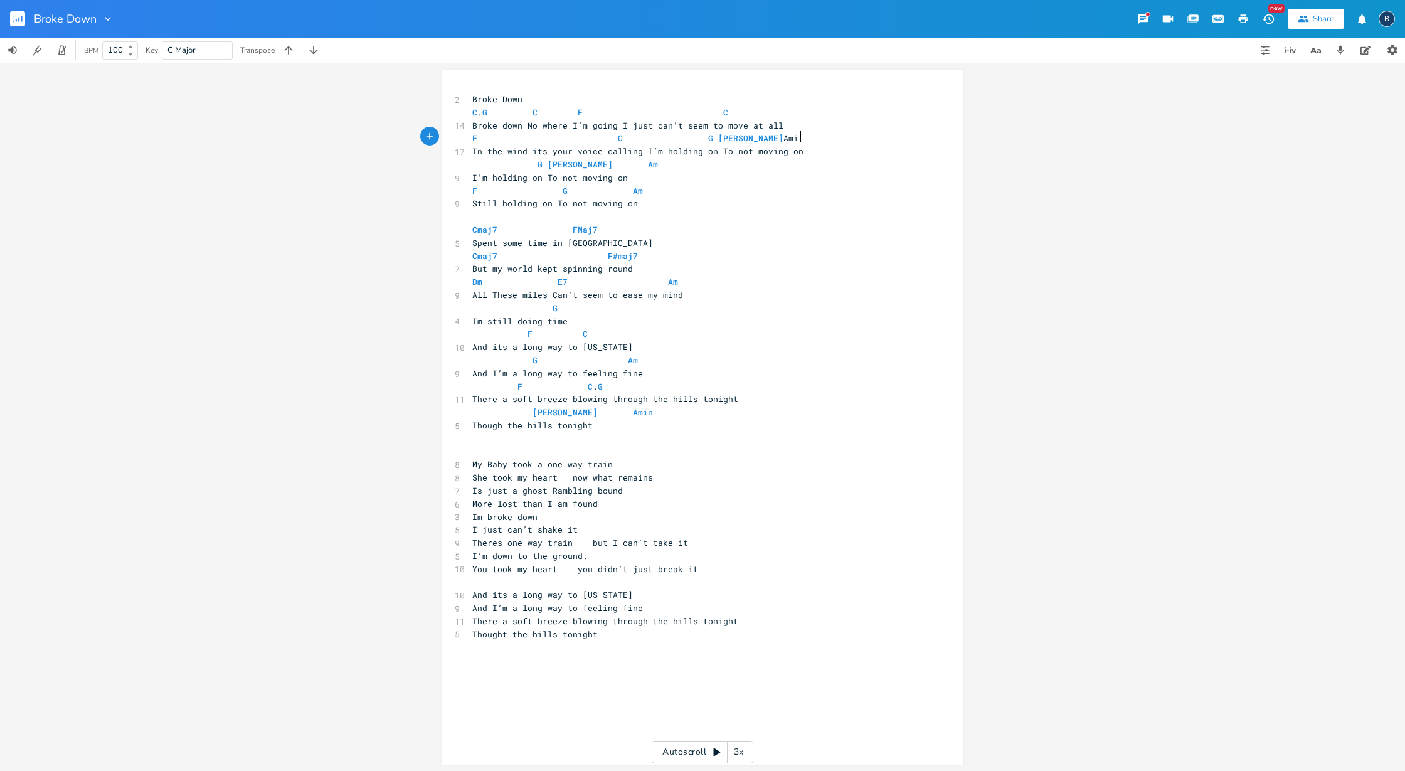
scroll to position [0, 36]
type textarea "G [PERSON_NAME] Am I’m holding on To not moving on"
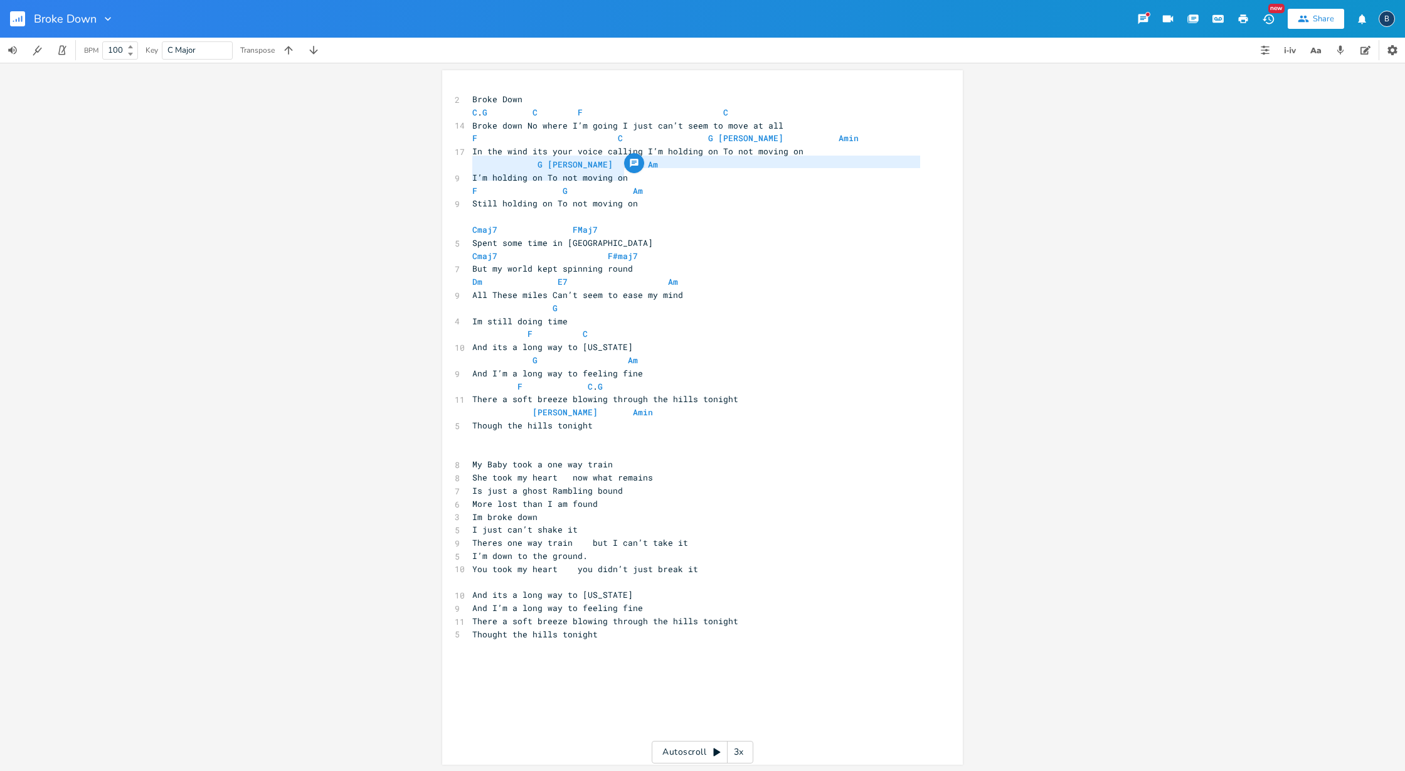
drag, startPoint x: 635, startPoint y: 177, endPoint x: 465, endPoint y: 162, distance: 171.2
click at [465, 162] on div "G [PERSON_NAME] Am I’m holding on To not moving on x 2 Broke Down C . G C F C 1…" at bounding box center [702, 417] width 520 height 694
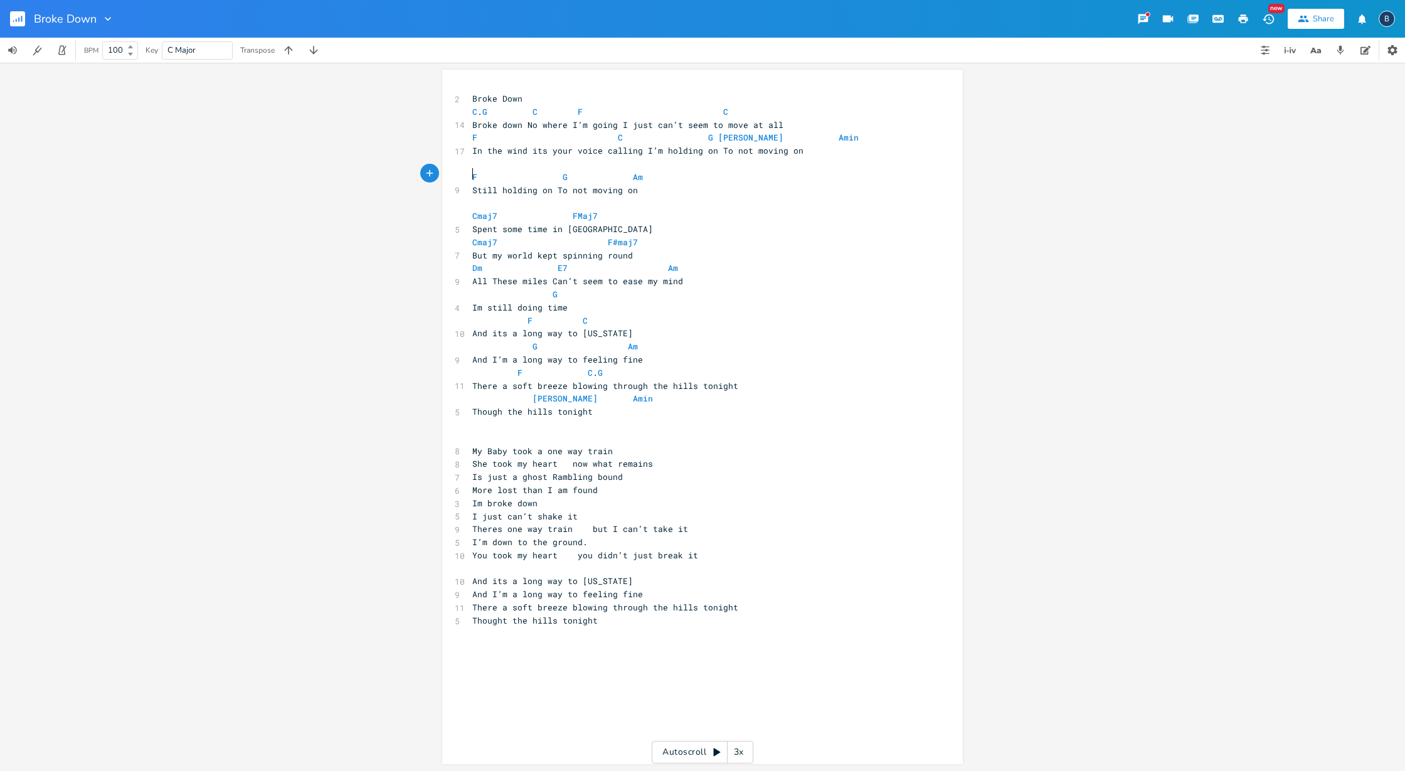
click at [470, 173] on pre "F G Am" at bounding box center [696, 177] width 453 height 13
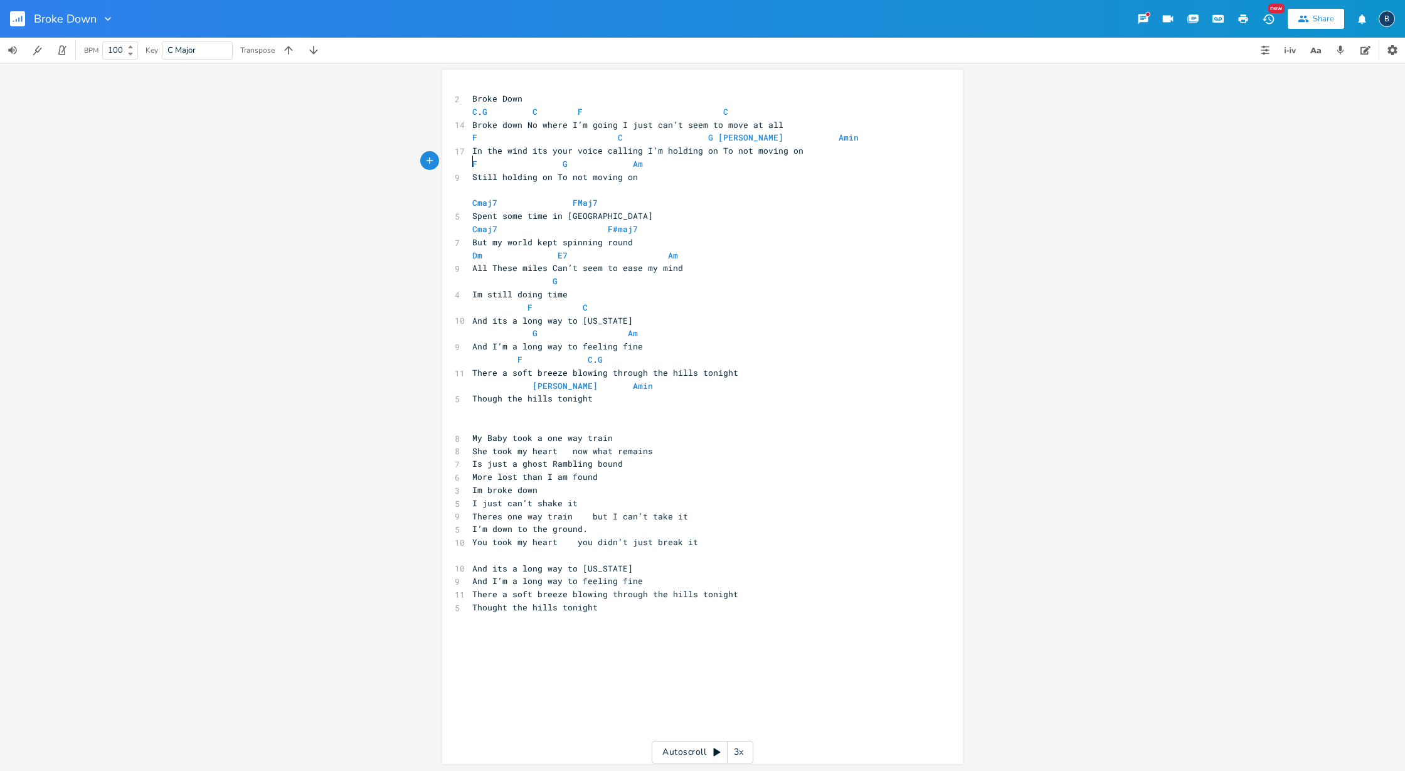
scroll to position [0, 0]
type textarea "But my world kept spinning round"
drag, startPoint x: 630, startPoint y: 237, endPoint x: 458, endPoint y: 234, distance: 171.8
click at [458, 234] on div "But my world kept spinning round x 2 Broke Down C . G C F C 14 Broke down No wh…" at bounding box center [702, 417] width 520 height 694
click at [693, 223] on pre "Cmaj7 F#maj7" at bounding box center [696, 229] width 453 height 13
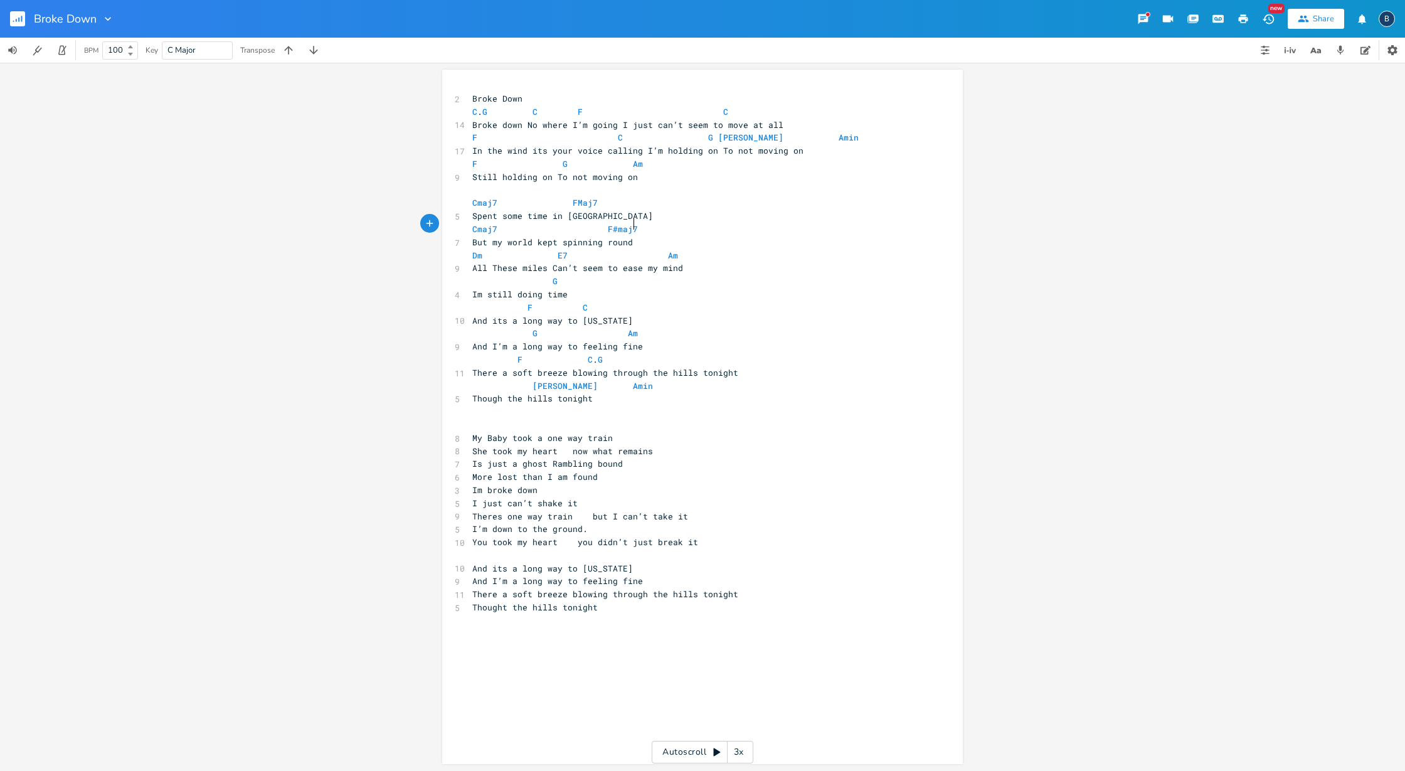
click at [560, 197] on span "Cmaj7 FMaj7" at bounding box center [534, 202] width 125 height 11
click at [586, 209] on pre "Spent some time in [GEOGRAPHIC_DATA]" at bounding box center [696, 215] width 453 height 13
paste textarea
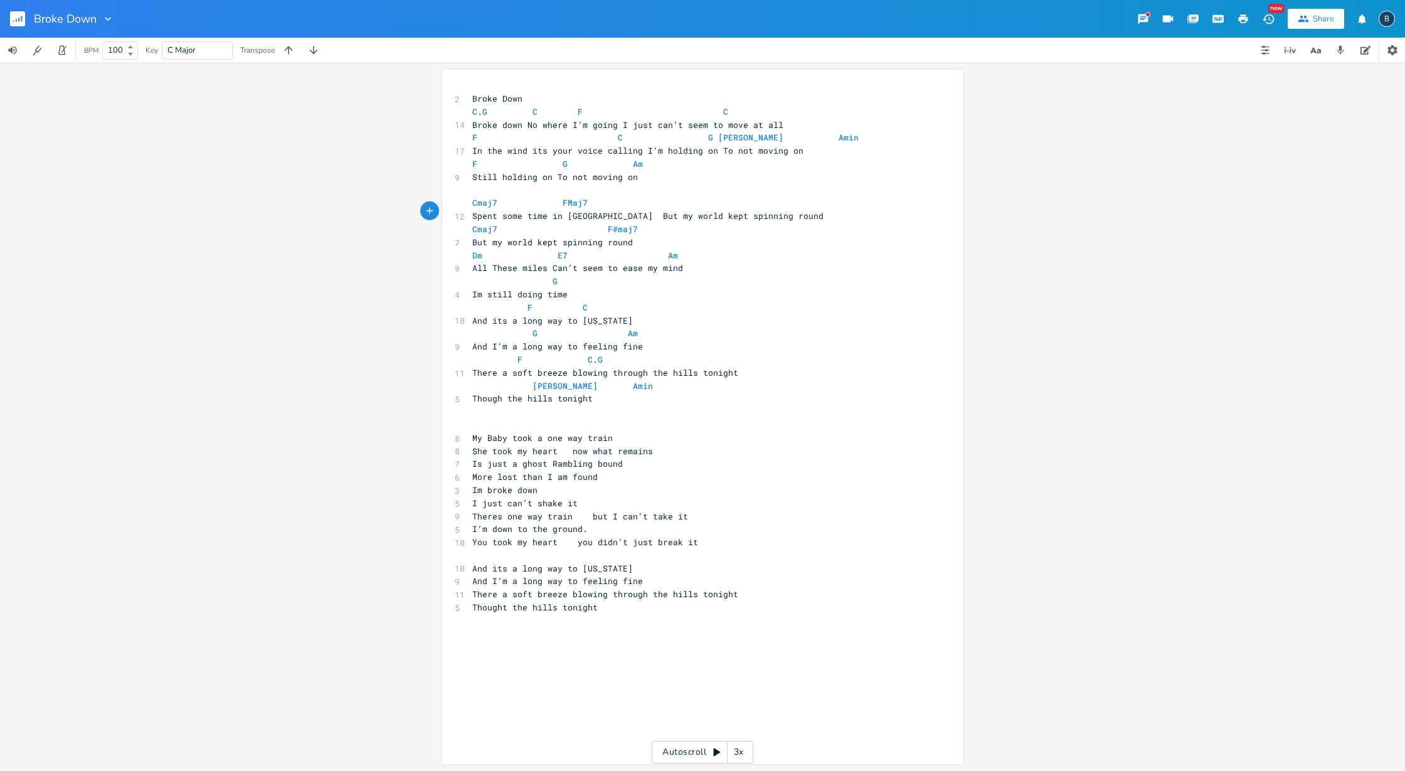
click at [578, 210] on span "Spent some time in [GEOGRAPHIC_DATA] But my world kept spinning round" at bounding box center [647, 215] width 351 height 11
click at [595, 198] on pre "Cmaj7 FMaj7" at bounding box center [696, 202] width 453 height 13
type textarea "Cmaj7"
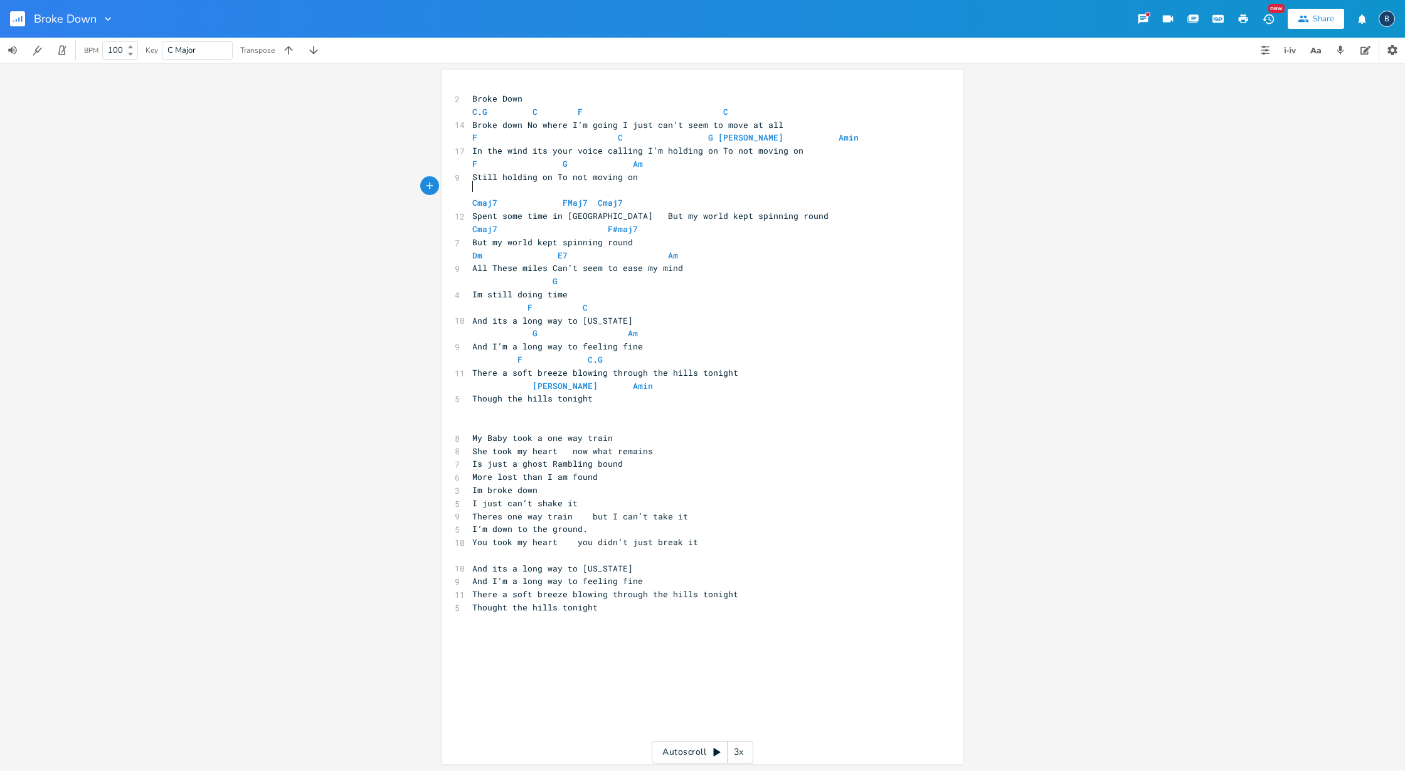
click at [647, 189] on pre "​" at bounding box center [696, 190] width 453 height 13
click at [625, 198] on pre "Cmaj7 FMaj7 Cmaj7" at bounding box center [696, 202] width 453 height 13
type textarea "F#Maj7"
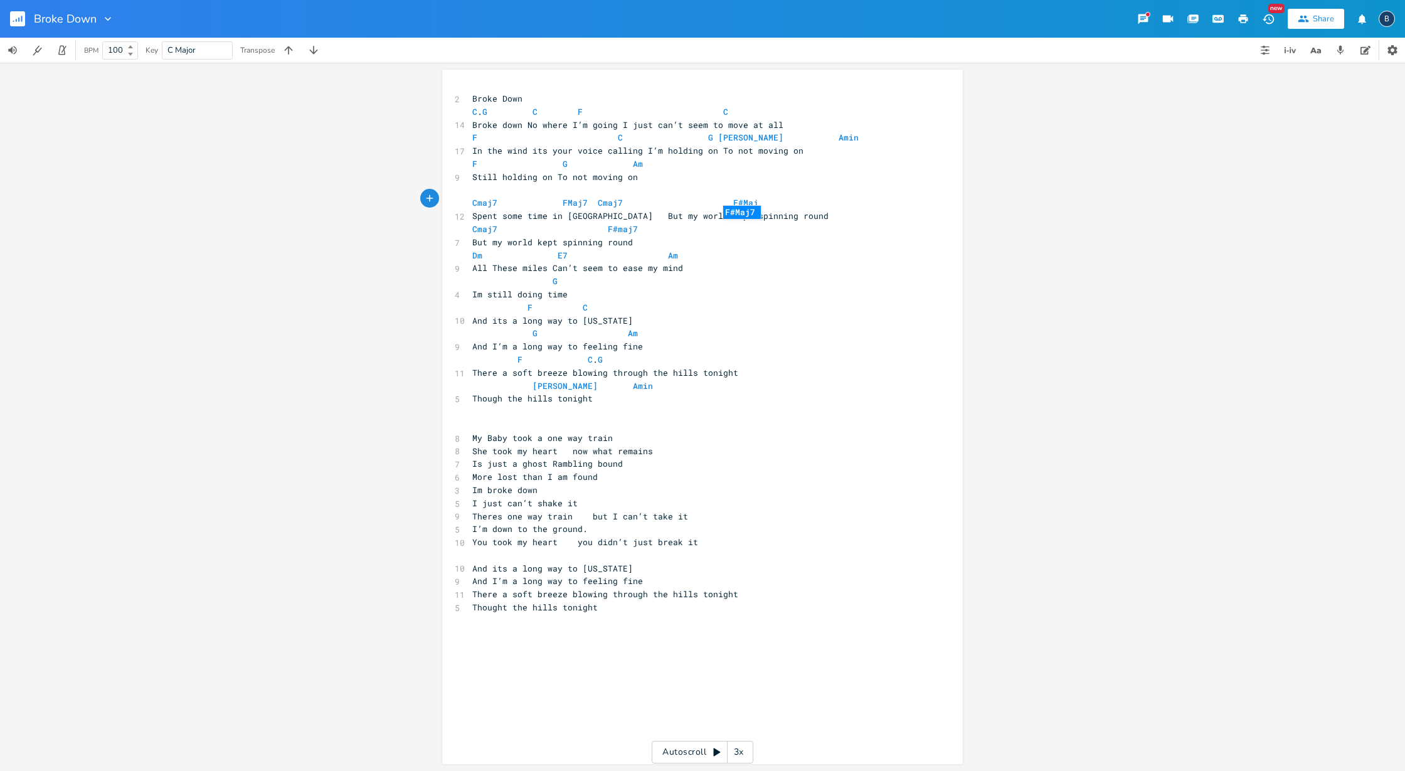
scroll to position [0, 63]
type textarea "Cmaj7 F#maj7 But my world kept spinning round"
drag, startPoint x: 633, startPoint y: 236, endPoint x: 454, endPoint y: 221, distance: 179.3
click at [454, 221] on div "Cmaj7 F#maj7 But my world kept spinning round x 2 Broke Down C . G C F C 14 Bro…" at bounding box center [702, 417] width 520 height 694
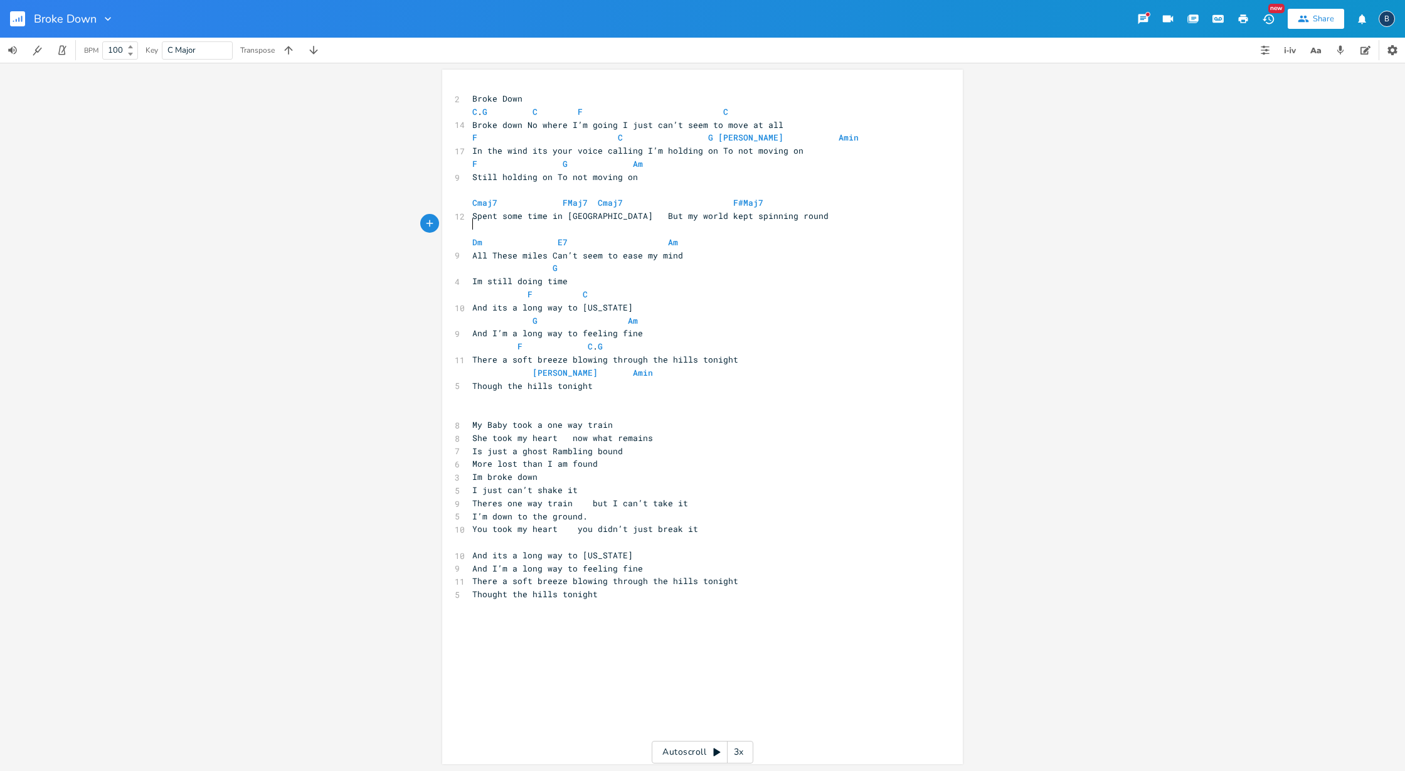
click at [470, 236] on pre "Dm E7 Am" at bounding box center [696, 242] width 453 height 13
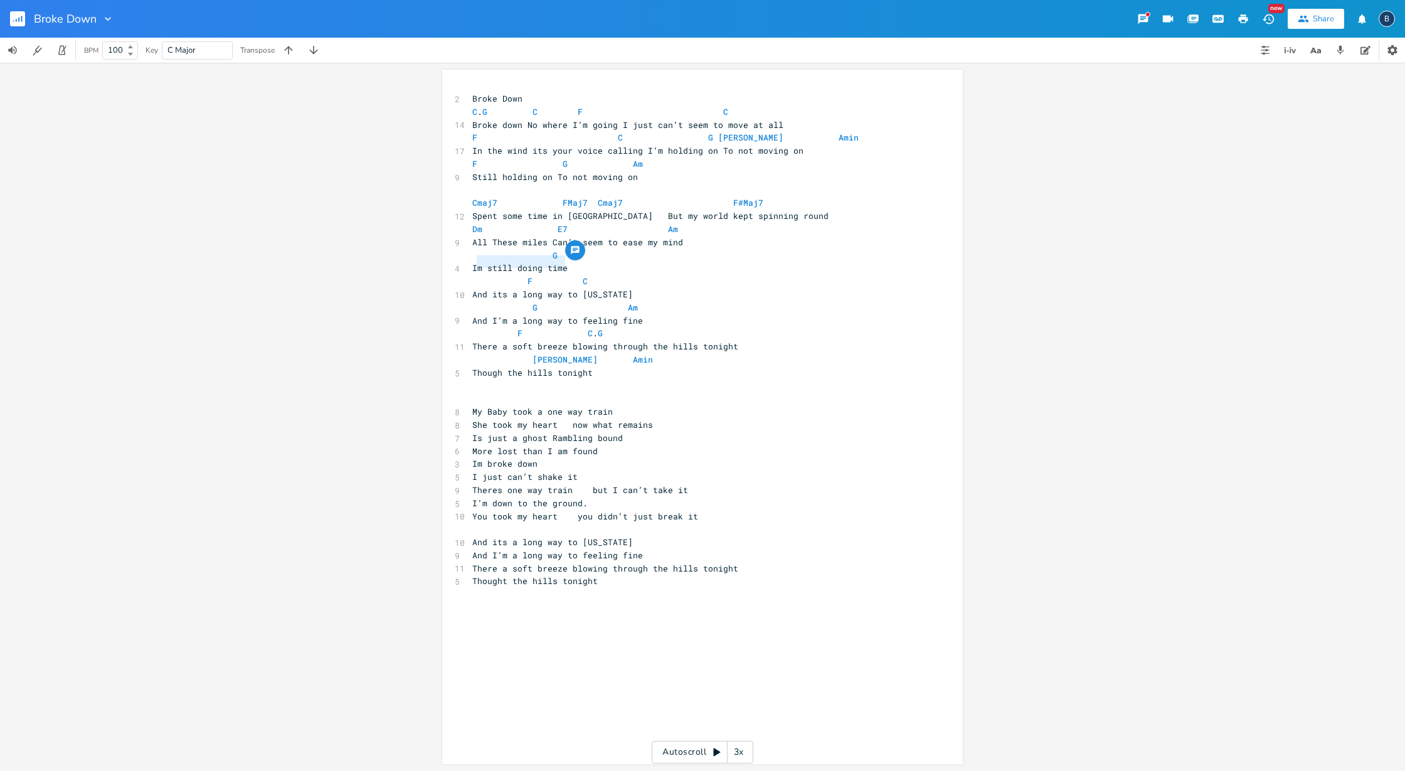
type textarea "Im still doing time"
drag, startPoint x: 562, startPoint y: 263, endPoint x: 470, endPoint y: 258, distance: 92.9
click at [470, 261] on pre "Im still doing time" at bounding box center [696, 267] width 453 height 13
click at [694, 238] on pre "All These miles Can’t seem to ease my mind" at bounding box center [696, 242] width 453 height 13
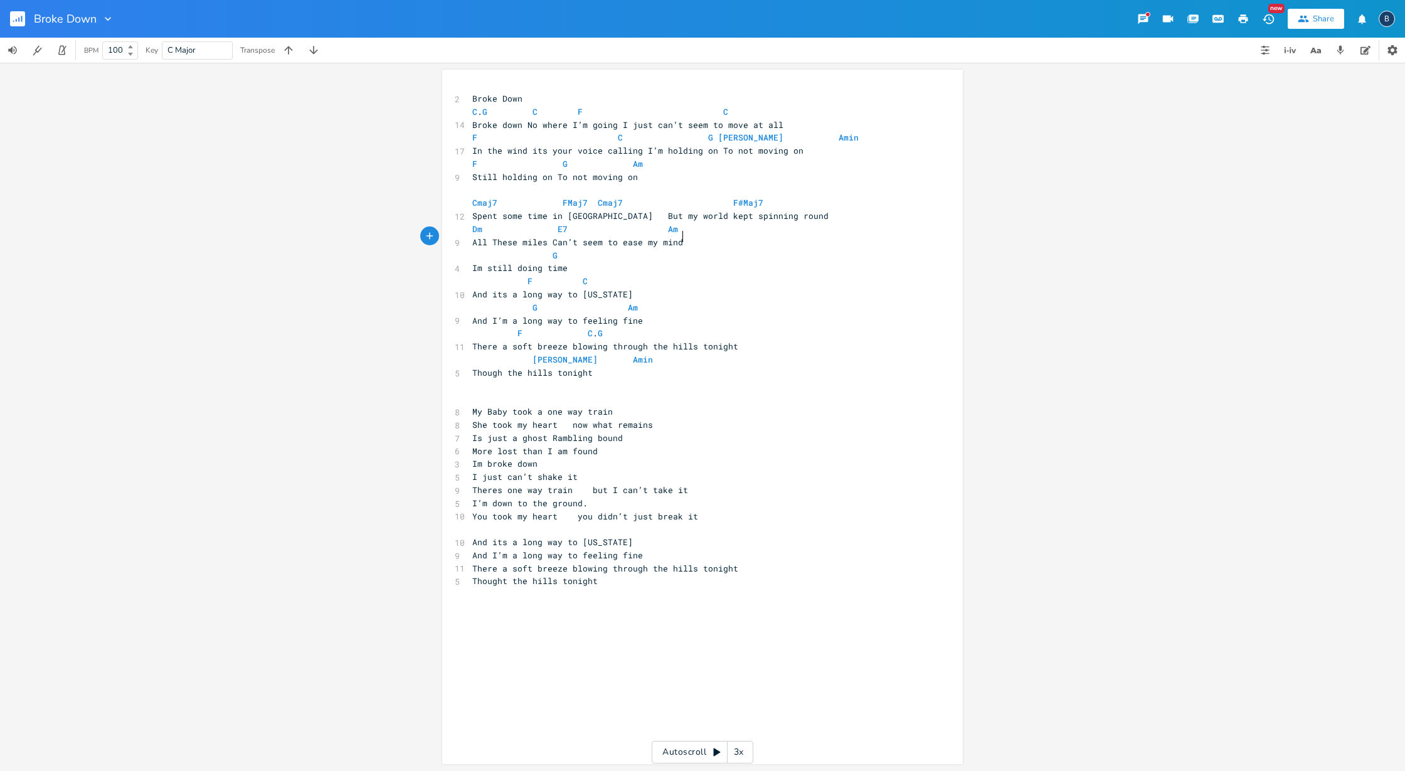
paste textarea
click at [742, 223] on pre "Dm E7 Am" at bounding box center [696, 229] width 453 height 13
type textarea "G"
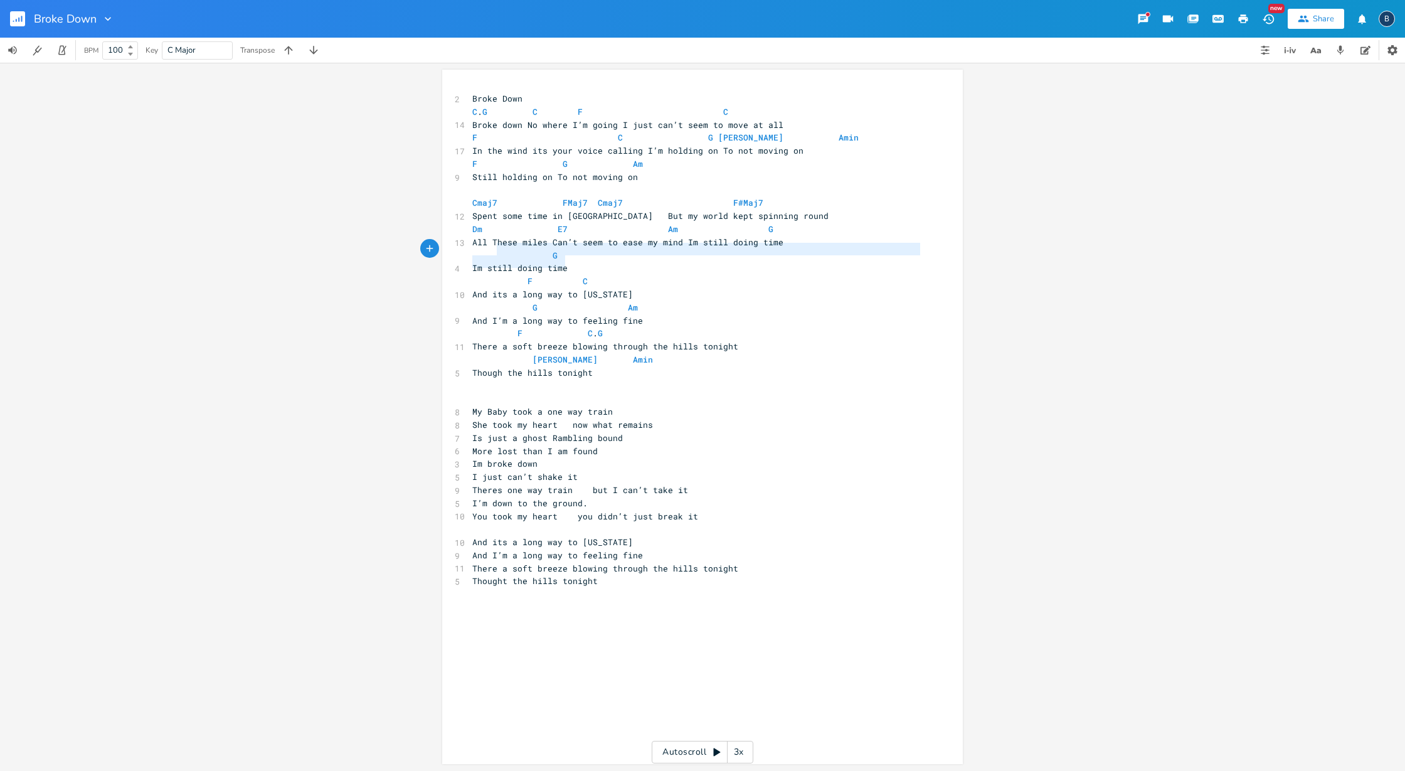
type textarea "[PERSON_NAME] still doing time"
drag, startPoint x: 566, startPoint y: 260, endPoint x: 467, endPoint y: 250, distance: 99.0
click at [470, 250] on div "2 Broke Down C . G C F C 14 Broke down No where I’m going I just can’t seem to …" at bounding box center [696, 346] width 453 height 509
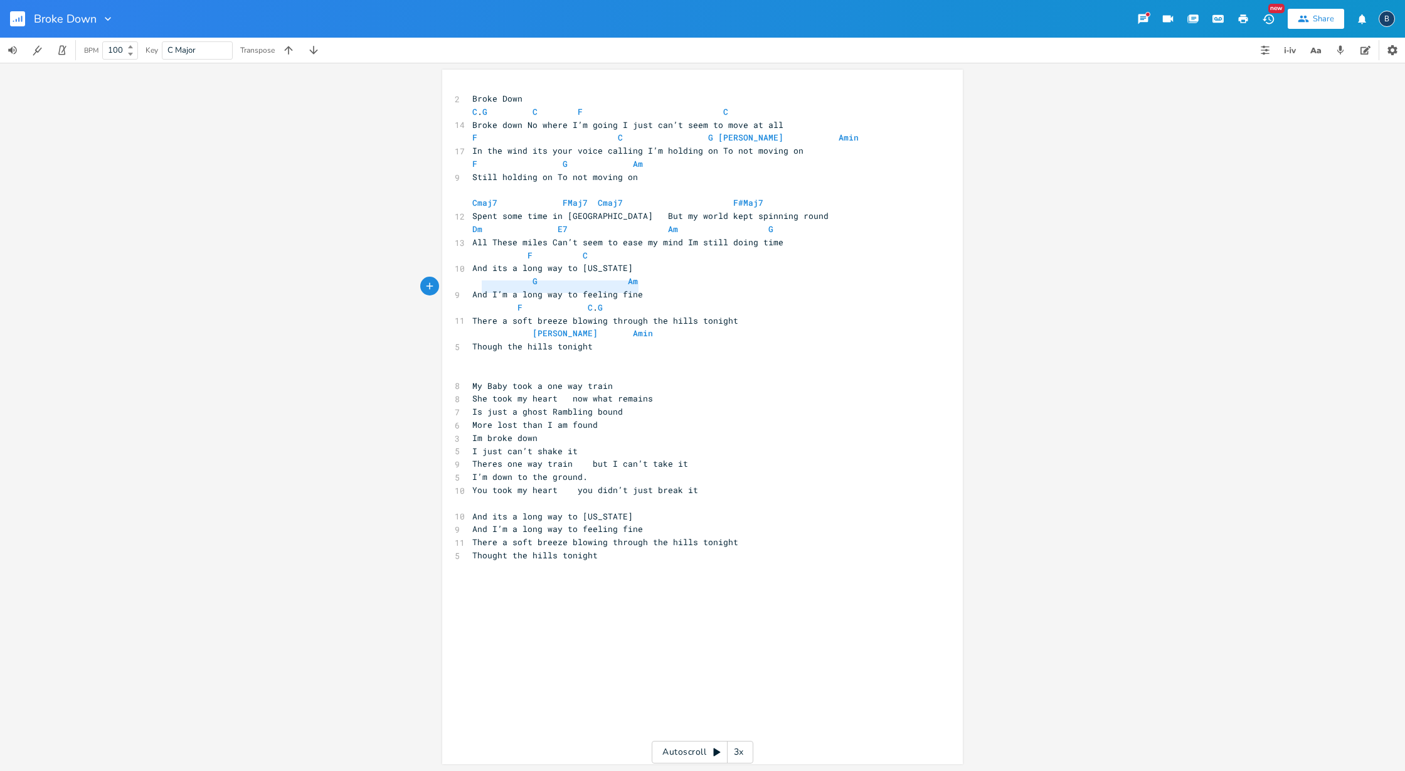
type textarea "And I’m a long way to feeling fine"
drag, startPoint x: 633, startPoint y: 287, endPoint x: 465, endPoint y: 282, distance: 168.7
click at [465, 282] on div "And I’m a long way to feeling fine x 2 Broke Down C . G C F C 14 Broke down No …" at bounding box center [702, 417] width 520 height 694
click at [625, 261] on pre "And its a long way to [US_STATE]" at bounding box center [696, 267] width 453 height 13
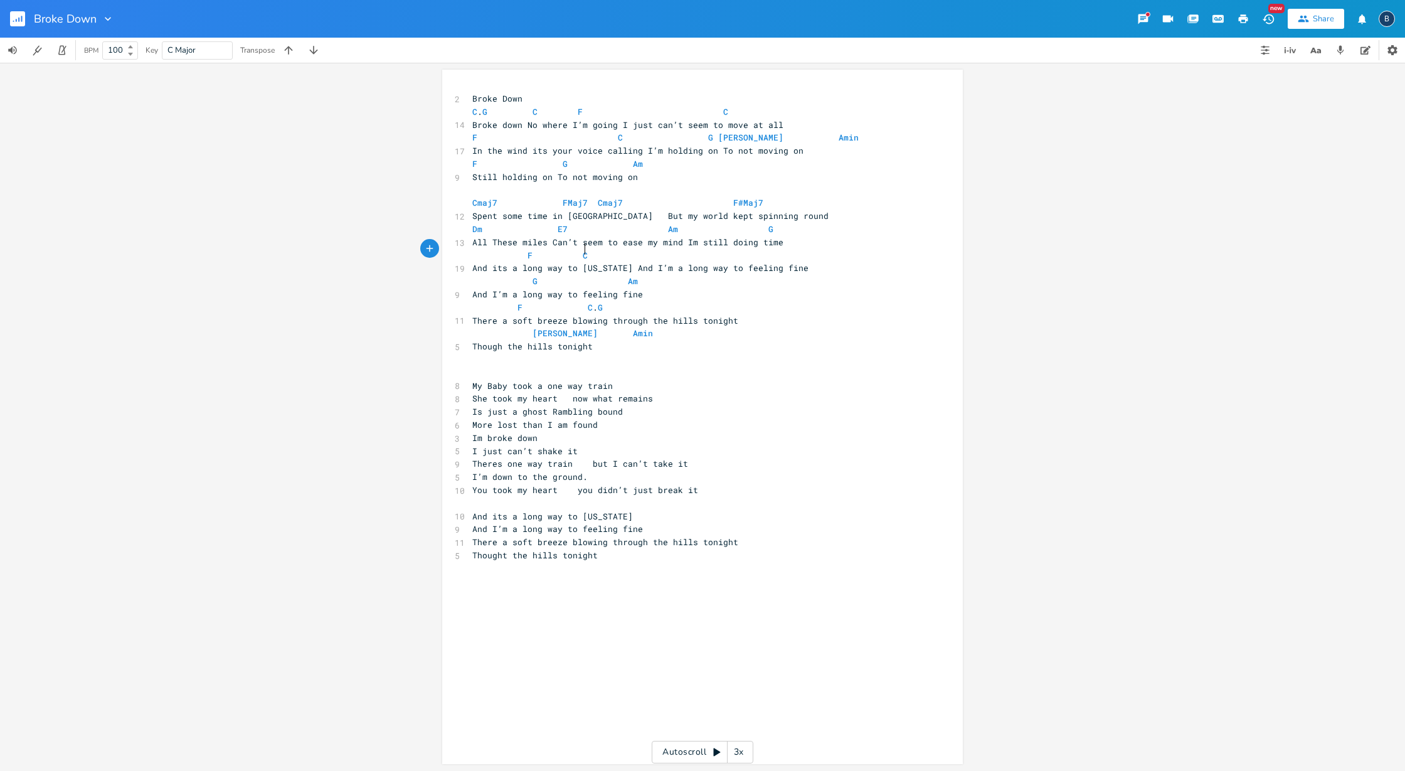
click at [675, 251] on pre "F C" at bounding box center [696, 255] width 453 height 13
type textarea "[PERSON_NAME]"
type textarea "G Am And I’m a long way to feeling fine"
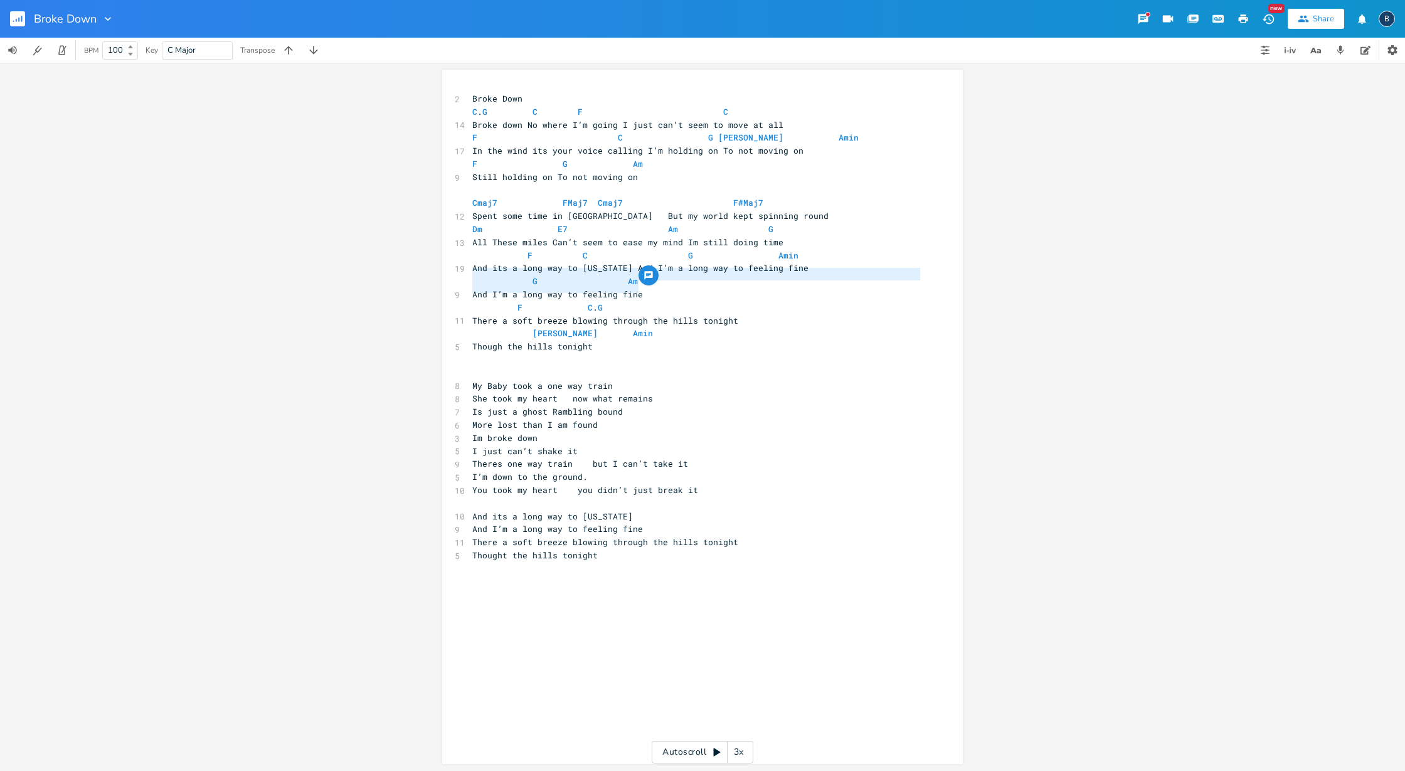
drag, startPoint x: 629, startPoint y: 288, endPoint x: 466, endPoint y: 279, distance: 162.7
click at [470, 279] on div "2 Broke Down C . G C F C 14 Broke down No where I’m going I just can’t seem to …" at bounding box center [696, 333] width 453 height 482
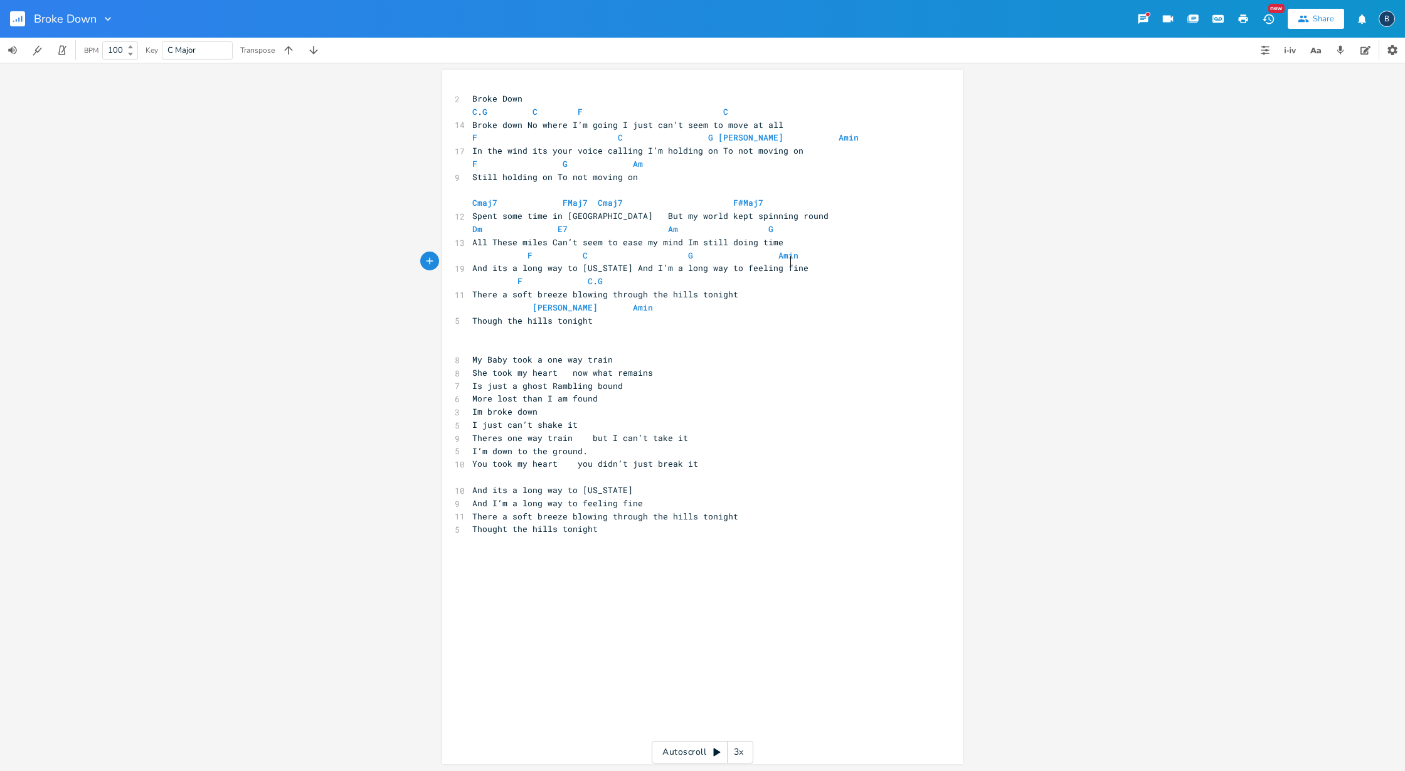
scroll to position [0, 0]
click at [472, 354] on span "My Baby took a one way train" at bounding box center [542, 359] width 140 height 11
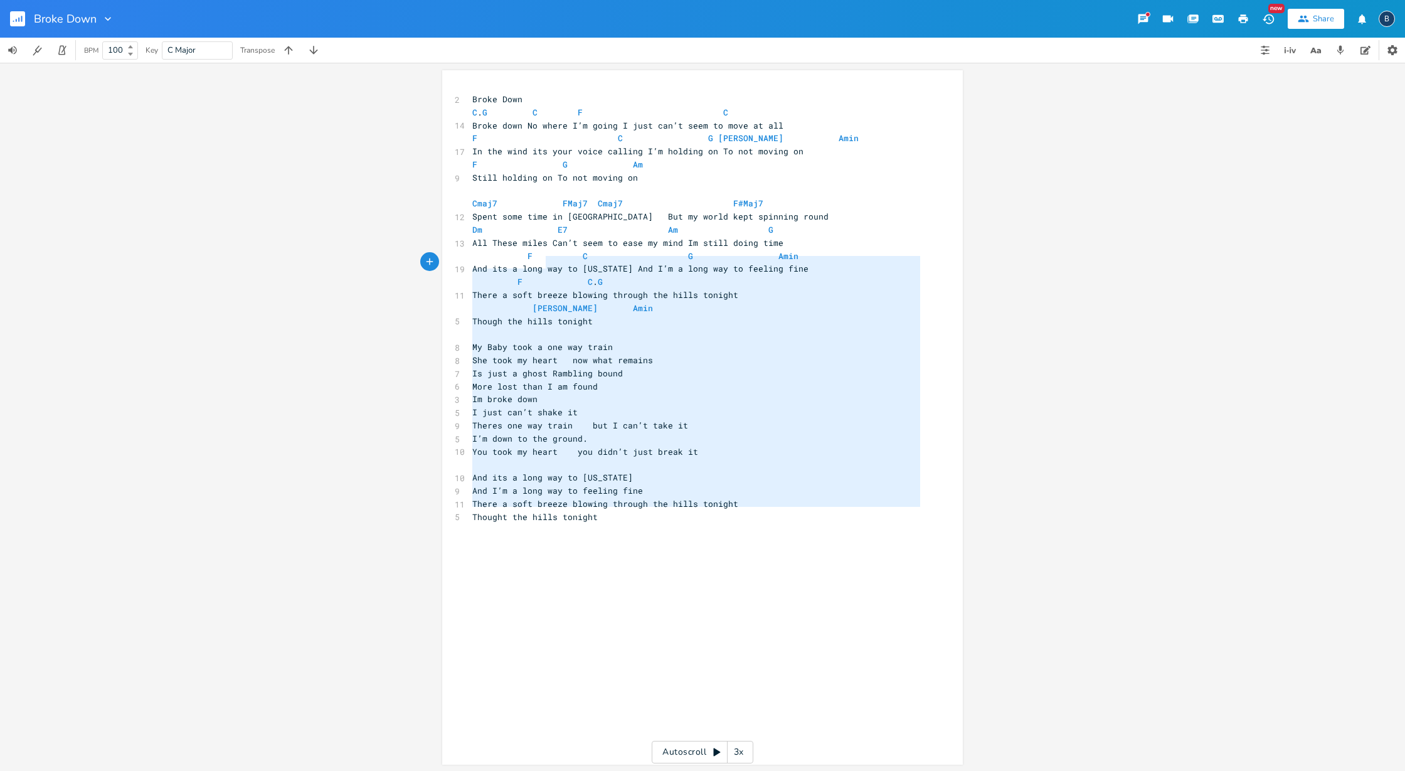
type textarea "Lorem Ipsu D. S A C A Elits doei Te incid U’l etdol M aliq eni’a mini ve quis n…"
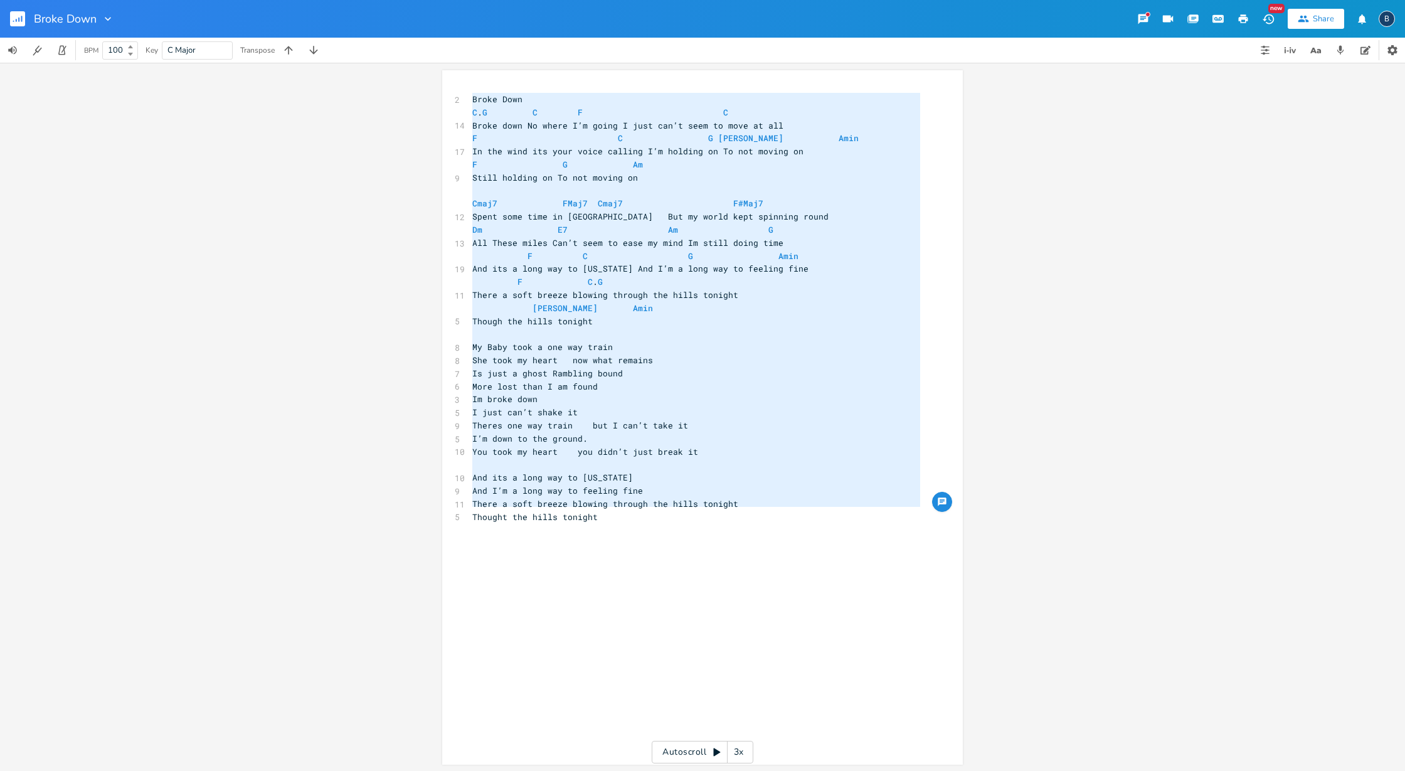
drag, startPoint x: 668, startPoint y: 545, endPoint x: 514, endPoint y: 26, distance: 541.0
click at [514, 26] on div "Broke Down New Share B BPM 100 Key C Major Transpose x 2 Broke Down C . G C F C…" at bounding box center [702, 385] width 1405 height 771
